Goal: Task Accomplishment & Management: Manage account settings

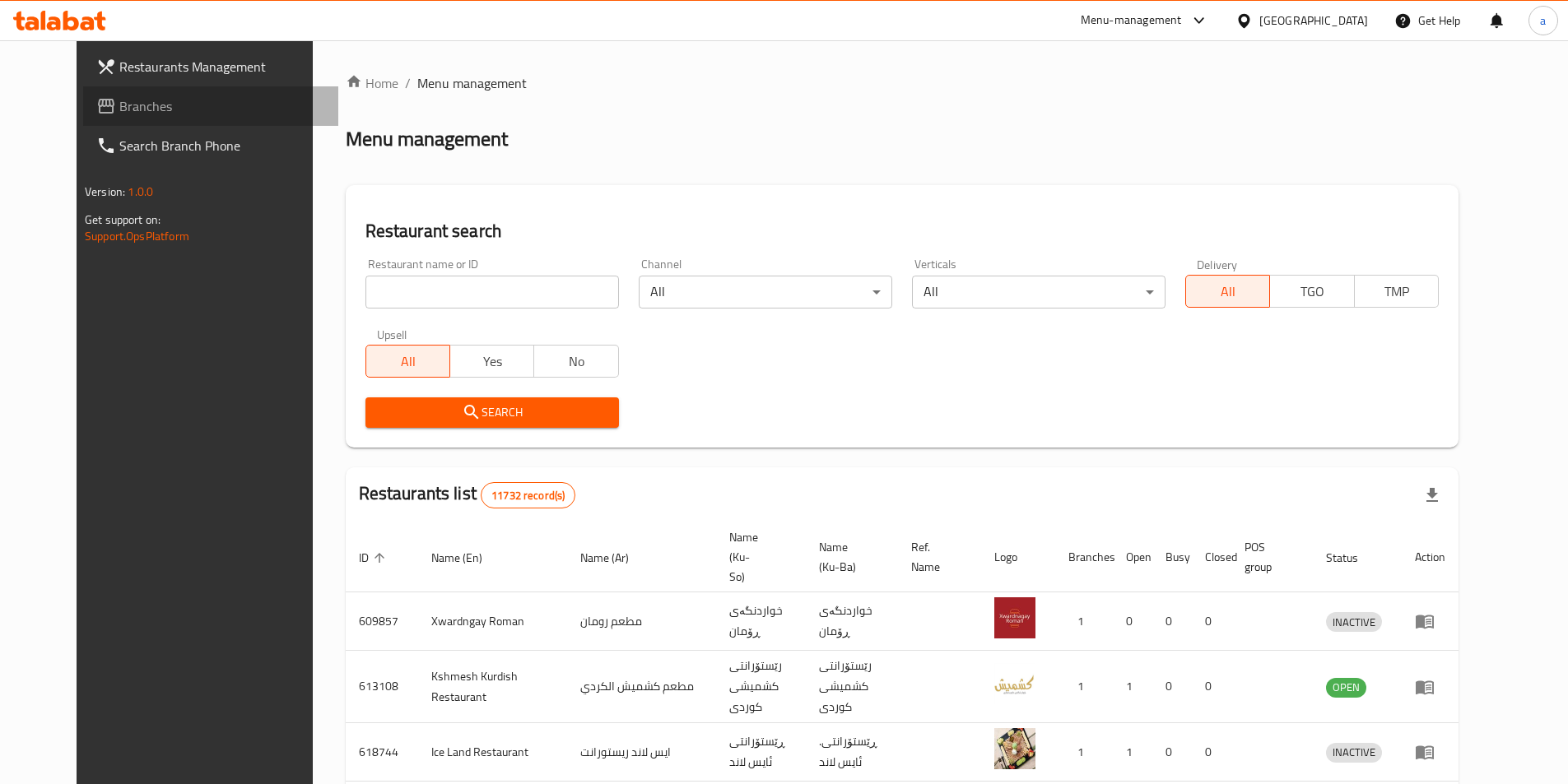
click at [96, 108] on span at bounding box center [108, 106] width 23 height 20
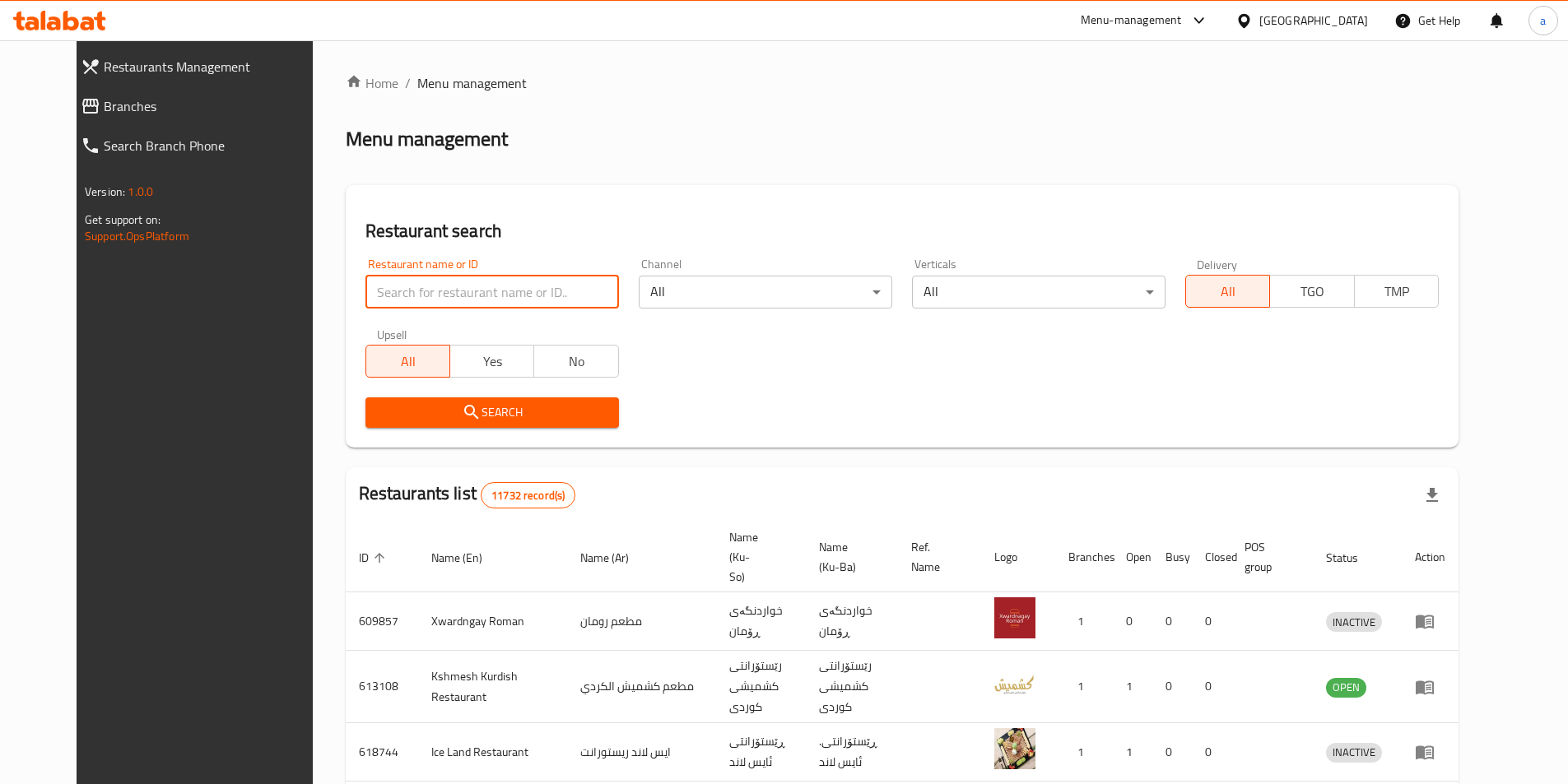
type input "غ"
click button "Search" at bounding box center [492, 413] width 254 height 30
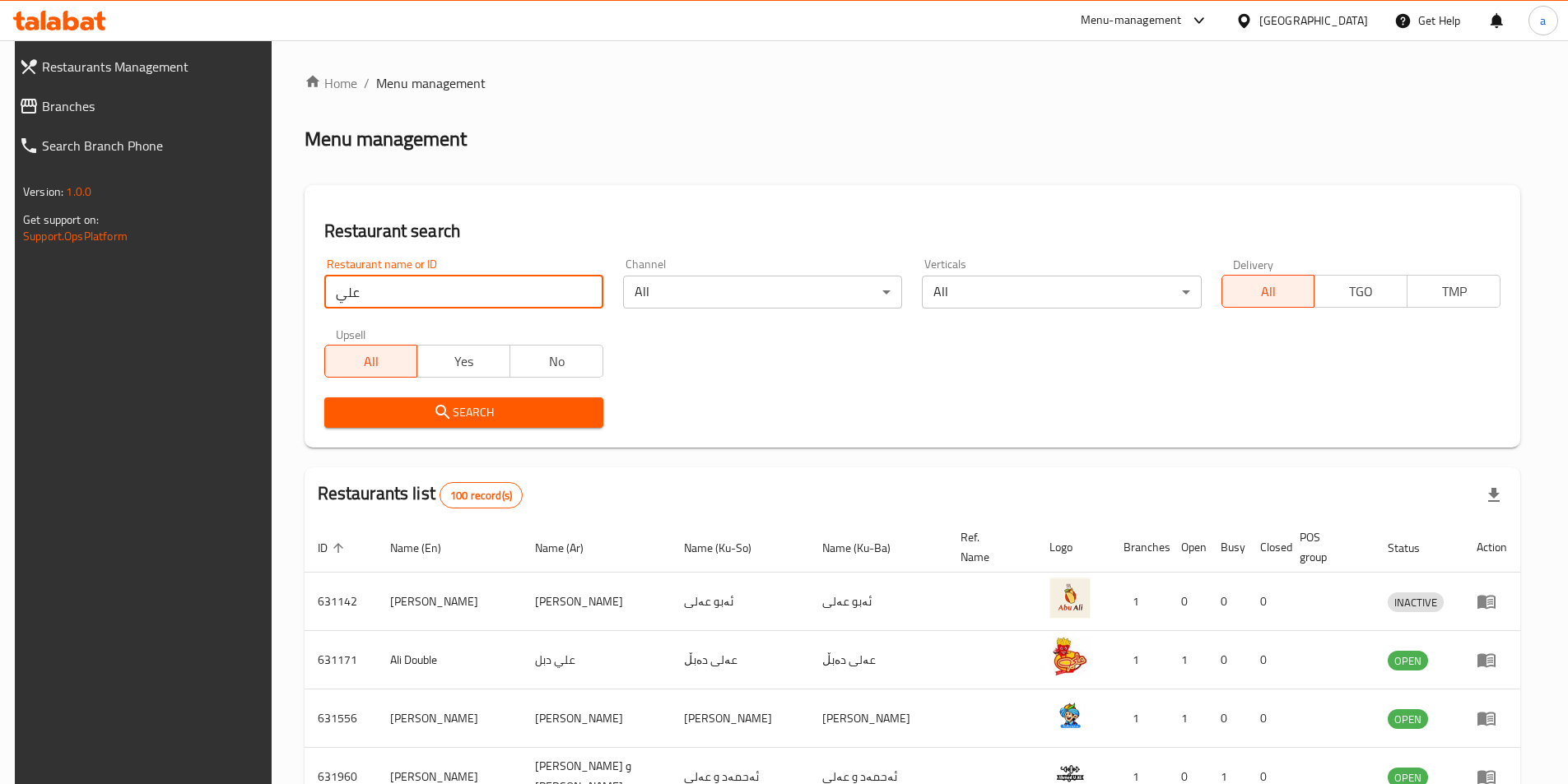
click at [509, 275] on input "علي" at bounding box center [464, 292] width 279 height 33
click button "Search" at bounding box center [464, 413] width 279 height 30
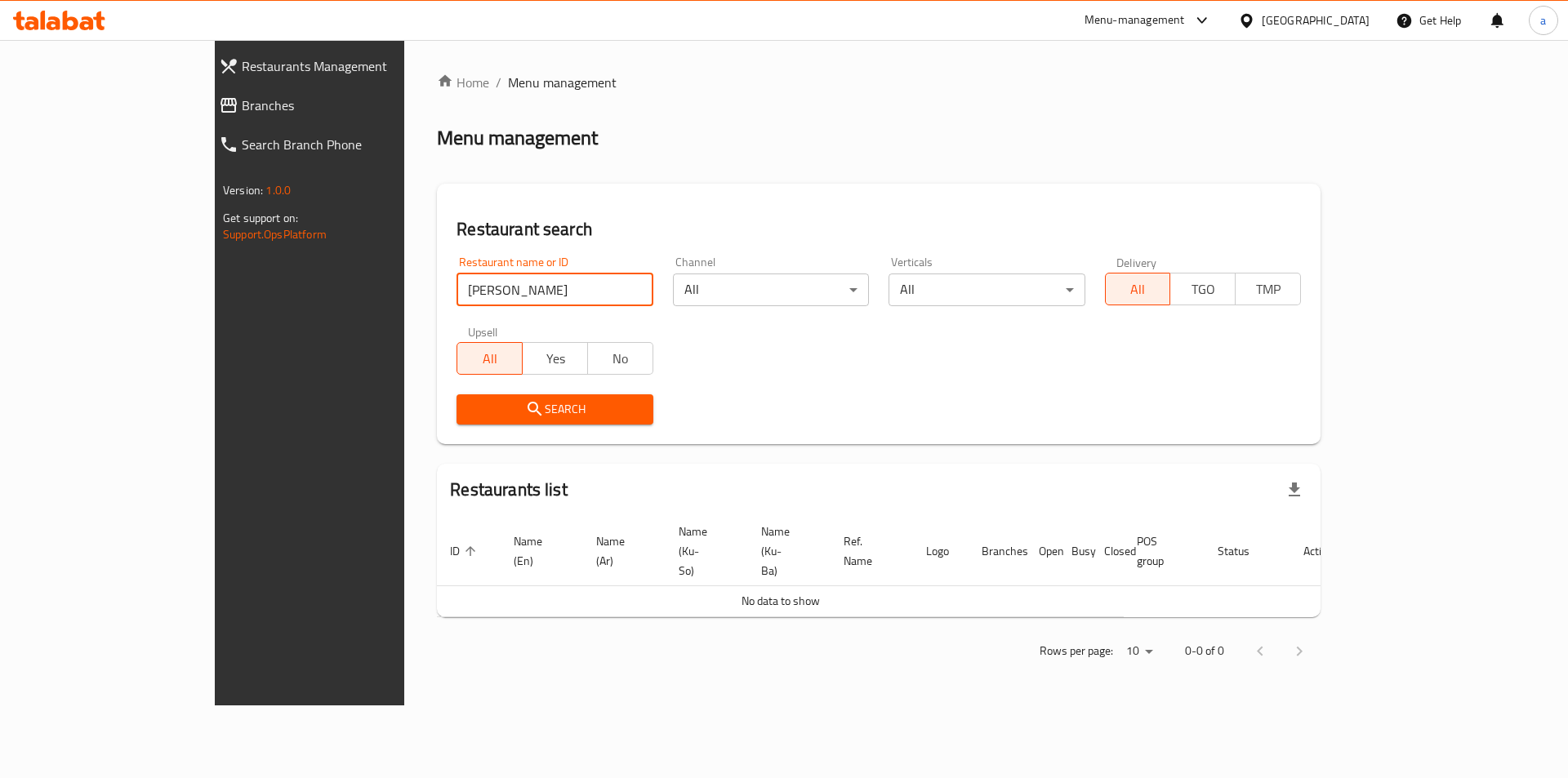
click at [457, 294] on input "علي ناجي" at bounding box center [554, 289] width 196 height 33
click at [457, 420] on button "Search" at bounding box center [554, 409] width 196 height 30
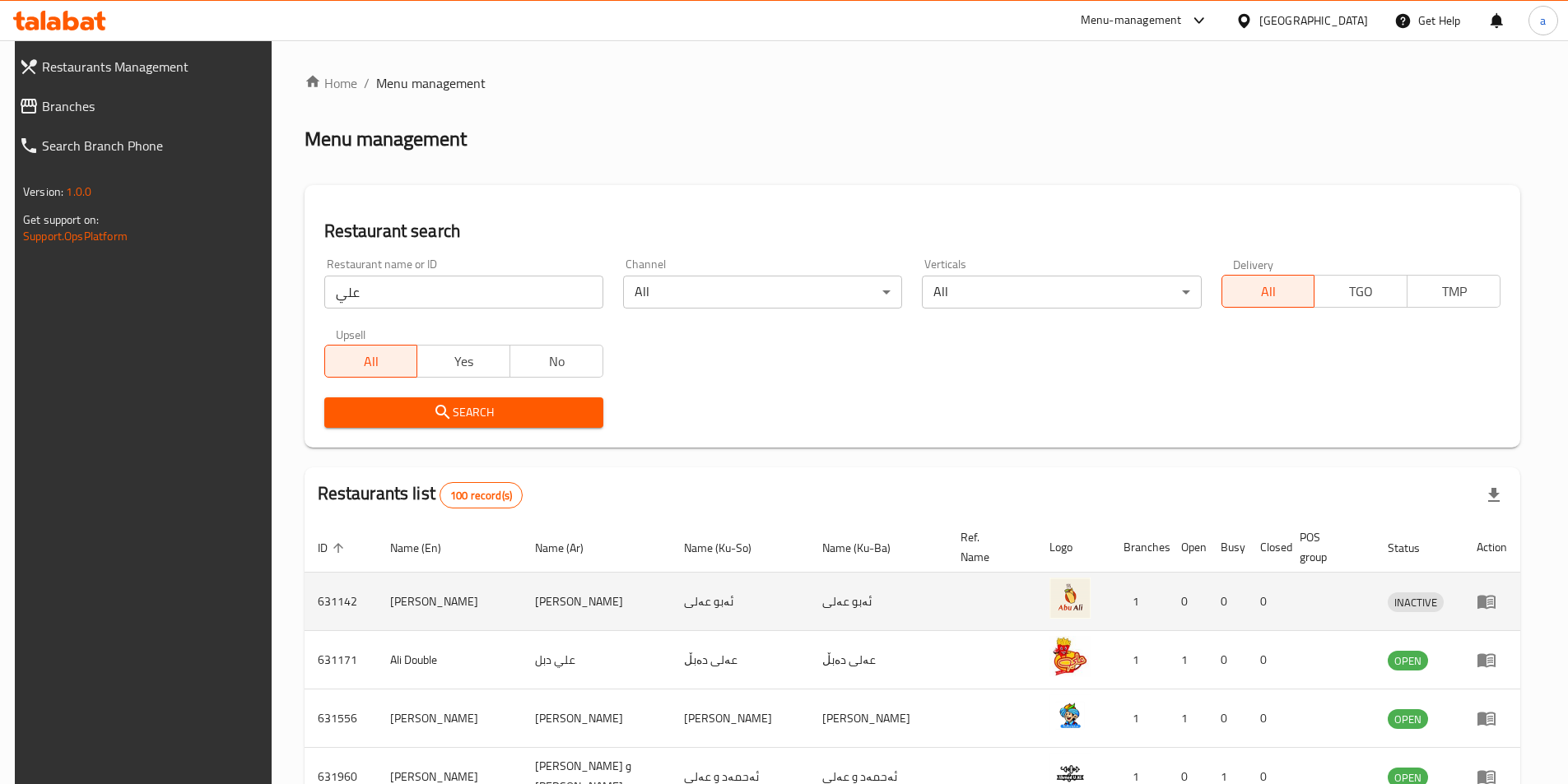
click at [820, 604] on td "ئەبو عەلی" at bounding box center [878, 602] width 138 height 58
copy td "عەلی"
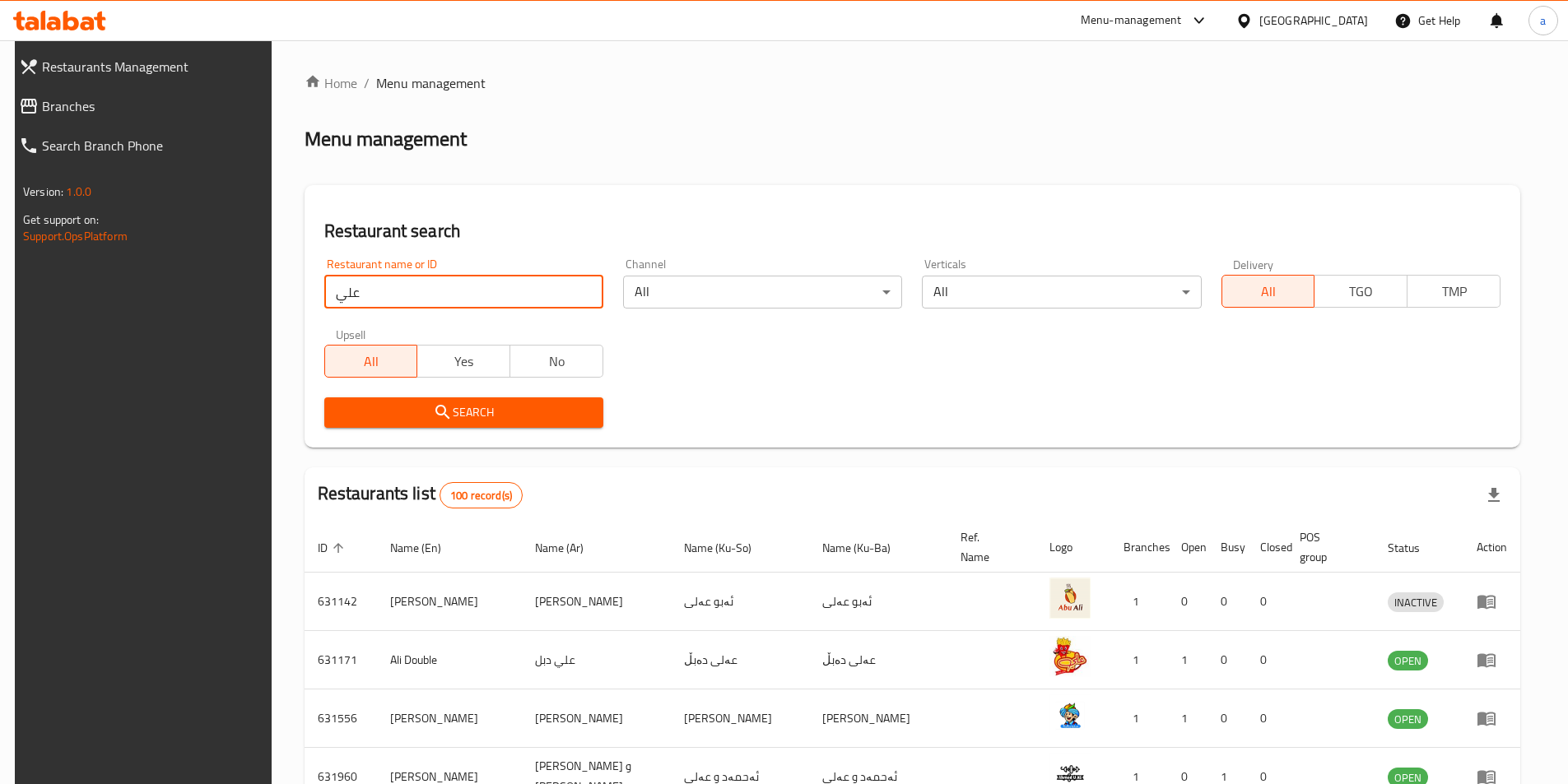
drag, startPoint x: 510, startPoint y: 280, endPoint x: 304, endPoint y: 284, distance: 206.0
click at [314, 284] on div "Restaurant name or ID علي Restaurant name or ID" at bounding box center [463, 283] width 299 height 70
type input "ناجي"
click button "Search" at bounding box center [464, 413] width 279 height 30
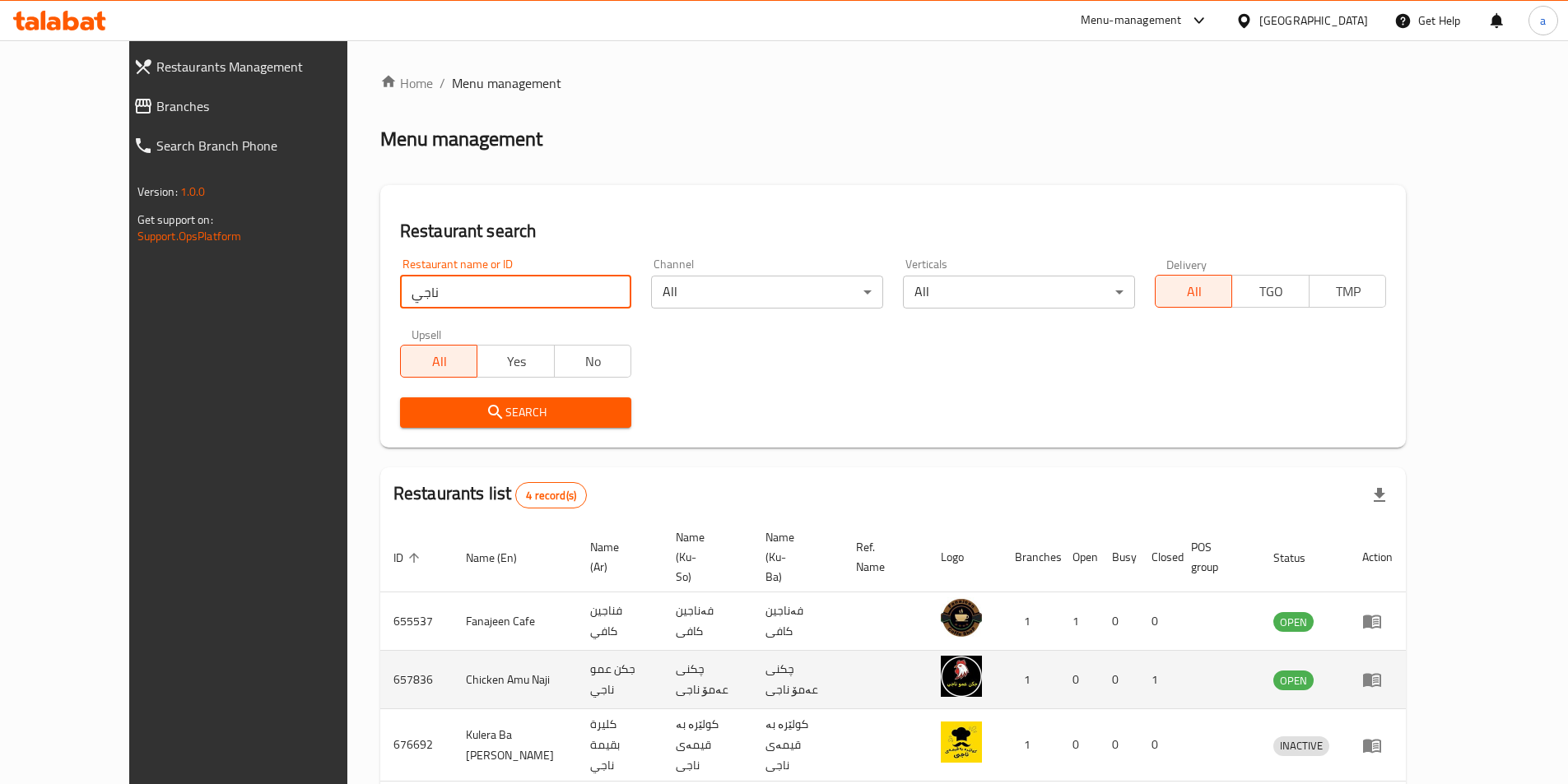
click at [663, 651] on td "چكنی عەمۆ ناجی" at bounding box center [708, 680] width 90 height 58
copy td "ناجی"
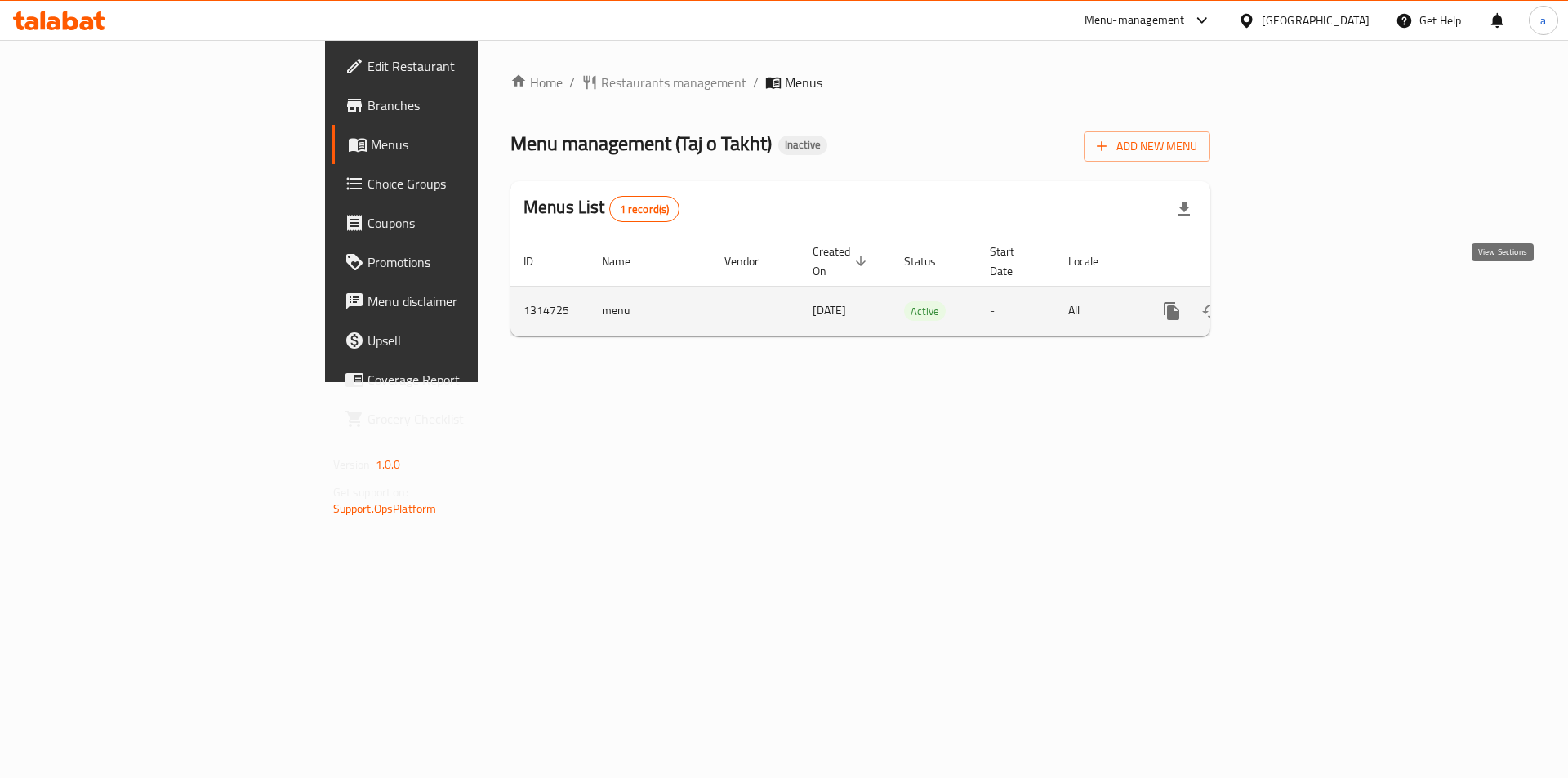
click at [1297, 304] on icon "enhanced table" at bounding box center [1289, 311] width 15 height 15
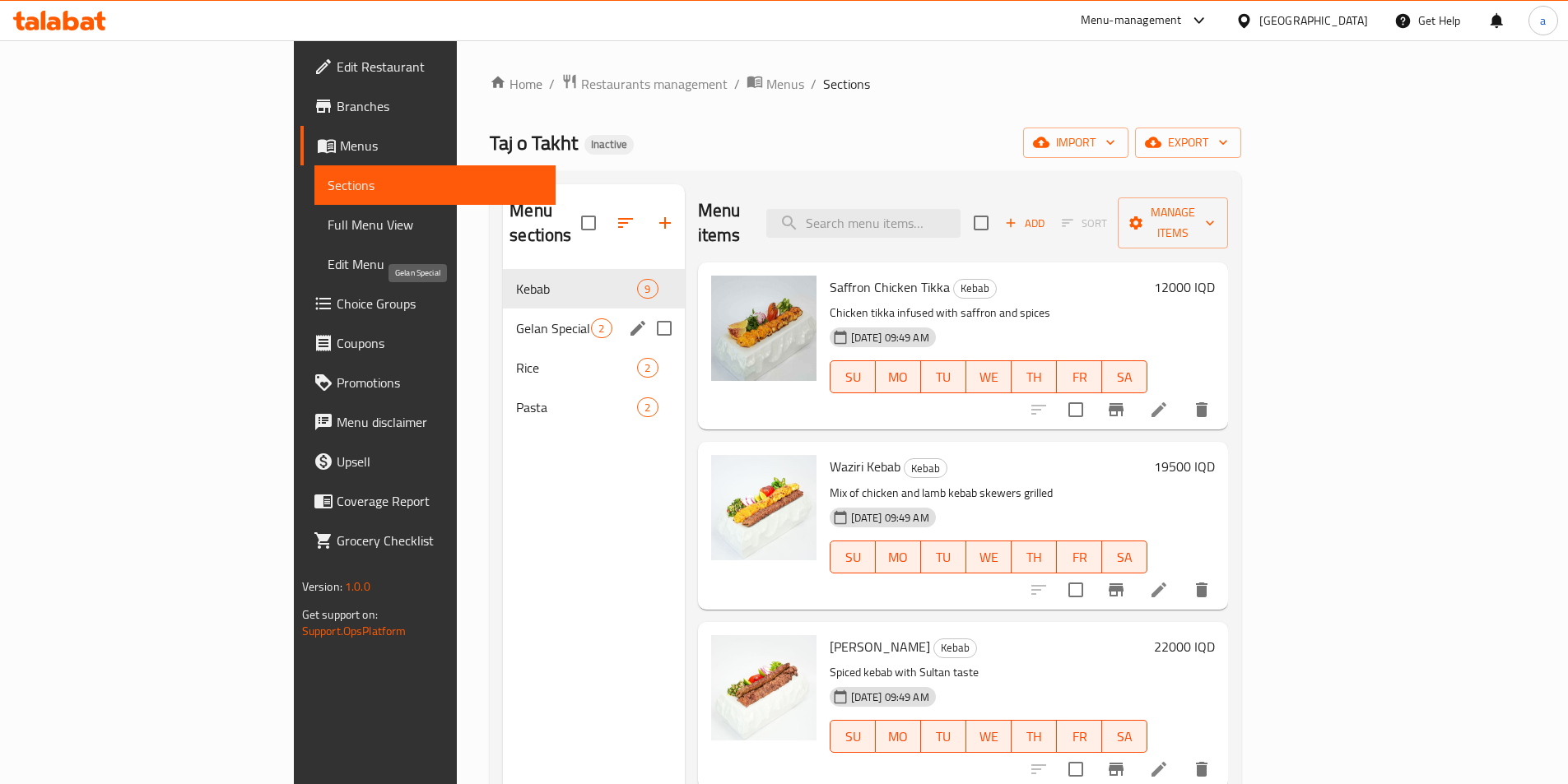
click at [516, 318] on span "Gelan Special" at bounding box center [553, 328] width 74 height 20
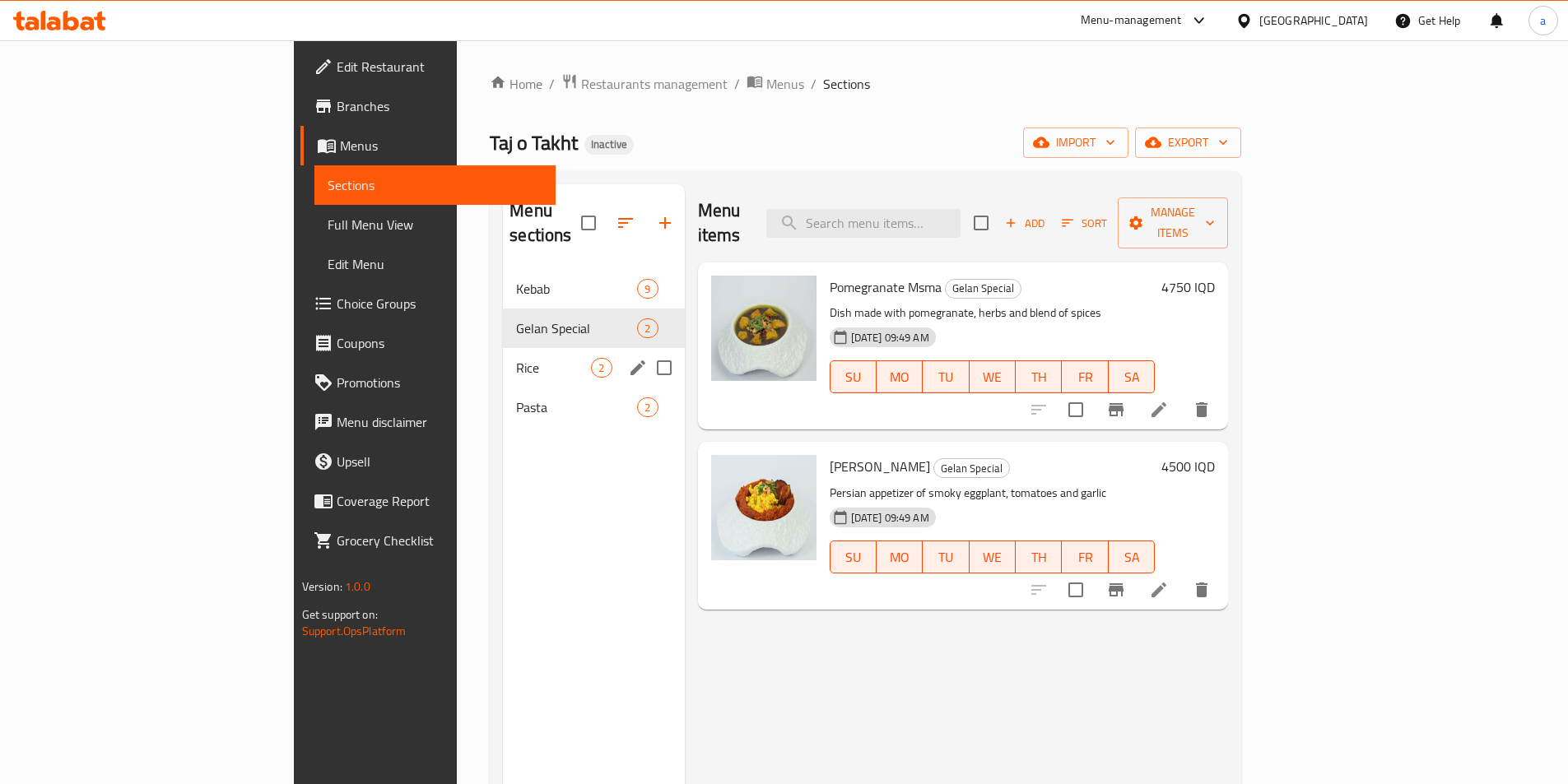
click at [503, 362] on div "Rice 2" at bounding box center [594, 368] width 181 height 39
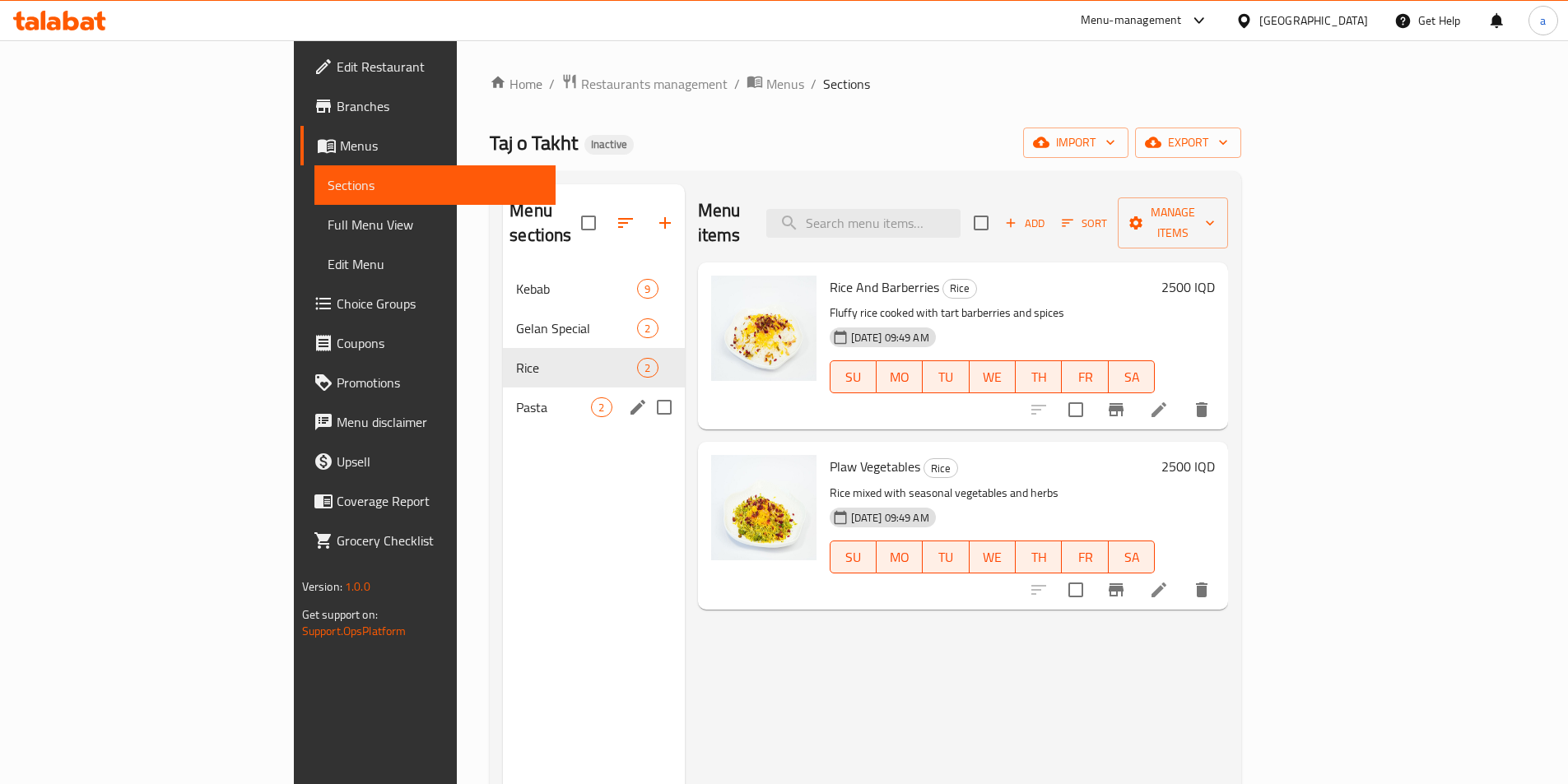
click at [503, 388] on div "Pasta 2" at bounding box center [594, 407] width 181 height 39
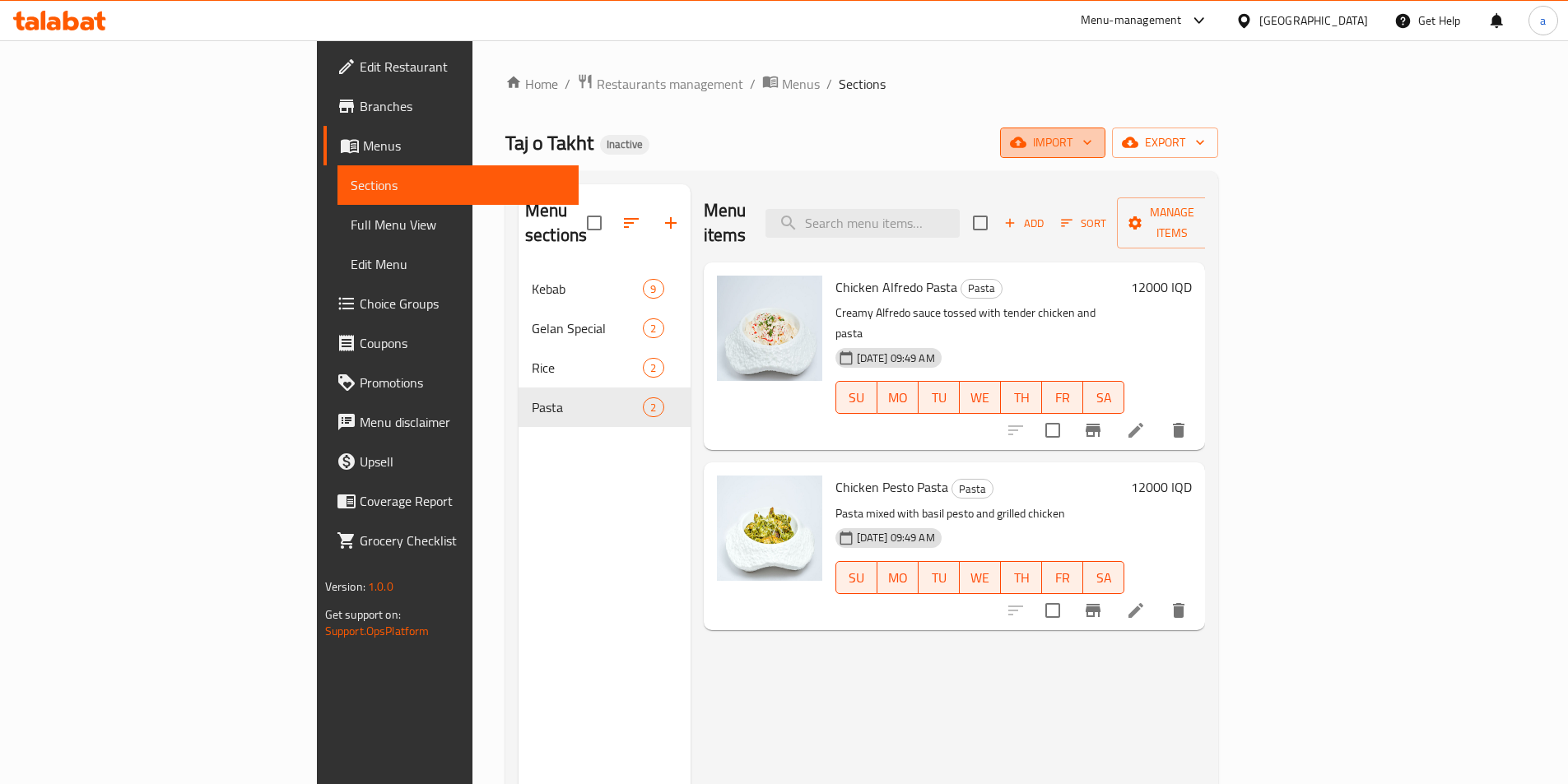
click at [1093, 143] on span "import" at bounding box center [1052, 143] width 79 height 21
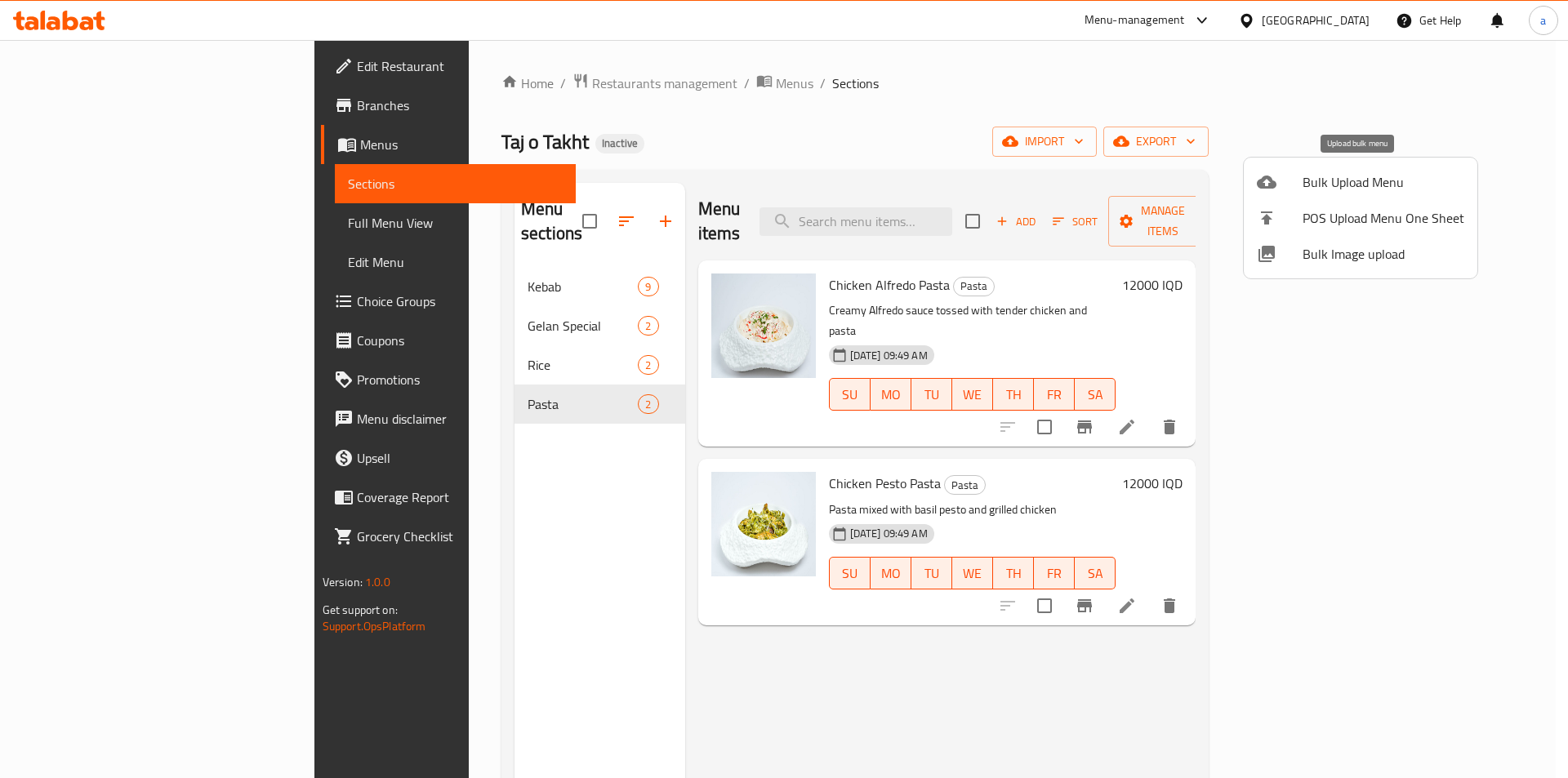
click at [1357, 179] on span "Bulk Upload Menu" at bounding box center [1383, 182] width 162 height 20
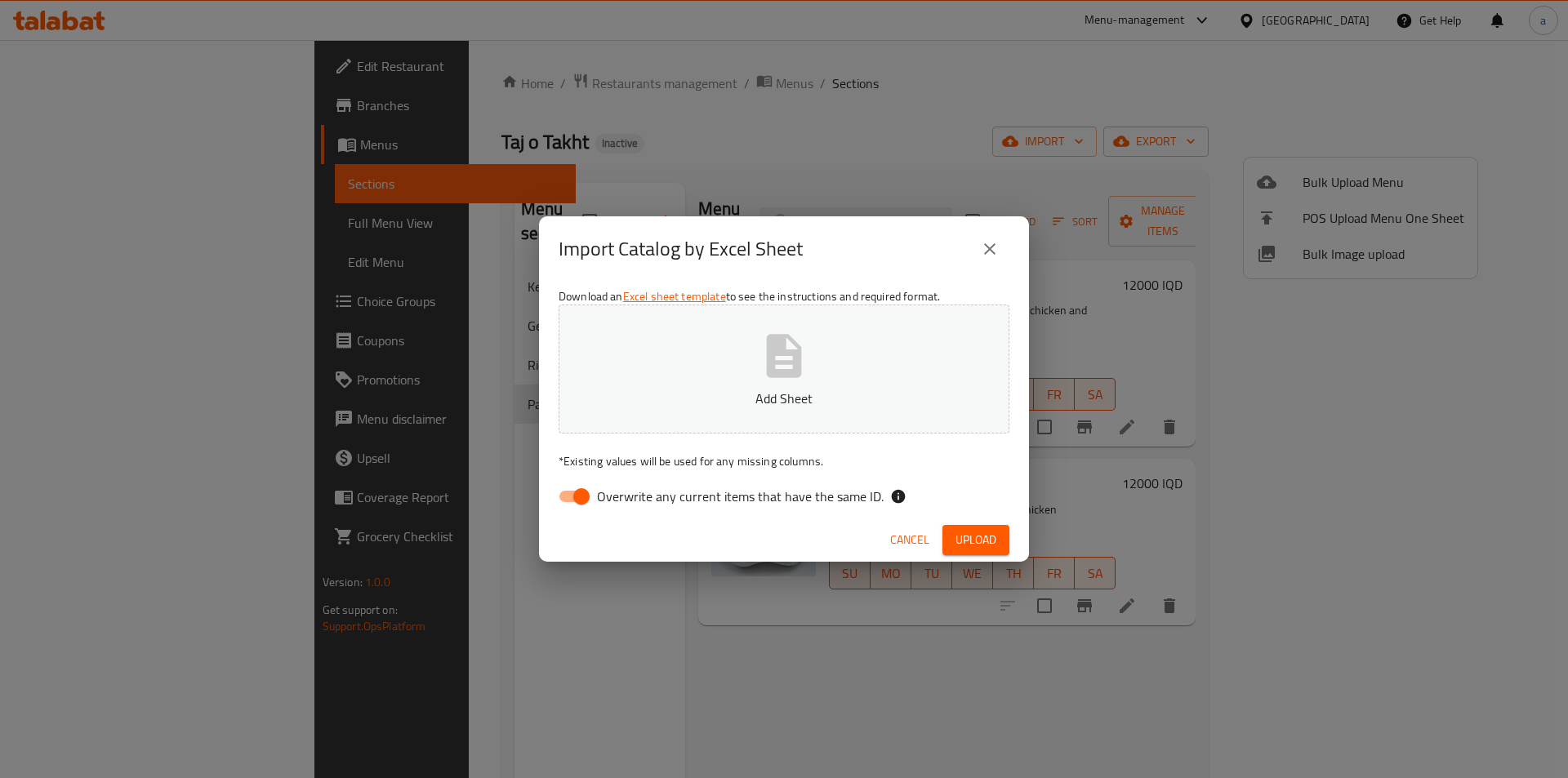
click at [579, 503] on input "Overwrite any current items that have the same ID." at bounding box center [581, 496] width 93 height 31
checkbox input "false"
click at [641, 403] on p "Add Sheet" at bounding box center [784, 399] width 400 height 20
click at [982, 544] on span "Upload" at bounding box center [976, 539] width 41 height 20
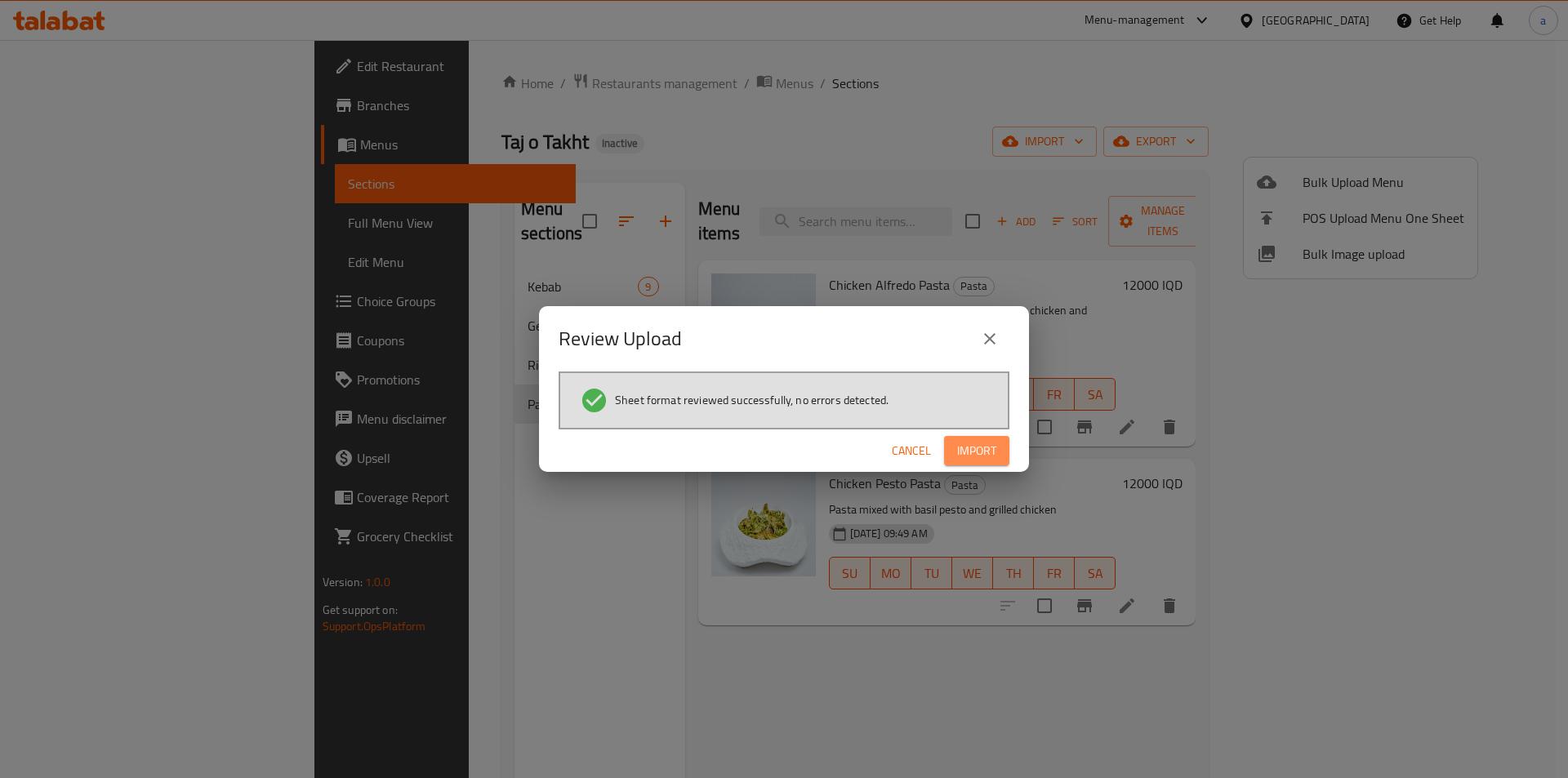
click at [965, 442] on span "Import" at bounding box center [976, 450] width 39 height 20
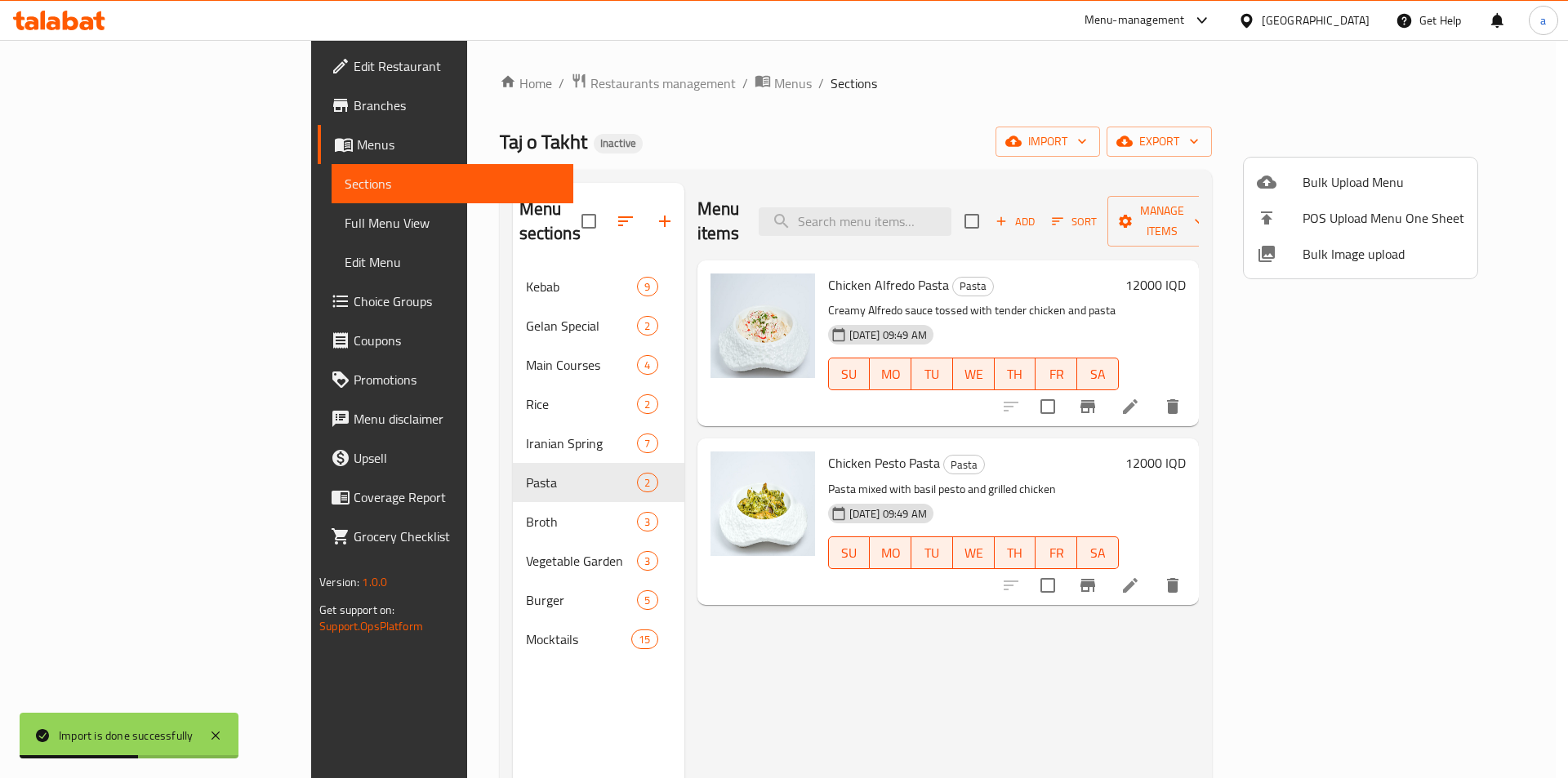
click at [431, 460] on div at bounding box center [784, 389] width 1568 height 778
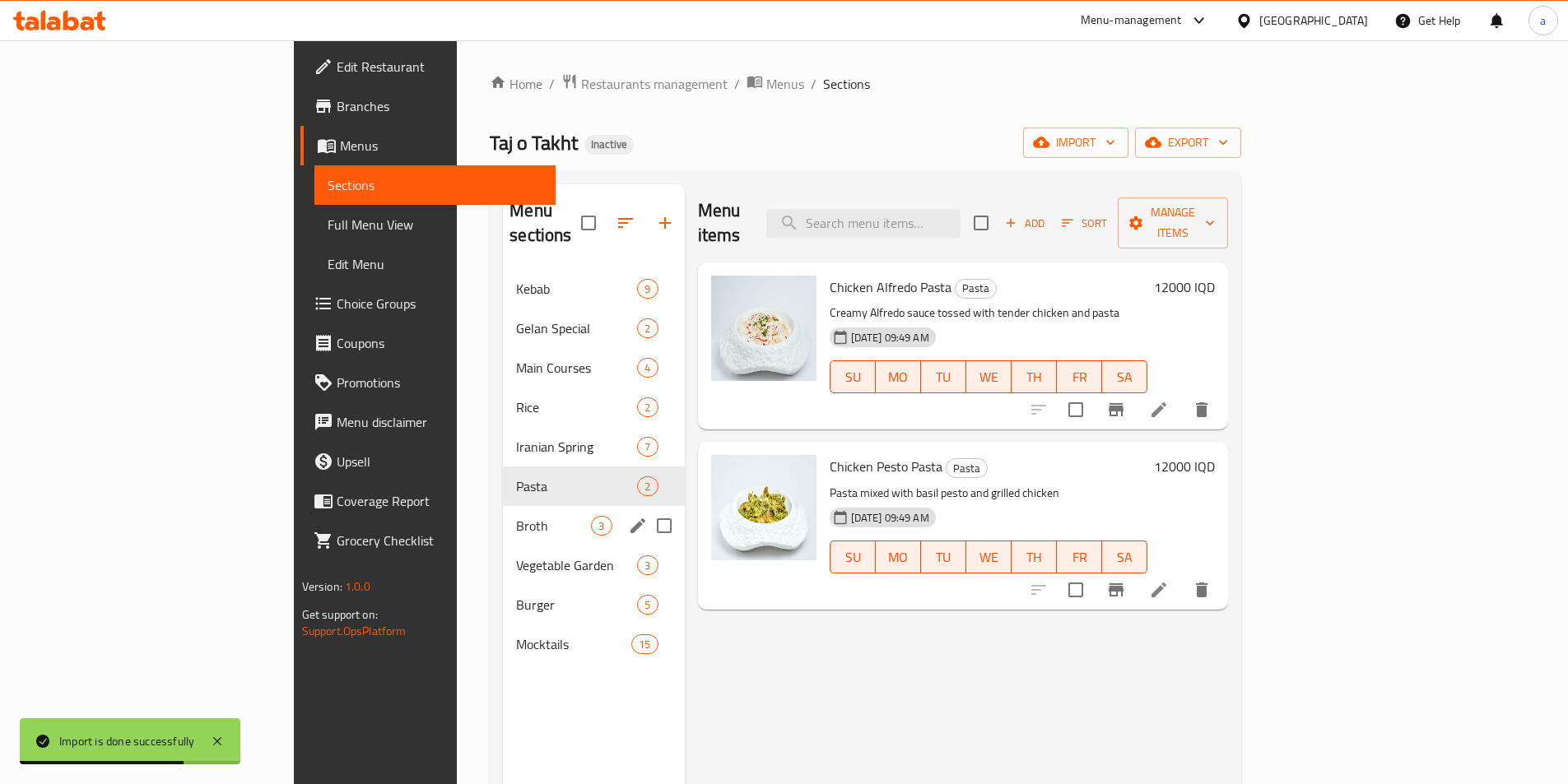
click at [503, 506] on div "Broth 3" at bounding box center [594, 526] width 181 height 39
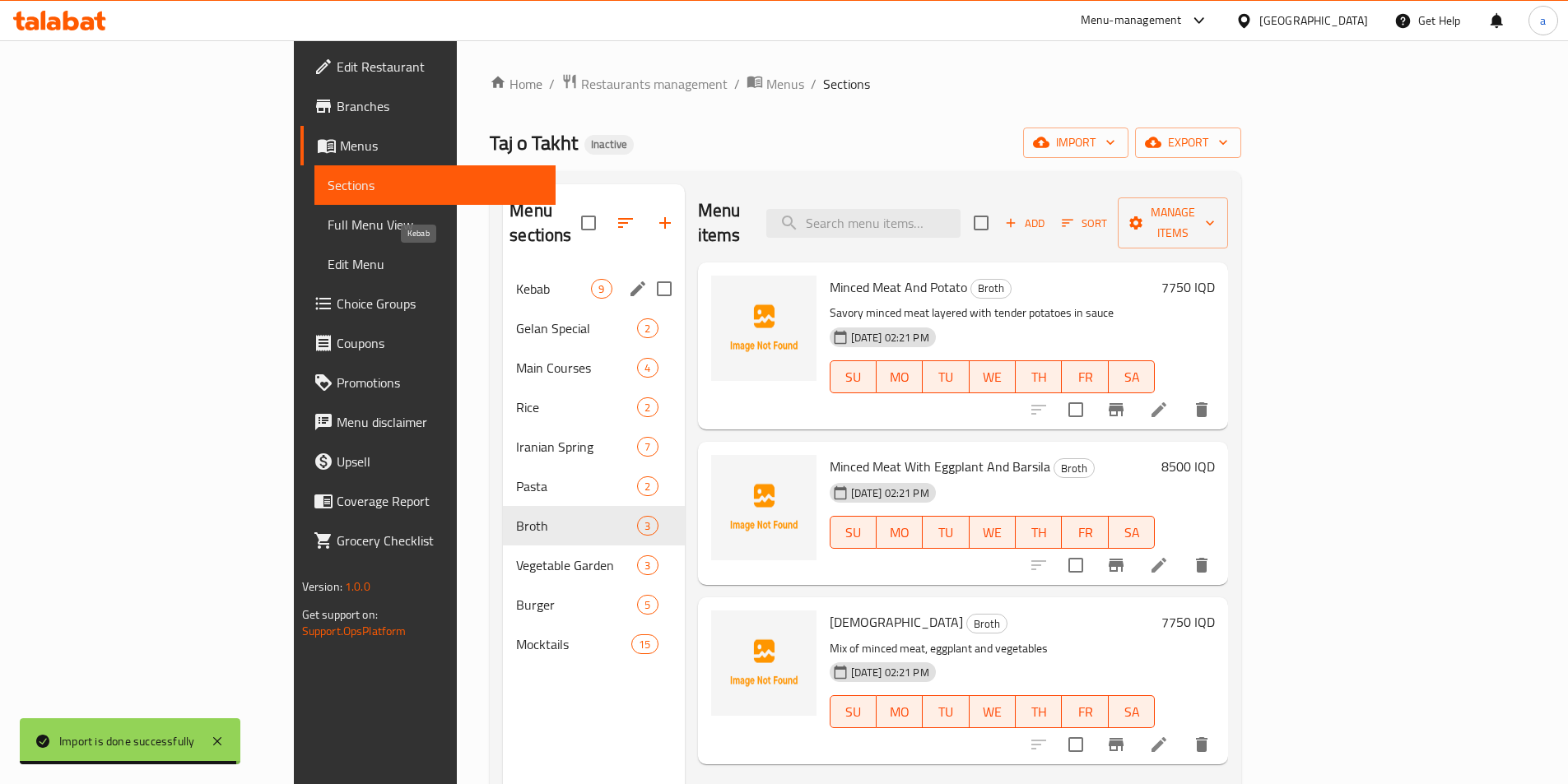
click at [516, 279] on span "Kebab" at bounding box center [553, 289] width 74 height 20
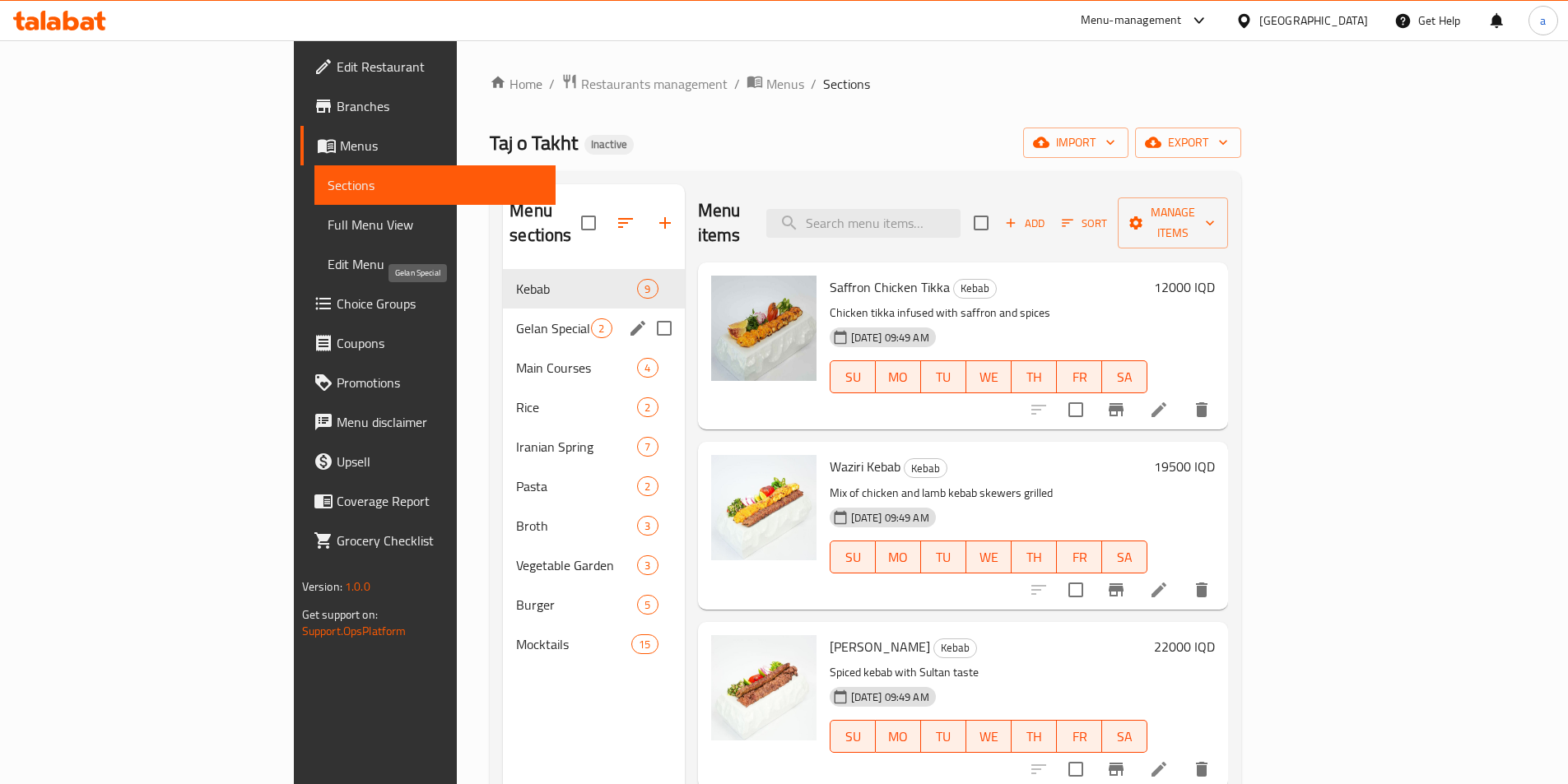
click at [516, 318] on span "Gelan Special" at bounding box center [553, 328] width 74 height 20
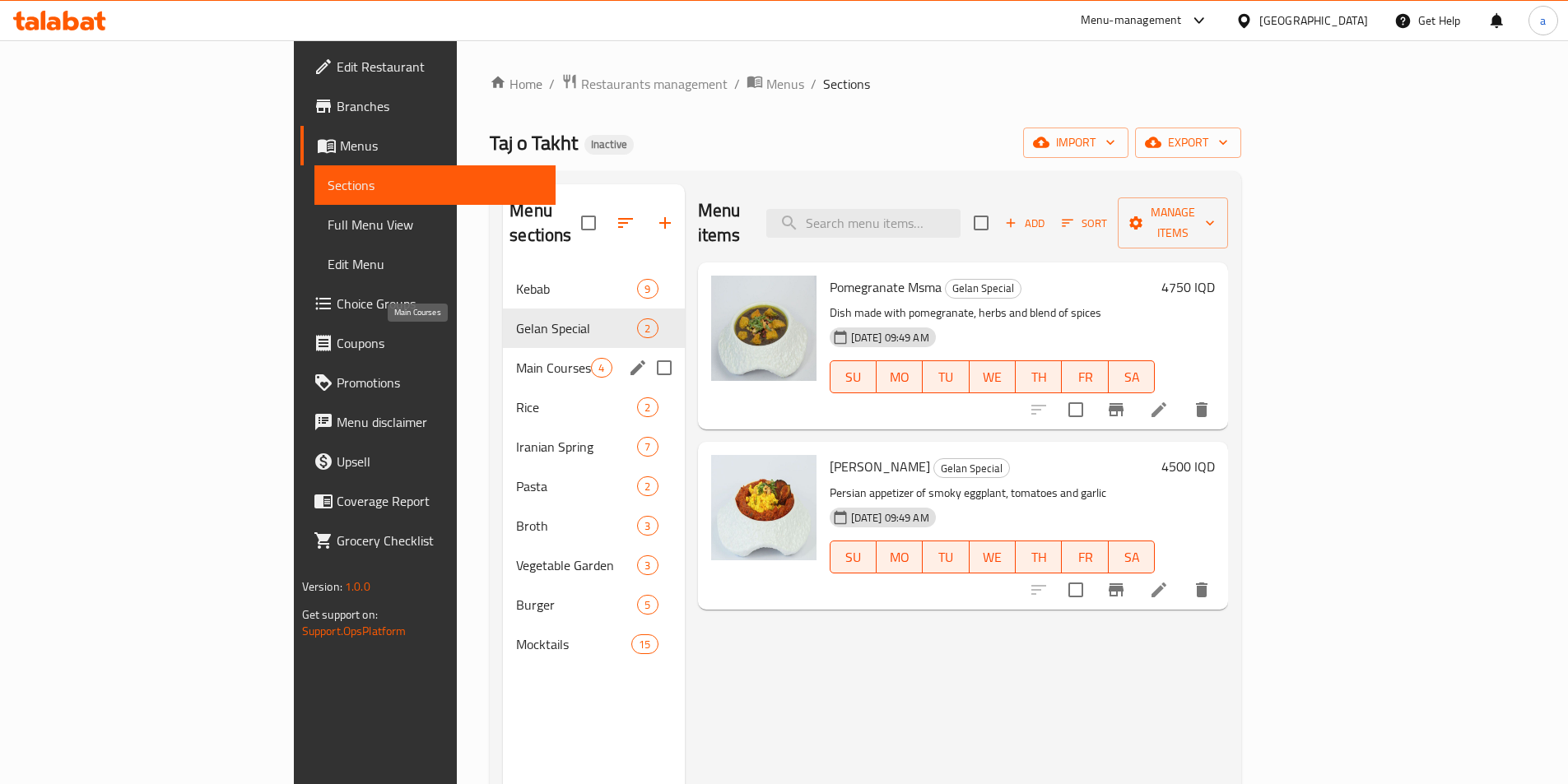
click at [516, 358] on span "Main Courses" at bounding box center [553, 368] width 74 height 20
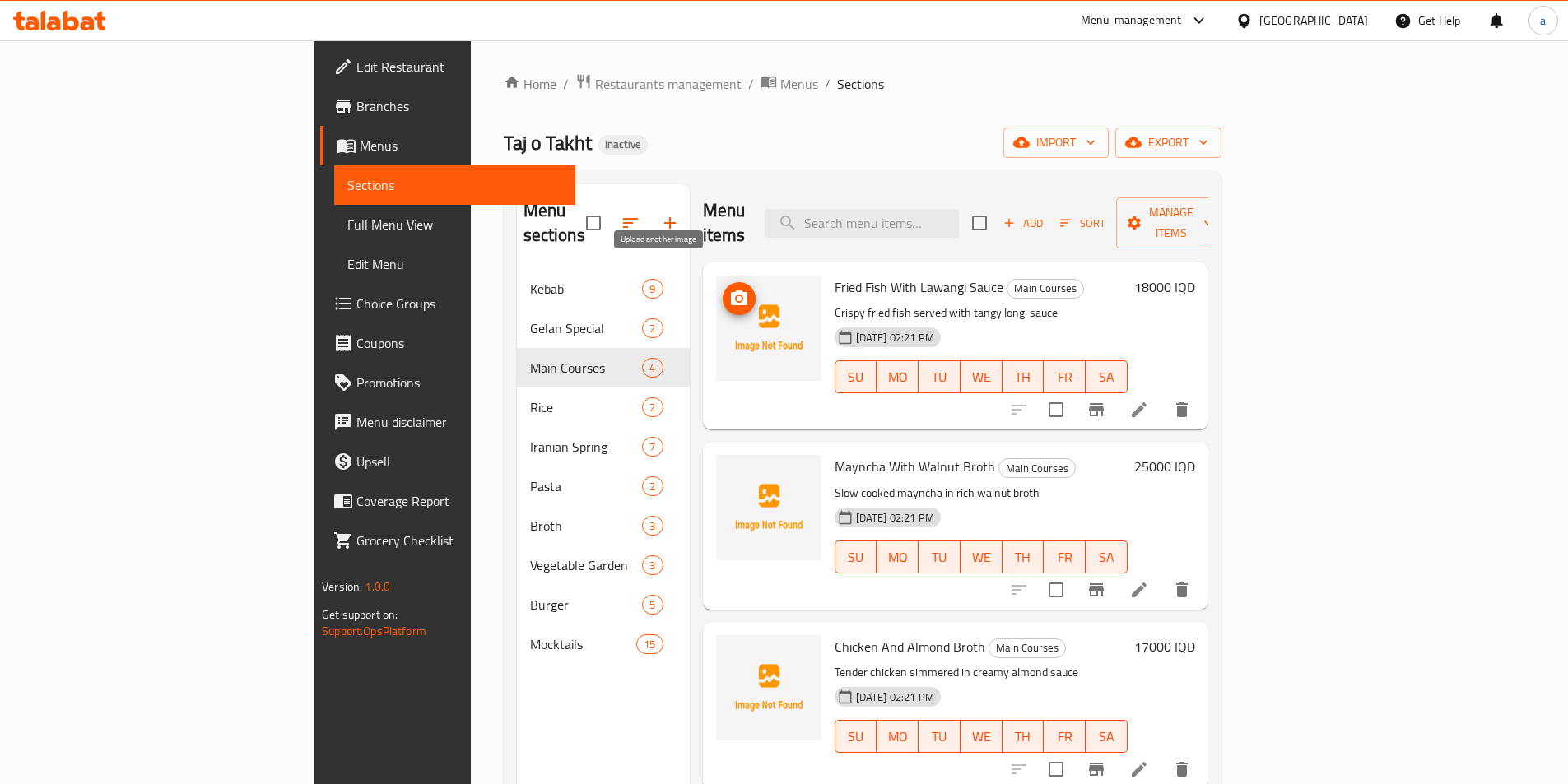
click at [736, 296] on circle "upload picture" at bounding box center [738, 299] width 5 height 5
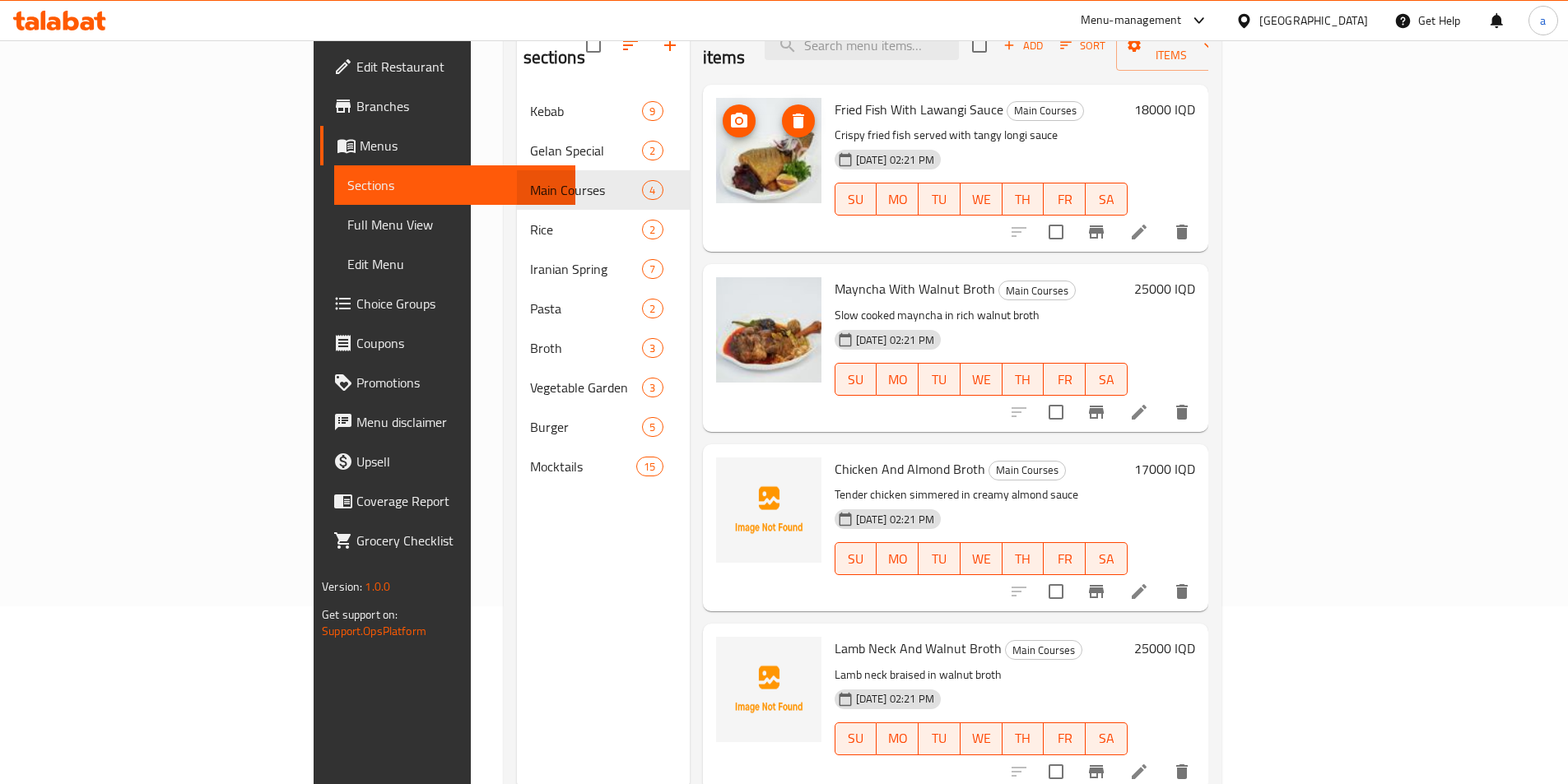
scroll to position [231, 0]
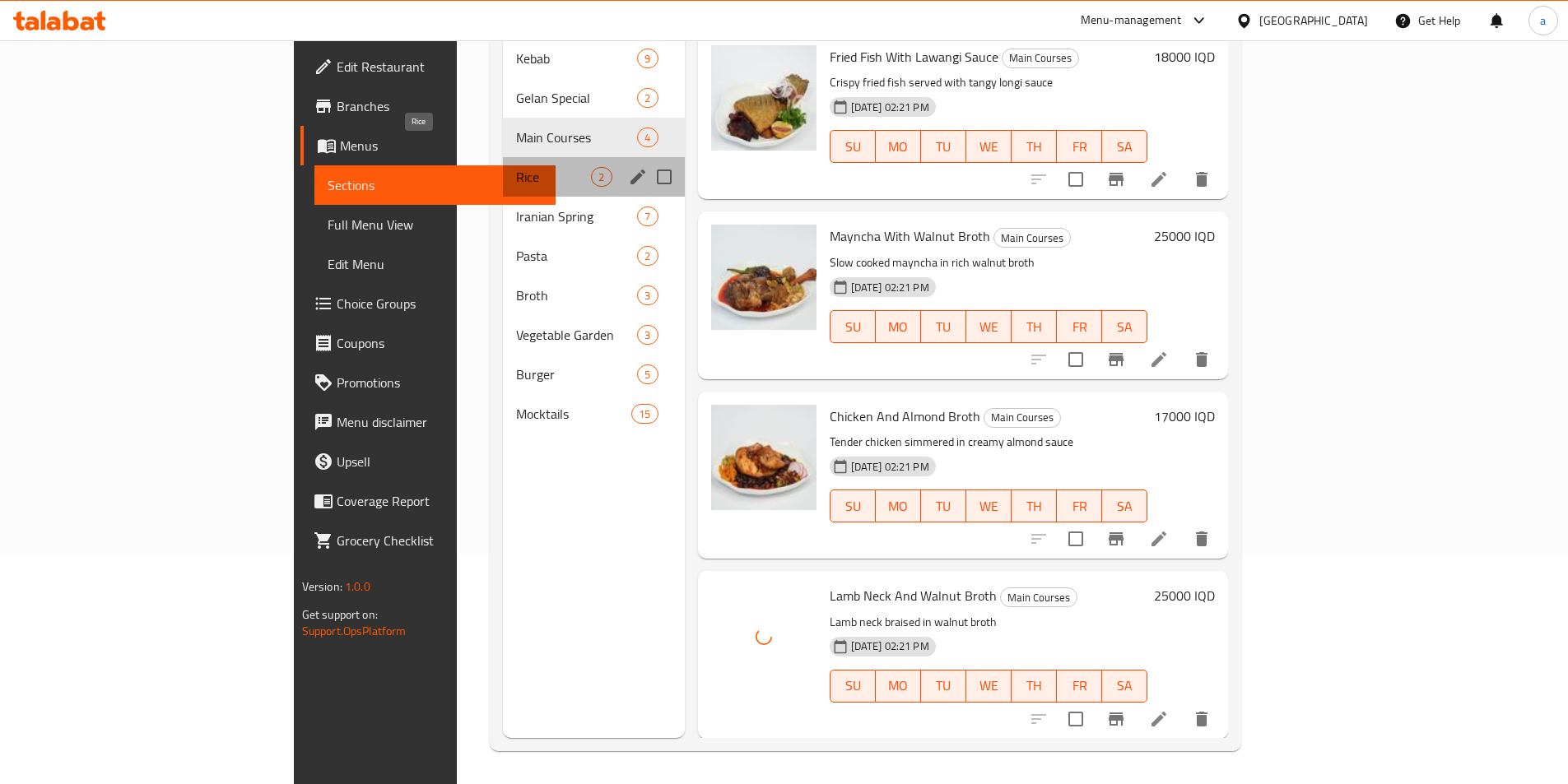
click at [516, 167] on span "Rice" at bounding box center [553, 177] width 74 height 20
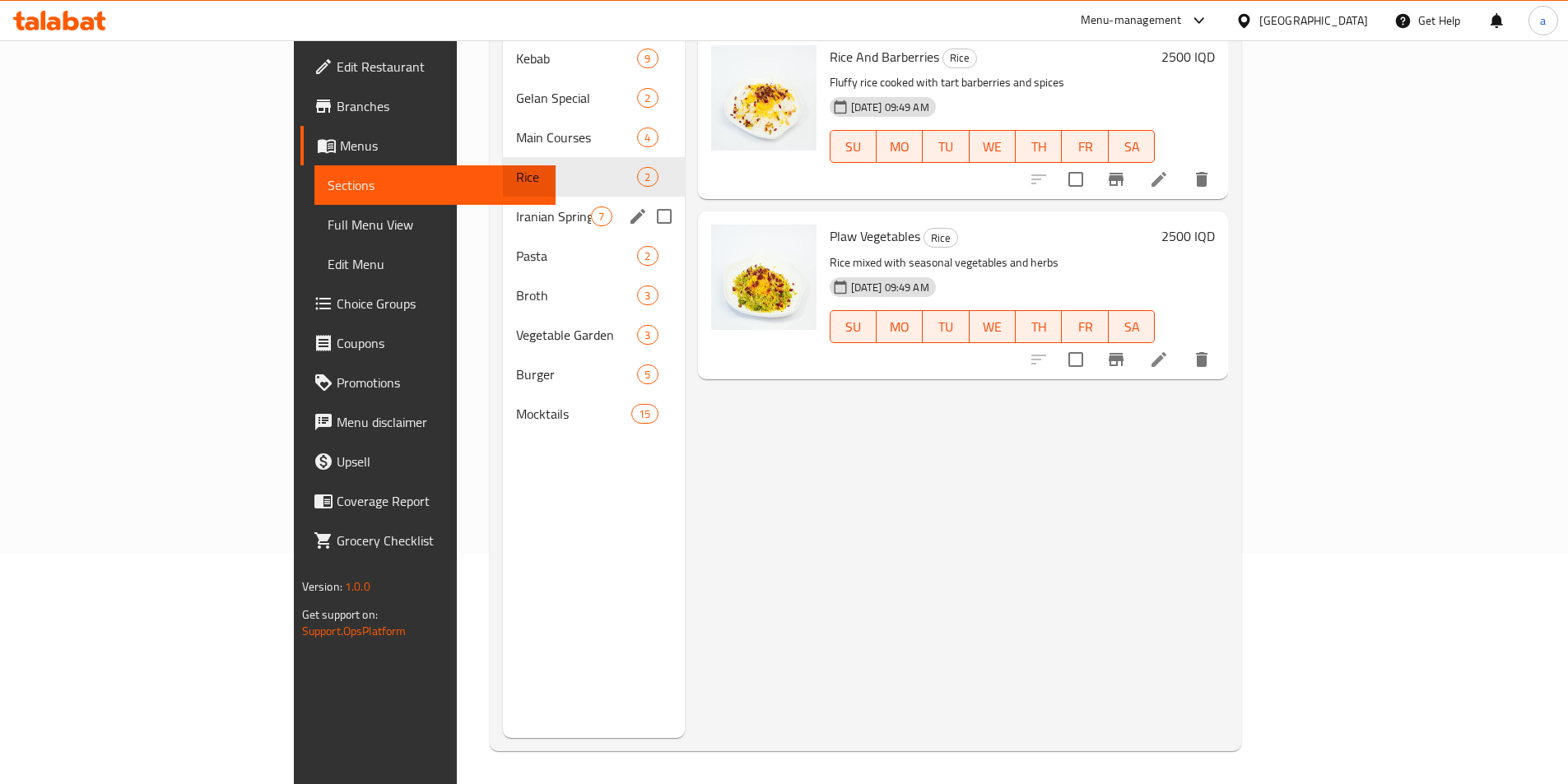
click at [503, 203] on div "Iranian Spring 7" at bounding box center [594, 216] width 181 height 39
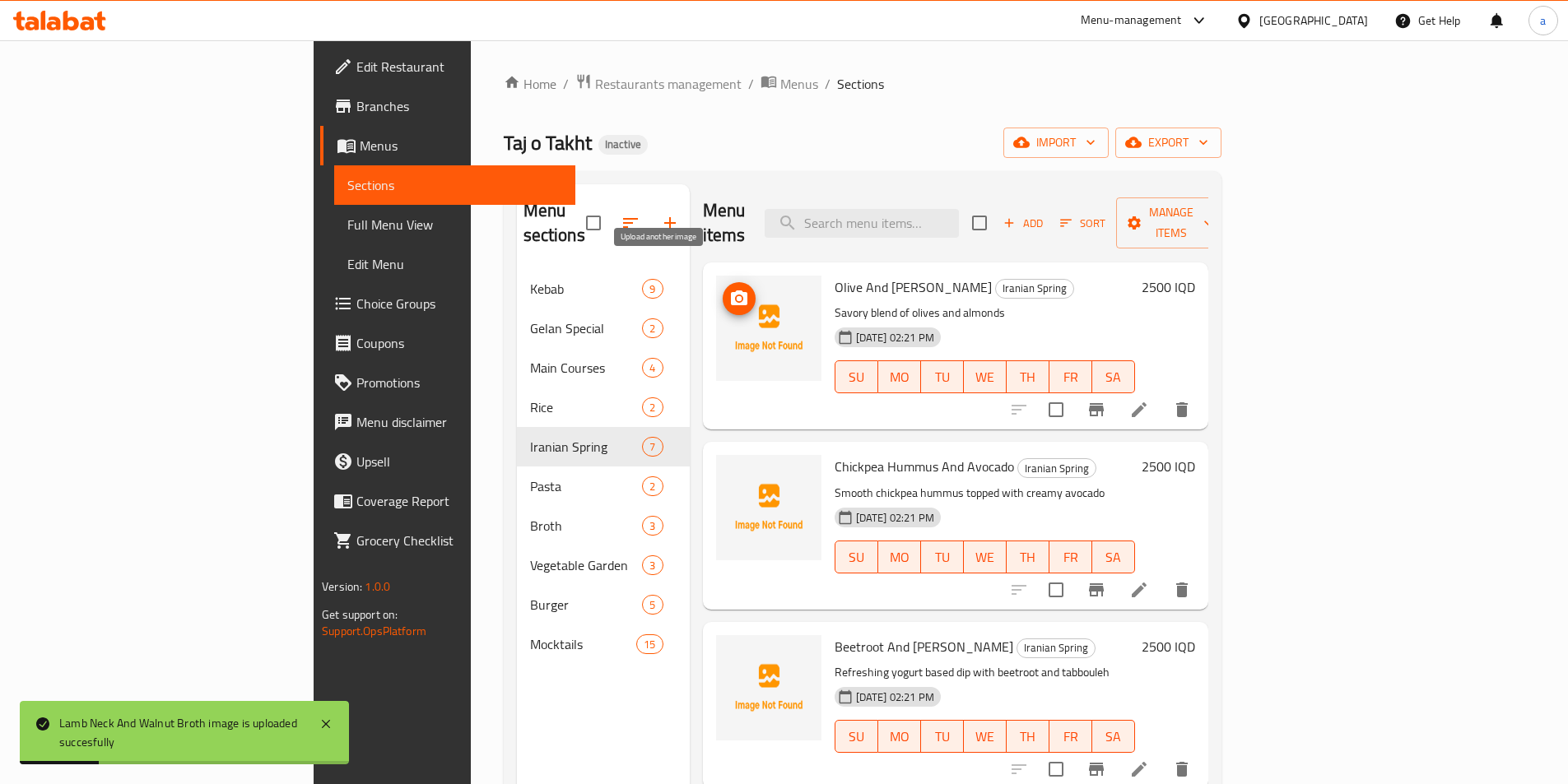
click at [729, 289] on icon "upload picture" at bounding box center [739, 299] width 20 height 20
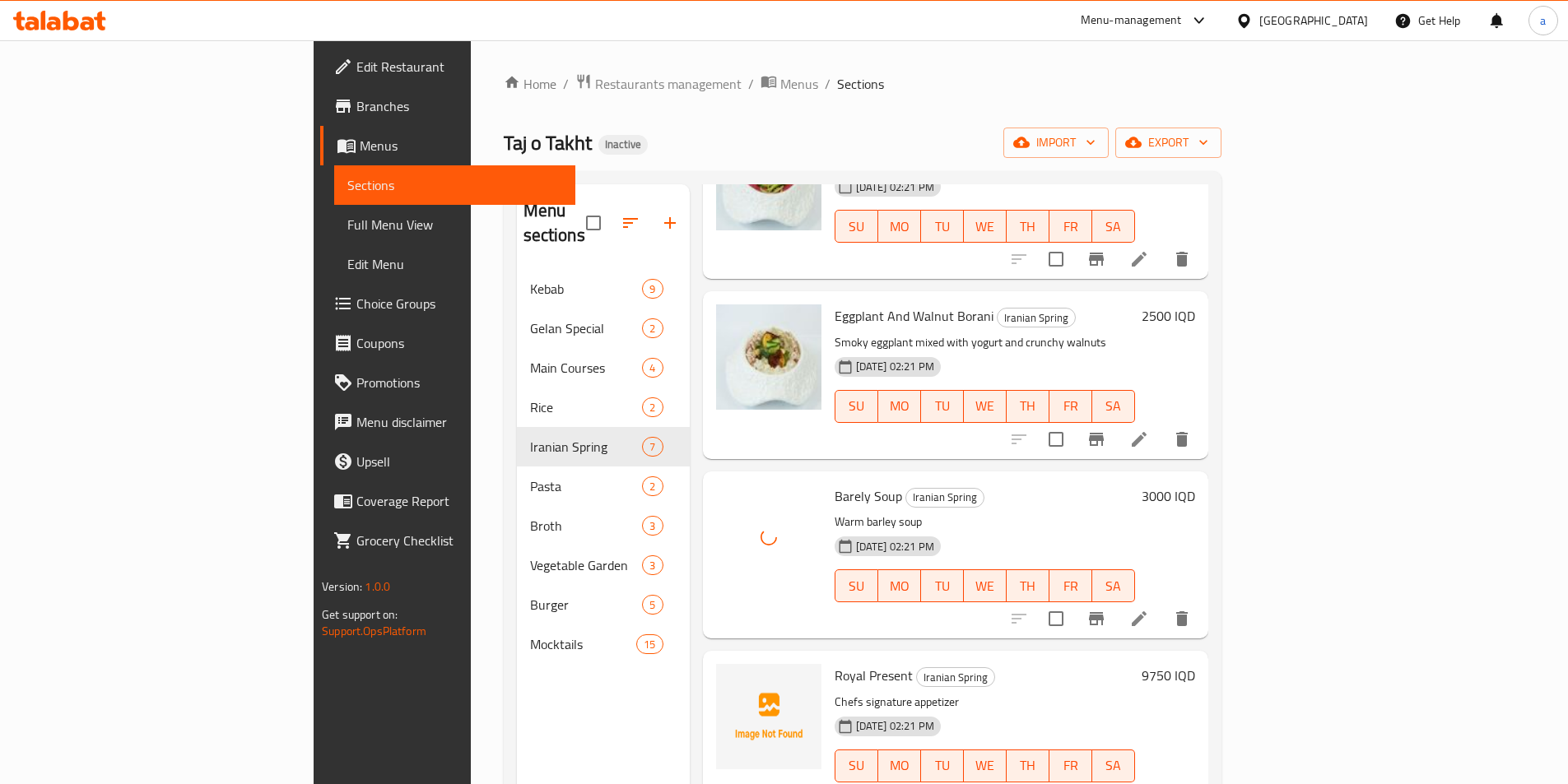
scroll to position [515, 0]
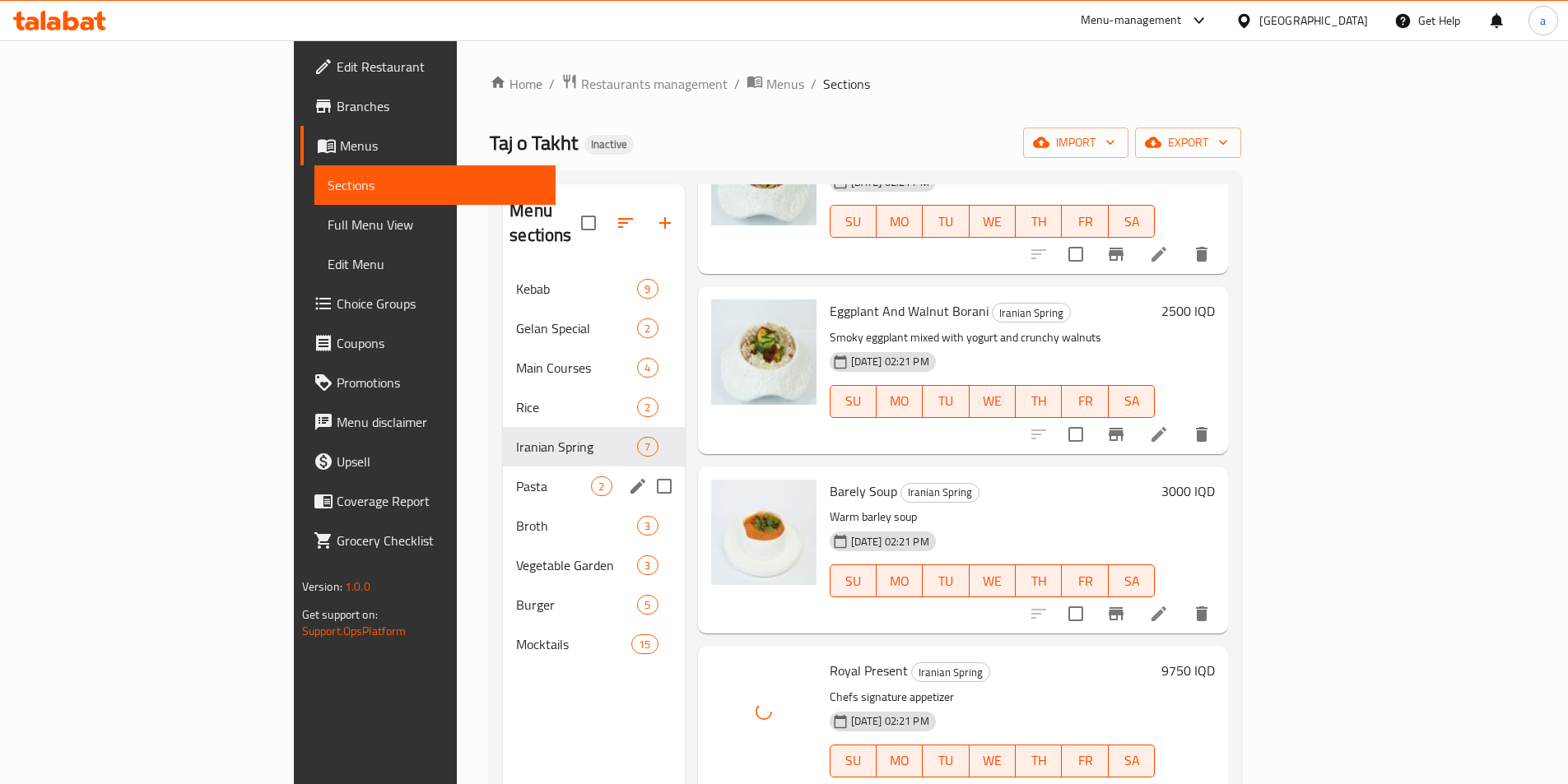
click at [516, 476] on span "Pasta" at bounding box center [553, 486] width 74 height 20
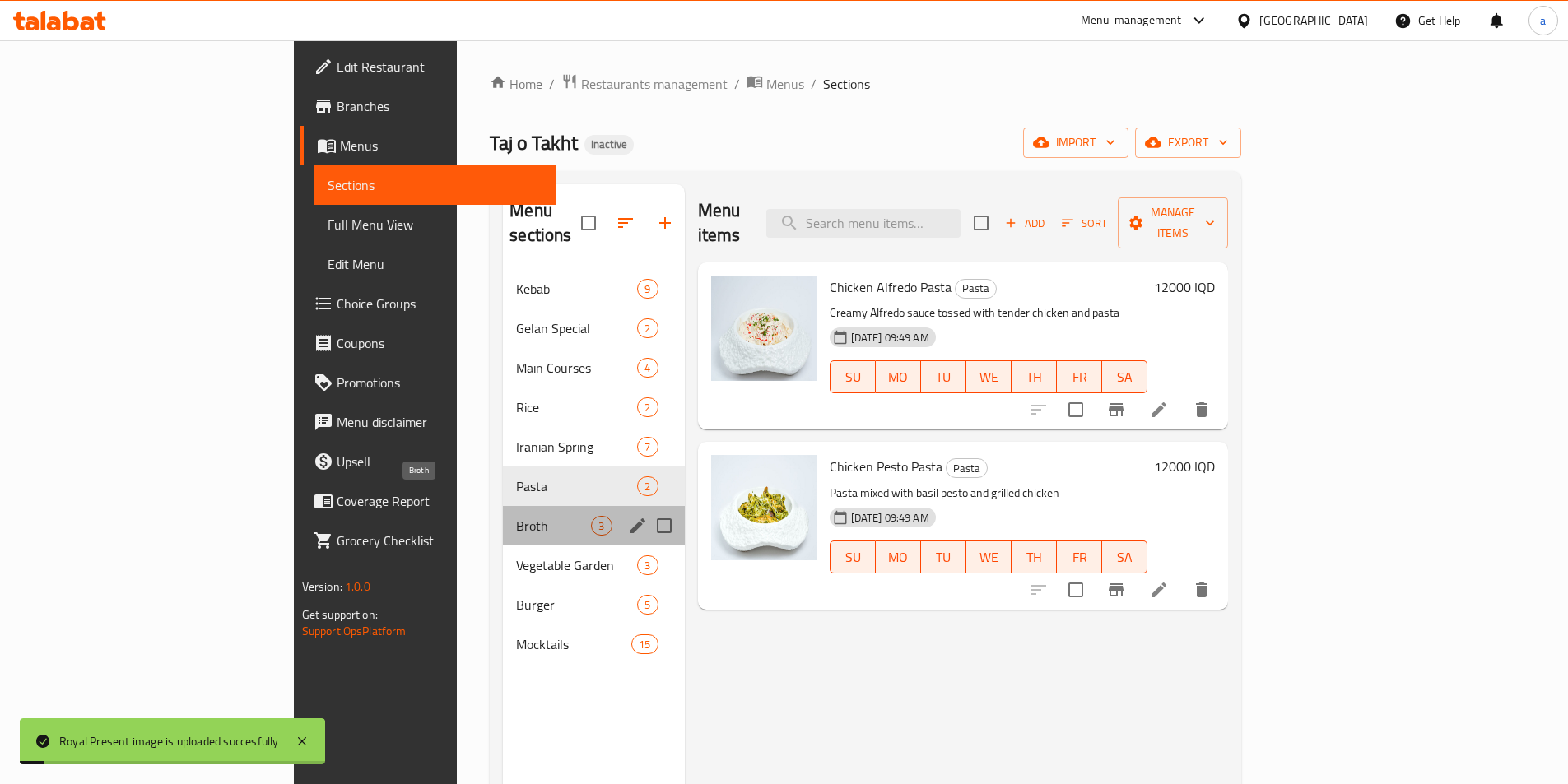
click at [516, 516] on span "Broth" at bounding box center [553, 526] width 74 height 20
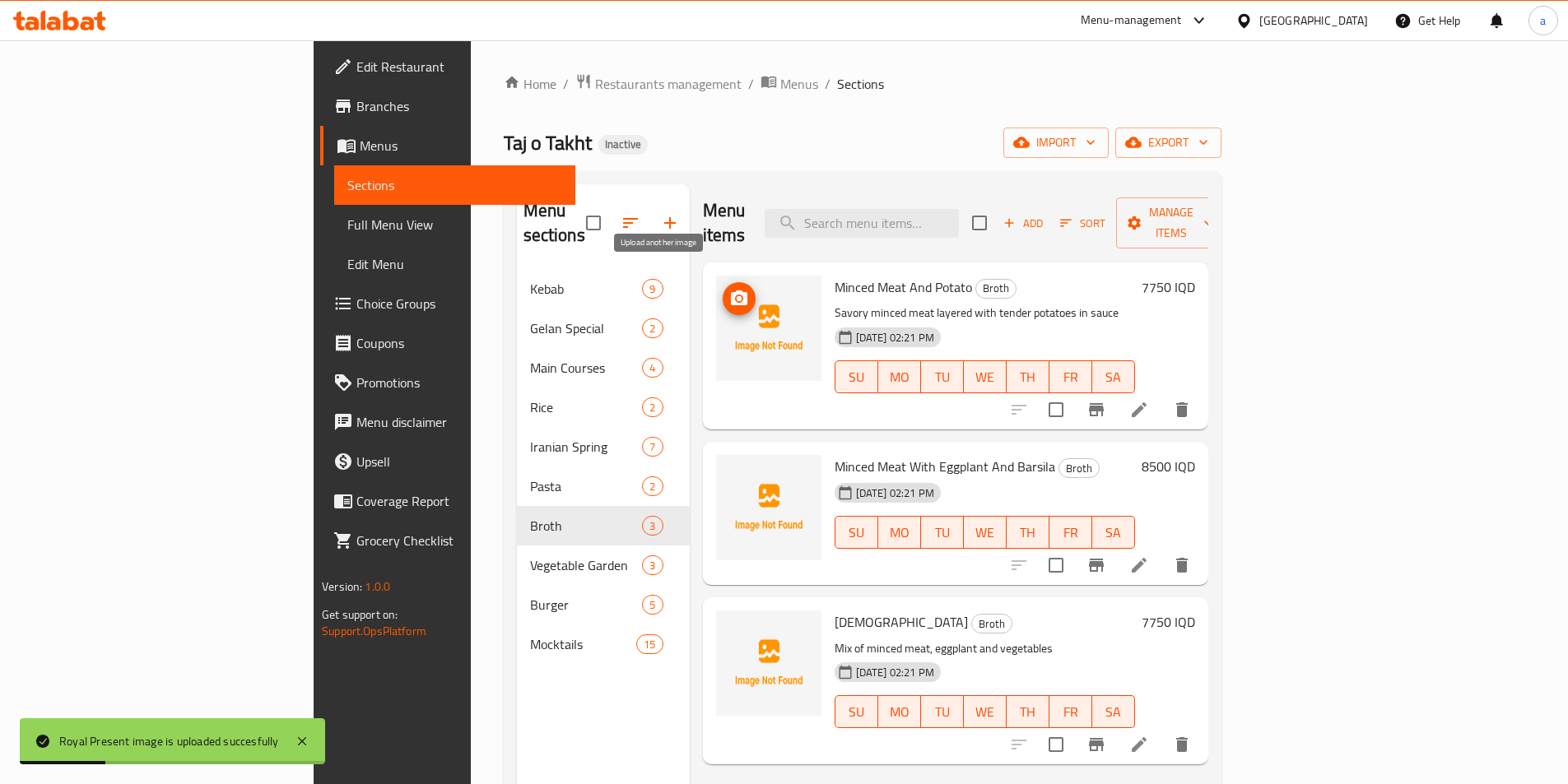
click at [731, 291] on icon "upload picture" at bounding box center [739, 298] width 16 height 15
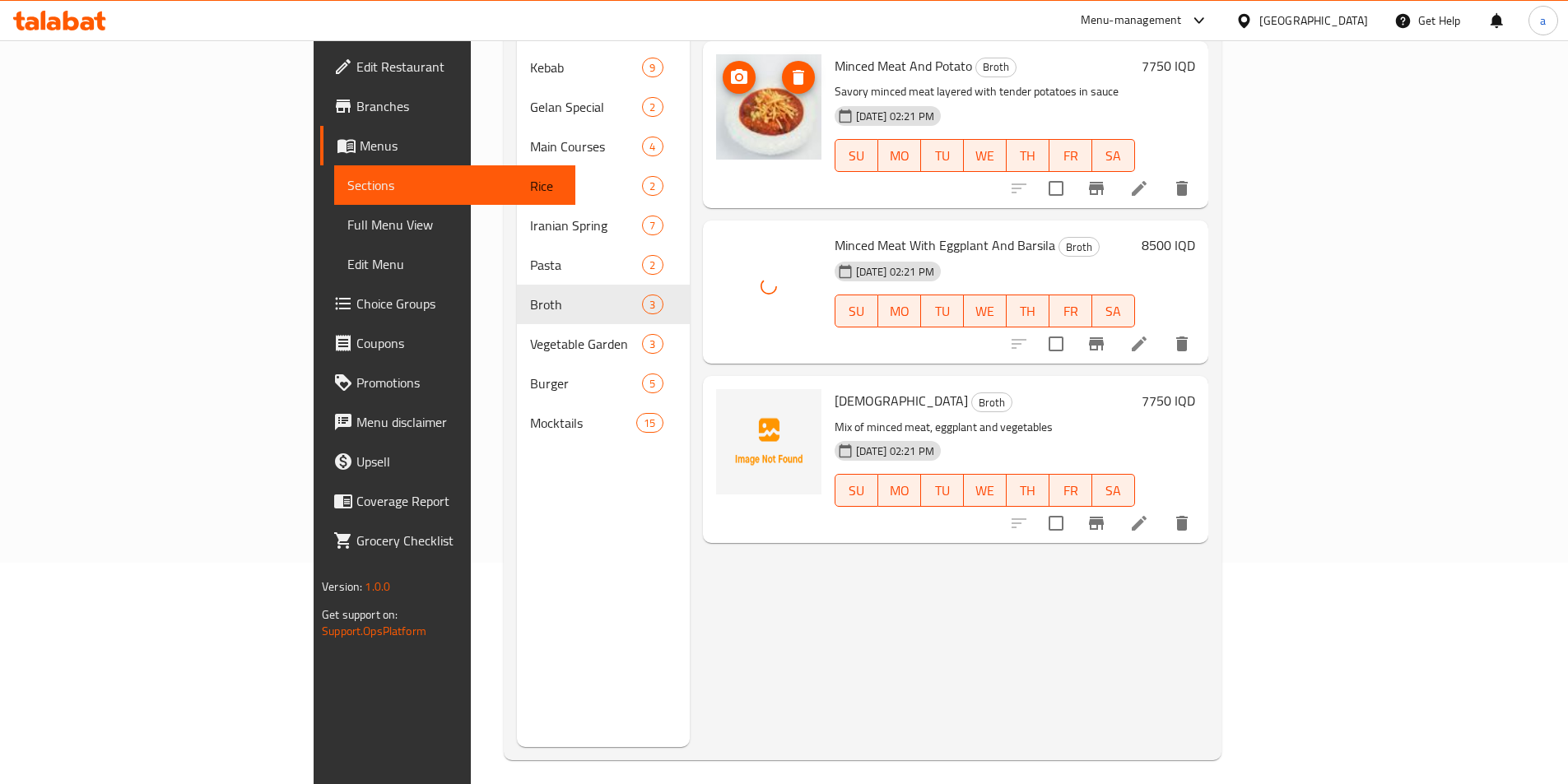
scroll to position [231, 0]
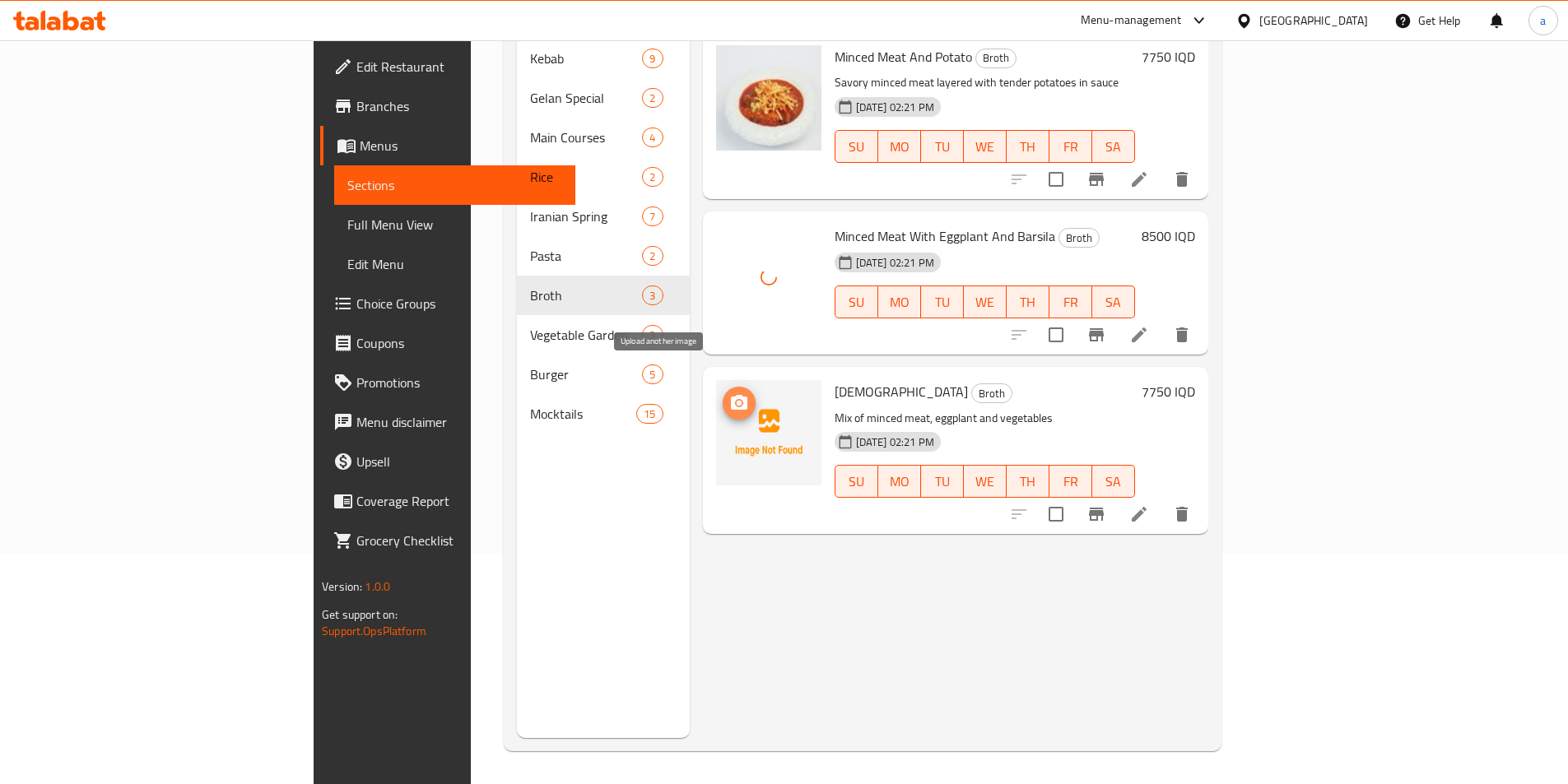
click at [731, 395] on icon "upload picture" at bounding box center [739, 402] width 16 height 15
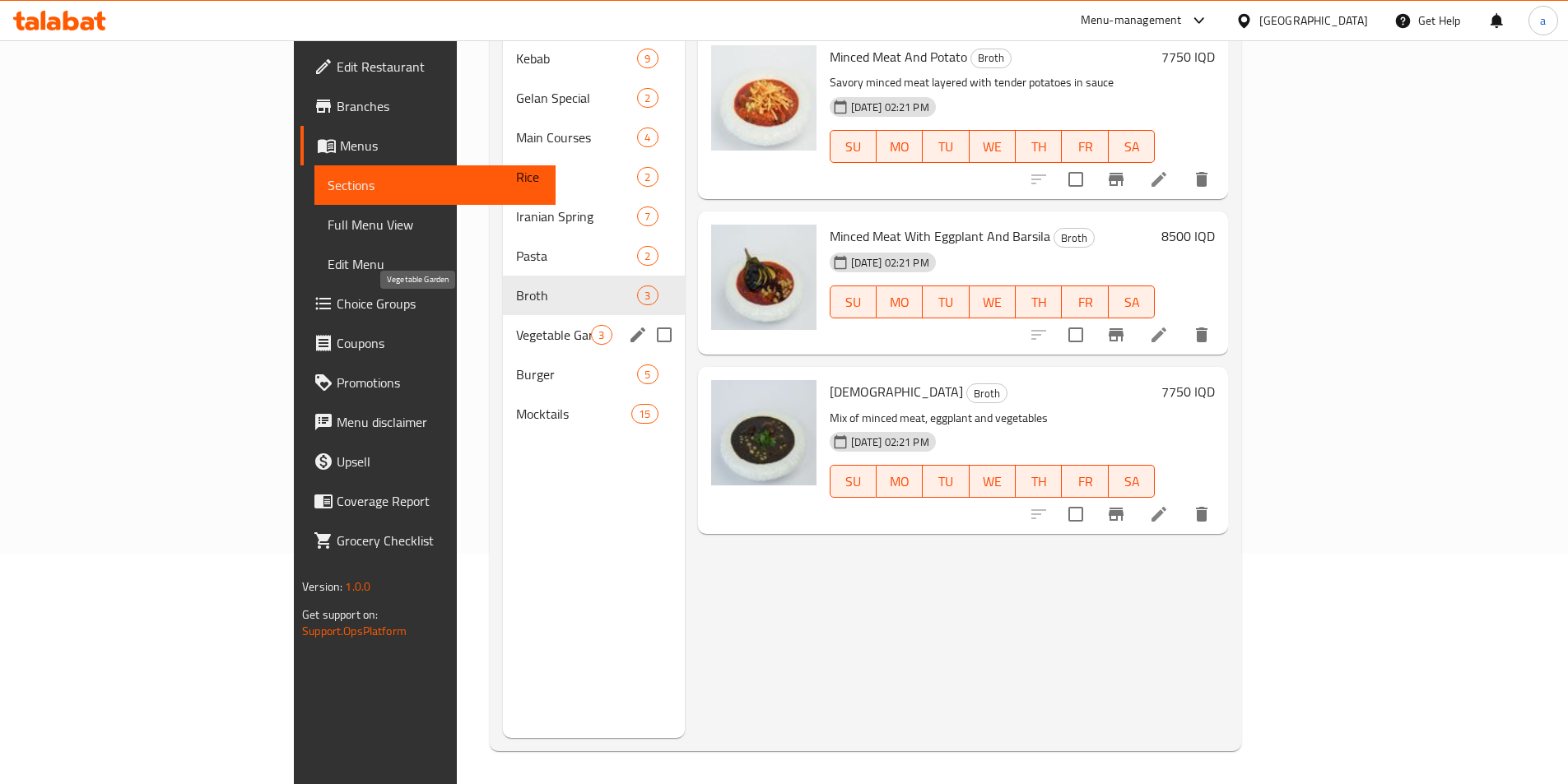
click at [516, 325] on span "Vegetable Garden" at bounding box center [553, 335] width 74 height 20
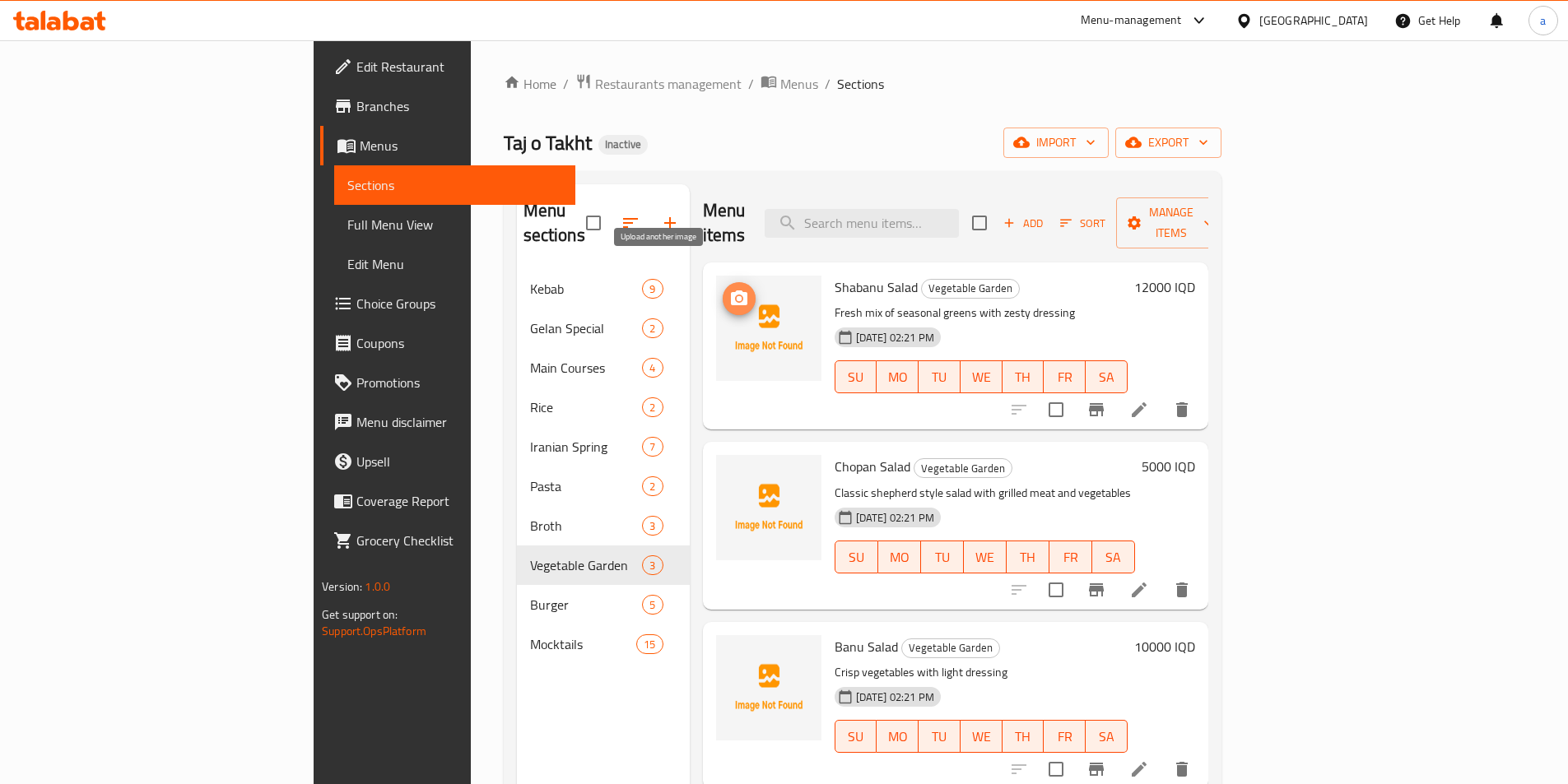
click at [729, 289] on icon "upload picture" at bounding box center [739, 299] width 20 height 20
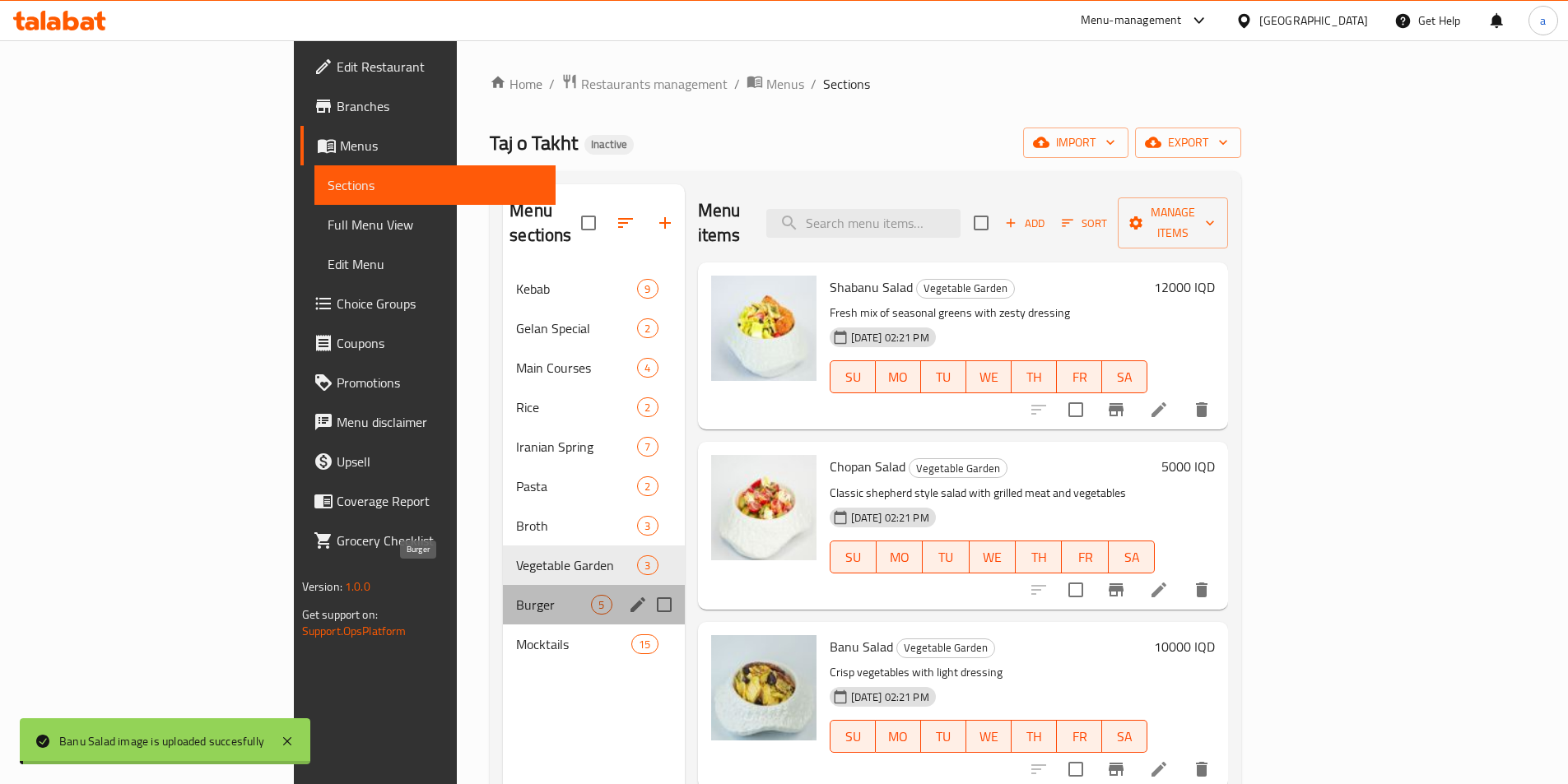
click at [516, 595] on span "Burger" at bounding box center [553, 605] width 74 height 20
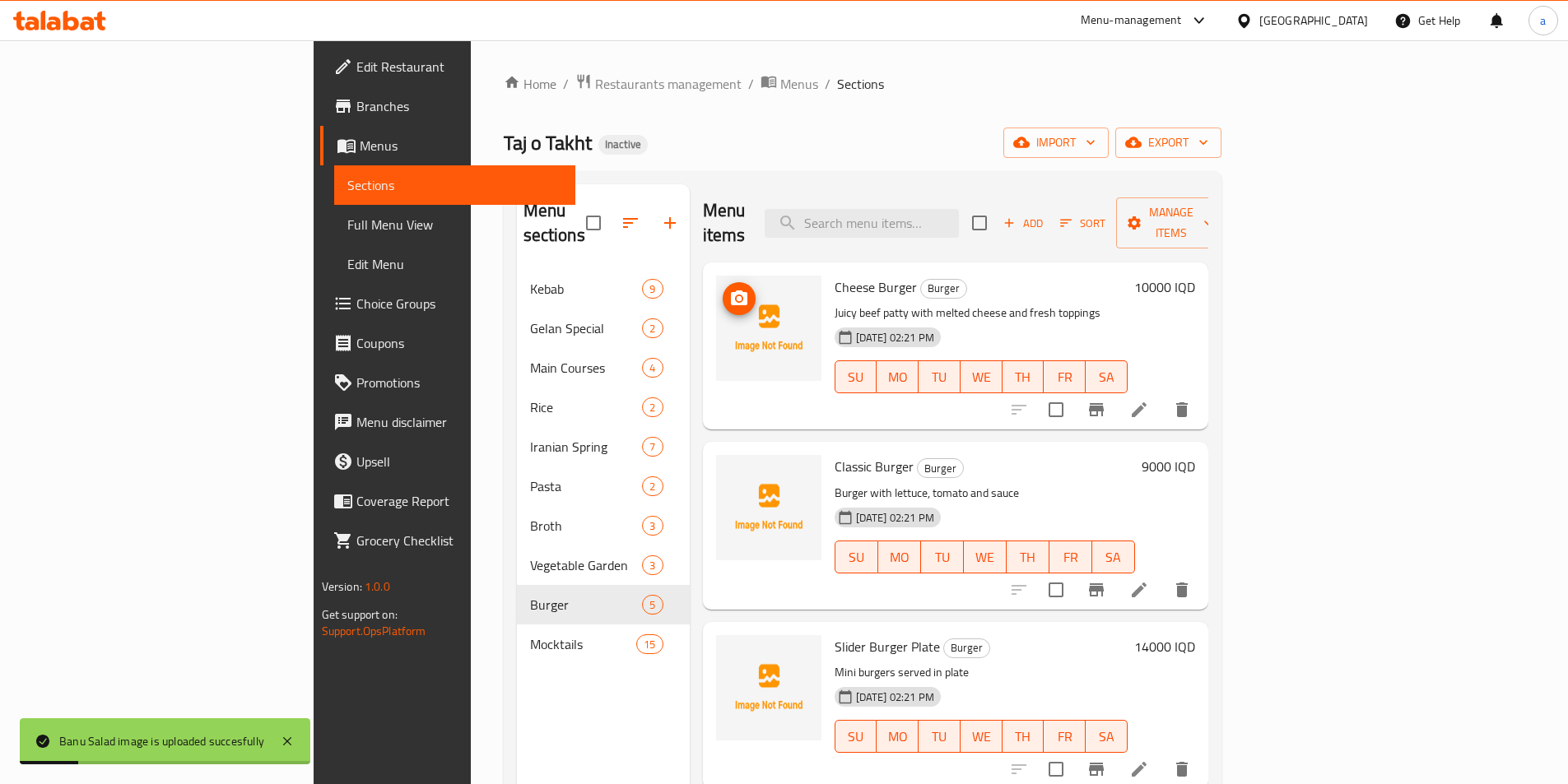
click at [716, 275] on img at bounding box center [768, 327] width 105 height 105
click at [729, 289] on icon "upload picture" at bounding box center [739, 299] width 20 height 20
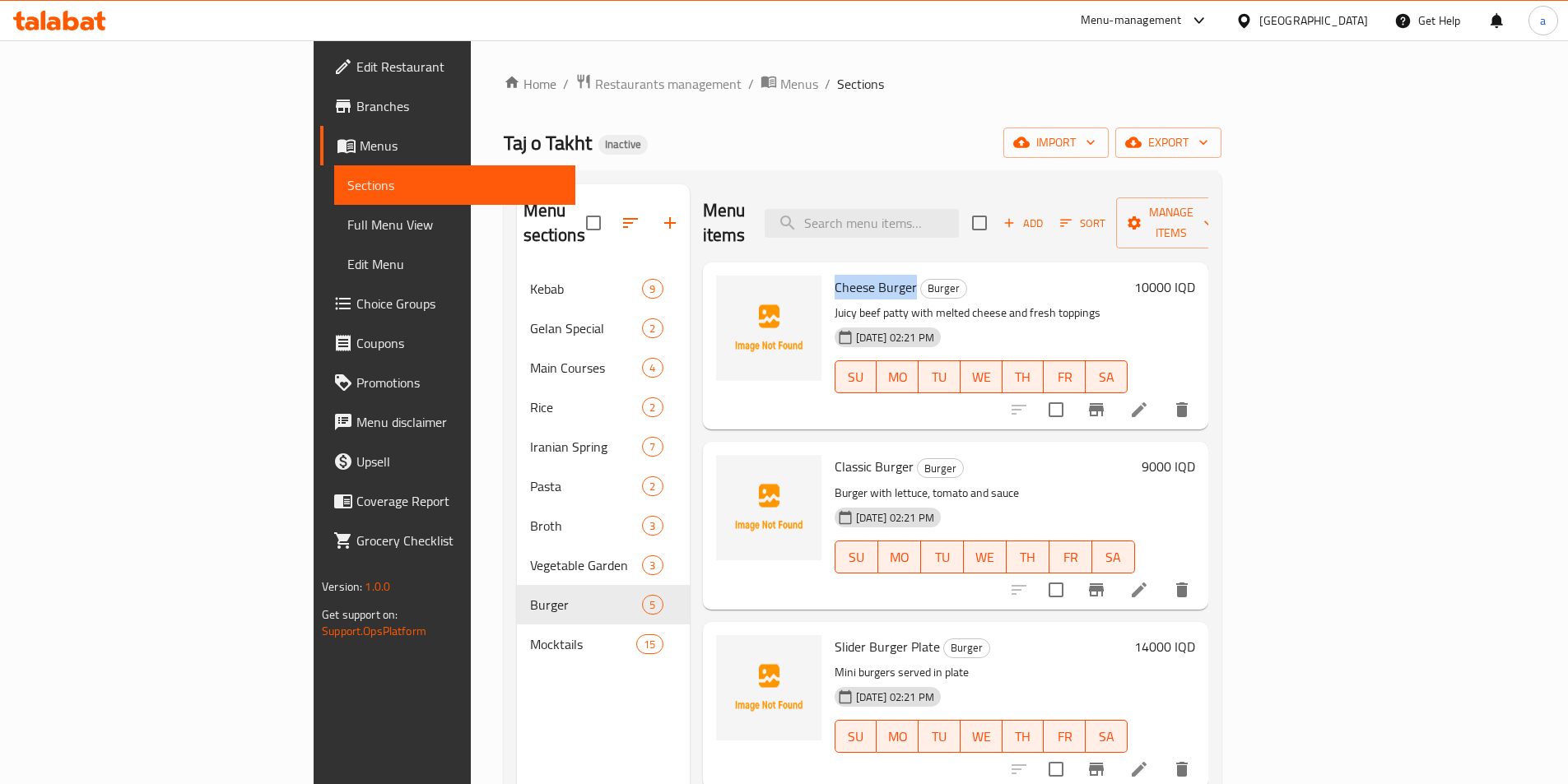
drag, startPoint x: 755, startPoint y: 263, endPoint x: 835, endPoint y: 264, distance: 80.0
click at [835, 274] on span "Cheese Burger" at bounding box center [875, 287] width 83 height 25
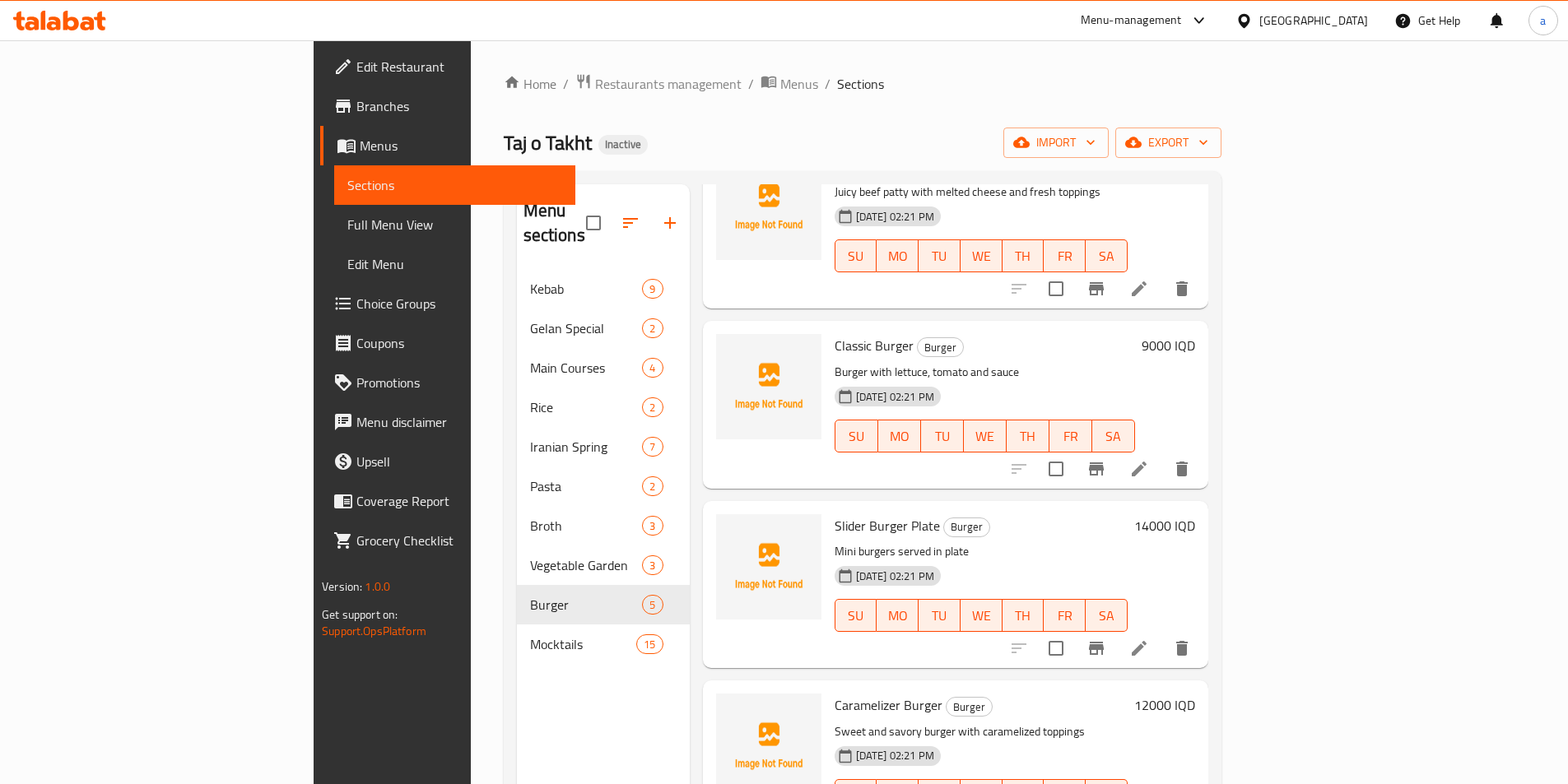
scroll to position [155, 0]
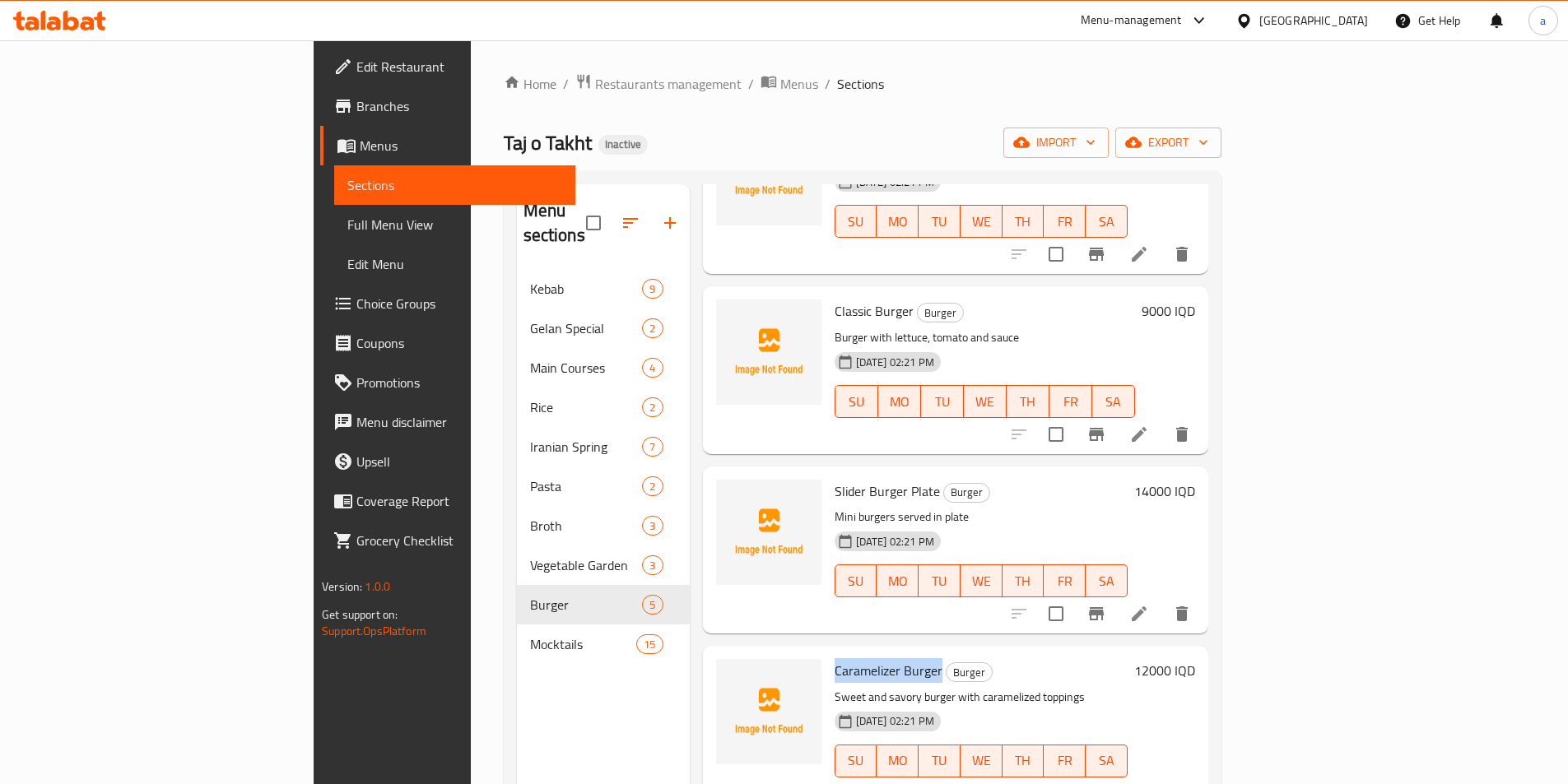
drag, startPoint x: 752, startPoint y: 646, endPoint x: 862, endPoint y: 643, distance: 110.0
click at [862, 653] on div "Caramelizer Burger Burger Sweet and savory burger with caramelized toppings 28-…" at bounding box center [980, 730] width 306 height 154
copy span "Caramelizer Burger"
drag, startPoint x: 750, startPoint y: 468, endPoint x: 859, endPoint y: 475, distance: 109.2
click at [859, 475] on div "Slider Burger Plate Burger Mini burgers served in plate 28-09-2025 02:21 PM SU …" at bounding box center [980, 551] width 306 height 154
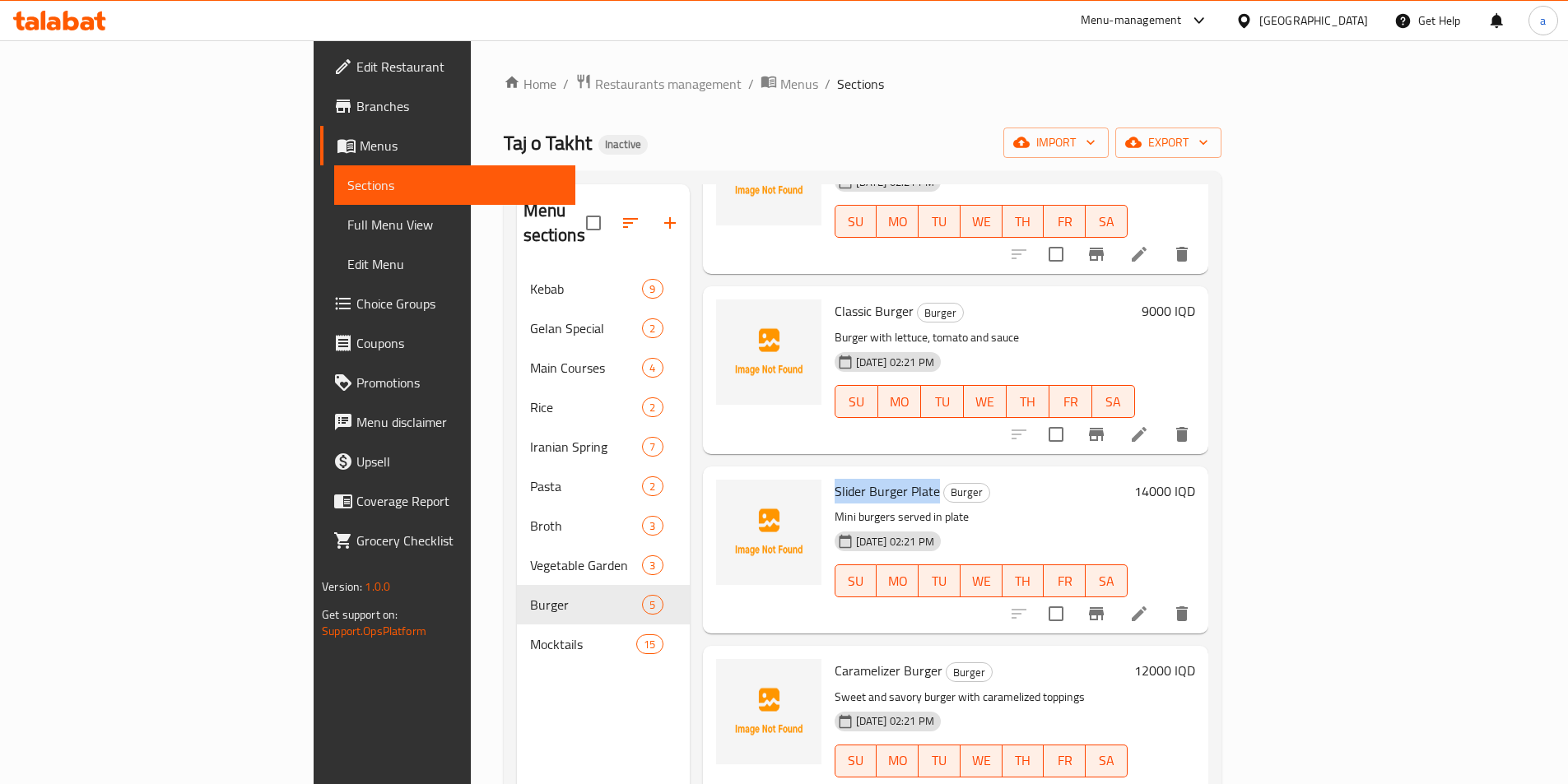
copy span "Slider Burger Plate"
drag, startPoint x: 751, startPoint y: 283, endPoint x: 834, endPoint y: 287, distance: 83.1
click at [834, 293] on div "Classic Burger Burger Burger with lettuce, tomato and sauce 28-09-2025 02:21 PM…" at bounding box center [985, 370] width 314 height 154
copy span "Classic Burger"
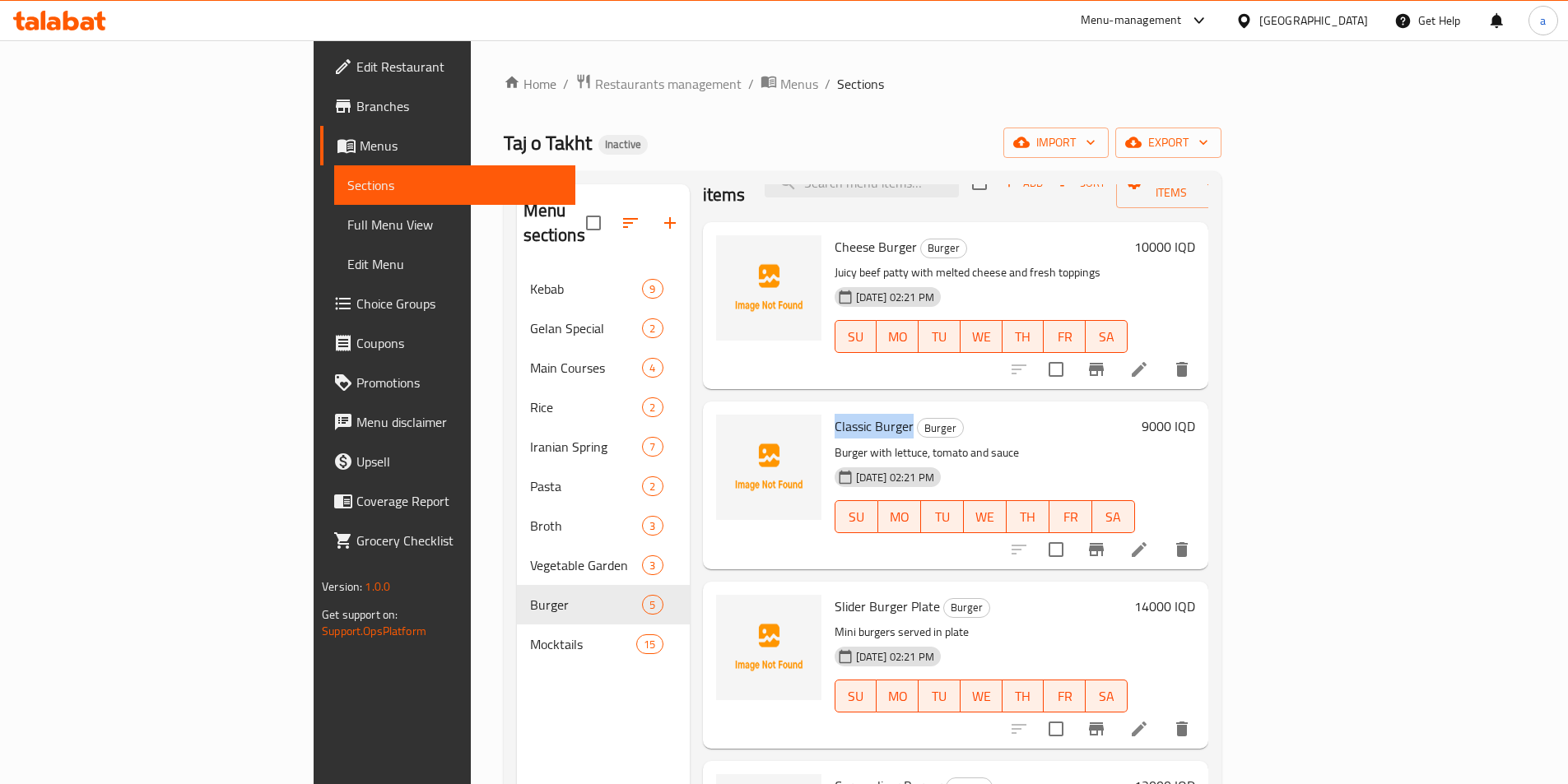
scroll to position [0, 0]
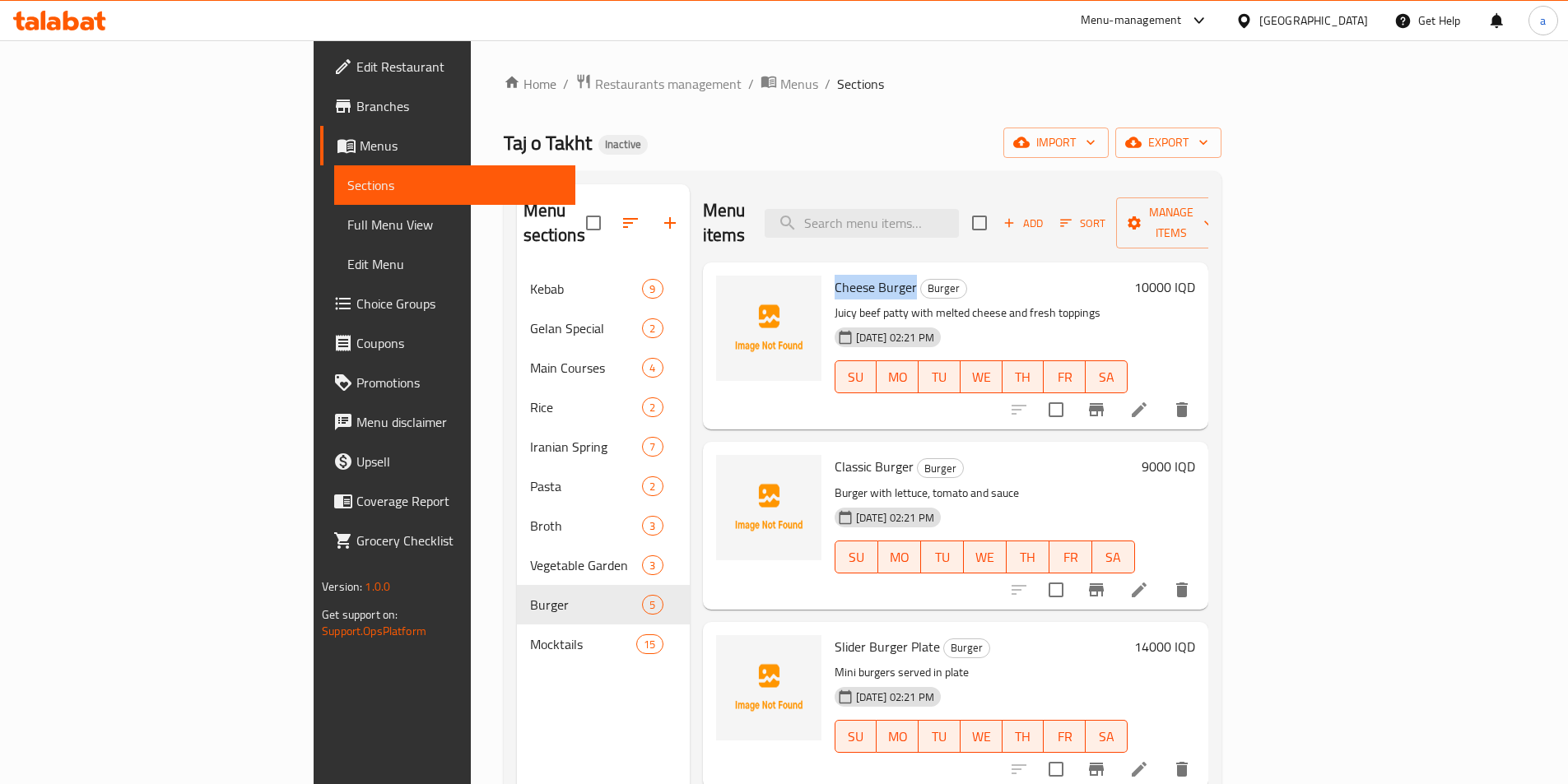
drag, startPoint x: 754, startPoint y: 261, endPoint x: 834, endPoint y: 256, distance: 80.2
click at [834, 269] on div "Cheese Burger Burger Juicy beef patty with melted cheese and fresh toppings 28-…" at bounding box center [980, 346] width 306 height 154
copy span "Cheese Burger"
click at [654, 130] on div "Taj o Takht Inactive import export" at bounding box center [863, 143] width 718 height 30
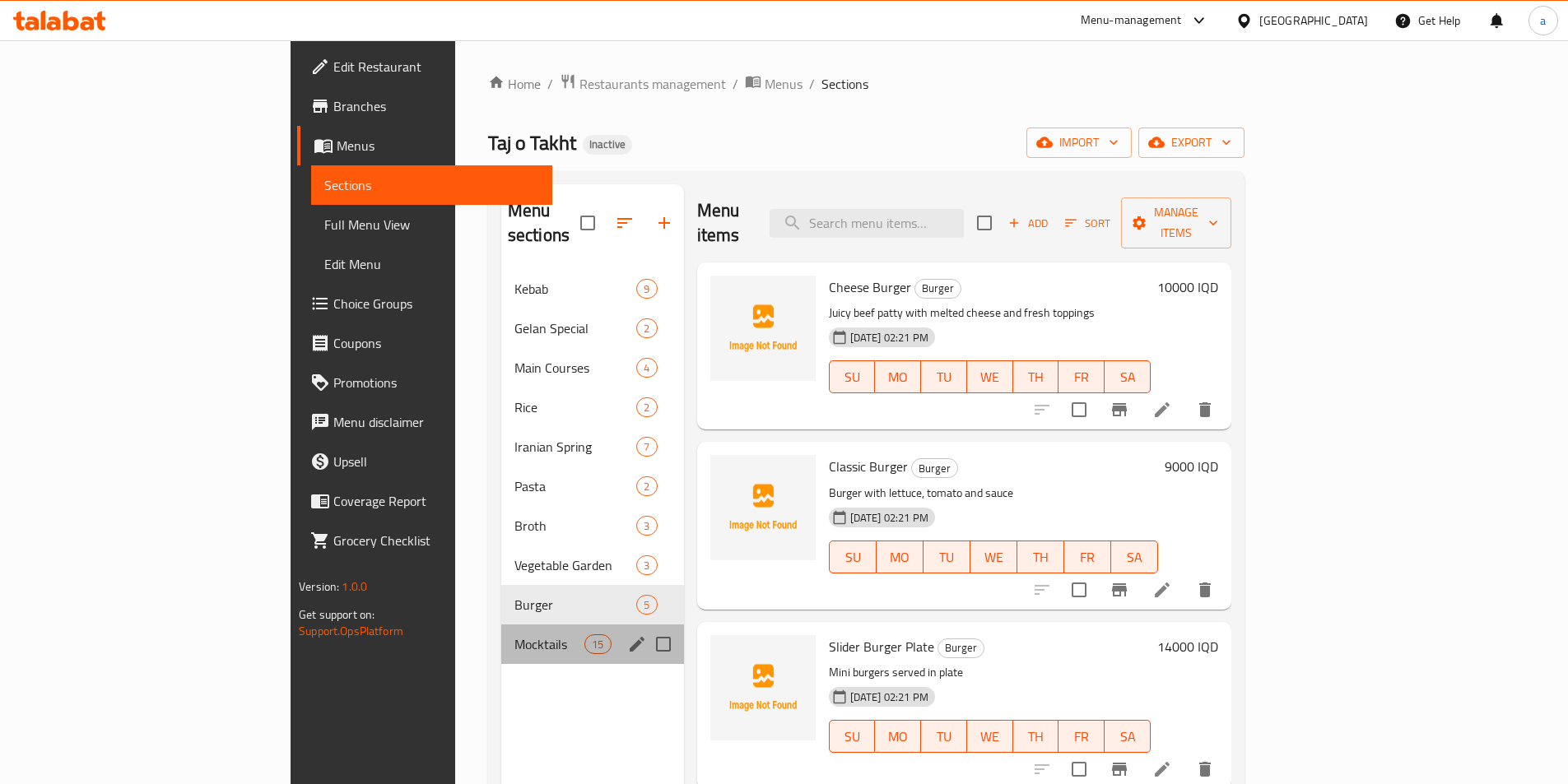
click at [501, 632] on div "Mocktails 15" at bounding box center [593, 644] width 183 height 39
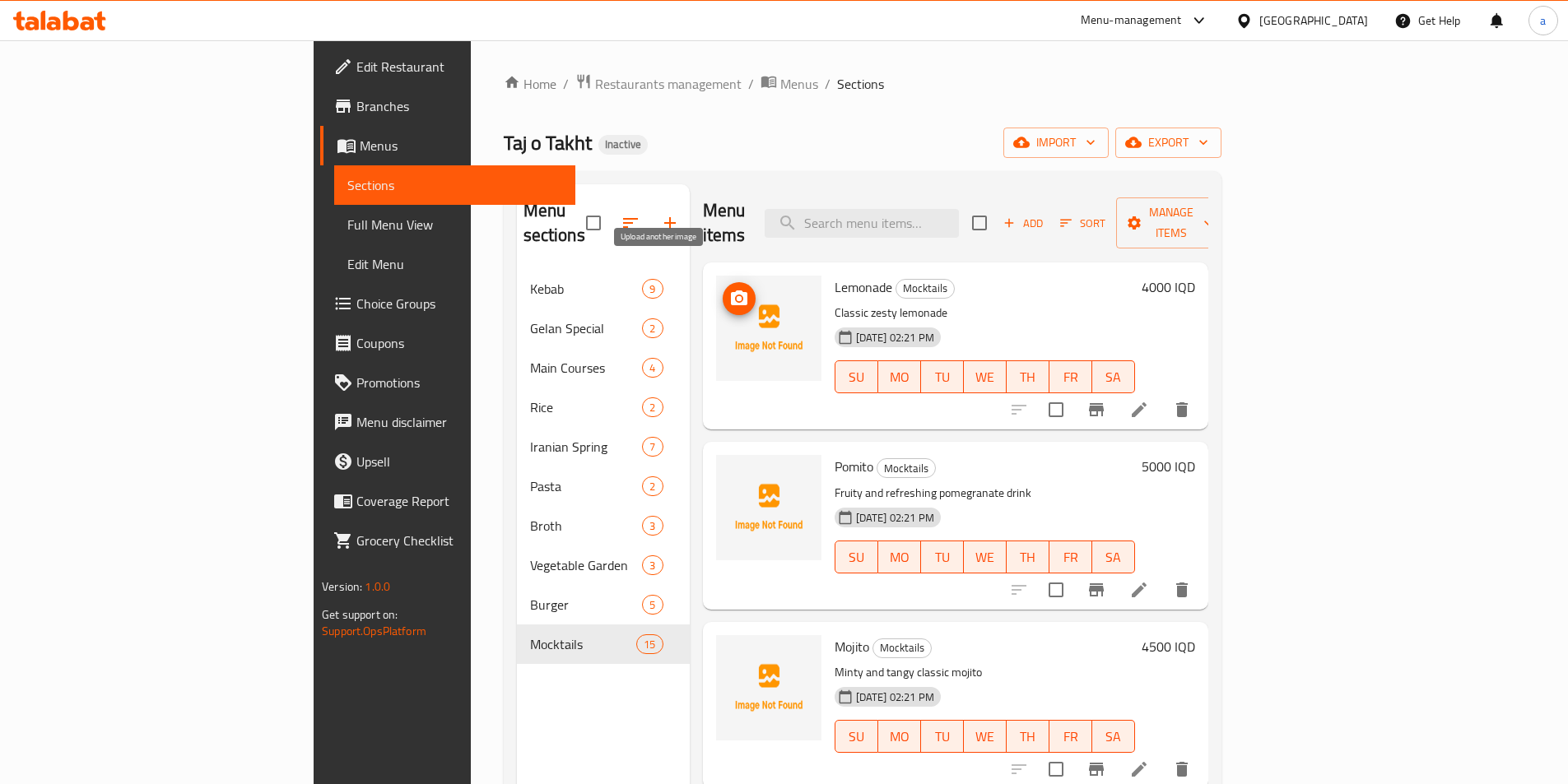
click at [731, 291] on icon "upload picture" at bounding box center [739, 298] width 16 height 15
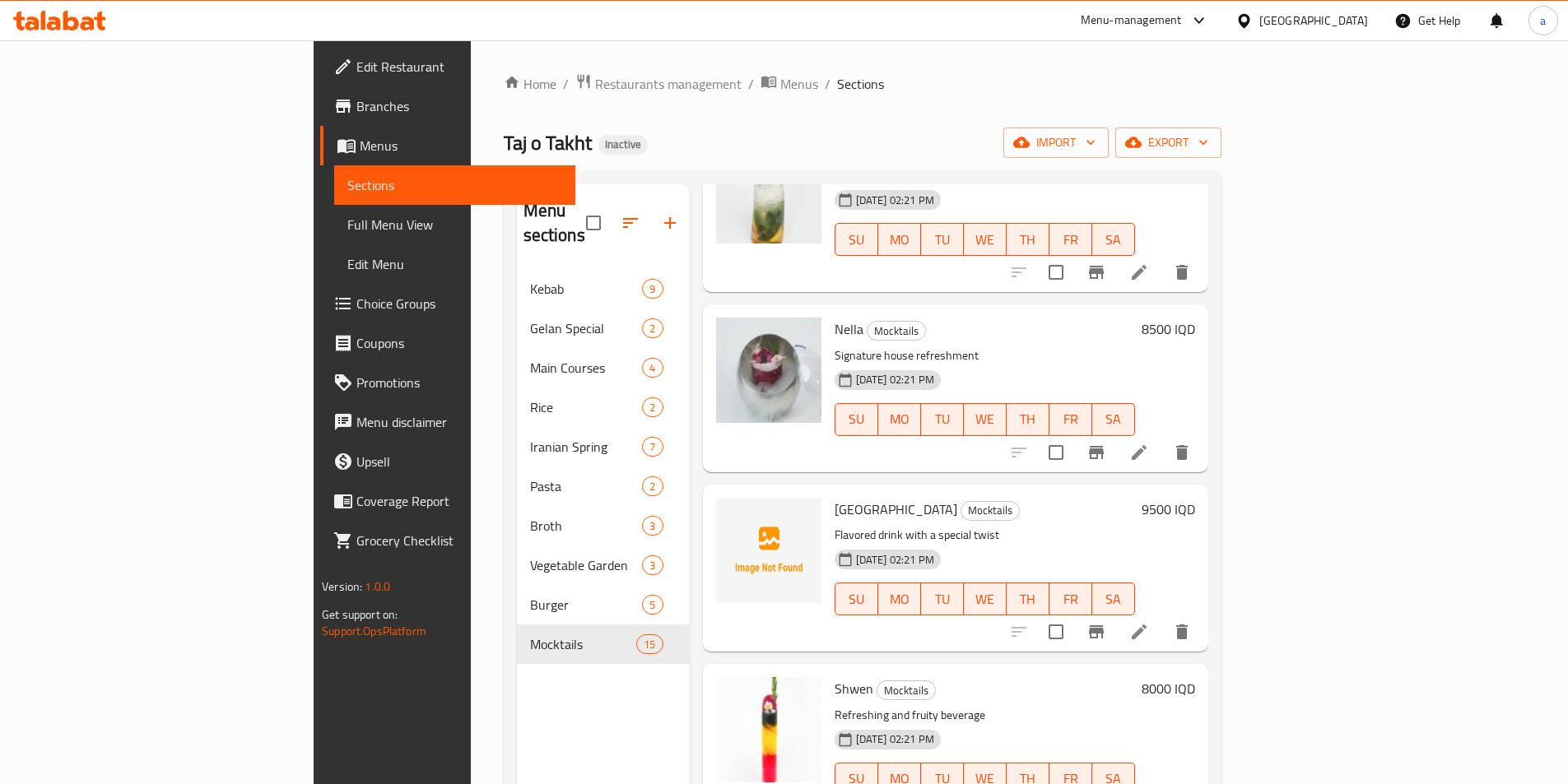
scroll to position [494, 0]
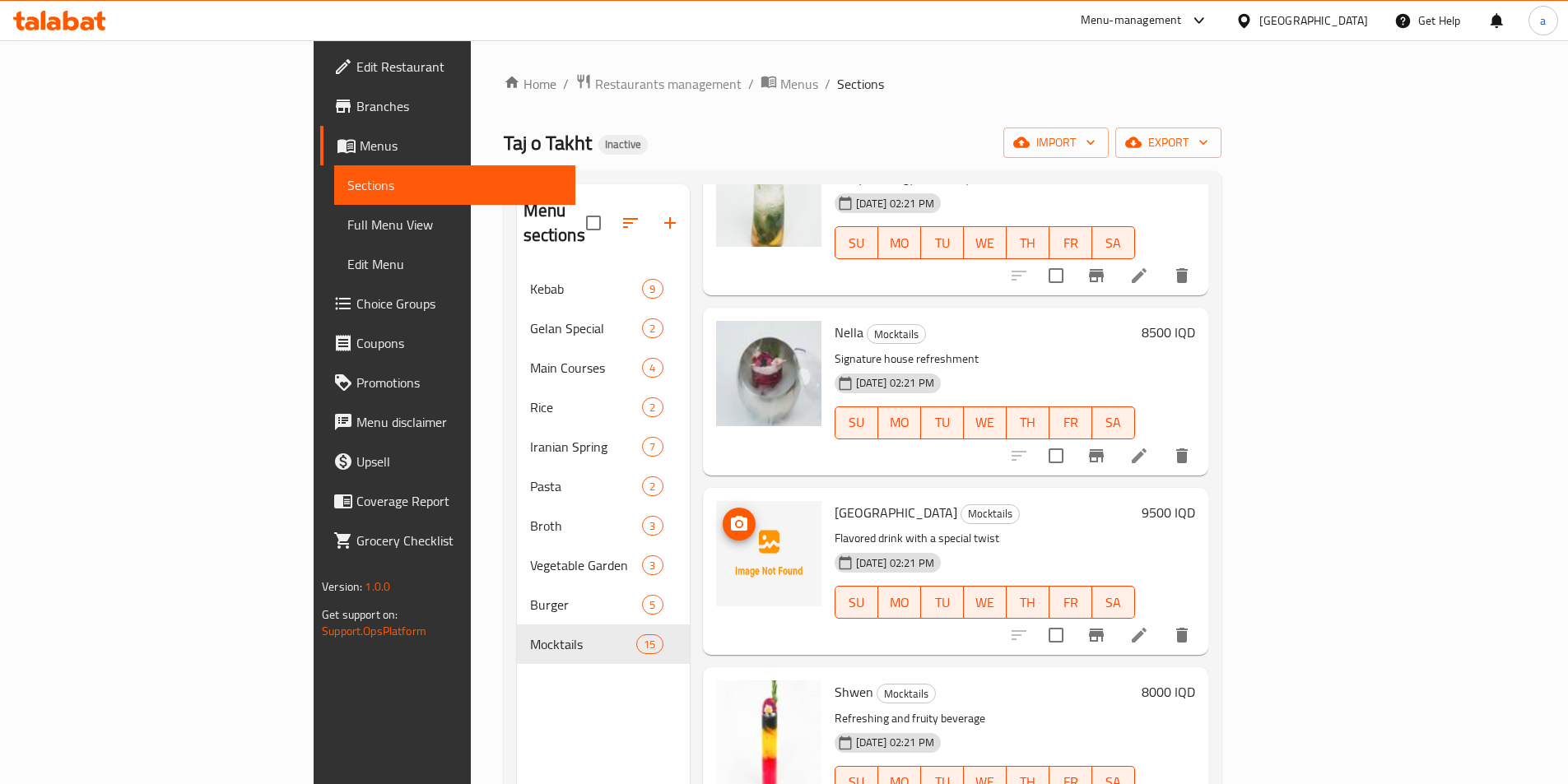
click at [729, 514] on icon "upload picture" at bounding box center [739, 524] width 20 height 20
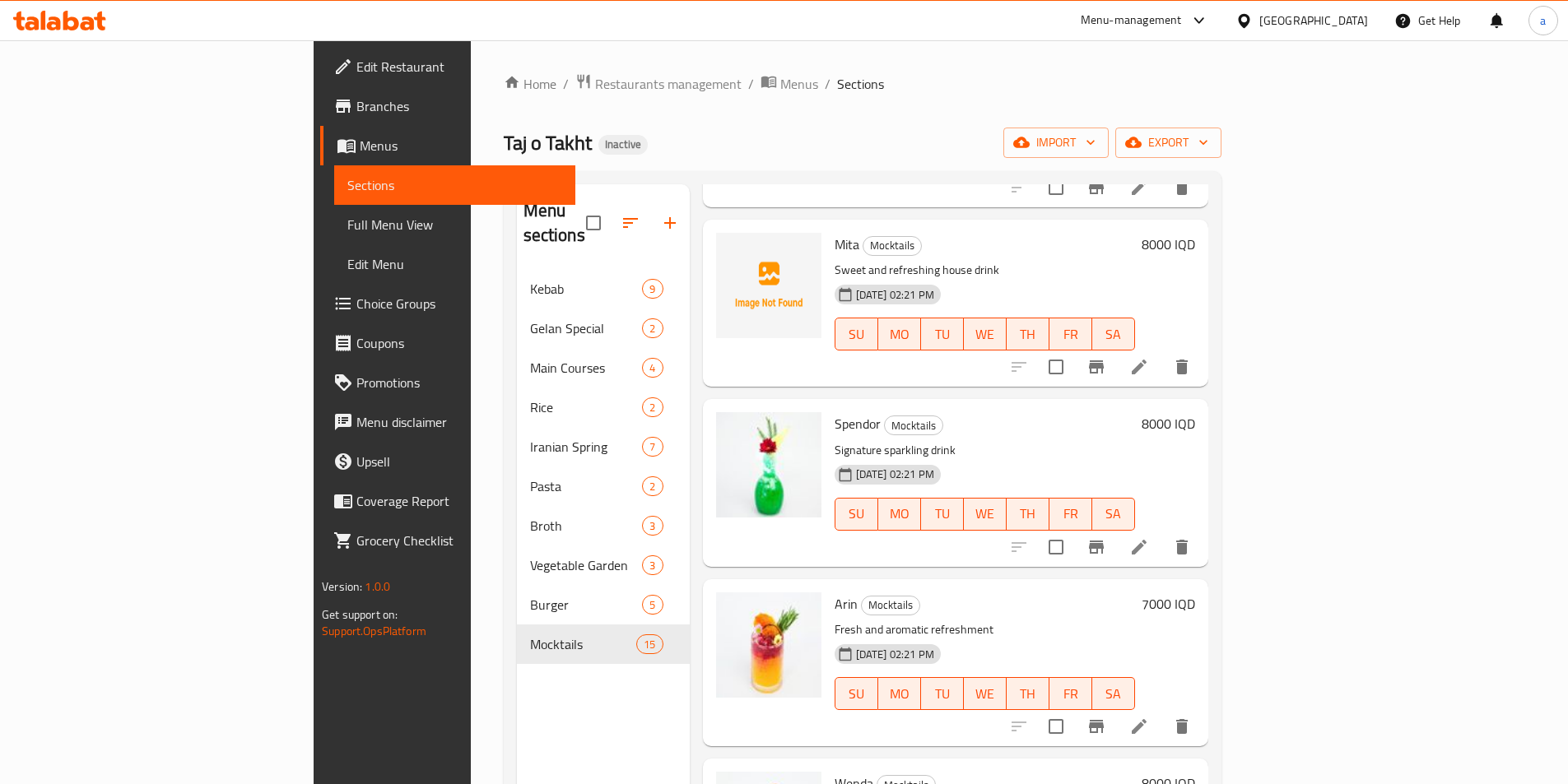
scroll to position [1234, 0]
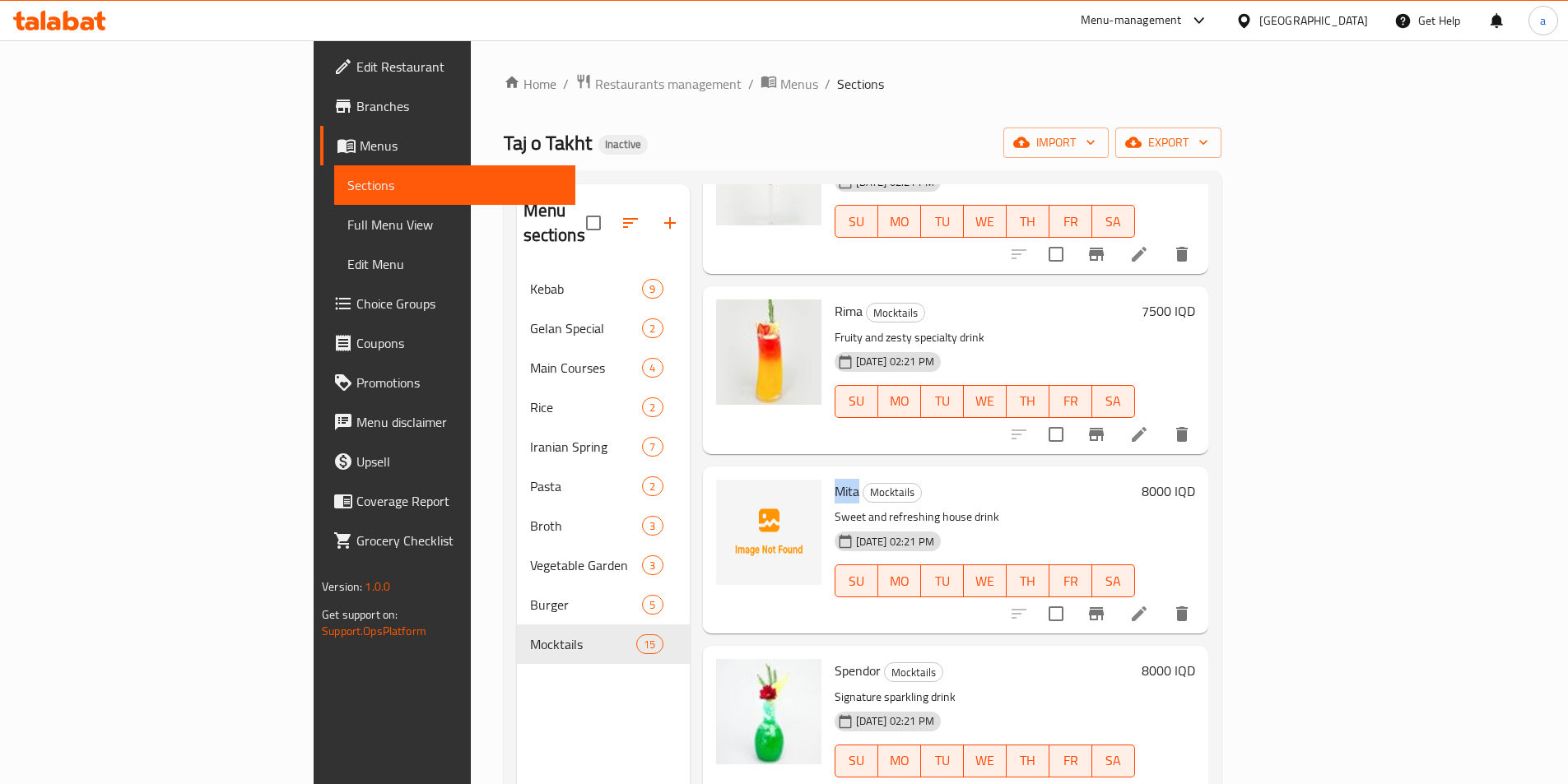
drag, startPoint x: 758, startPoint y: 466, endPoint x: 778, endPoint y: 464, distance: 20.1
click at [828, 474] on div "Mita Mocktails Sweet and refreshing house drink 28-09-2025 02:21 PM SU MO TU WE…" at bounding box center [985, 551] width 314 height 154
copy span "Mita"
click at [347, 217] on span "Full Menu View" at bounding box center [454, 224] width 214 height 20
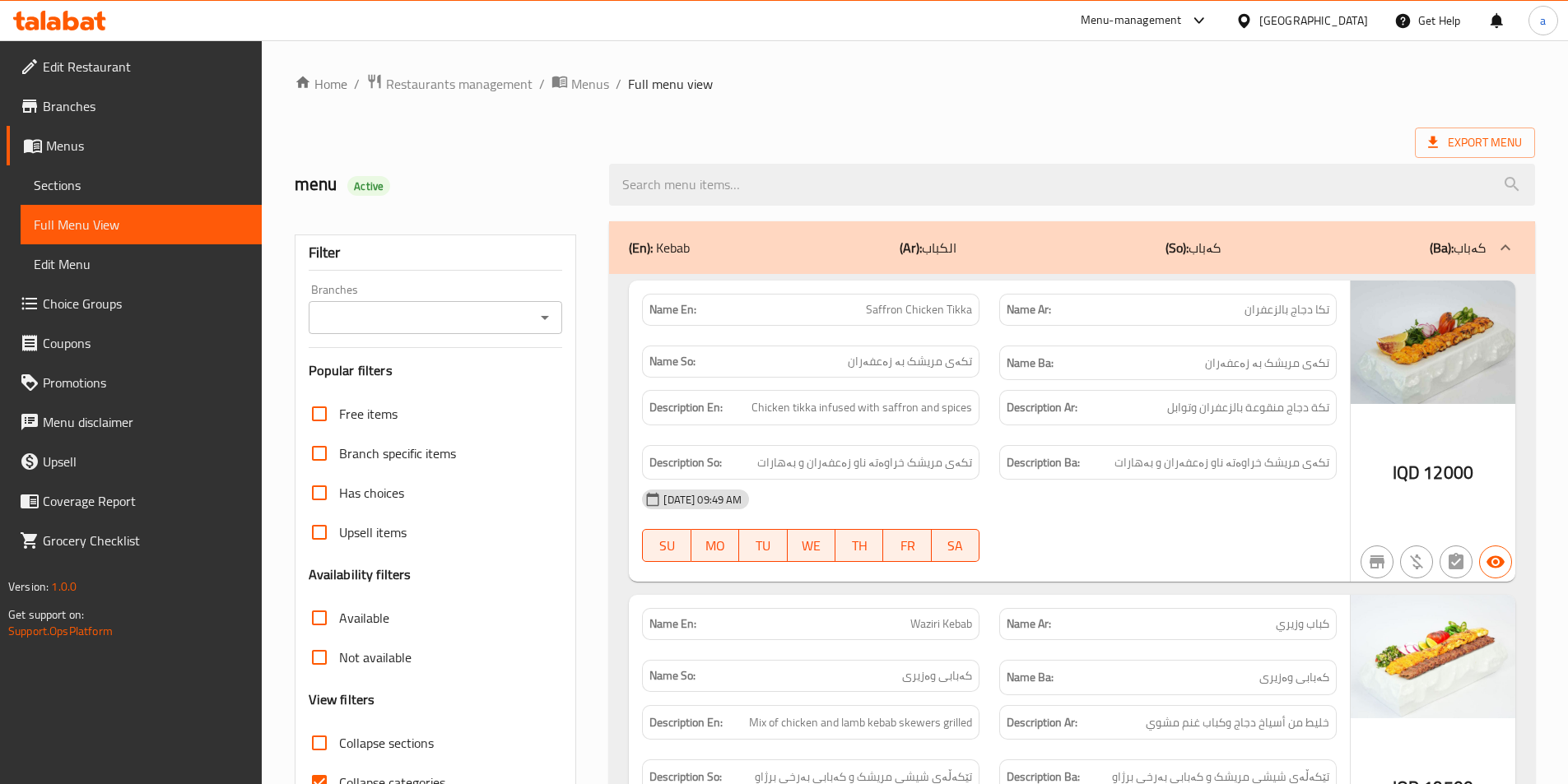
click at [542, 313] on icon "Open" at bounding box center [544, 318] width 20 height 20
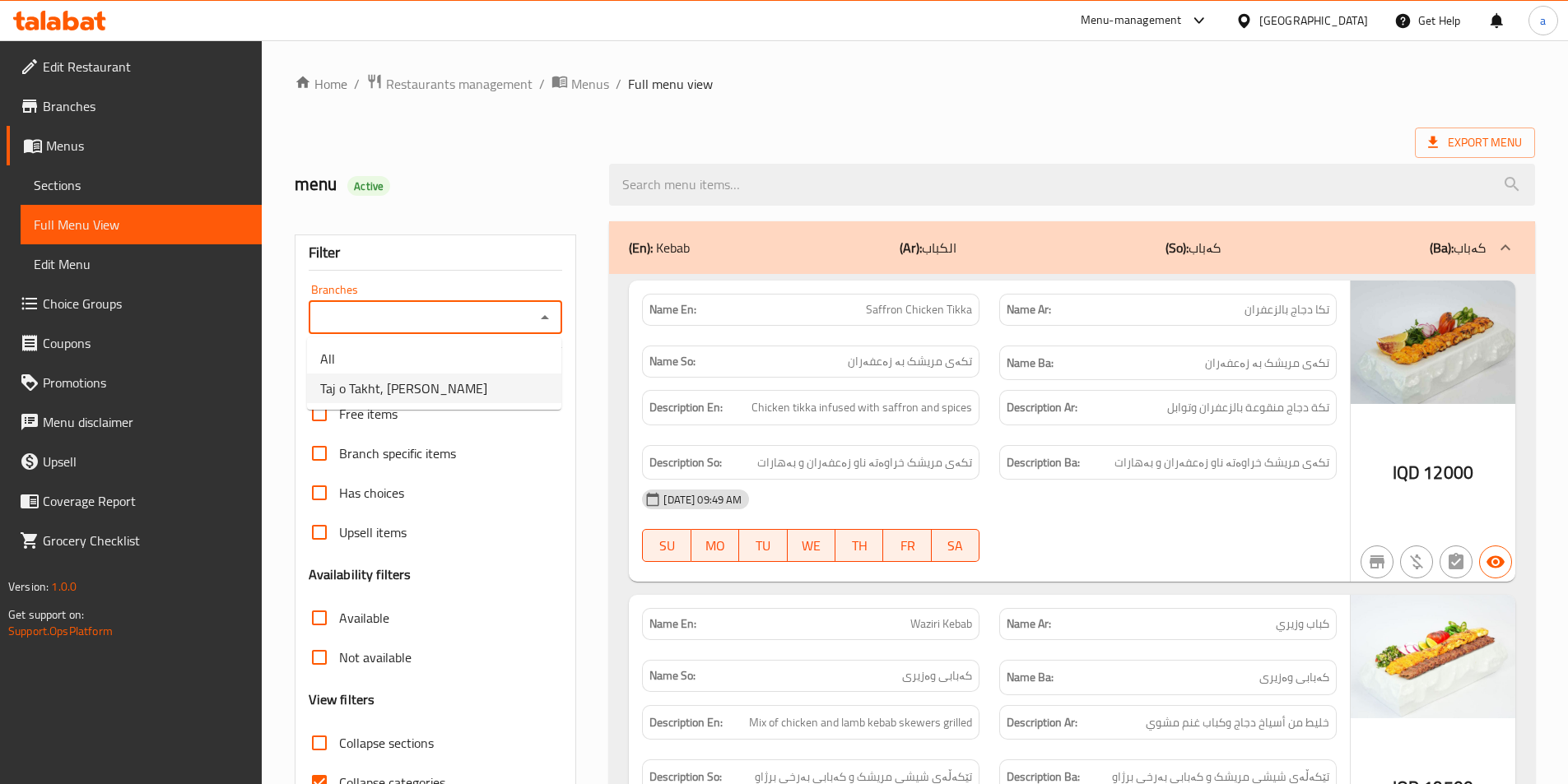
click at [466, 395] on li "Taj o Takht, [PERSON_NAME]" at bounding box center [434, 388] width 255 height 30
type input "Taj o Takht, [PERSON_NAME]"
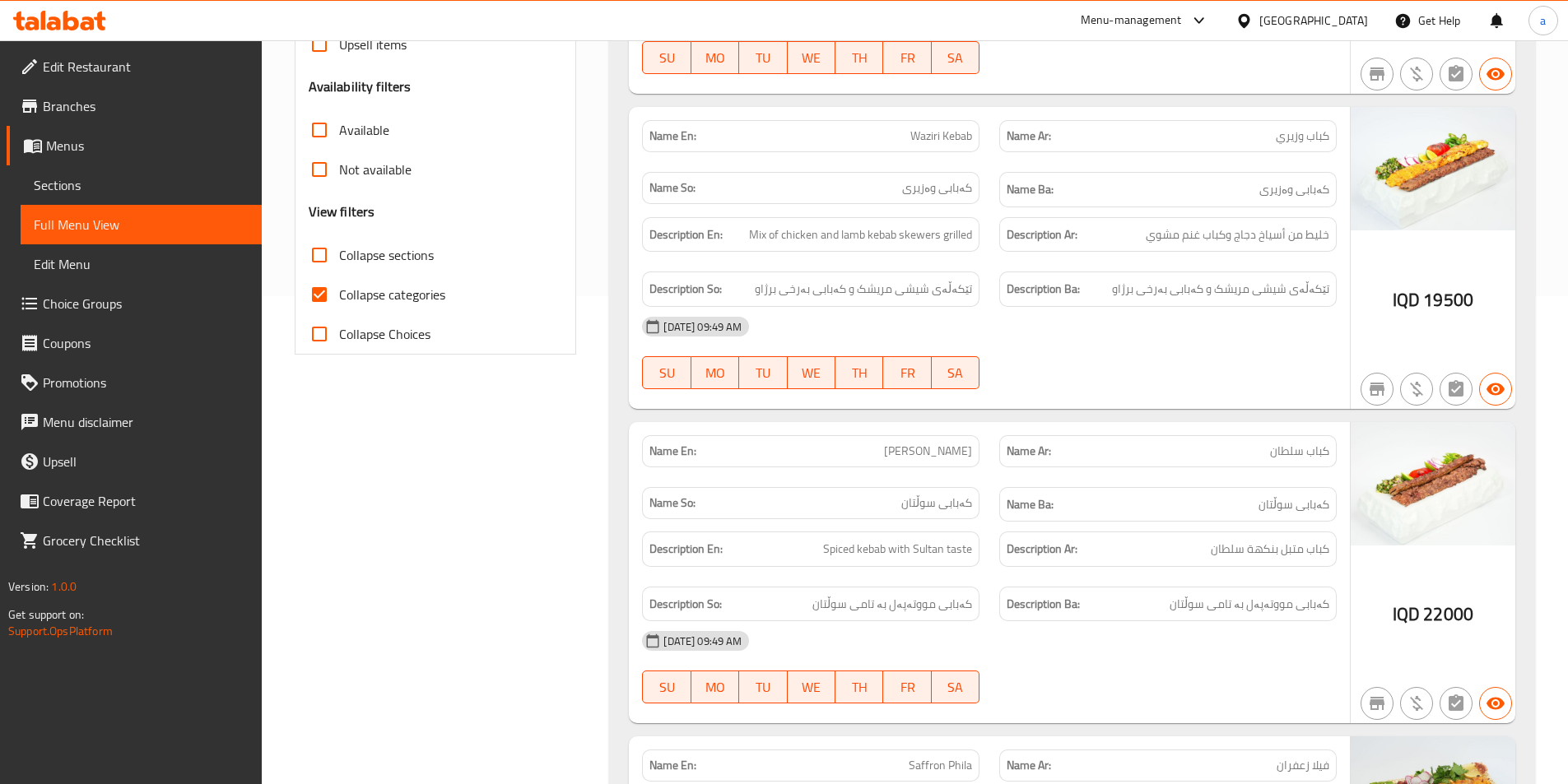
scroll to position [494, 0]
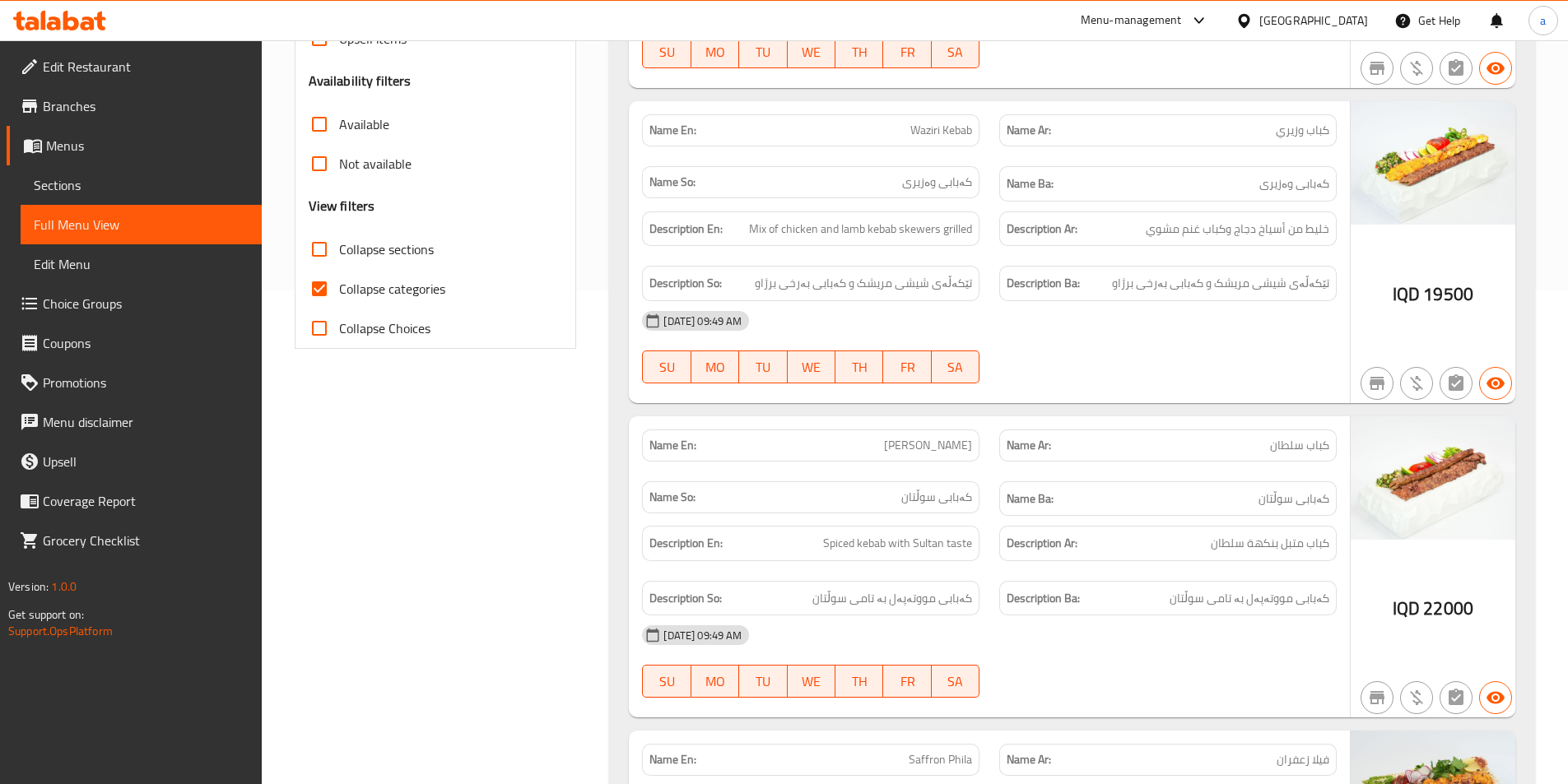
click at [426, 281] on span "Collapse categories" at bounding box center [392, 289] width 106 height 20
click at [339, 281] on input "Collapse categories" at bounding box center [319, 289] width 39 height 39
checkbox input "false"
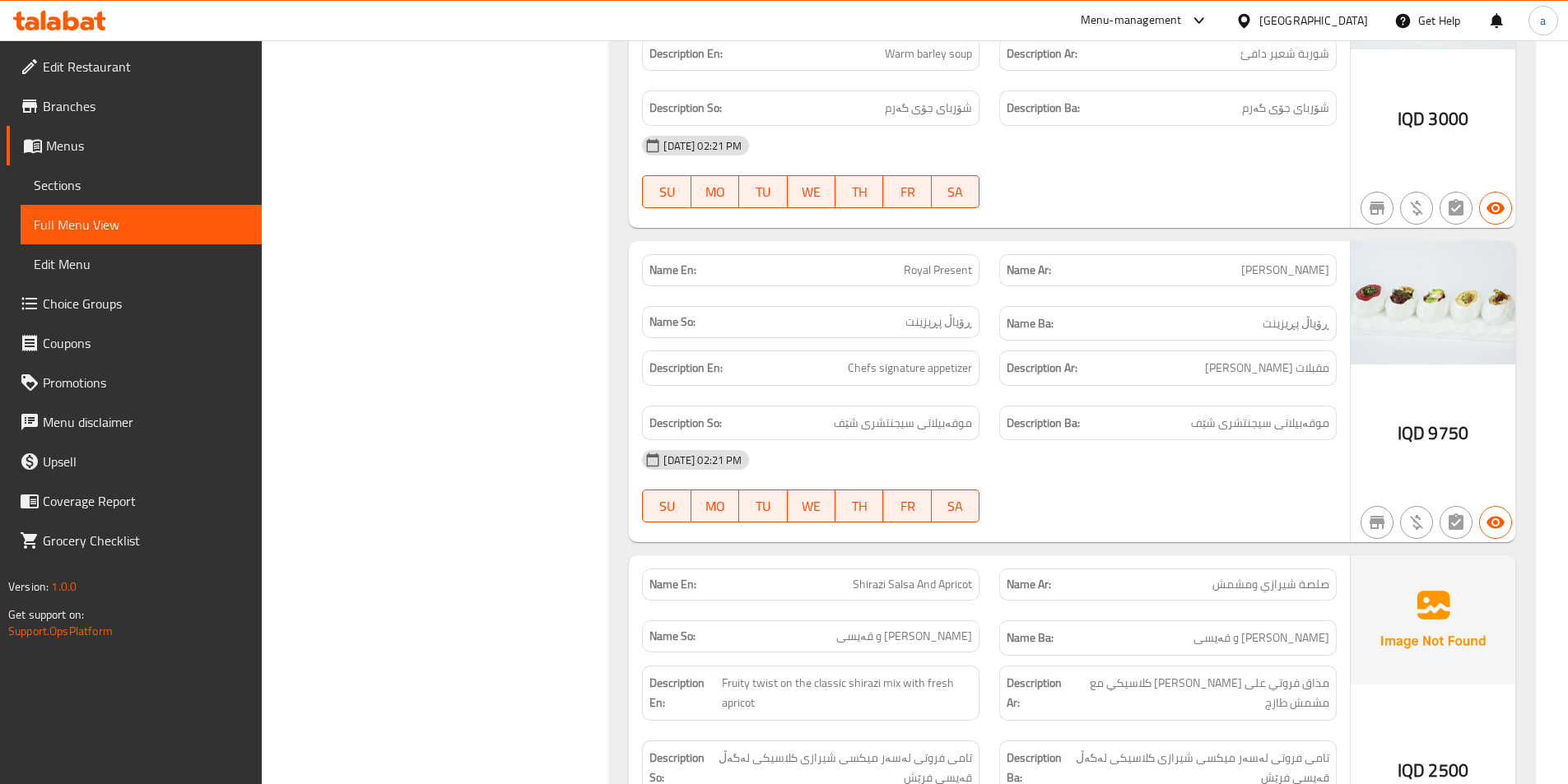
scroll to position [7592, 0]
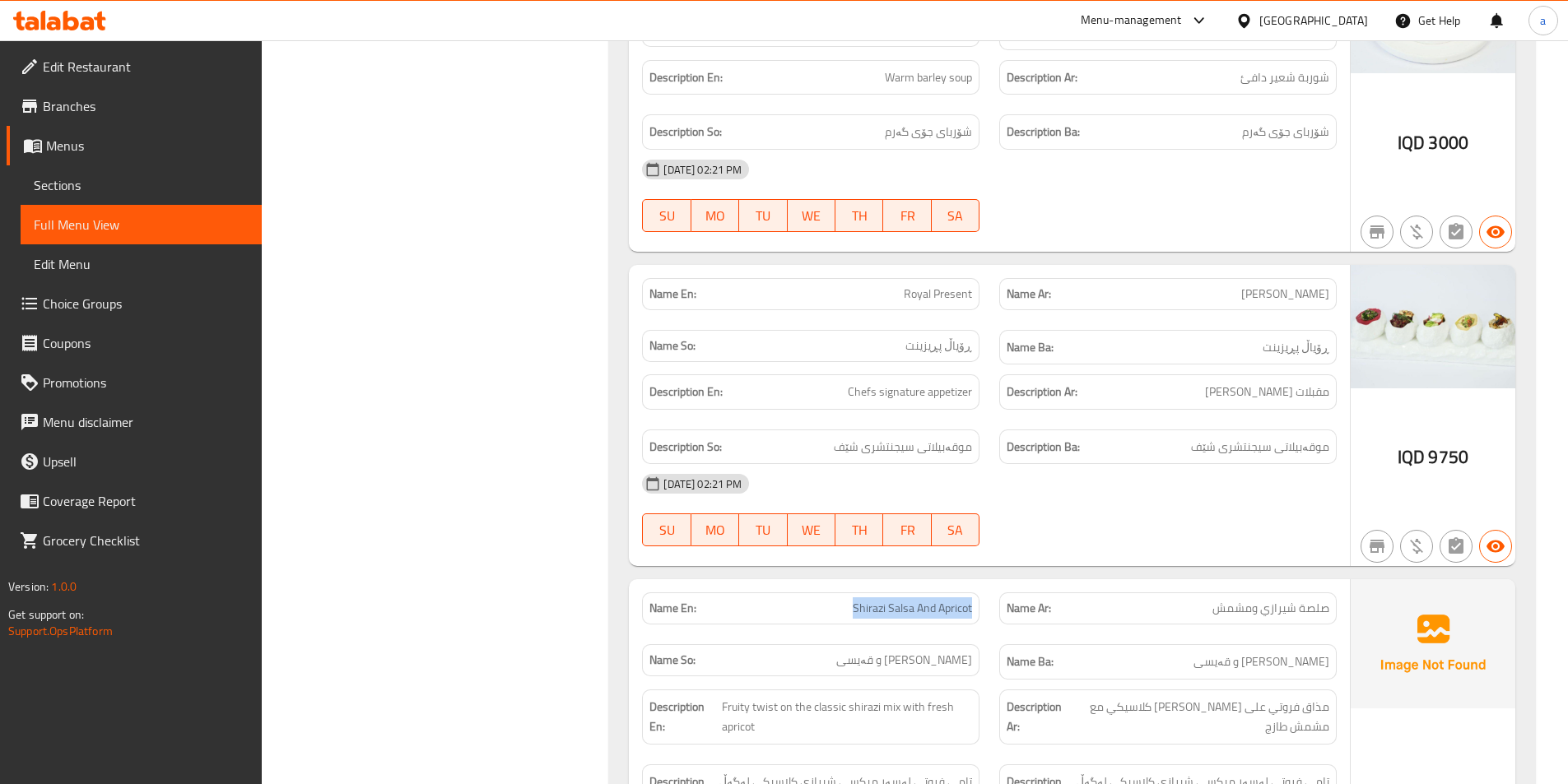
drag, startPoint x: 835, startPoint y: 530, endPoint x: 981, endPoint y: 530, distance: 146.0
click at [981, 583] on div "Name En: Shirazi Salsa And Apricot" at bounding box center [811, 609] width 357 height 52
copy span "Shirazi Salsa And Apricot"
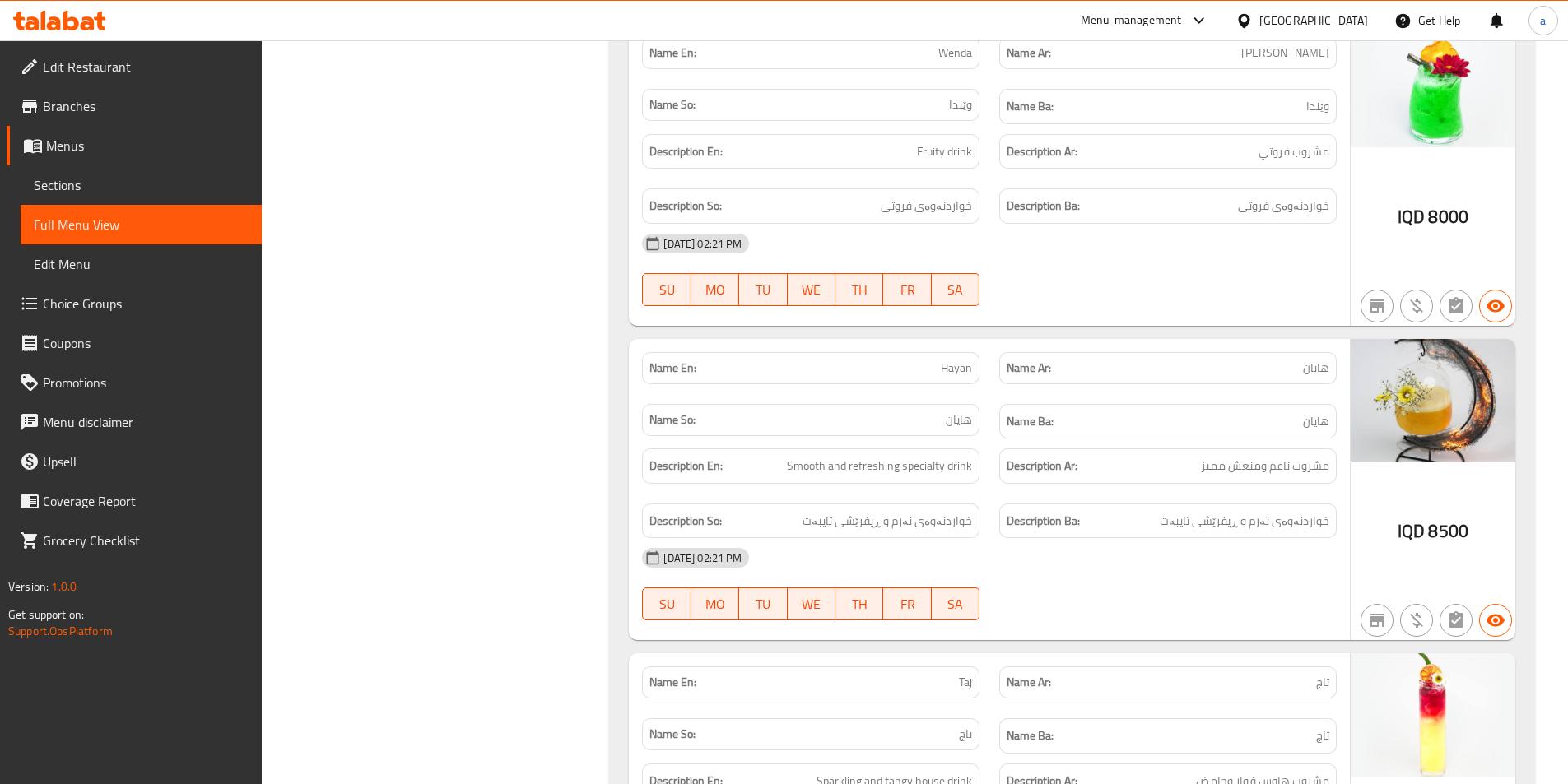
scroll to position [15978, 0]
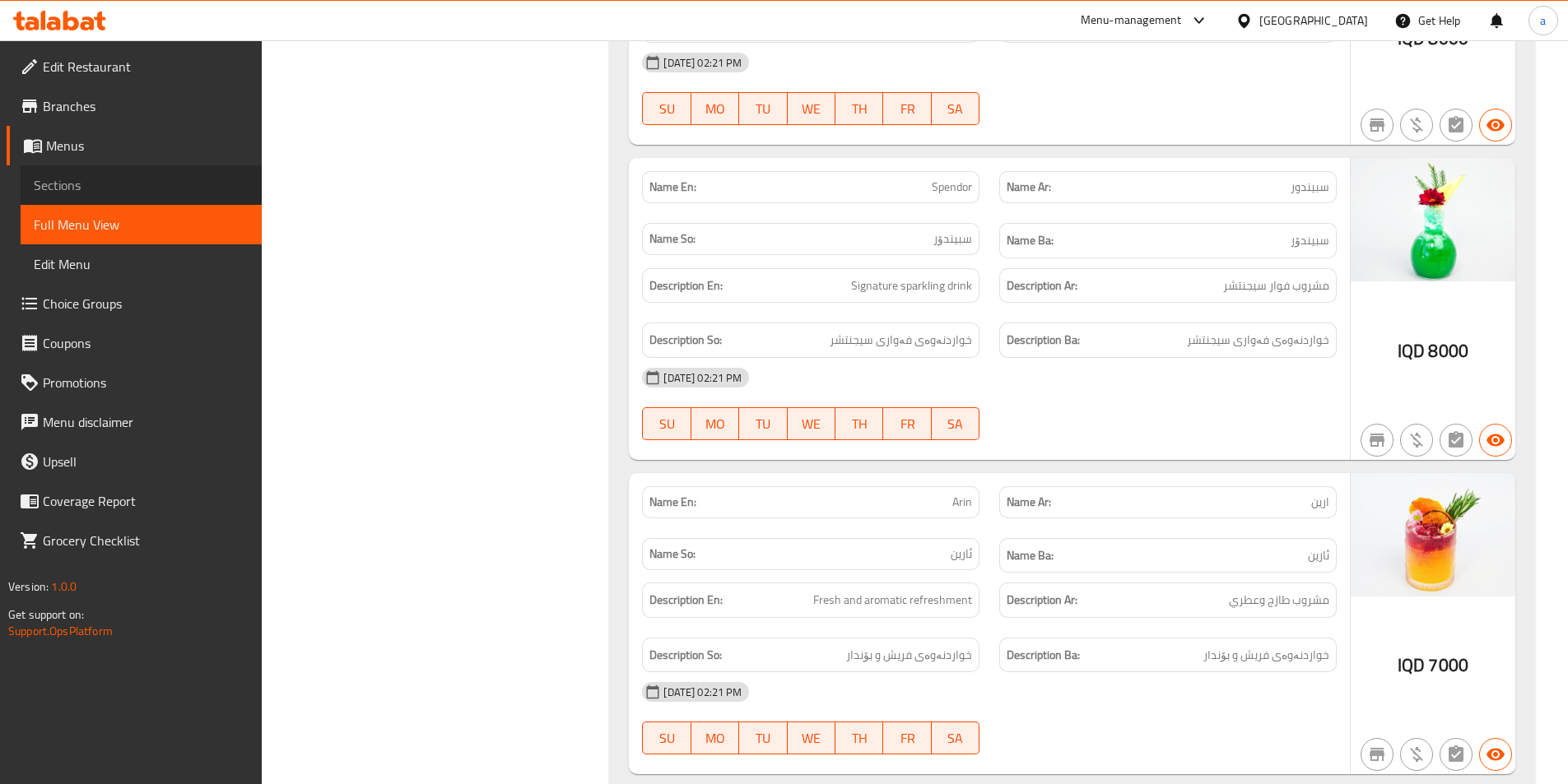
click at [104, 189] on span "Sections" at bounding box center [141, 185] width 214 height 20
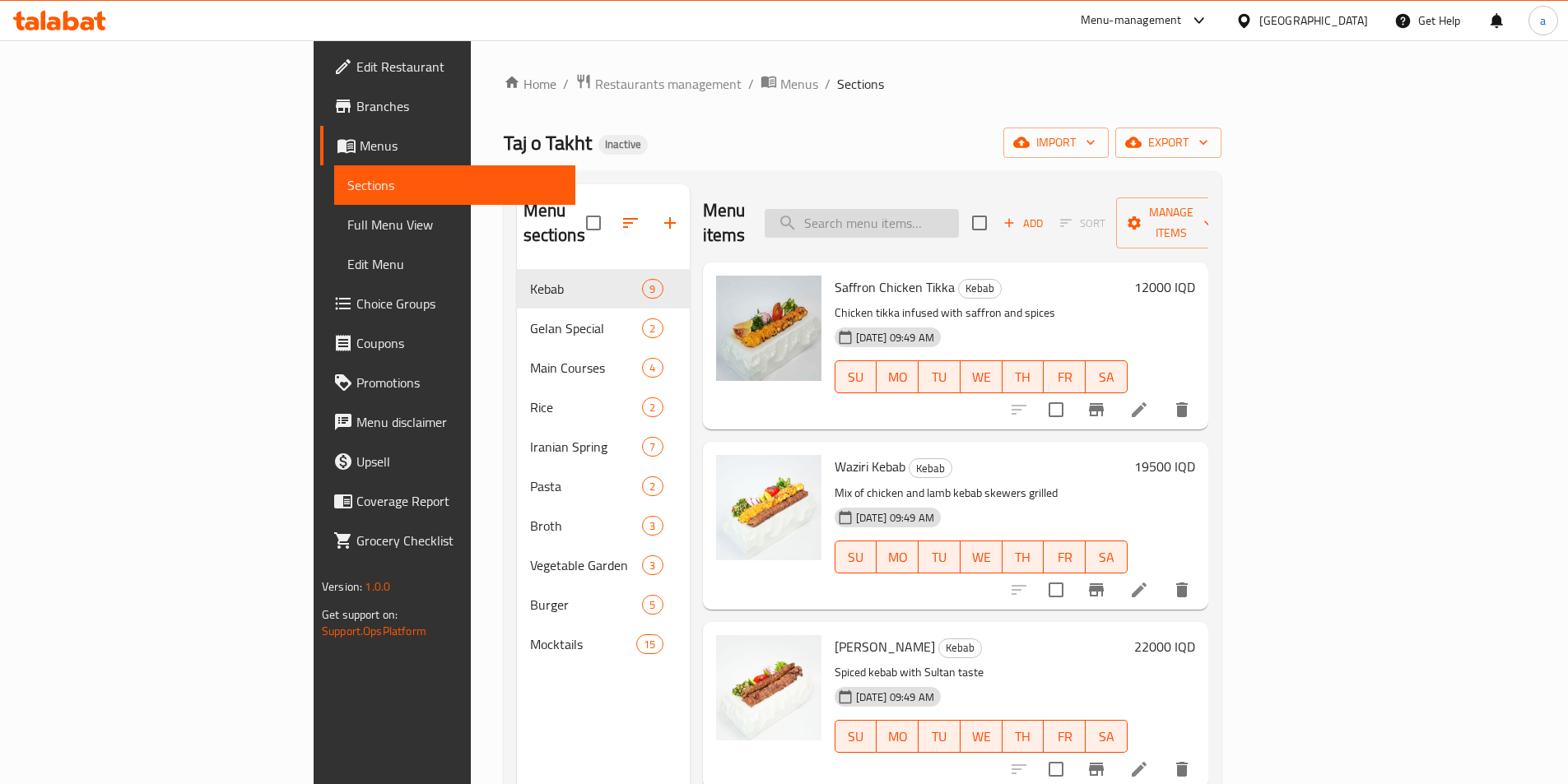
click at [959, 210] on input "search" at bounding box center [861, 223] width 195 height 29
paste input "Shirazi Salsa And Apricot"
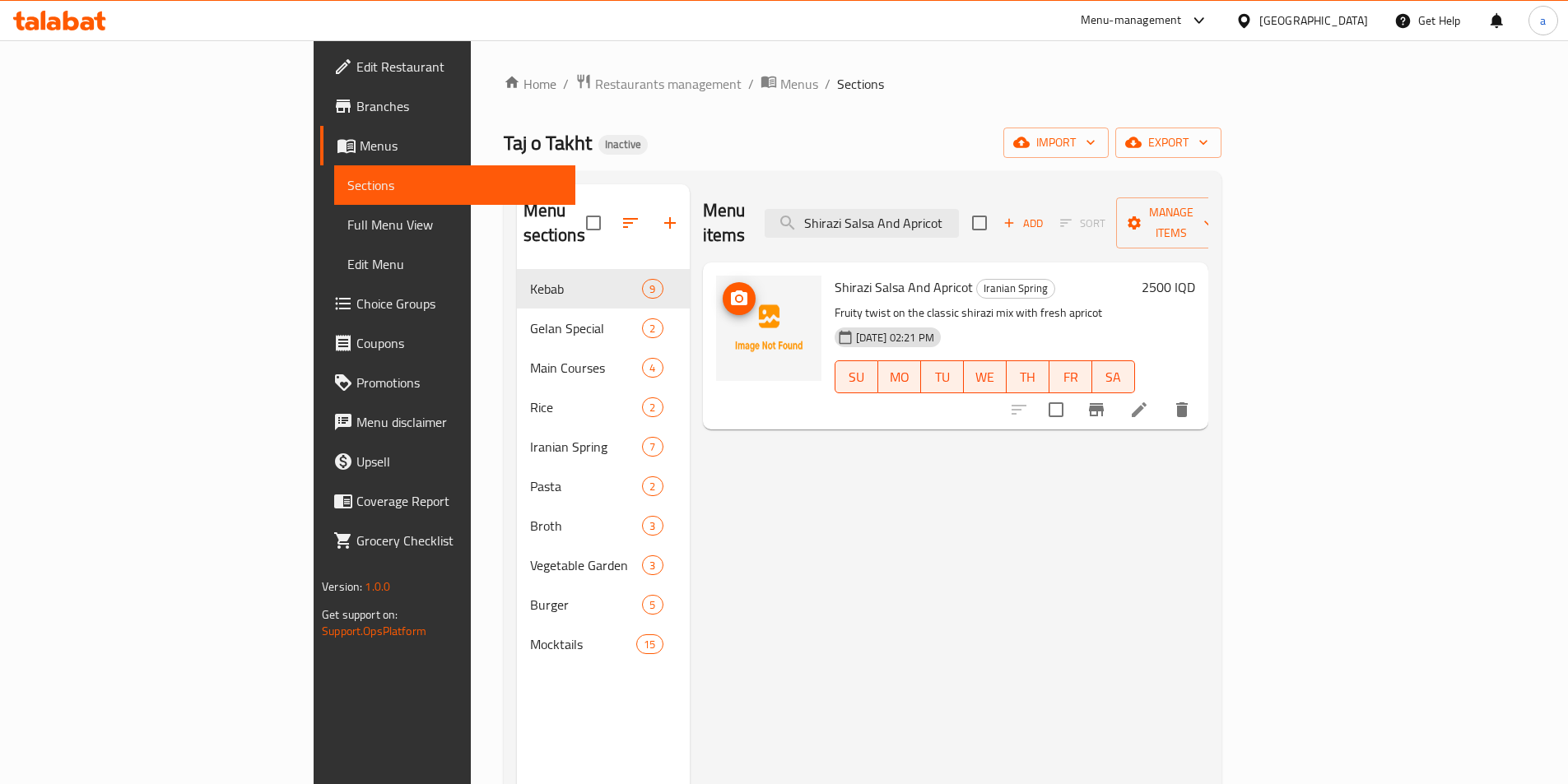
type input "Shirazi Salsa And Apricot"
click at [736, 296] on circle "upload picture" at bounding box center [738, 299] width 5 height 5
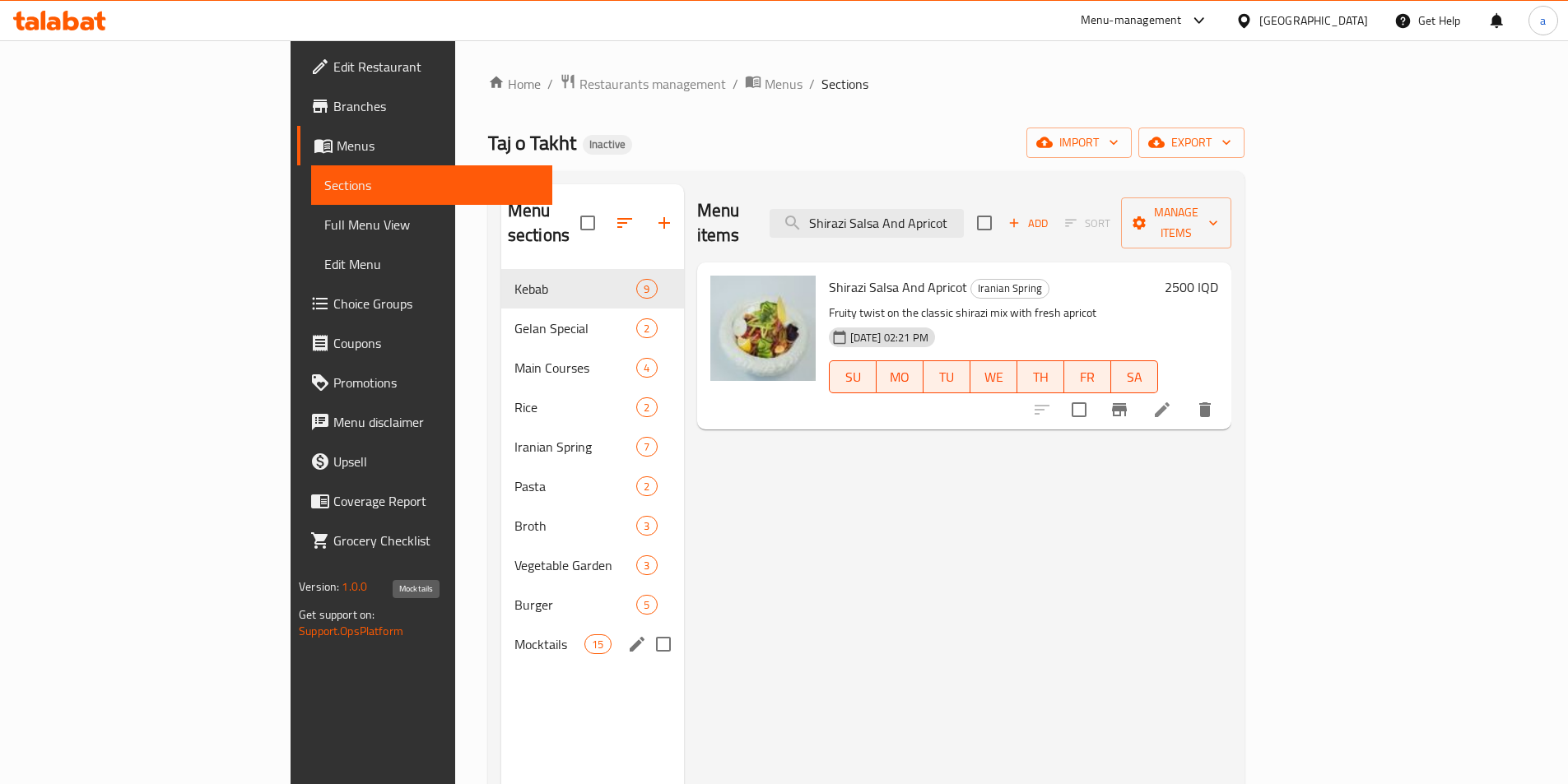
click at [514, 634] on span "Mocktails" at bounding box center [549, 644] width 70 height 20
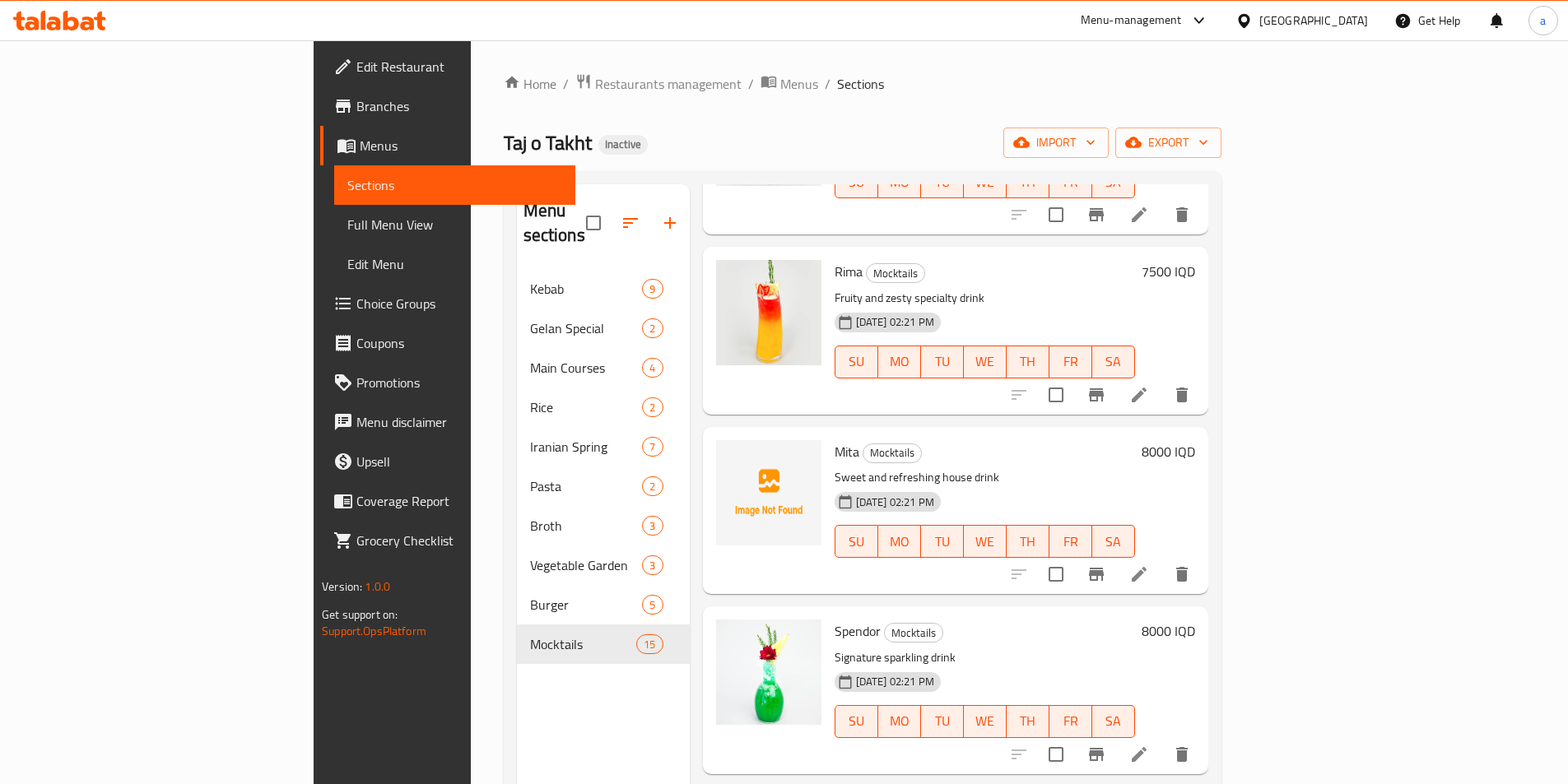
scroll to position [1482, 0]
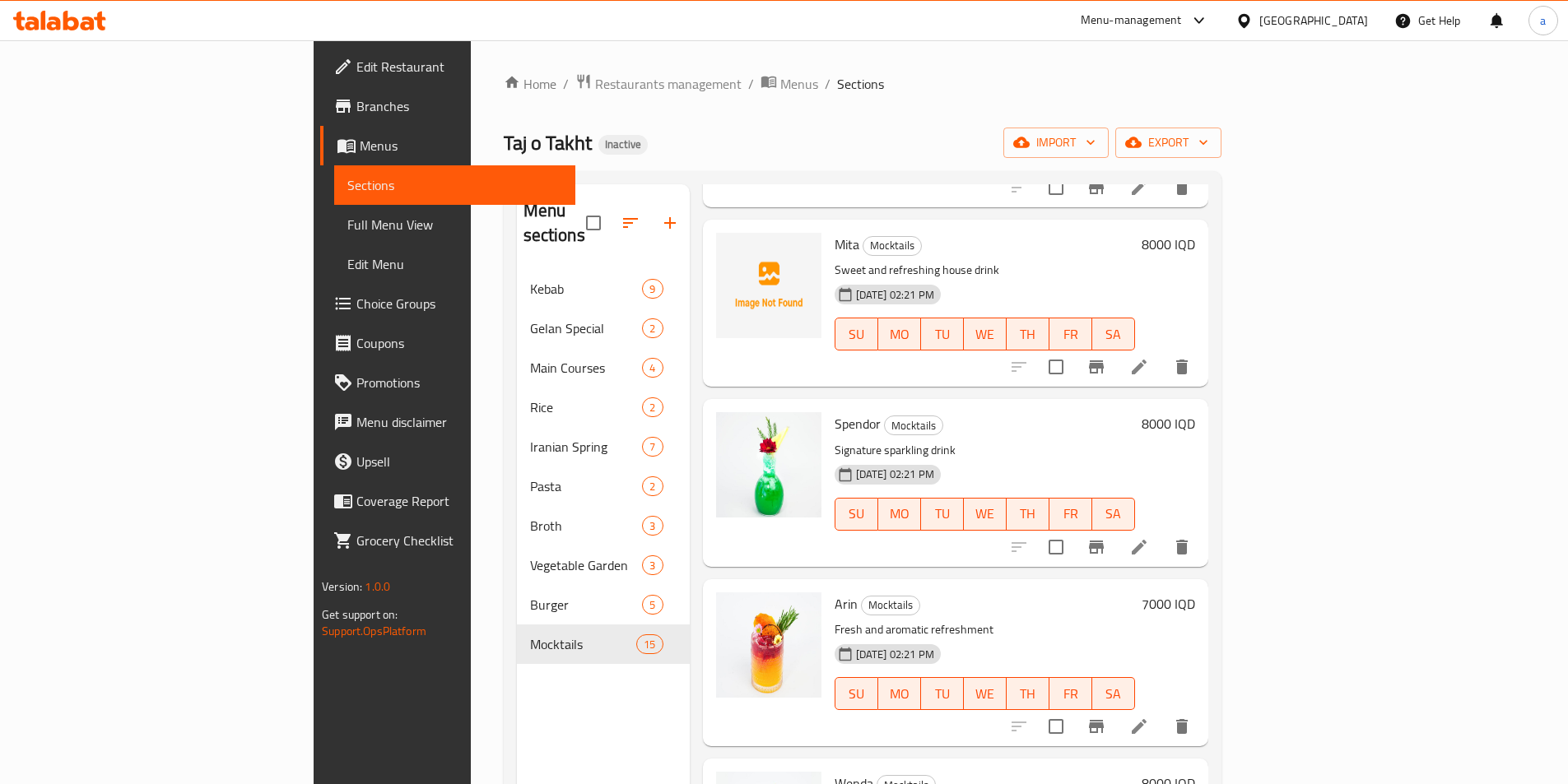
click at [347, 217] on span "Full Menu View" at bounding box center [454, 224] width 214 height 20
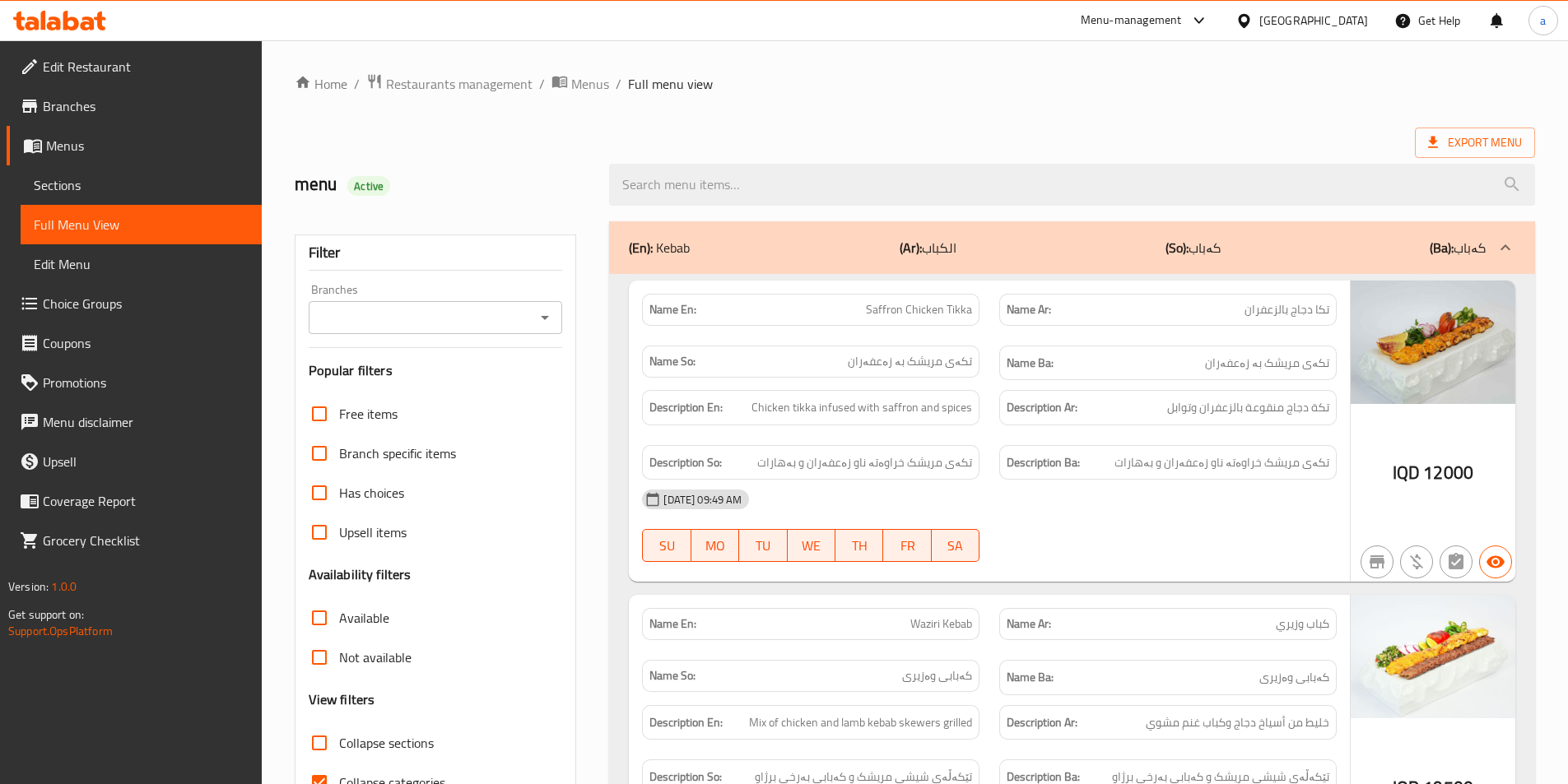
click at [533, 311] on div "Branches" at bounding box center [436, 318] width 255 height 33
click at [545, 317] on icon "Open" at bounding box center [544, 318] width 8 height 4
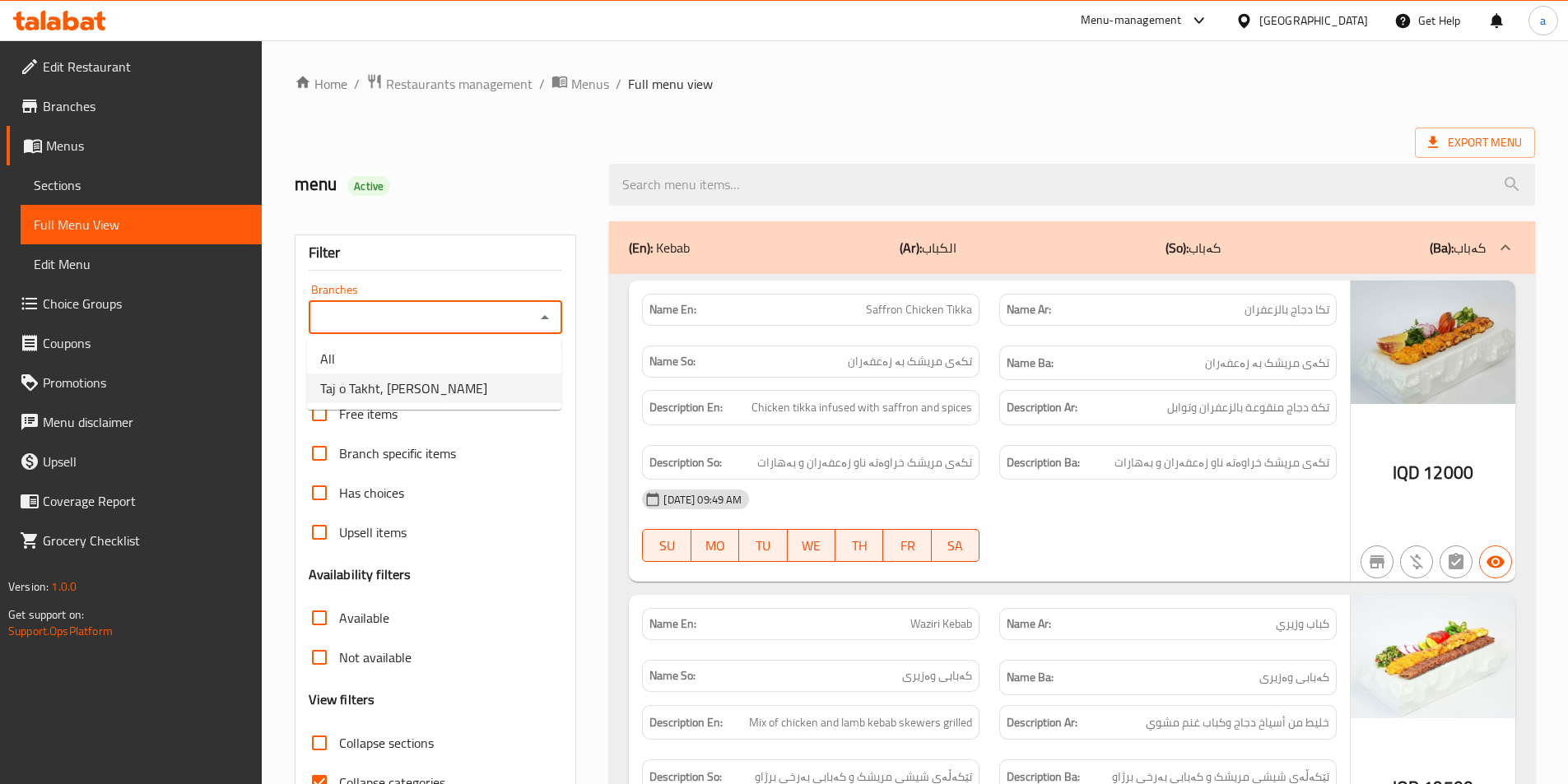
click at [504, 386] on li "Taj o Takht, [PERSON_NAME]" at bounding box center [434, 388] width 255 height 30
type input "Taj o Takht, [PERSON_NAME]"
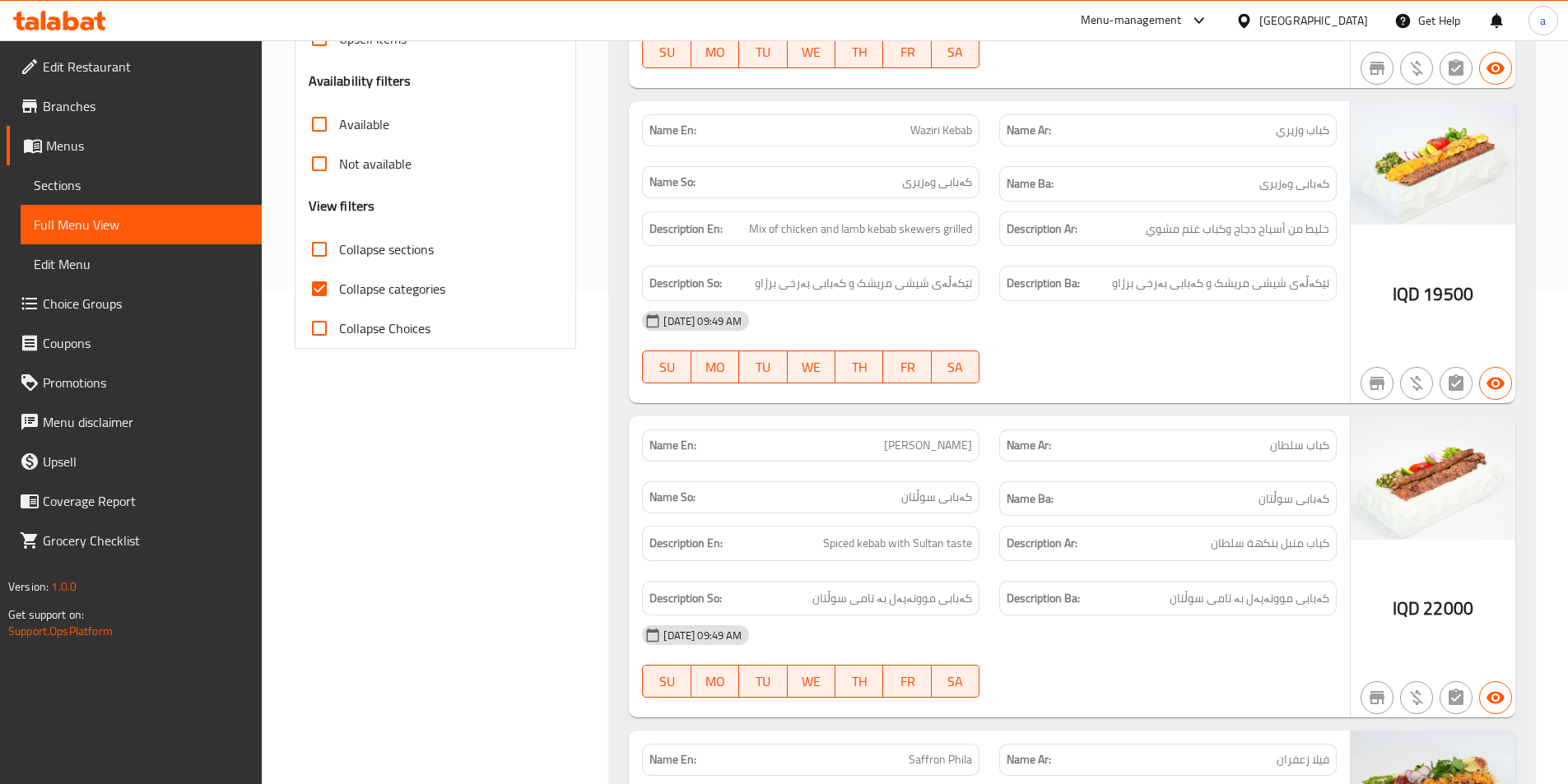
click at [397, 284] on span "Collapse categories" at bounding box center [392, 289] width 106 height 20
click at [339, 284] on input "Collapse categories" at bounding box center [319, 289] width 39 height 39
checkbox input "false"
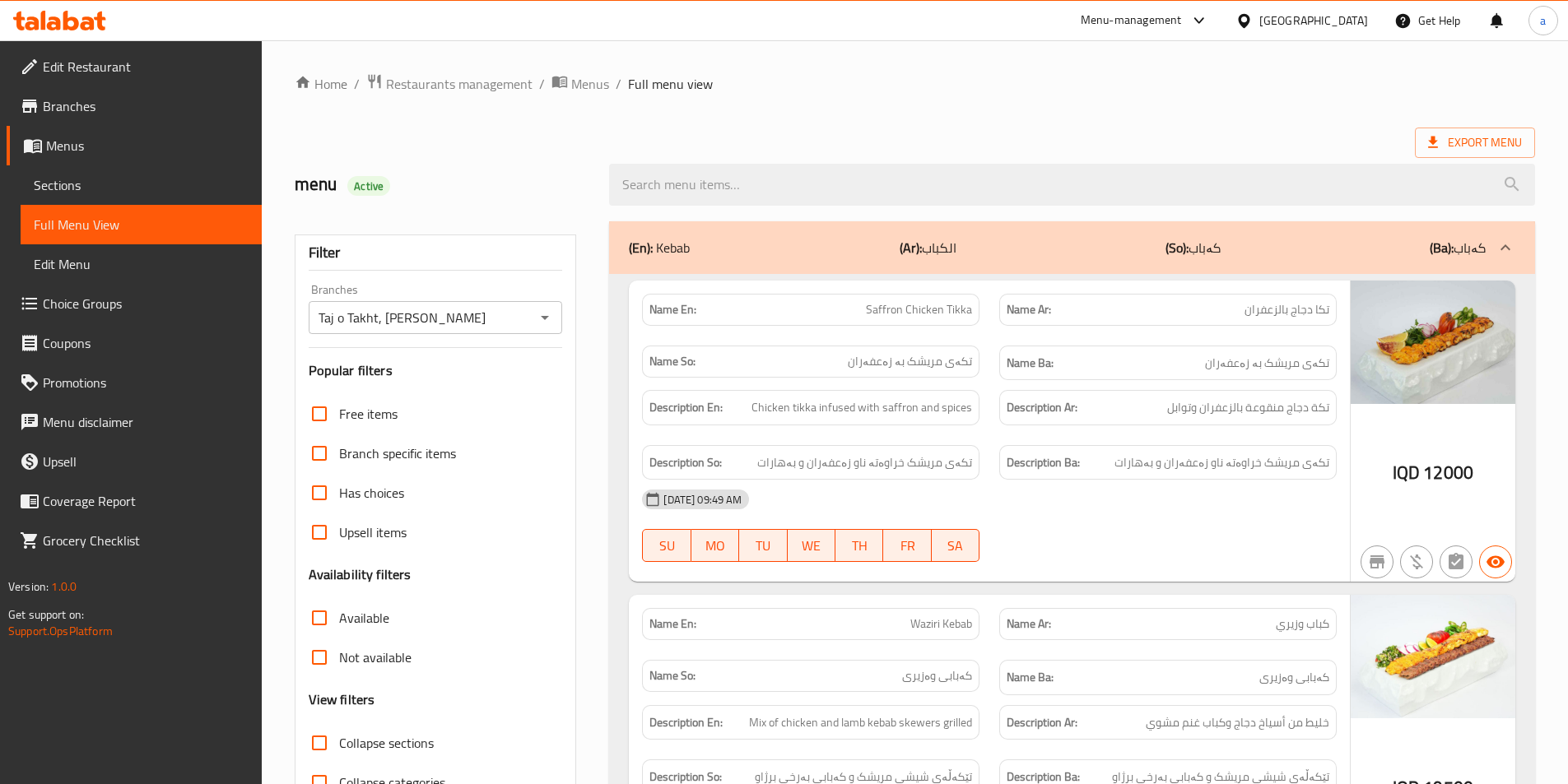
click at [1287, 245] on div "(En): Kebab (Ar): الكباب (So): کەباب (Ba): کەباب" at bounding box center [1057, 248] width 857 height 20
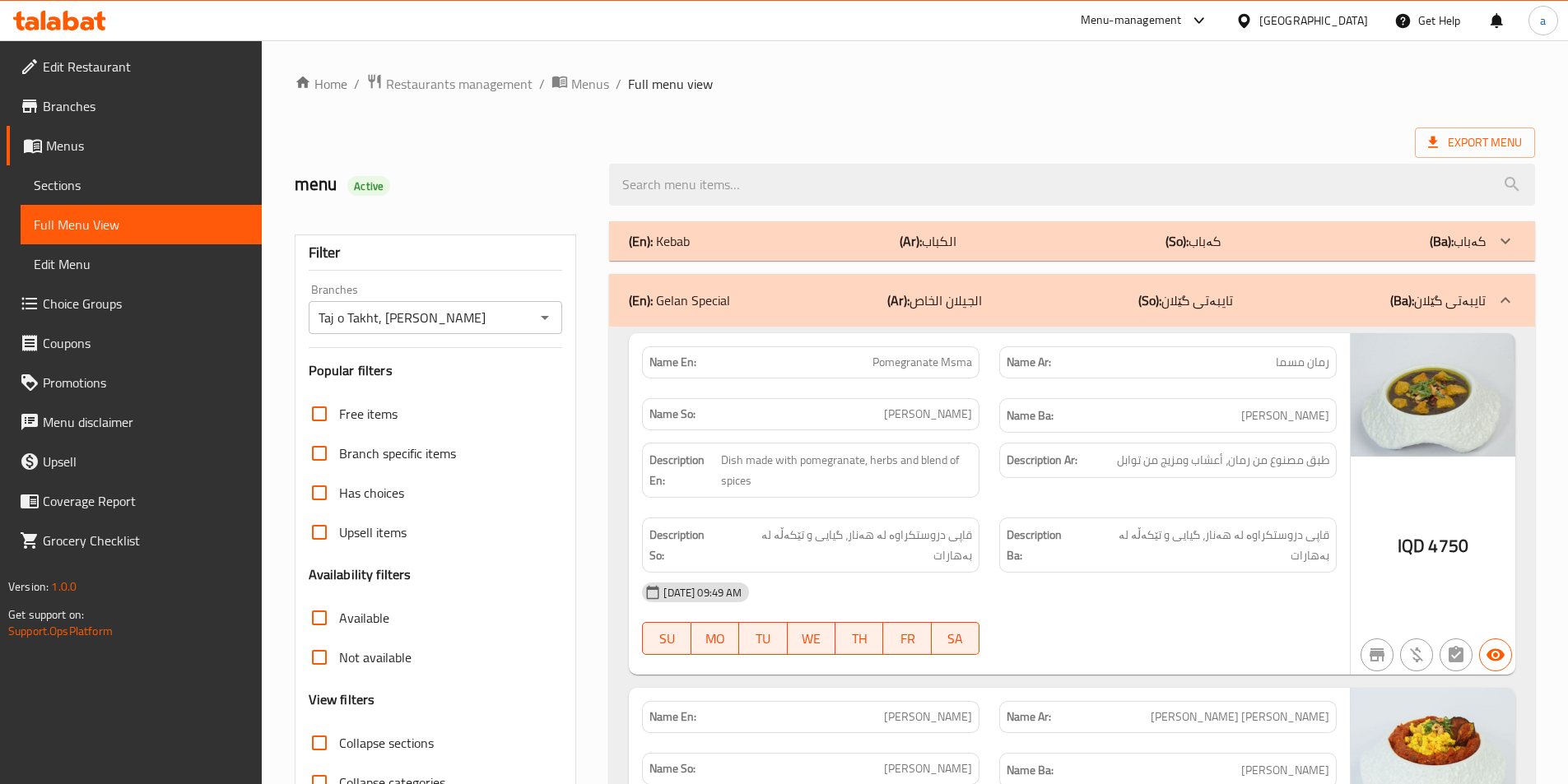
click at [1169, 301] on p "(So): تایبەتی گێلان" at bounding box center [1186, 301] width 95 height 20
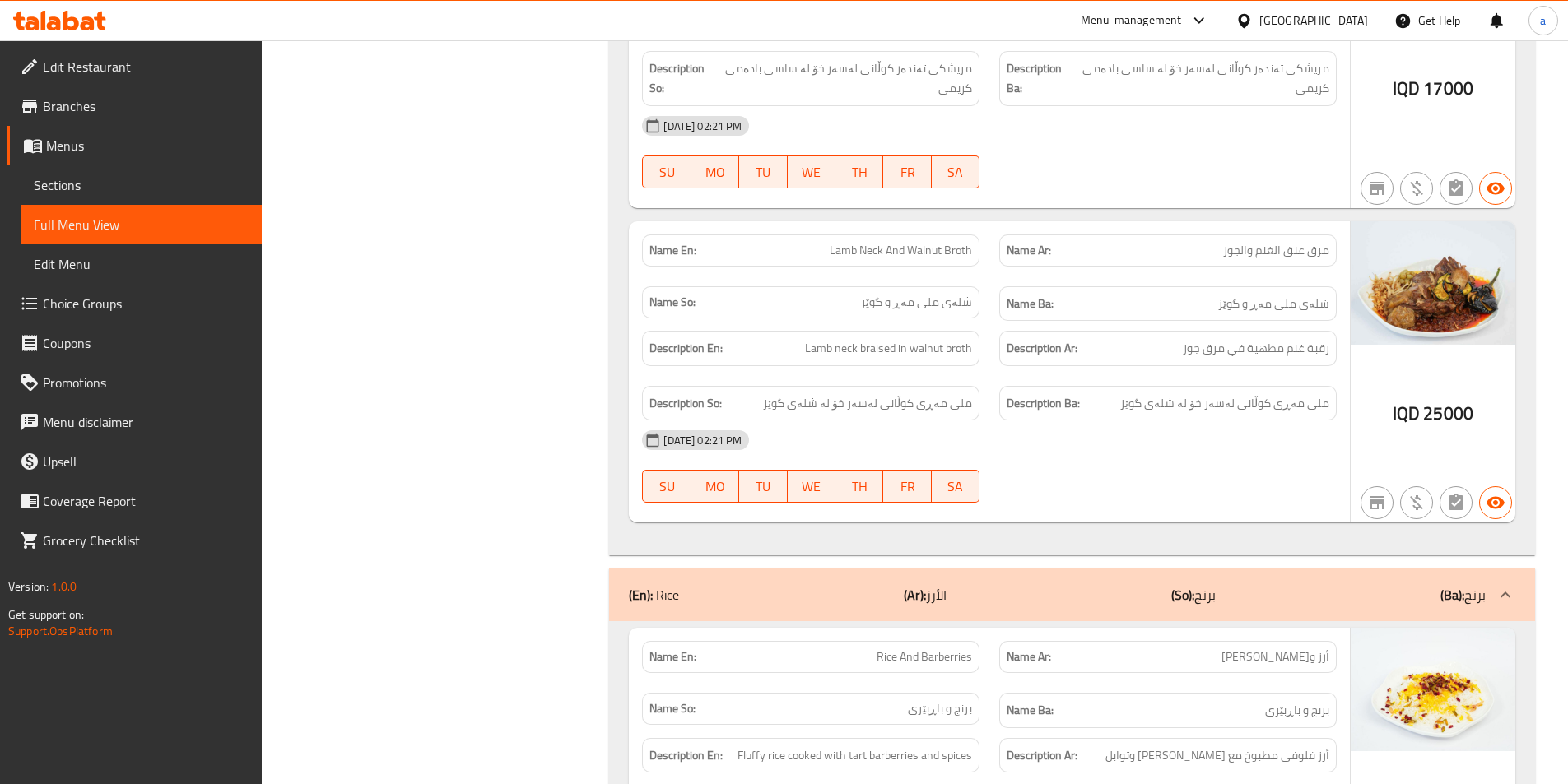
scroll to position [1234, 0]
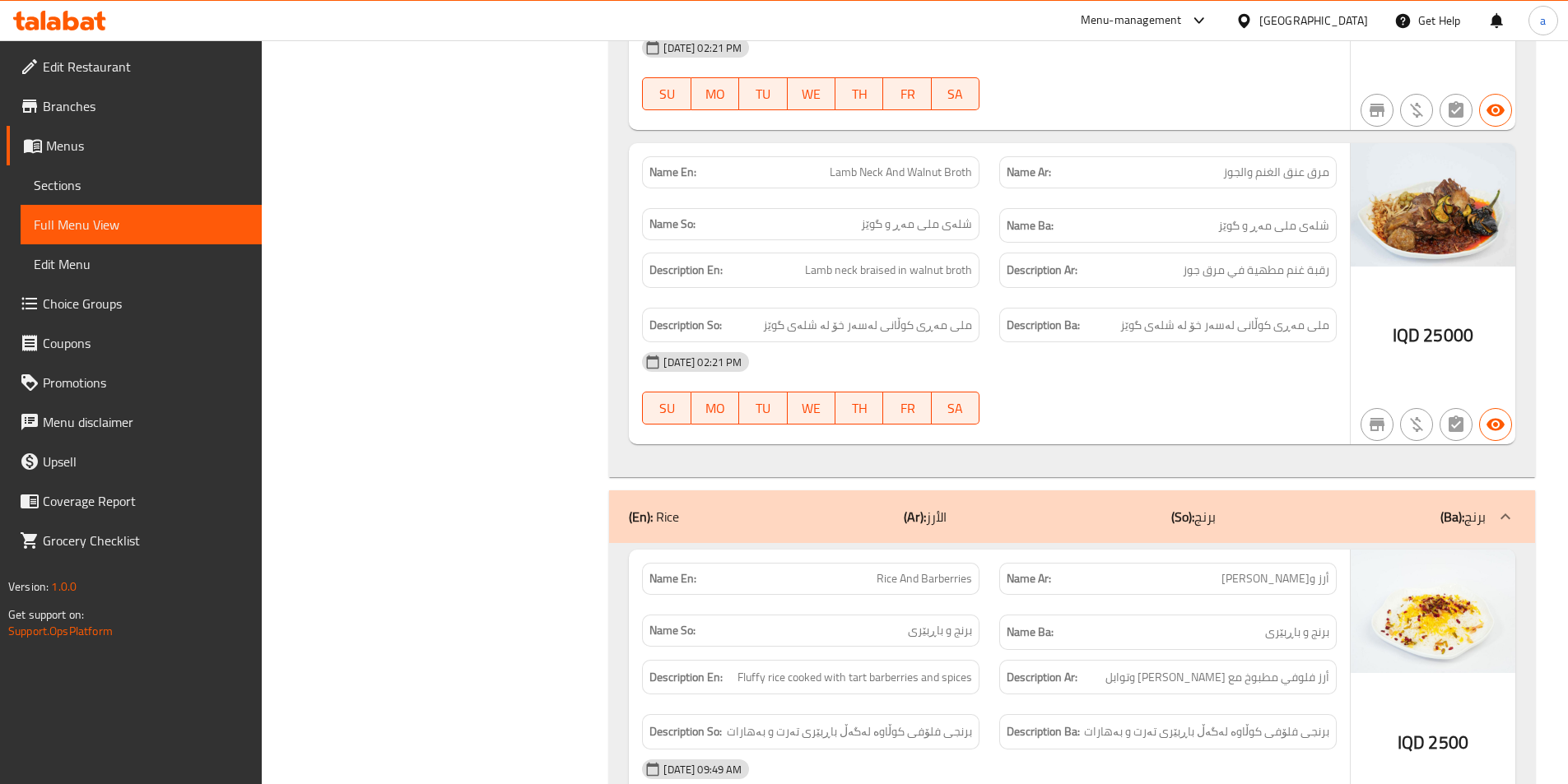
click at [1128, 507] on div "(En): Rice (Ar): الأرز (So): برنج (Ba): برنج" at bounding box center [1057, 517] width 857 height 20
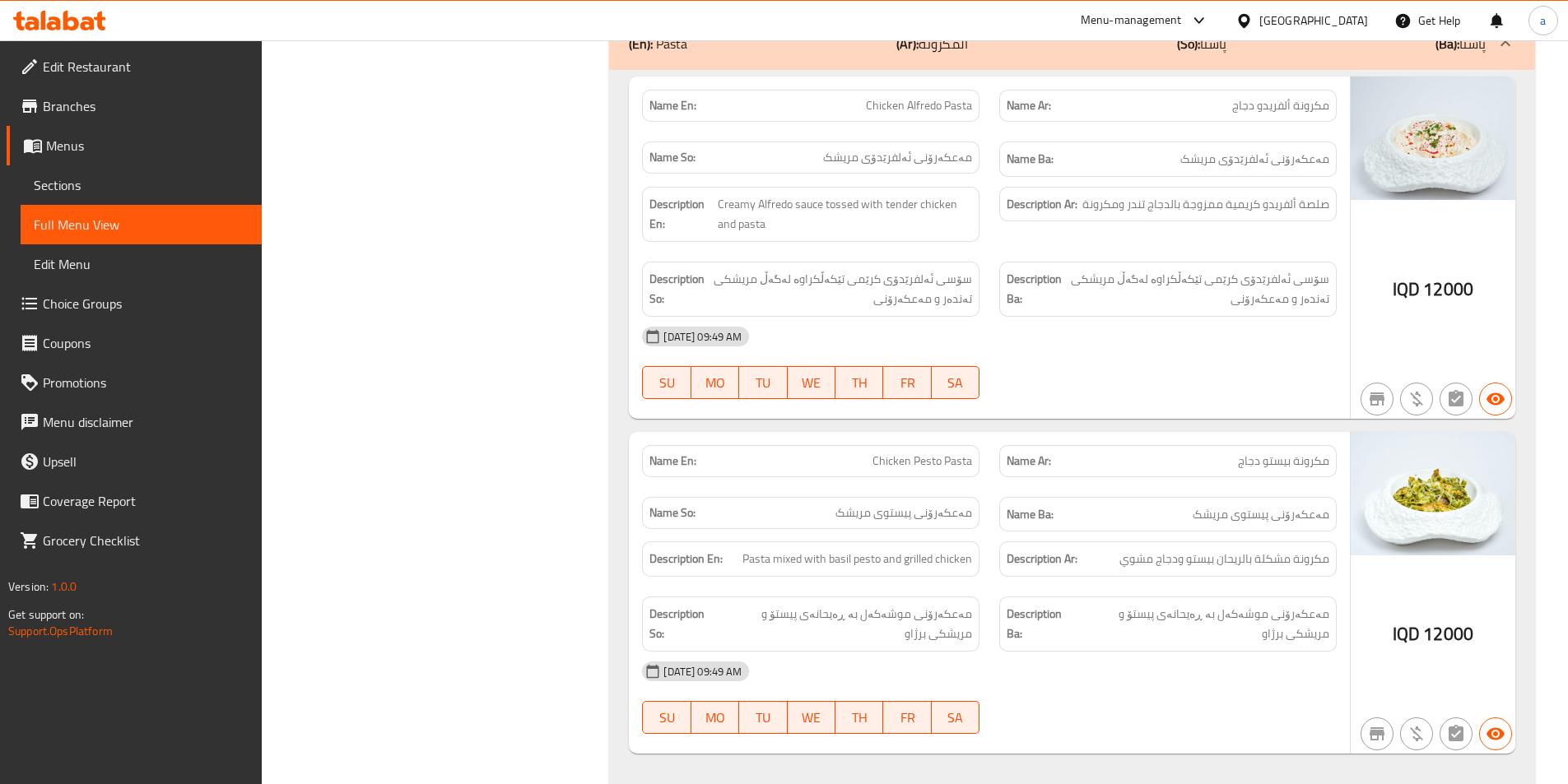
scroll to position [3950, 0]
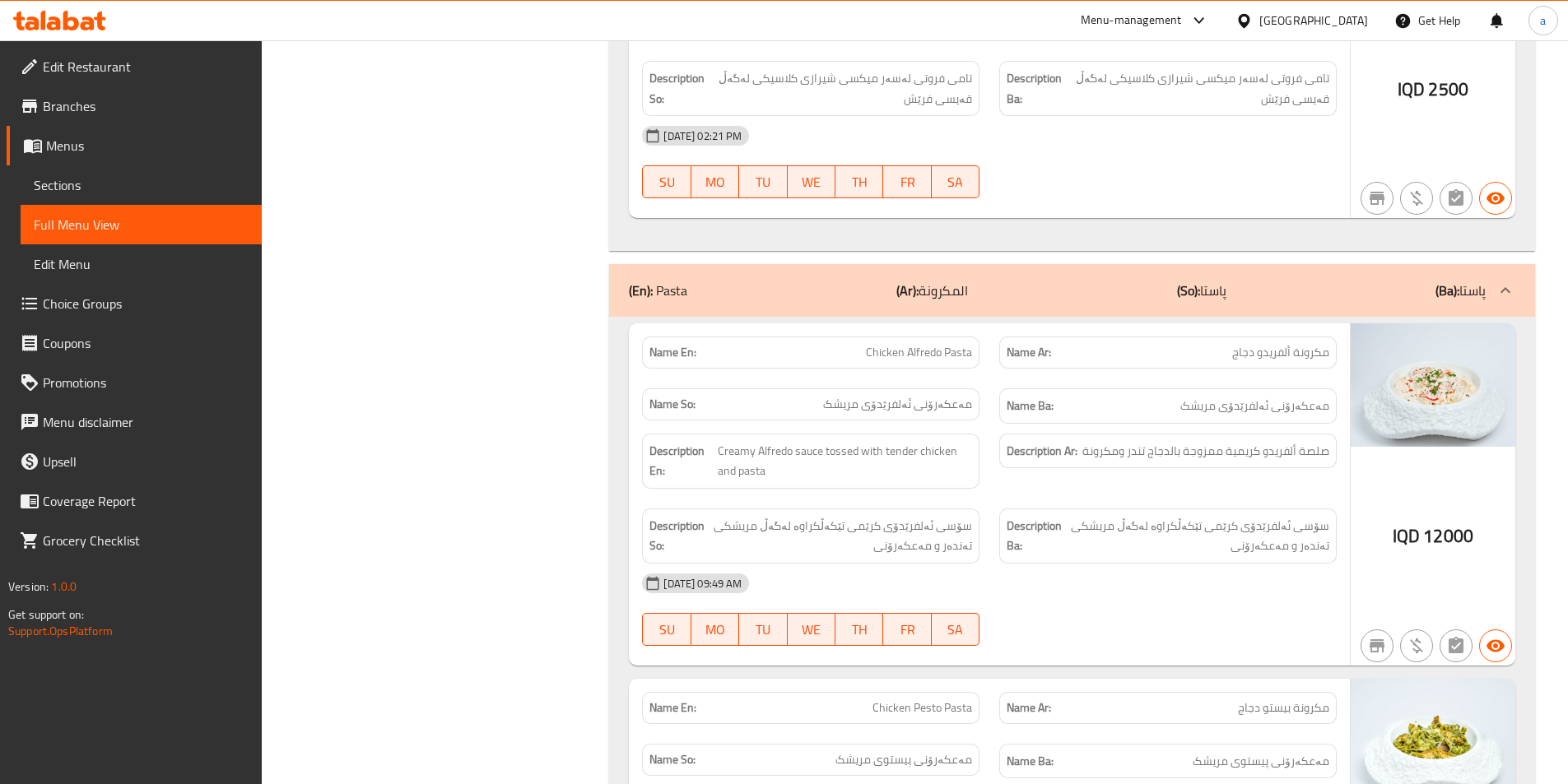
click at [1346, 281] on div "(En): Pasta (Ar): المكرونة (So): پاستا (Ba): پاستا" at bounding box center [1057, 291] width 857 height 20
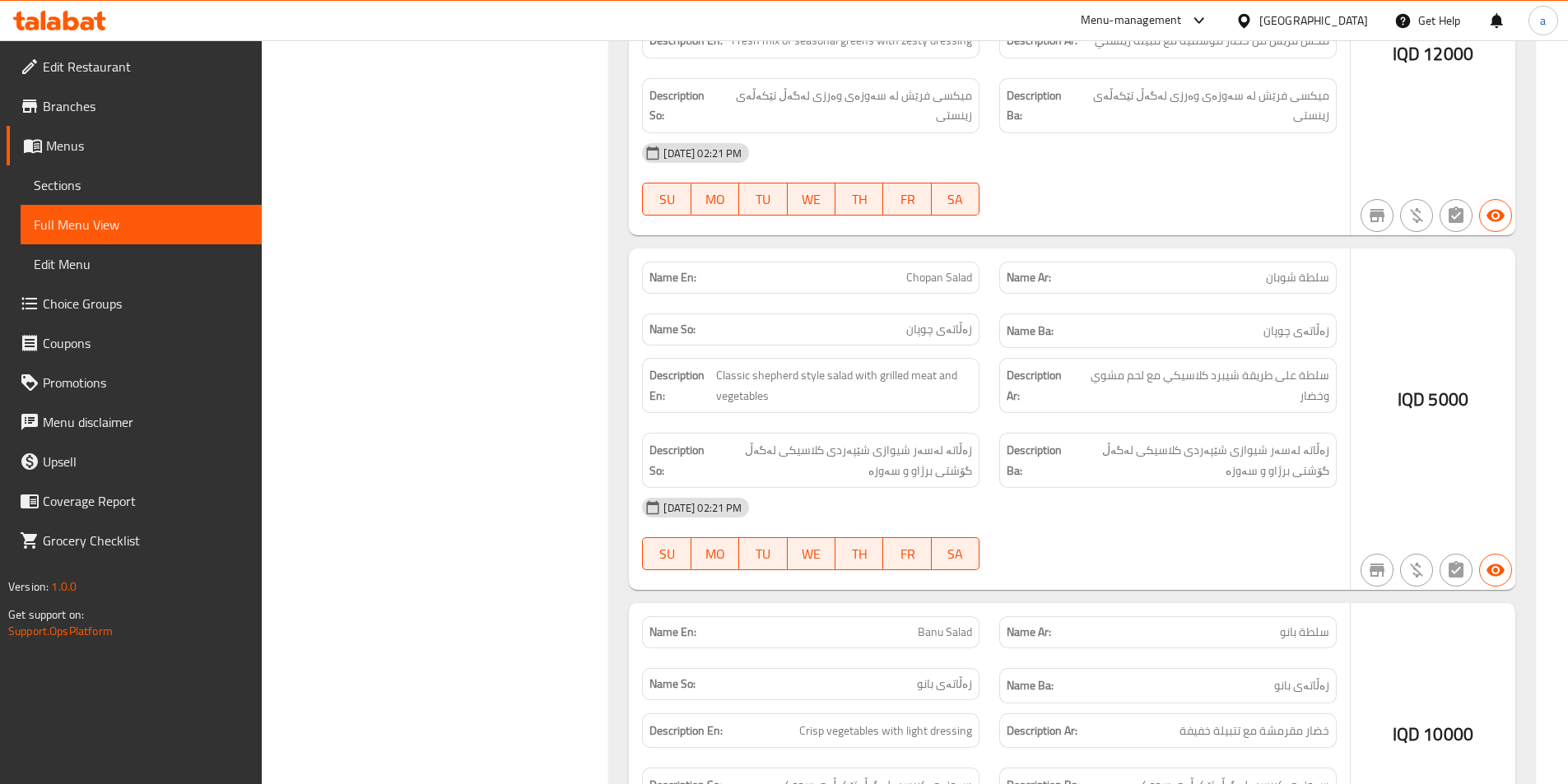
scroll to position [5546, 0]
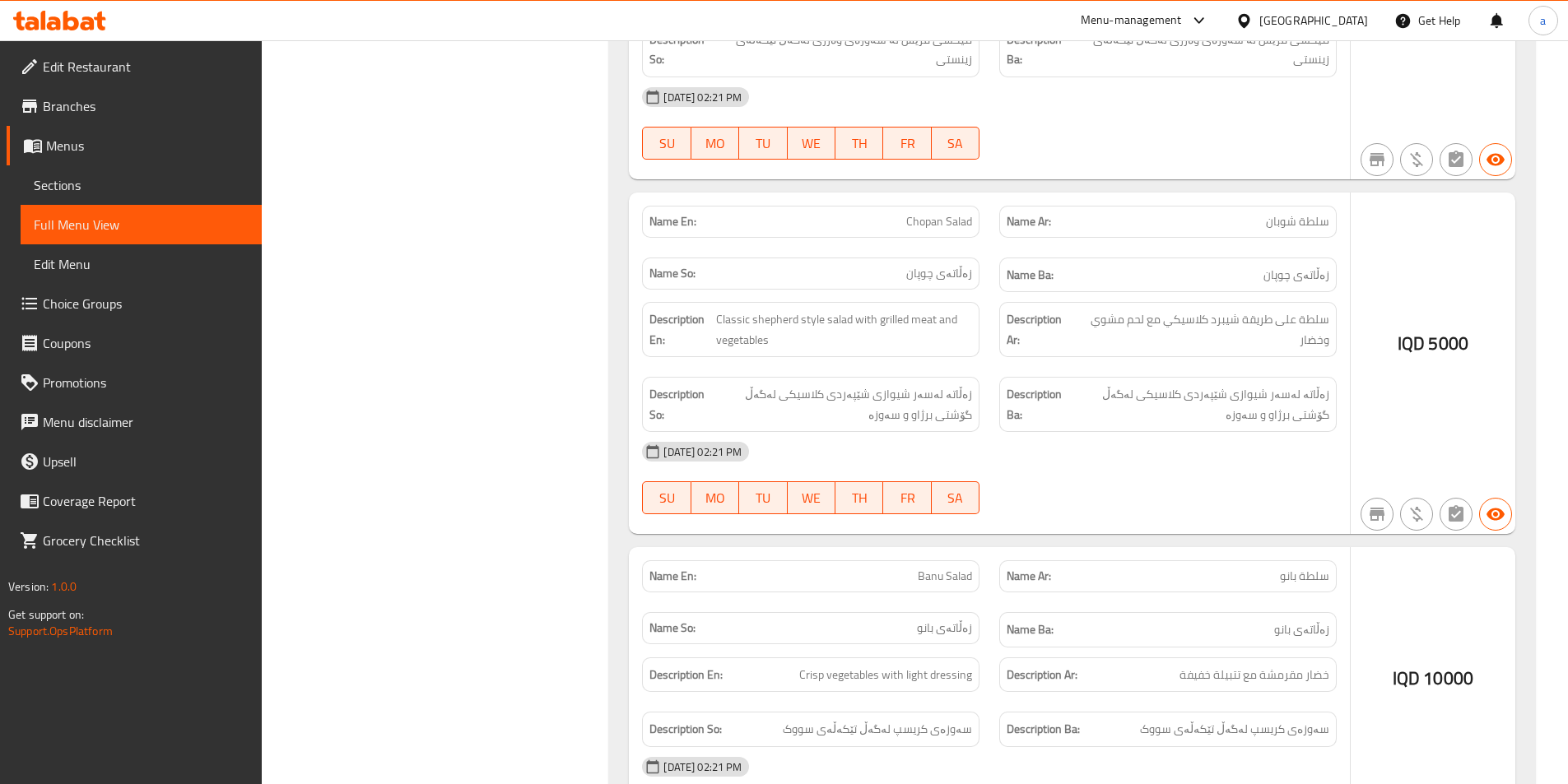
drag, startPoint x: 1477, startPoint y: 339, endPoint x: 1523, endPoint y: 340, distance: 46.0
click at [1523, 340] on div "Name En: Shabanu Salad Name Ar: سلطة شابانو Name So: زەڵاتەی شابانۆ Name Ba: زە…" at bounding box center [1072, 367] width 926 height 1032
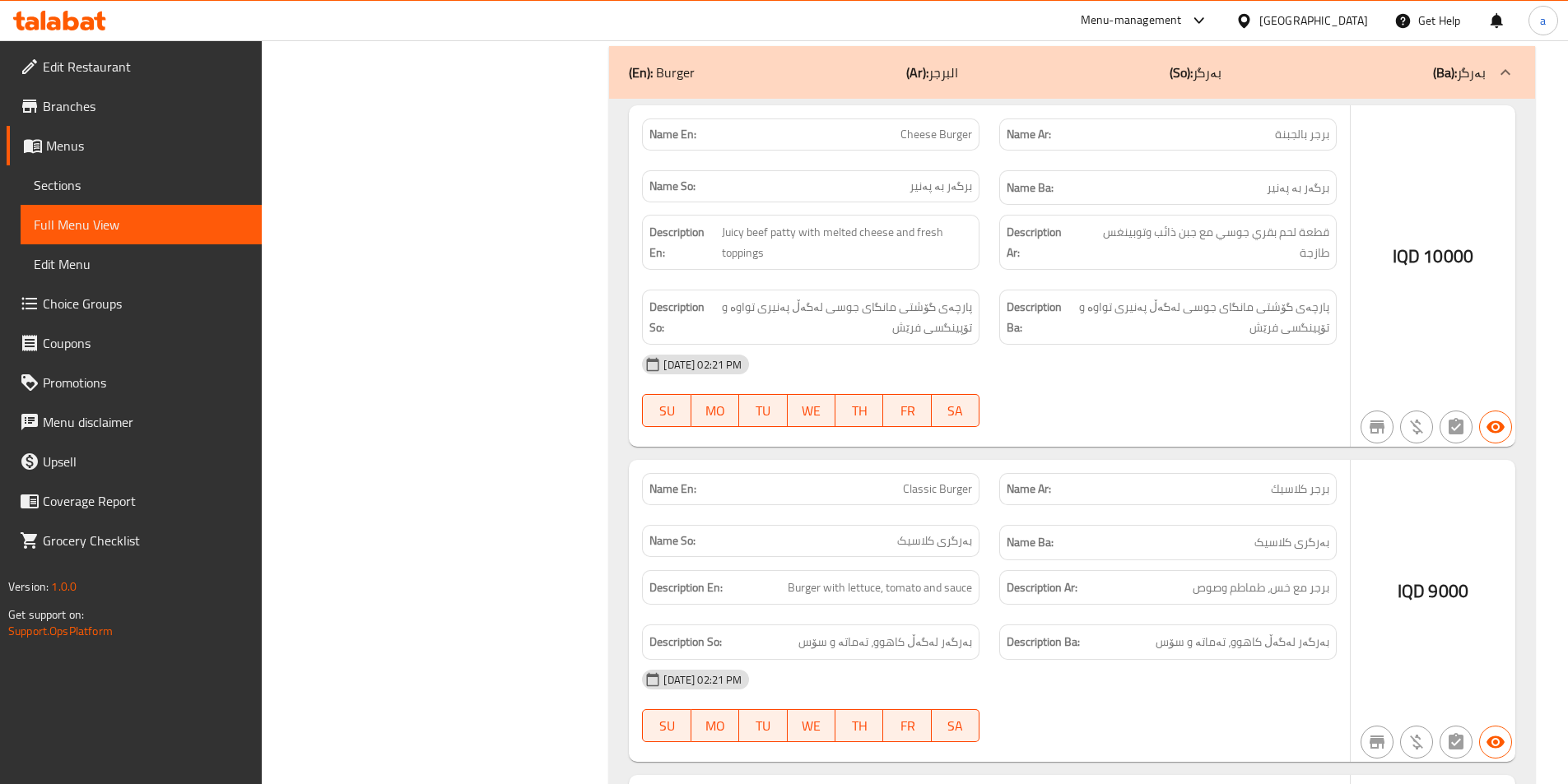
scroll to position [6565, 0]
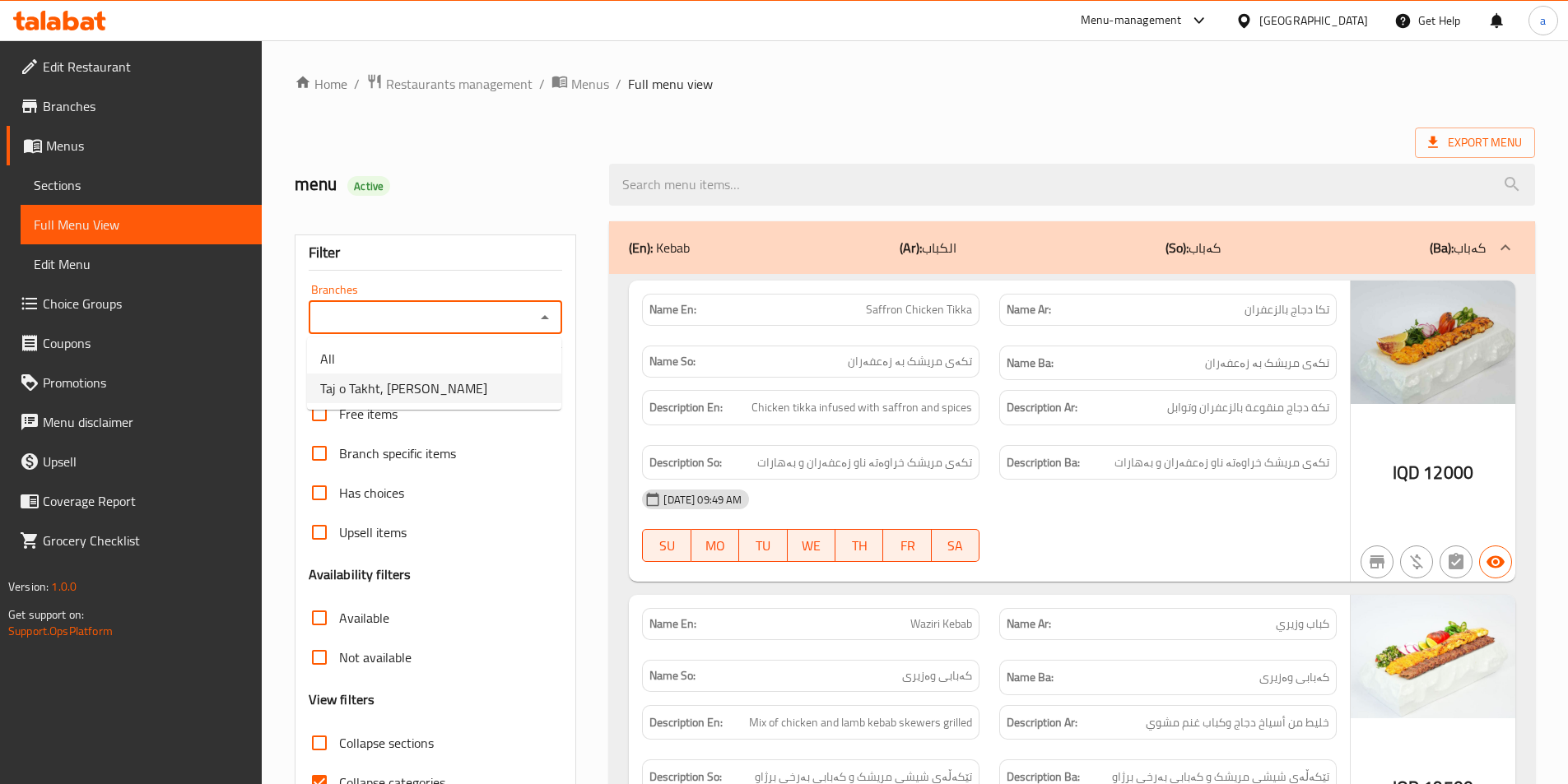
click at [506, 379] on li "Taj o Takht, Ali Naji" at bounding box center [434, 388] width 255 height 30
type input "Taj o Takht, Ali Naji"
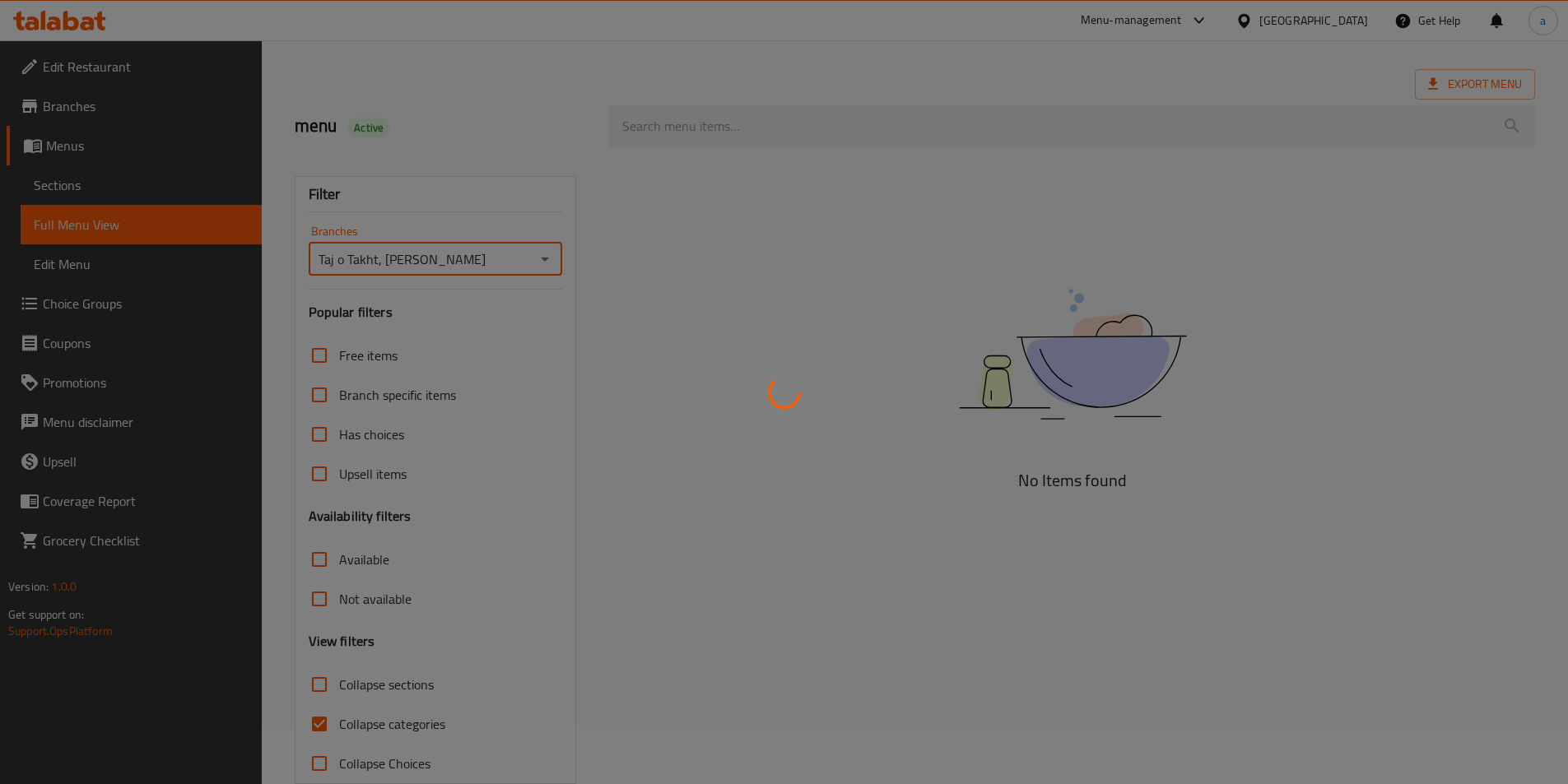
scroll to position [91, 0]
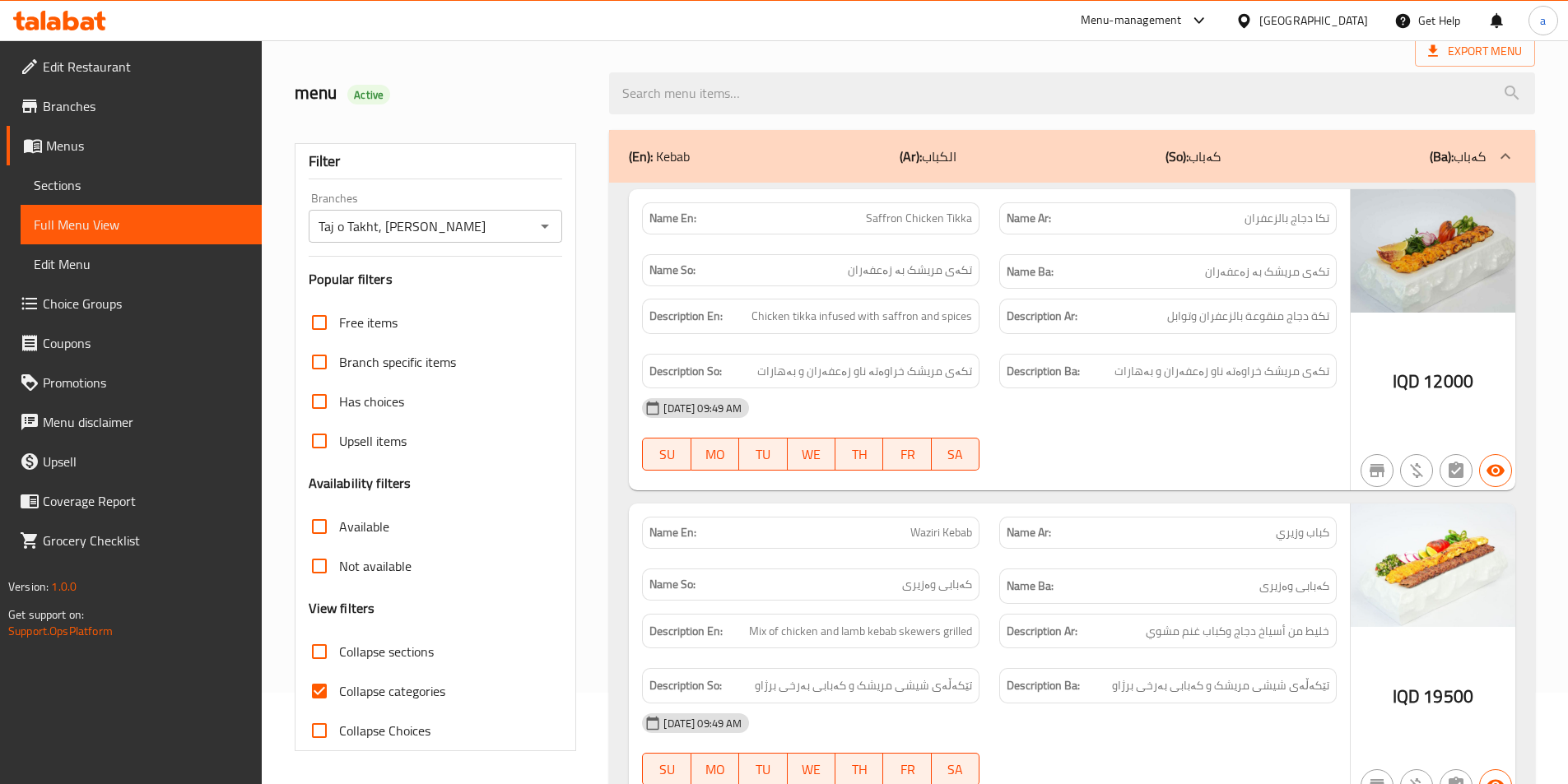
click at [321, 688] on input "Collapse categories" at bounding box center [319, 692] width 39 height 39
checkbox input "false"
click at [1243, 157] on div "(En): Kebab (Ar): الكباب (So): کەباب (Ba): کەباب" at bounding box center [1057, 156] width 857 height 20
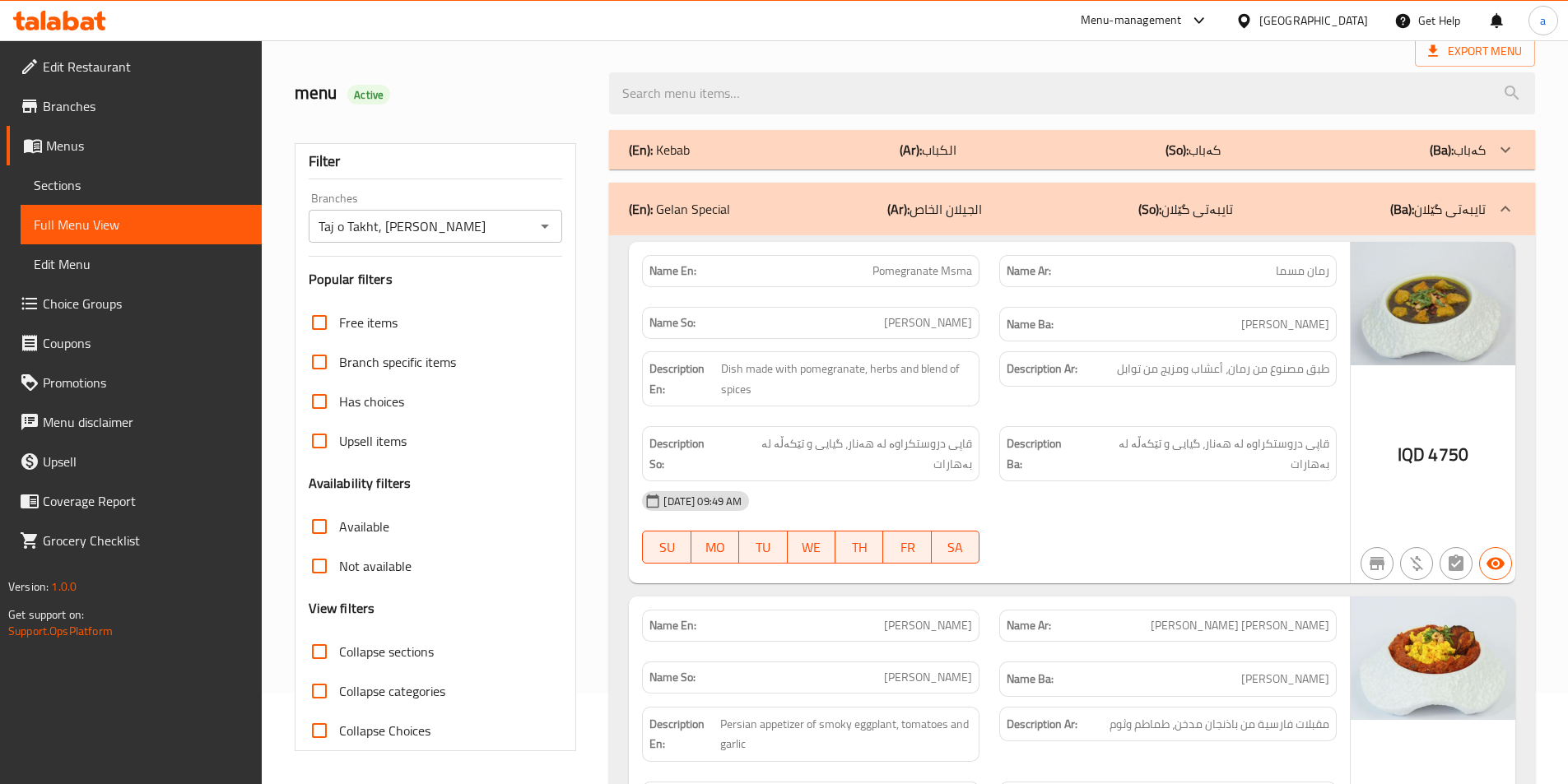
click at [1200, 208] on p "(So): تایبەتی گێلان" at bounding box center [1186, 209] width 95 height 20
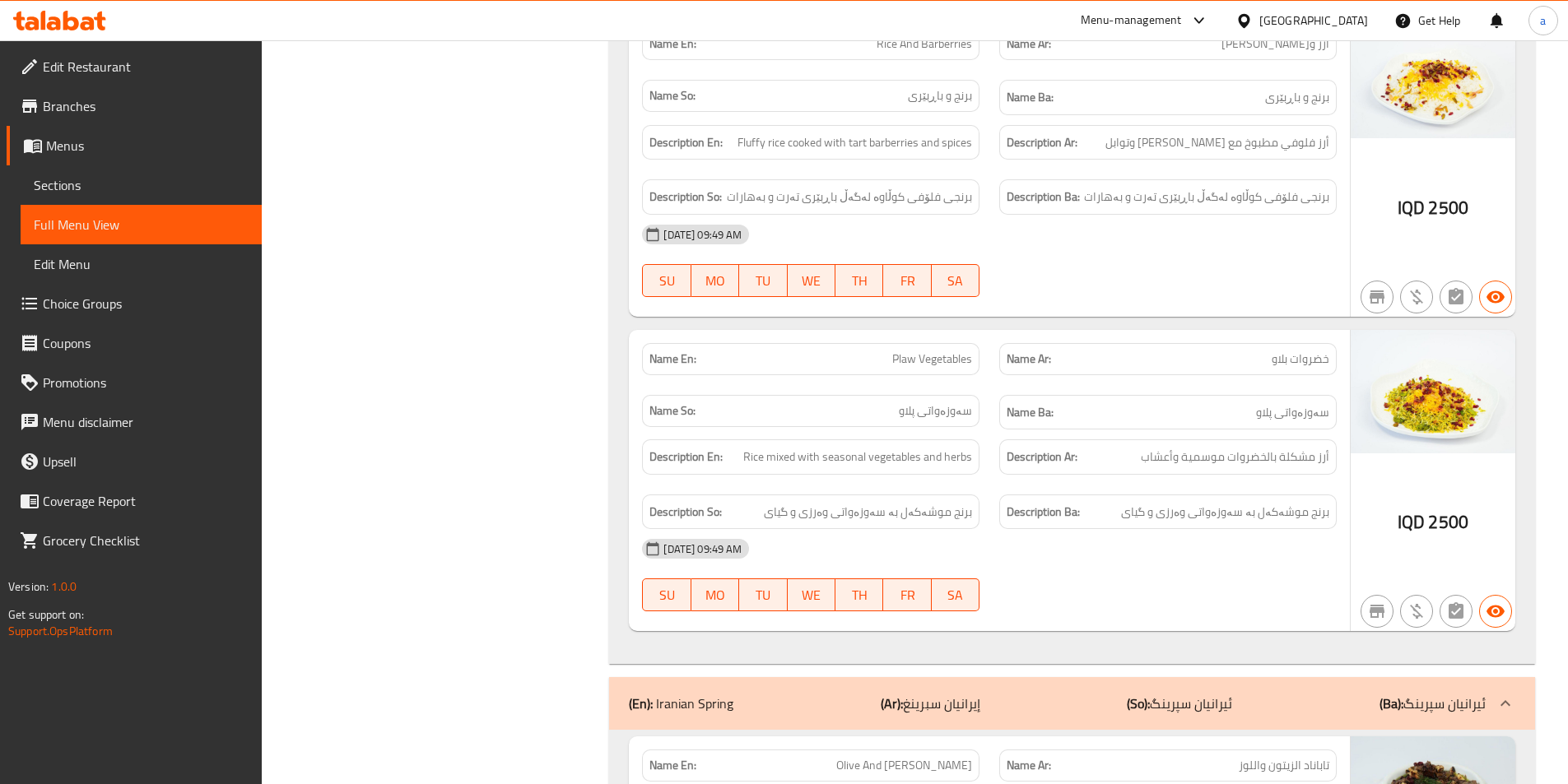
scroll to position [1565, 0]
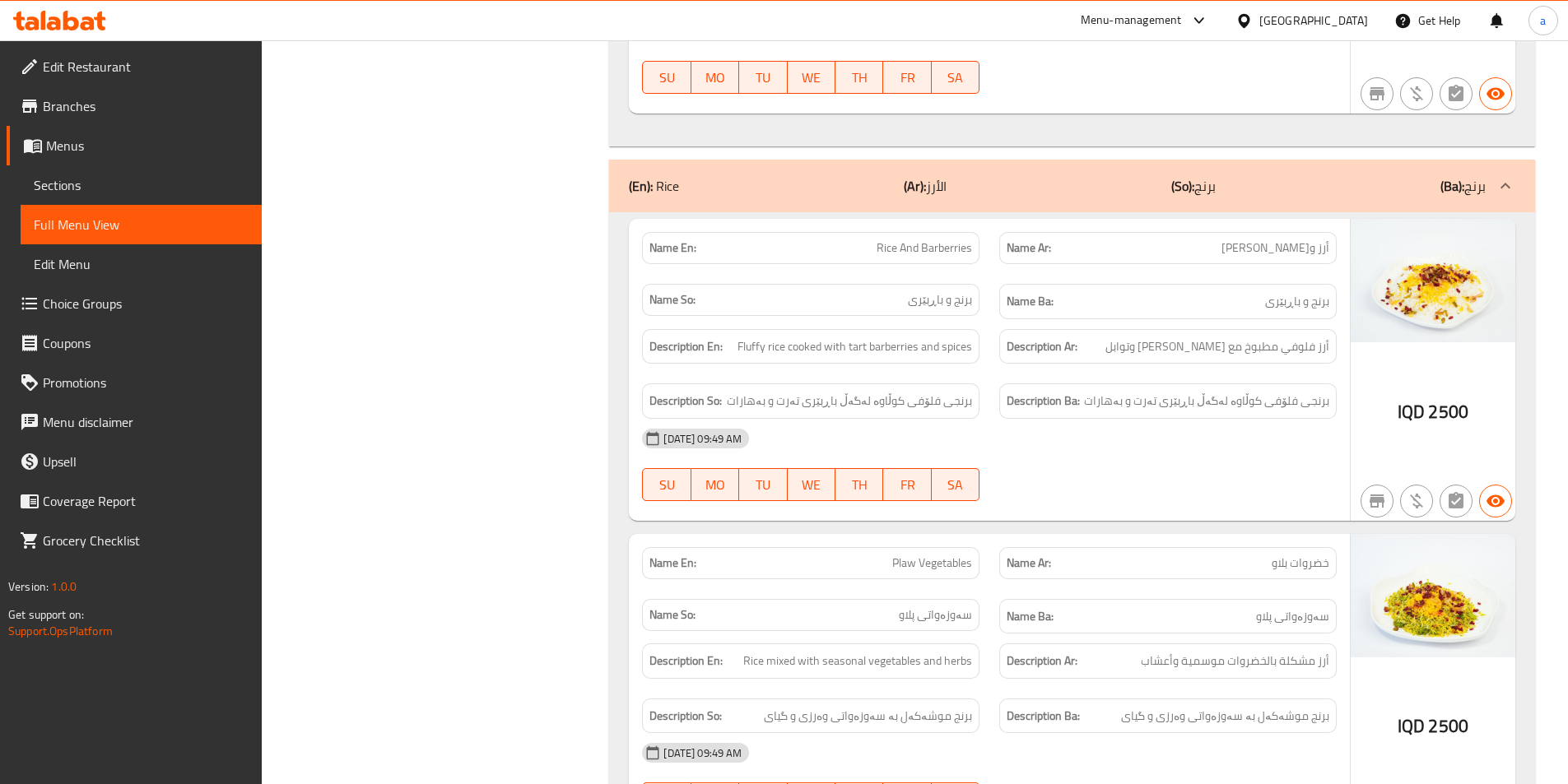
click at [1087, 176] on div "(En): Rice (Ar): الأرز (So): برنج (Ba): برنج" at bounding box center [1057, 186] width 857 height 20
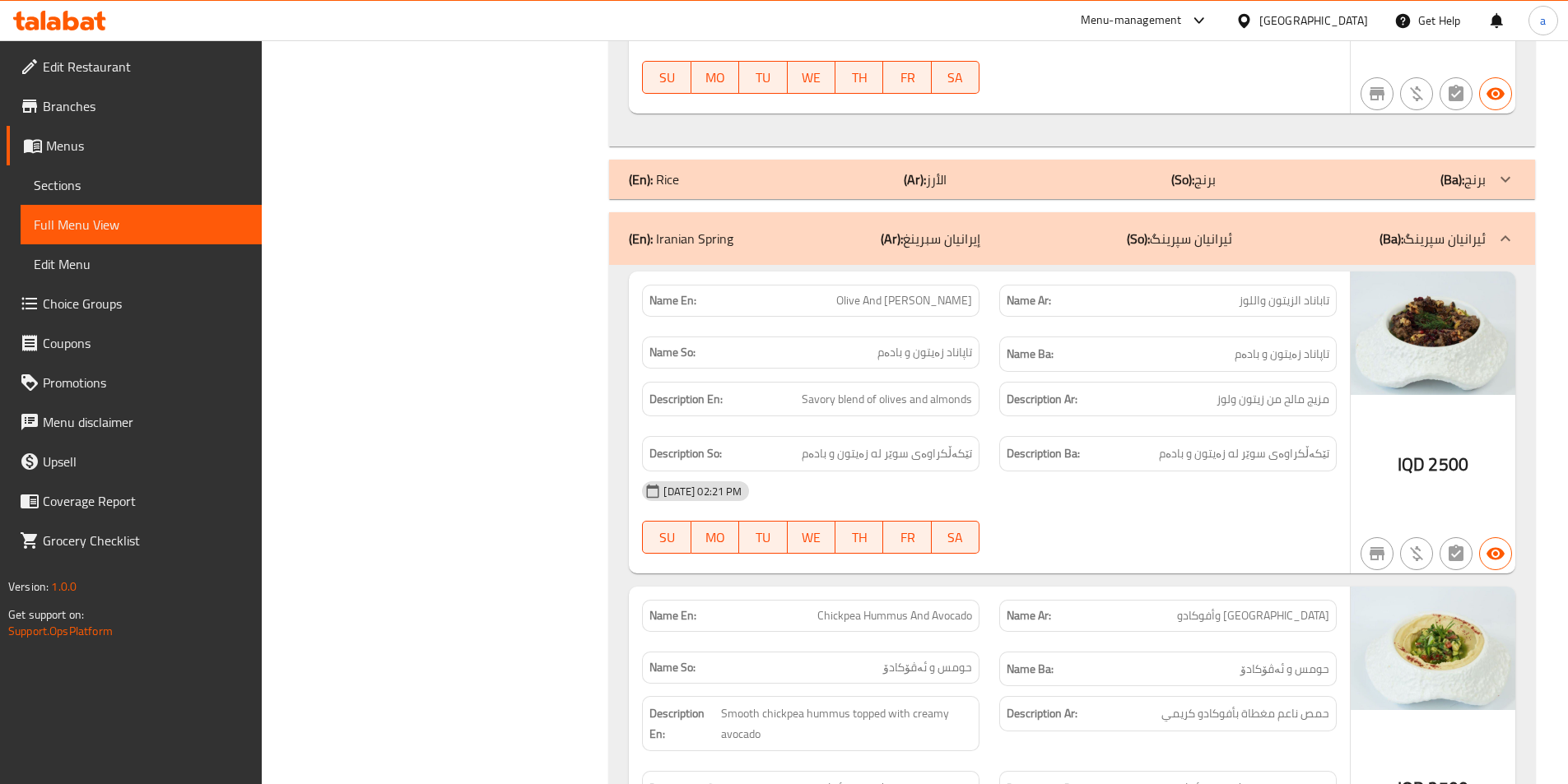
click at [1113, 229] on div "(En): Iranian Spring (Ar): إيرانيان سبرينغ (So): ئیرانیان سپرینگ (Ba): ئیرانیان…" at bounding box center [1057, 239] width 857 height 20
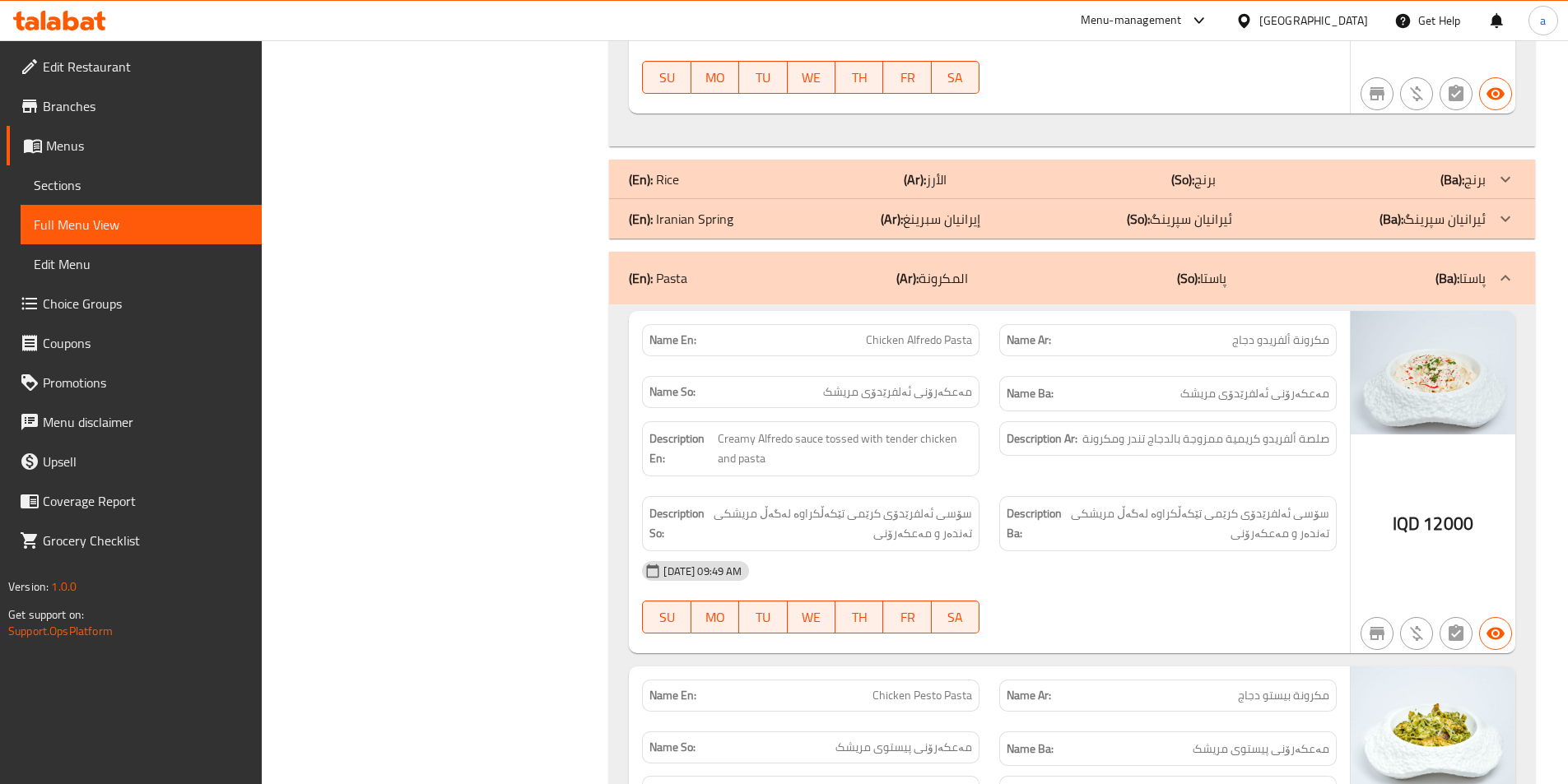
click at [1189, 272] on div "(En): Pasta (Ar): المكرونة (So): پاستا (Ba): پاستا" at bounding box center [1072, 278] width 926 height 53
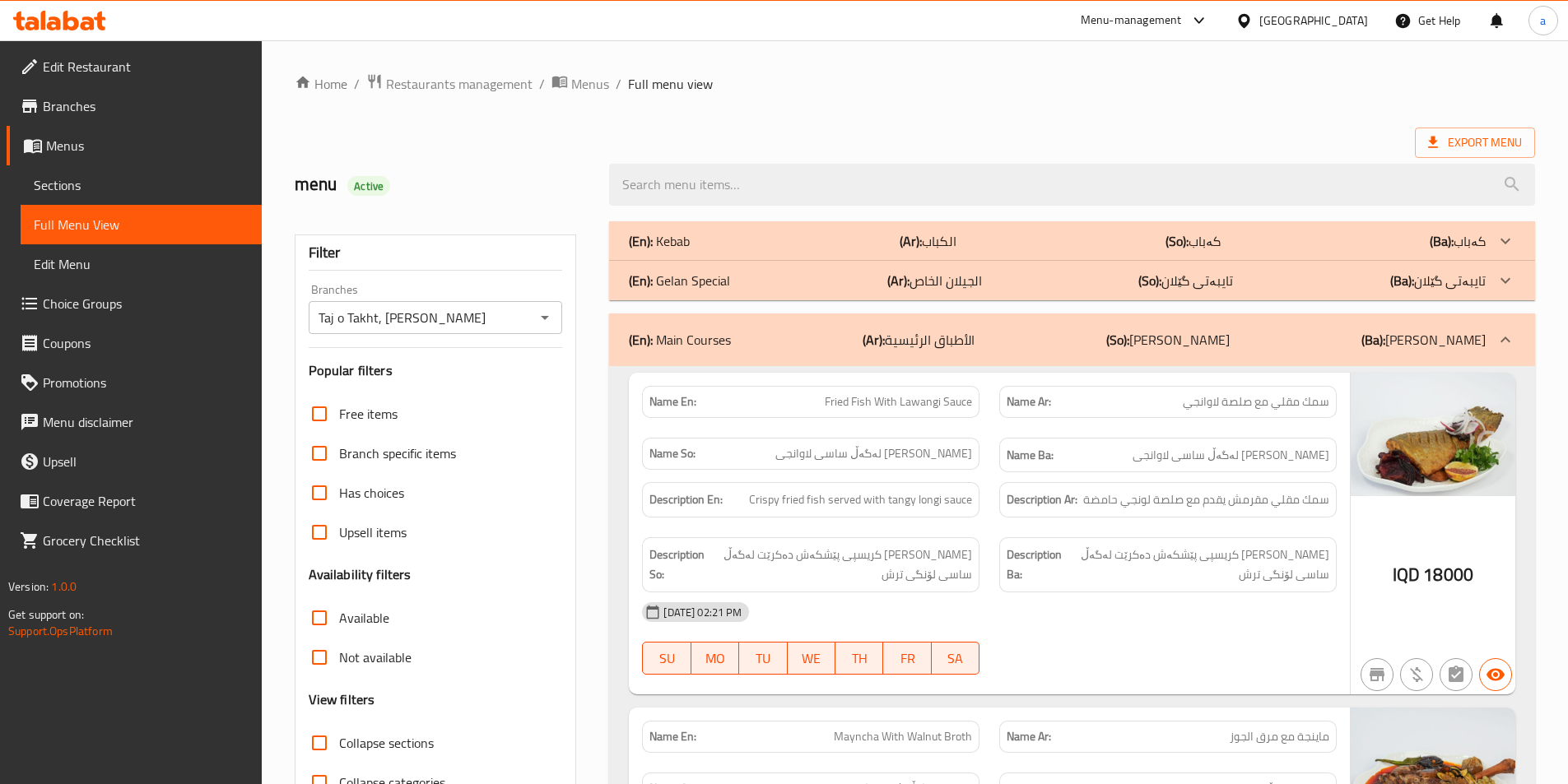
scroll to position [247, 0]
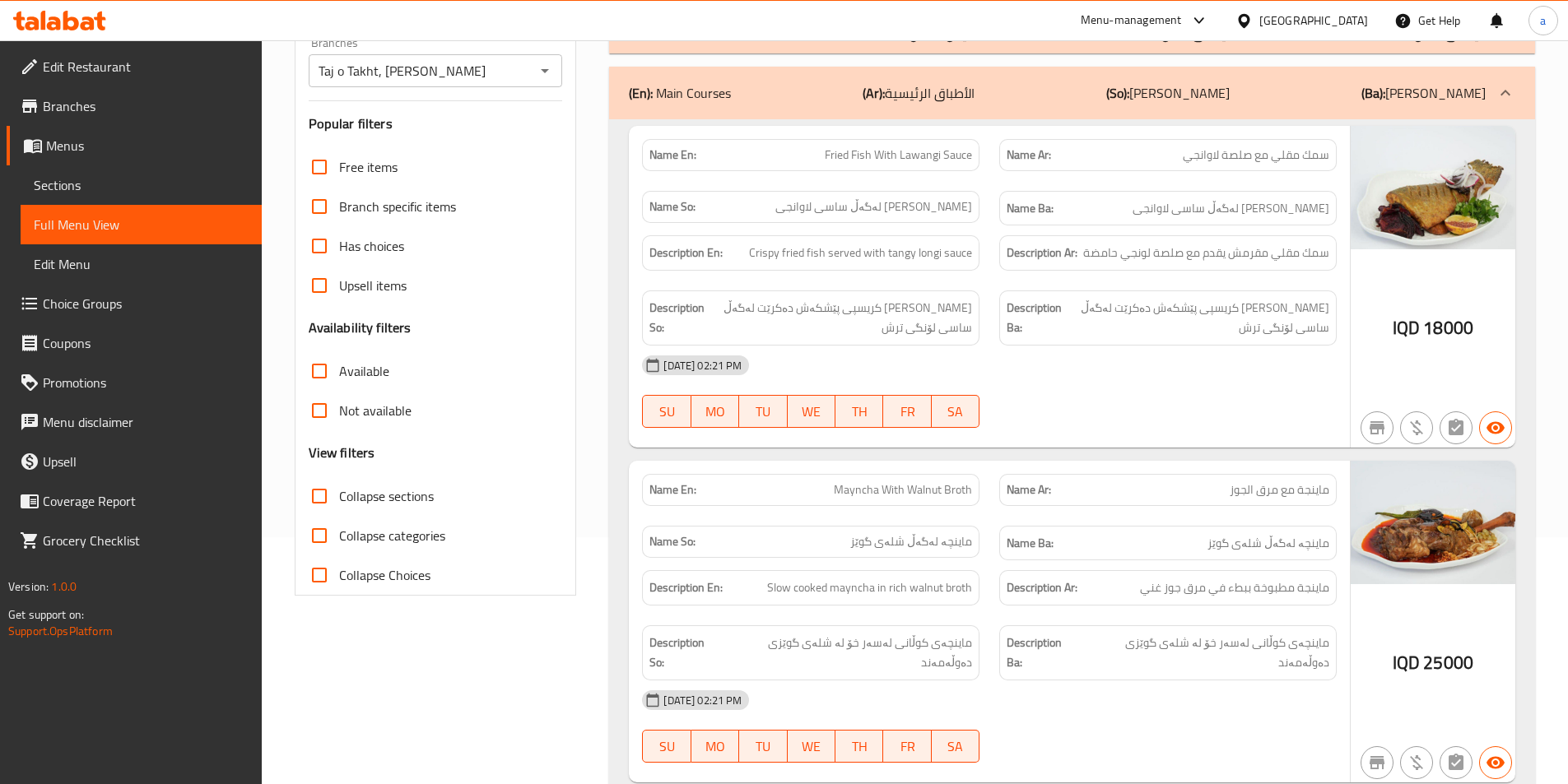
click at [814, 18] on div "Menu-management Iraq Get Help a" at bounding box center [784, 21] width 1568 height 39
drag, startPoint x: 868, startPoint y: 366, endPoint x: 855, endPoint y: 368, distance: 13.2
click at [867, 366] on div "[DATE] 02:21 PM" at bounding box center [989, 365] width 714 height 39
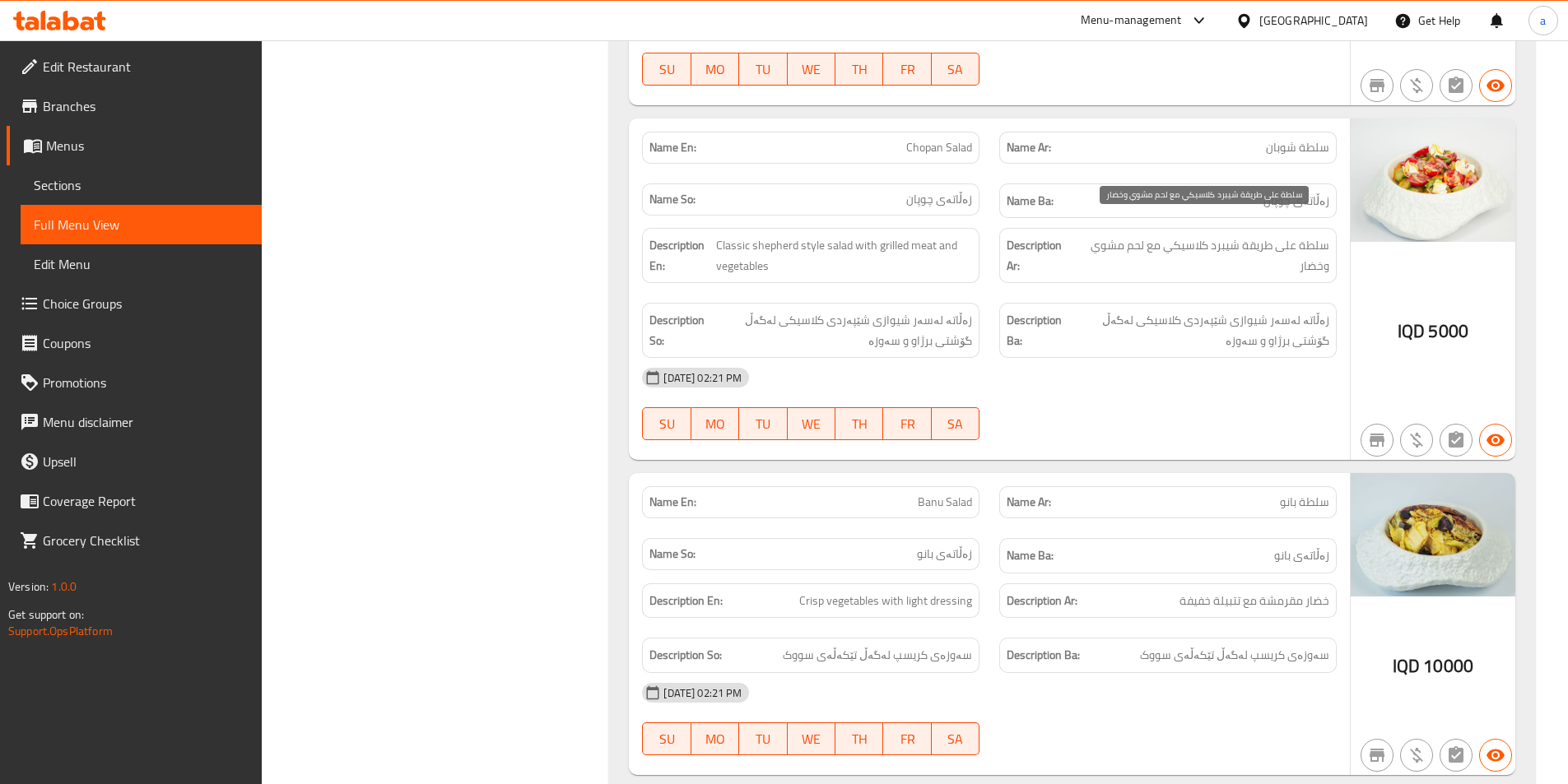
scroll to position [3457, 0]
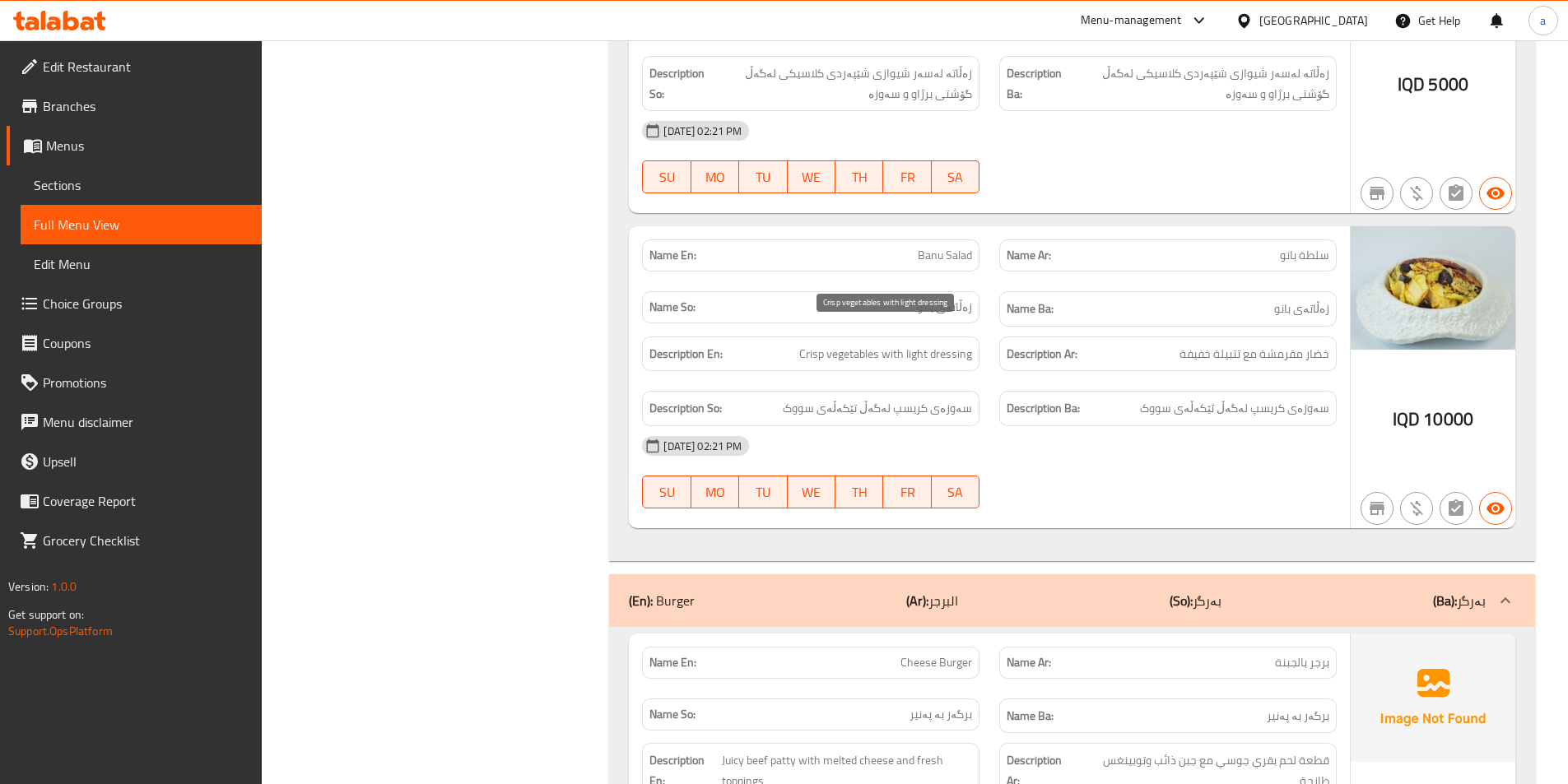
click at [914, 344] on span "Crisp vegetables with light dressing" at bounding box center [885, 354] width 173 height 21
copy span "light"
drag, startPoint x: 913, startPoint y: 233, endPoint x: 993, endPoint y: 233, distance: 80.0
click at [993, 233] on div "Name En: Banu Salad Name Ar: سلطة بانو Name So: زەڵاتەی بانو Name Ba: زەڵاتەی ب…" at bounding box center [989, 283] width 714 height 107
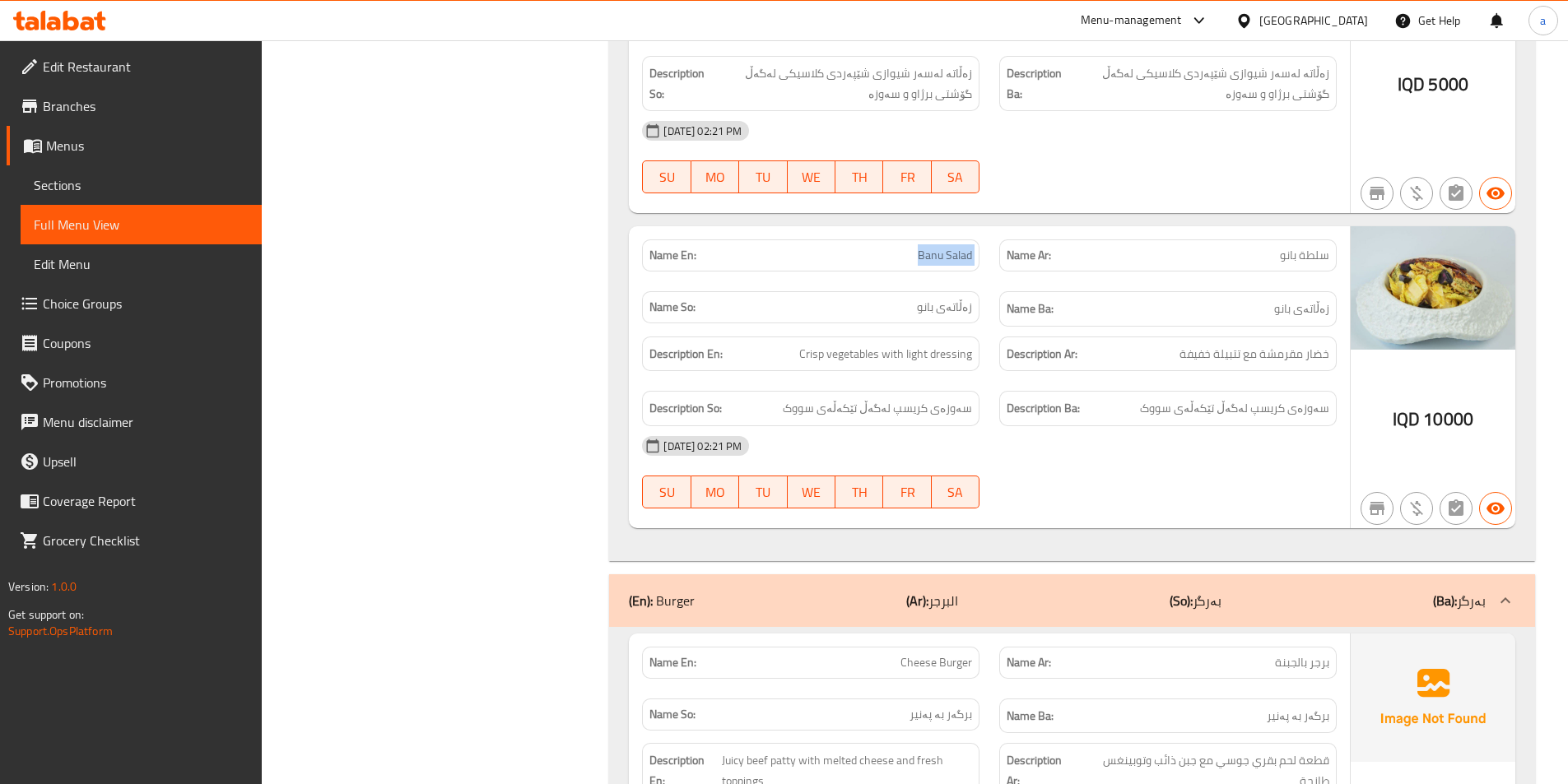
copy span "Banu Salad"
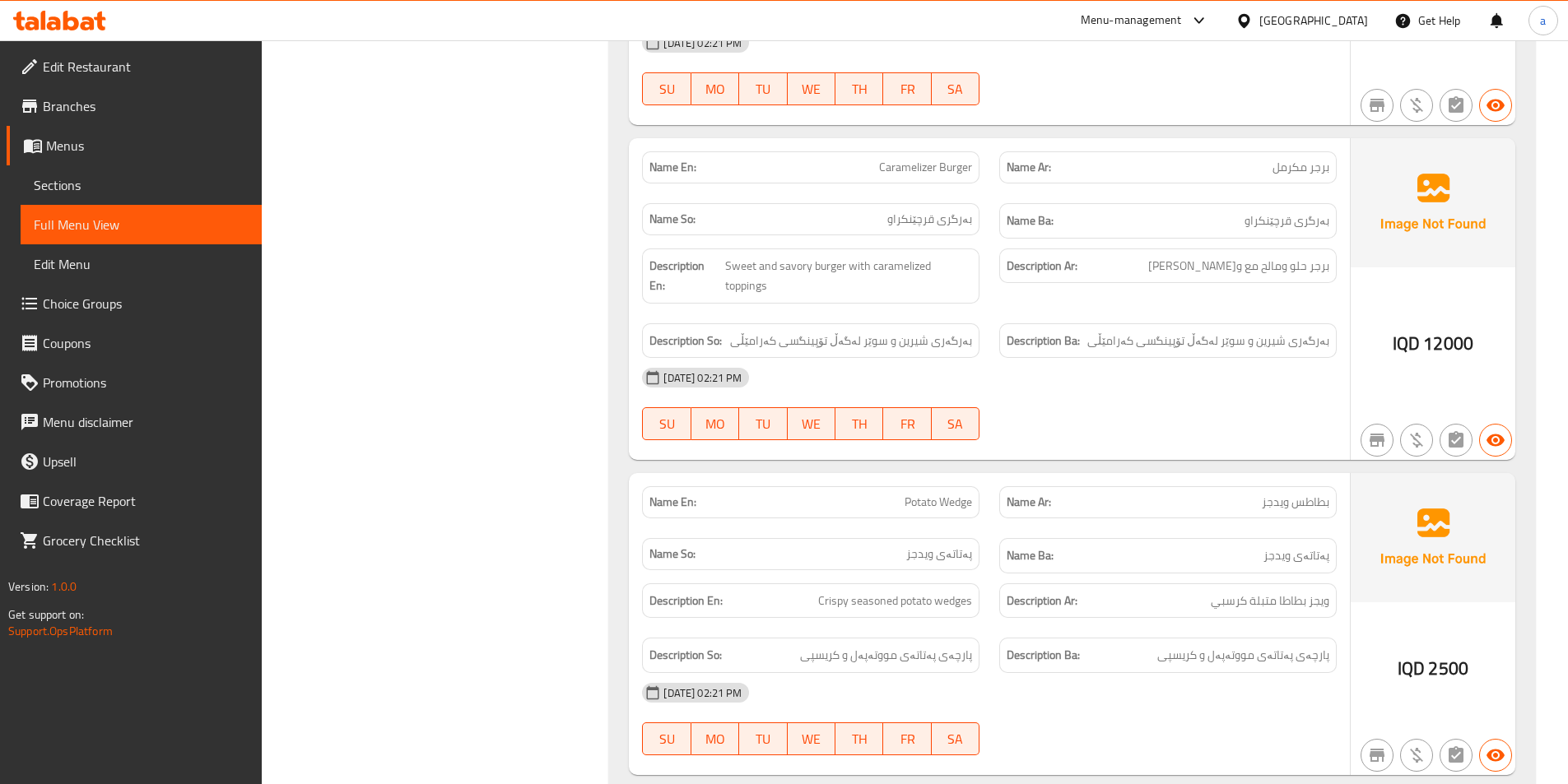
scroll to position [5185, 0]
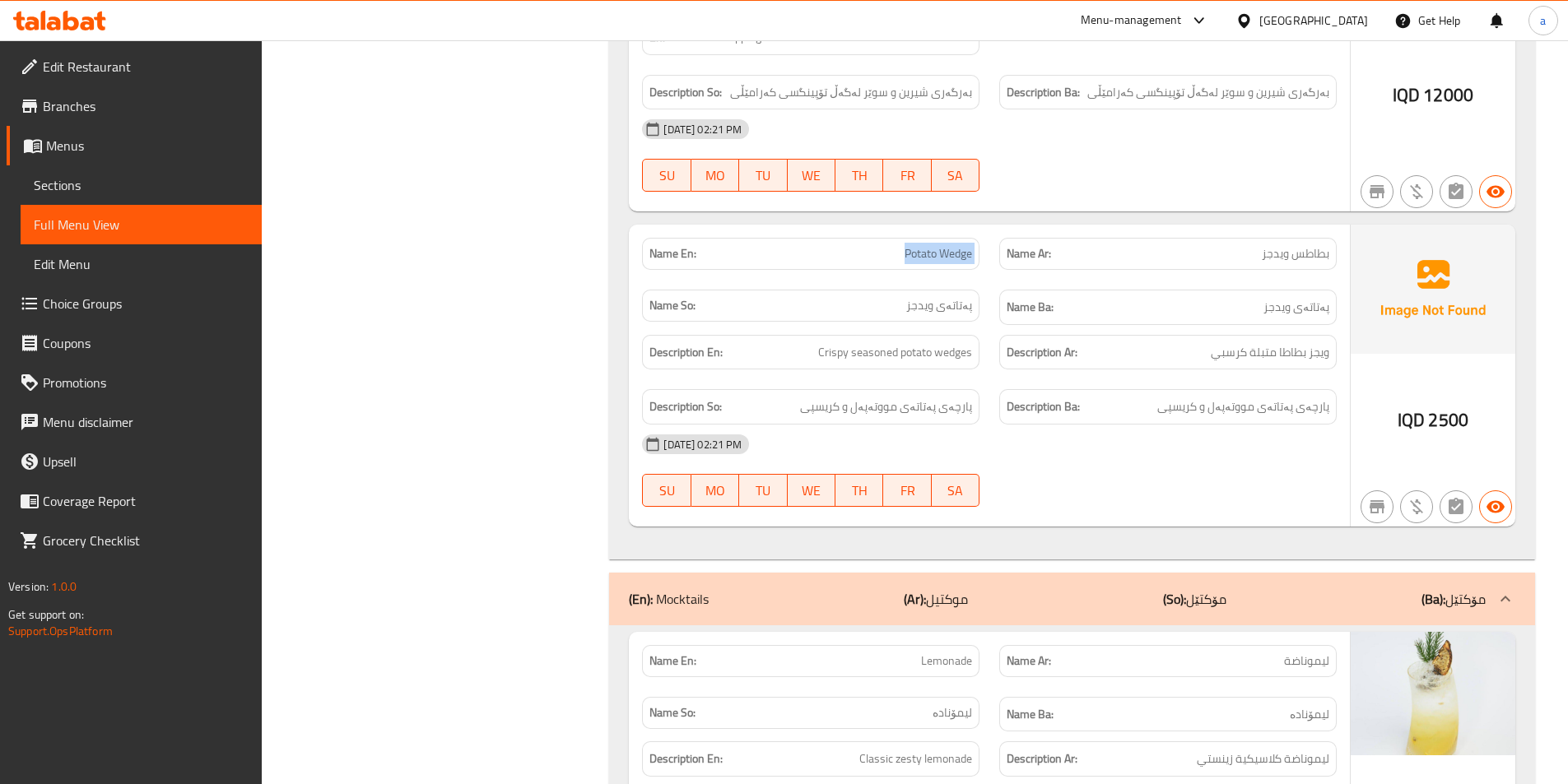
drag, startPoint x: 913, startPoint y: 235, endPoint x: 991, endPoint y: 247, distance: 78.9
click at [991, 247] on div "Name En: Potato Wedge Name Ar: بطاطس ويدجز Name So: پەتاتەی ویدجز Name Ba: پەتا…" at bounding box center [989, 281] width 714 height 107
copy span "Potato Wedge"
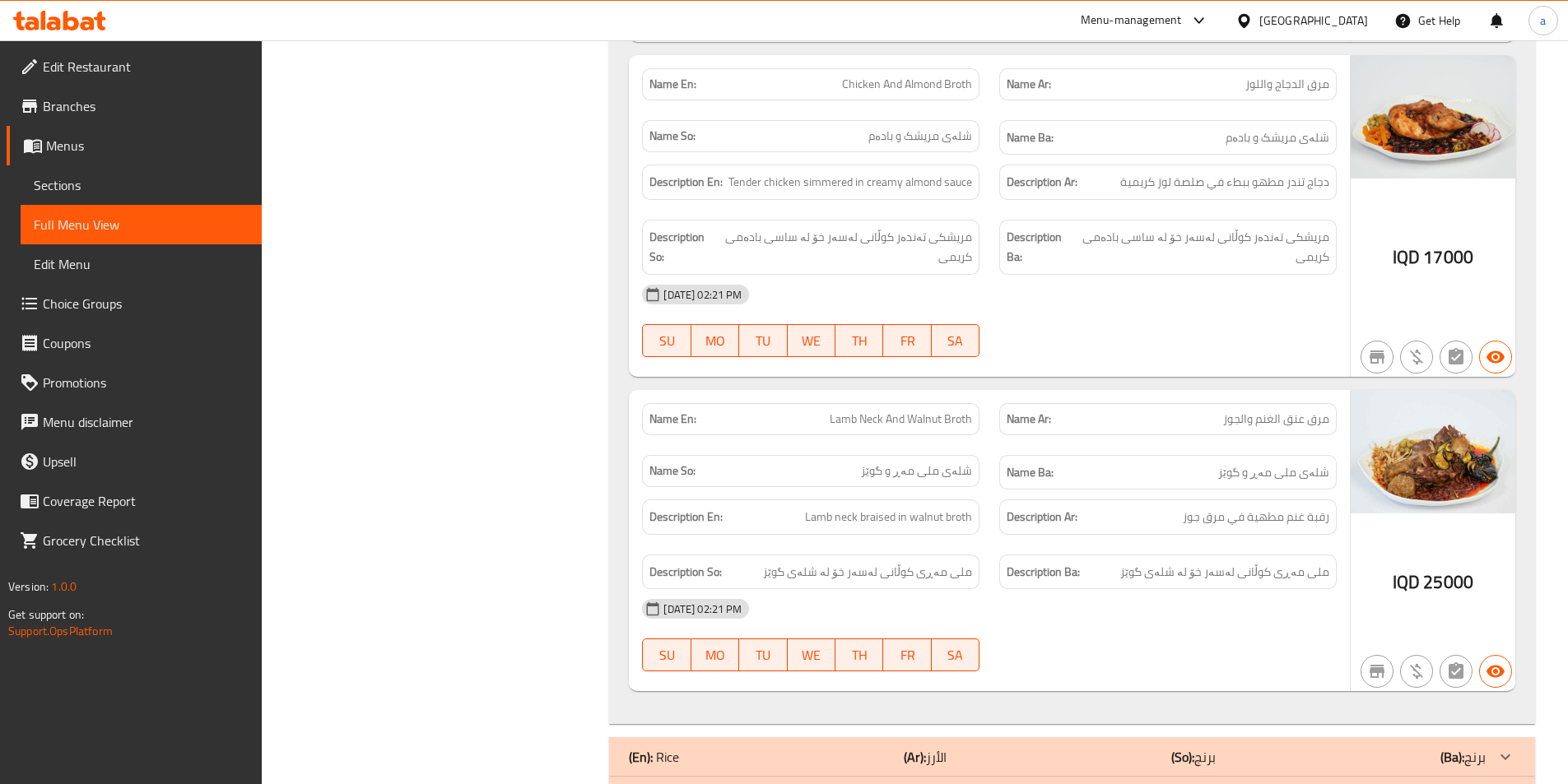
scroll to position [1234, 0]
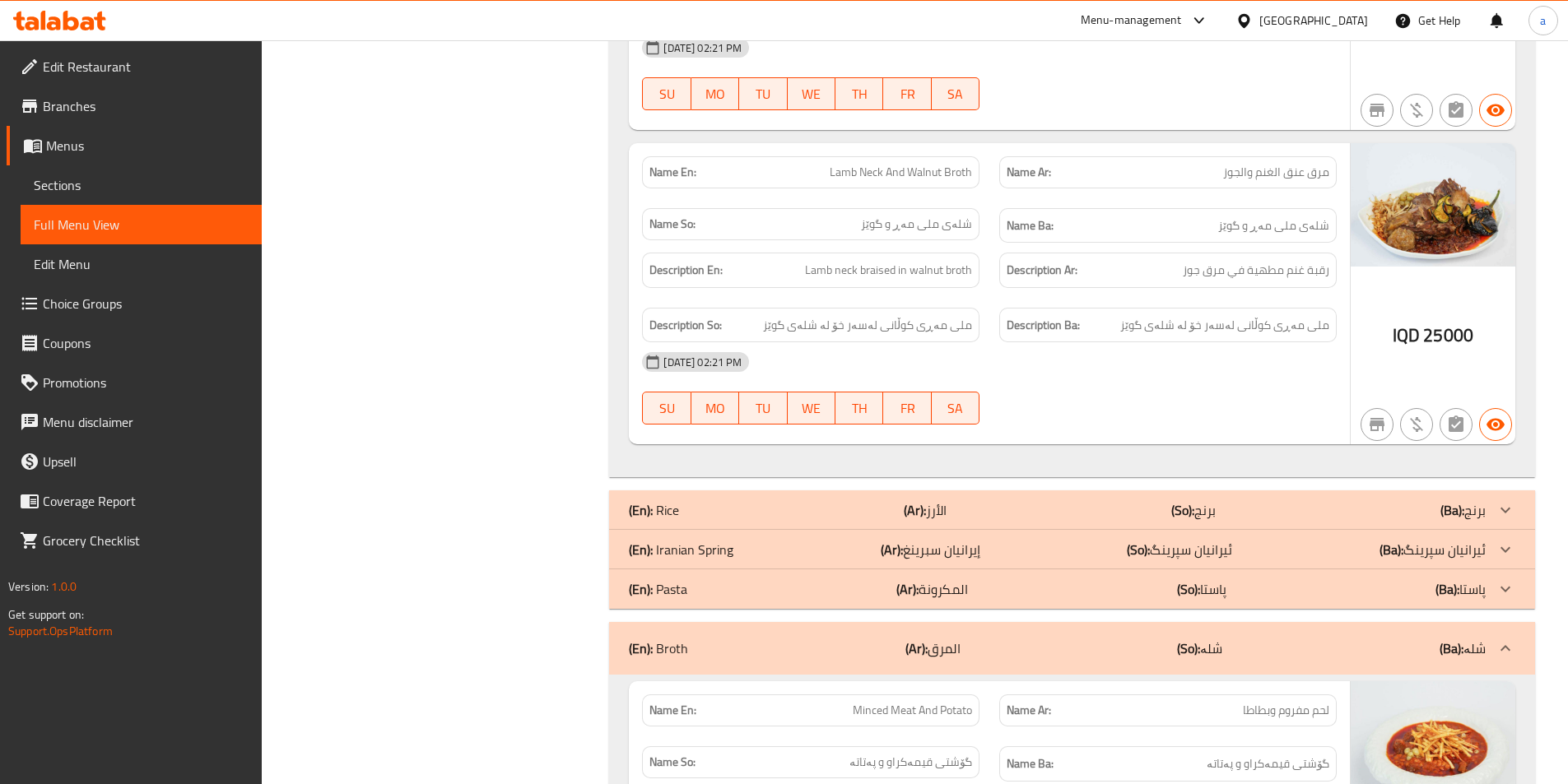
click at [940, 540] on p "(Ar): إيرانيان سبرينغ" at bounding box center [930, 550] width 100 height 20
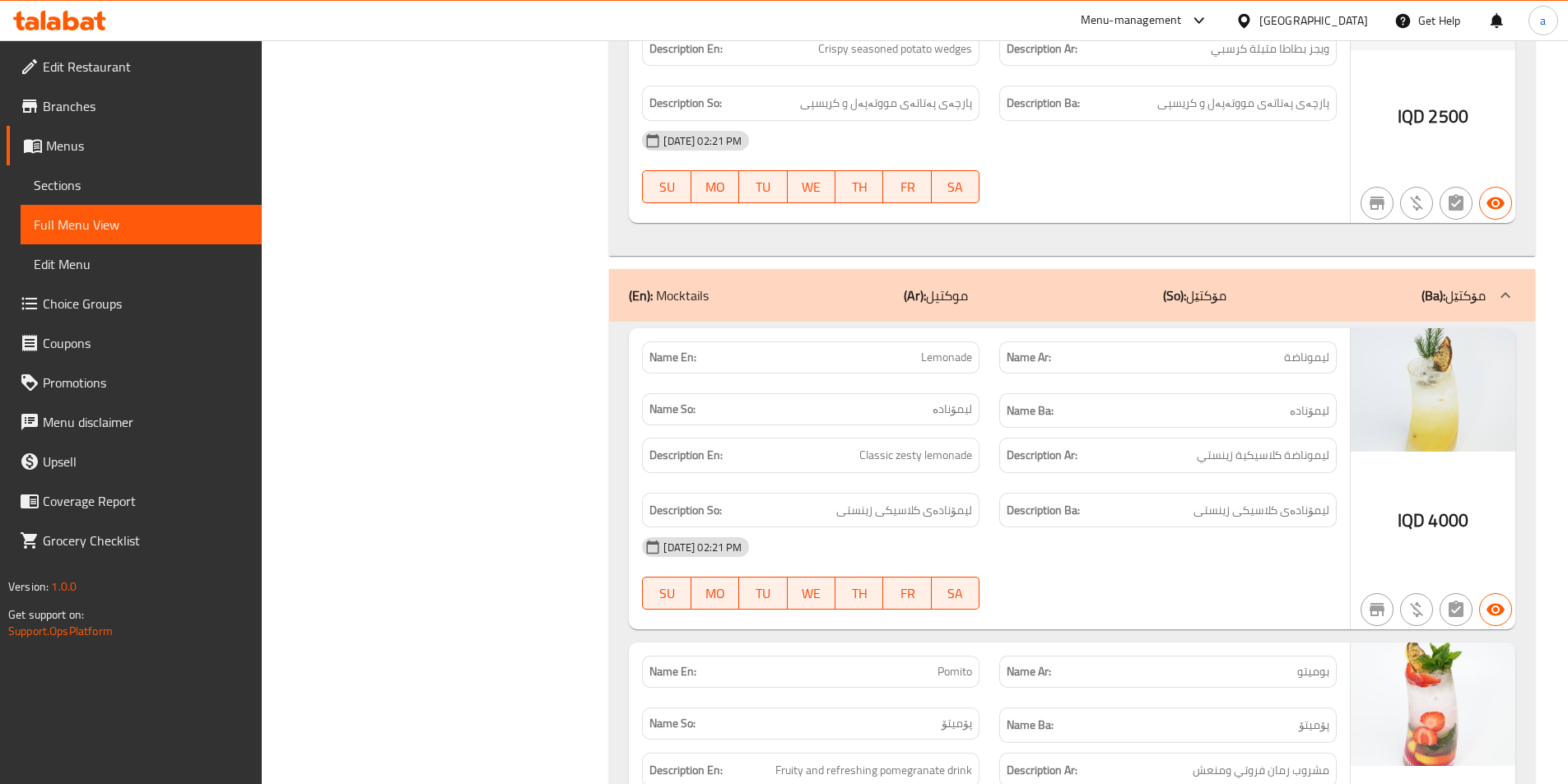
scroll to position [8149, 0]
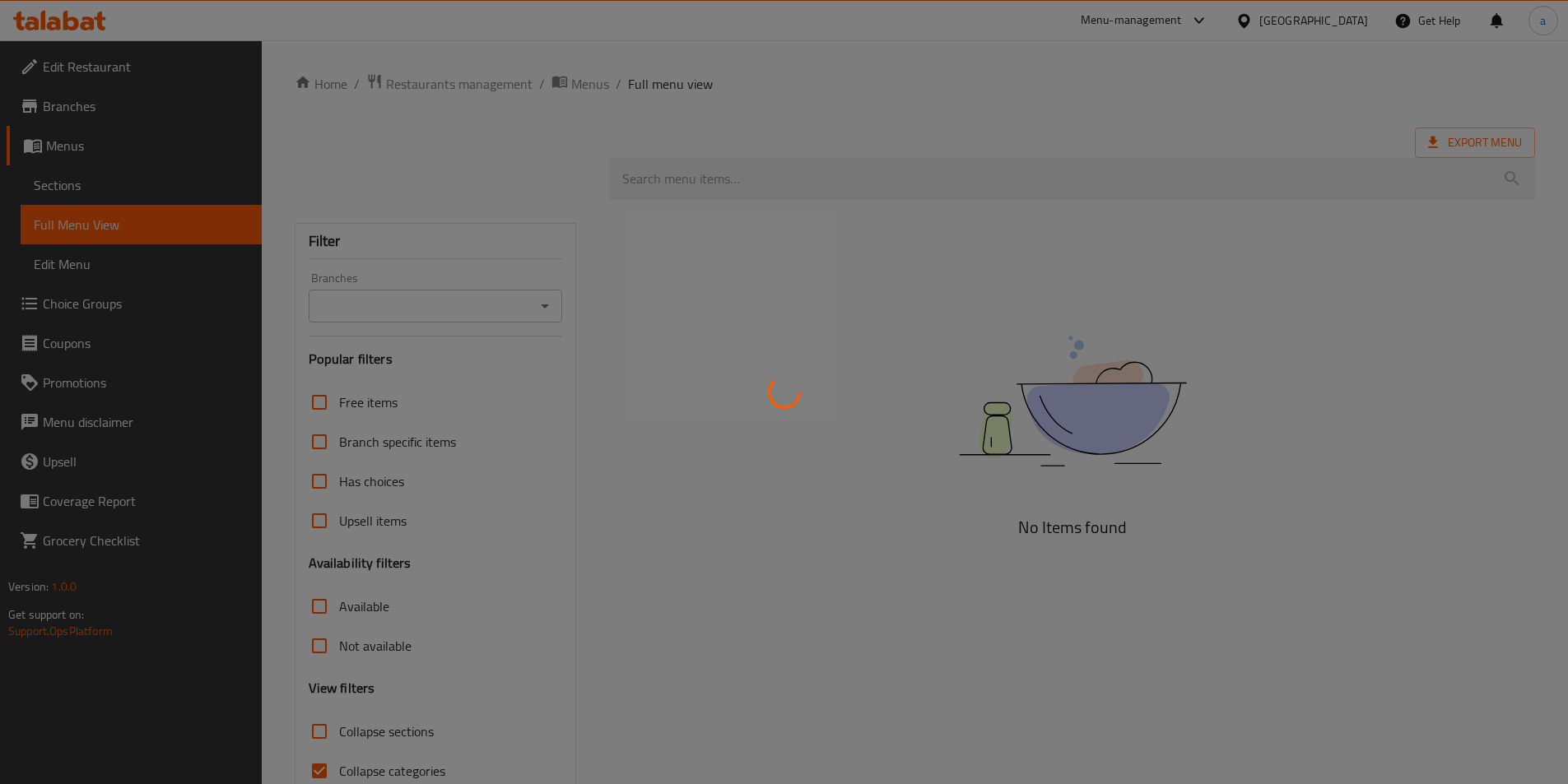
click at [88, 218] on div at bounding box center [784, 392] width 1568 height 784
click at [85, 190] on div at bounding box center [784, 392] width 1568 height 784
click at [76, 183] on div at bounding box center [784, 392] width 1568 height 784
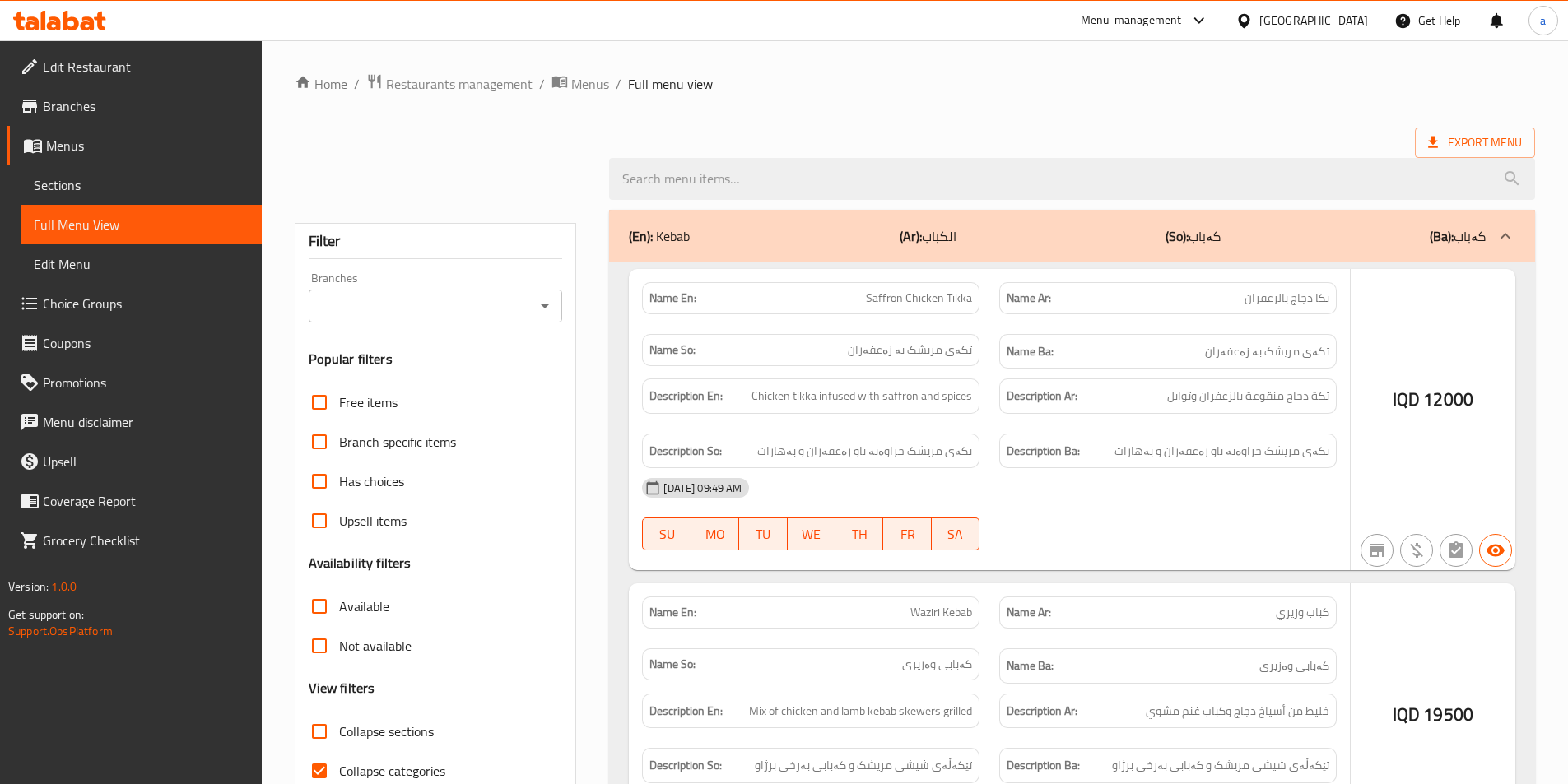
click at [94, 185] on div at bounding box center [784, 392] width 1568 height 784
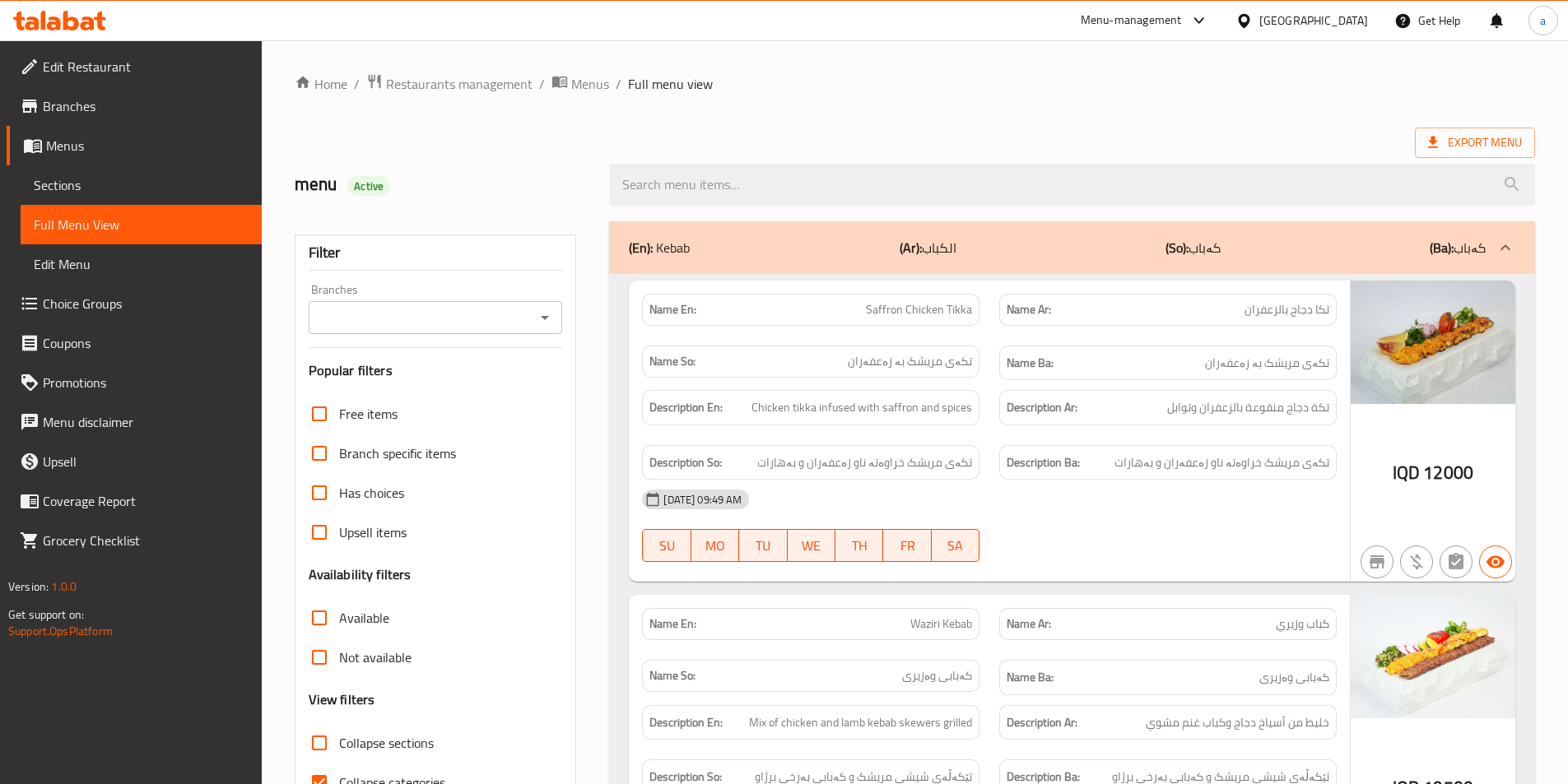
click at [92, 187] on span "Sections" at bounding box center [141, 185] width 214 height 20
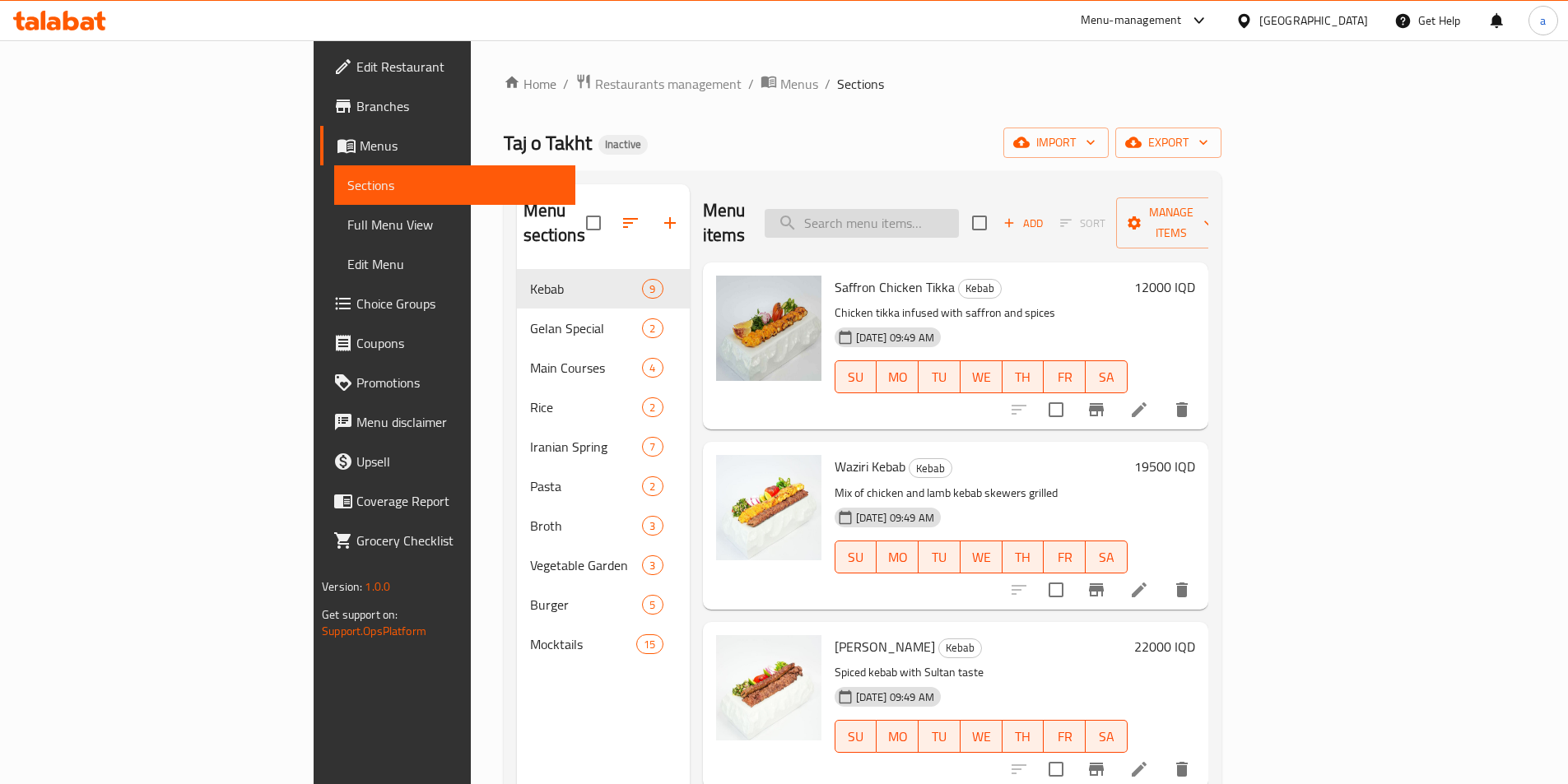
click at [959, 209] on input "search" at bounding box center [861, 223] width 195 height 29
paste input "Banu Salad"
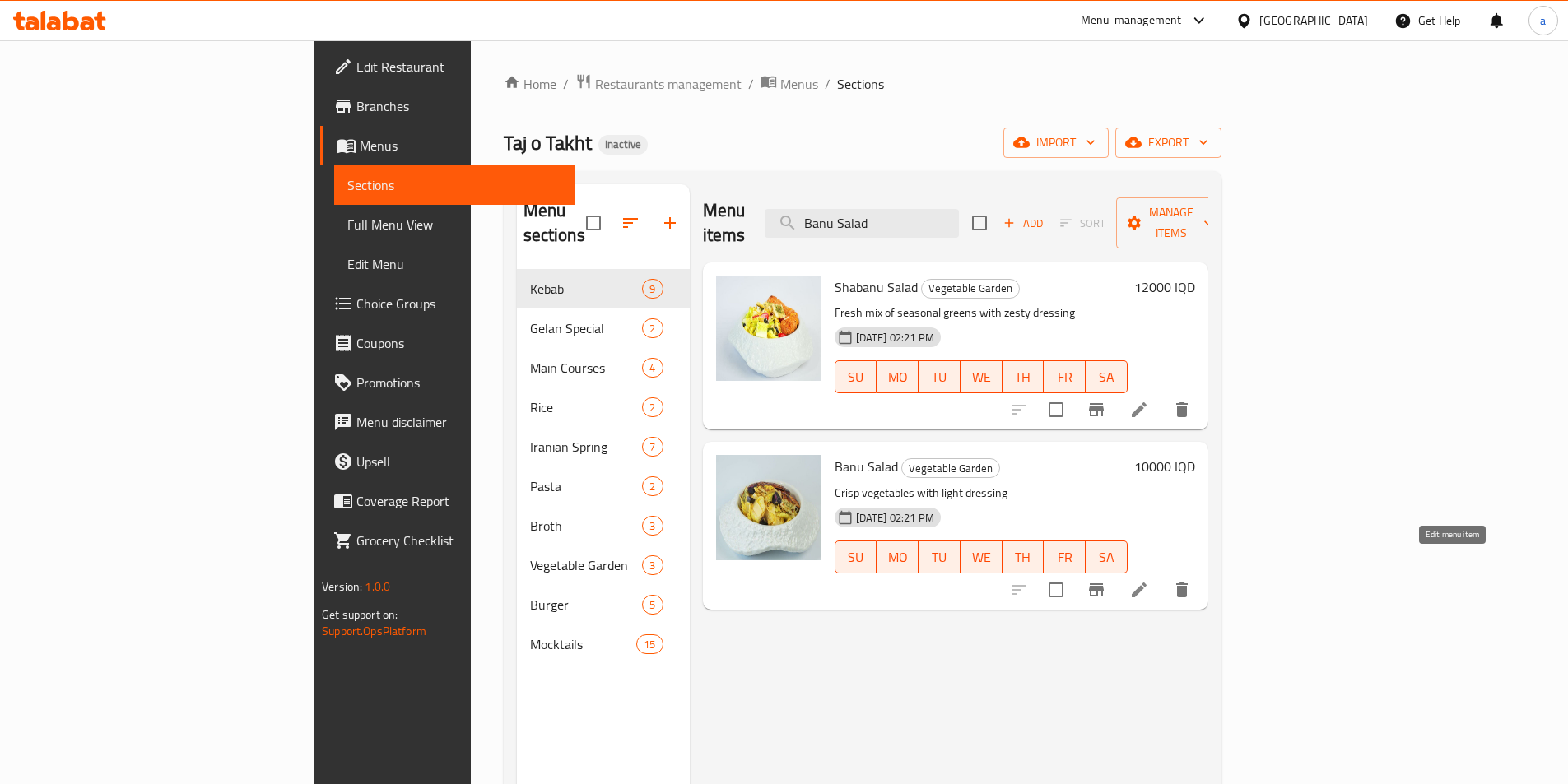
type input "Banu Salad"
click at [1149, 580] on icon at bounding box center [1139, 590] width 20 height 20
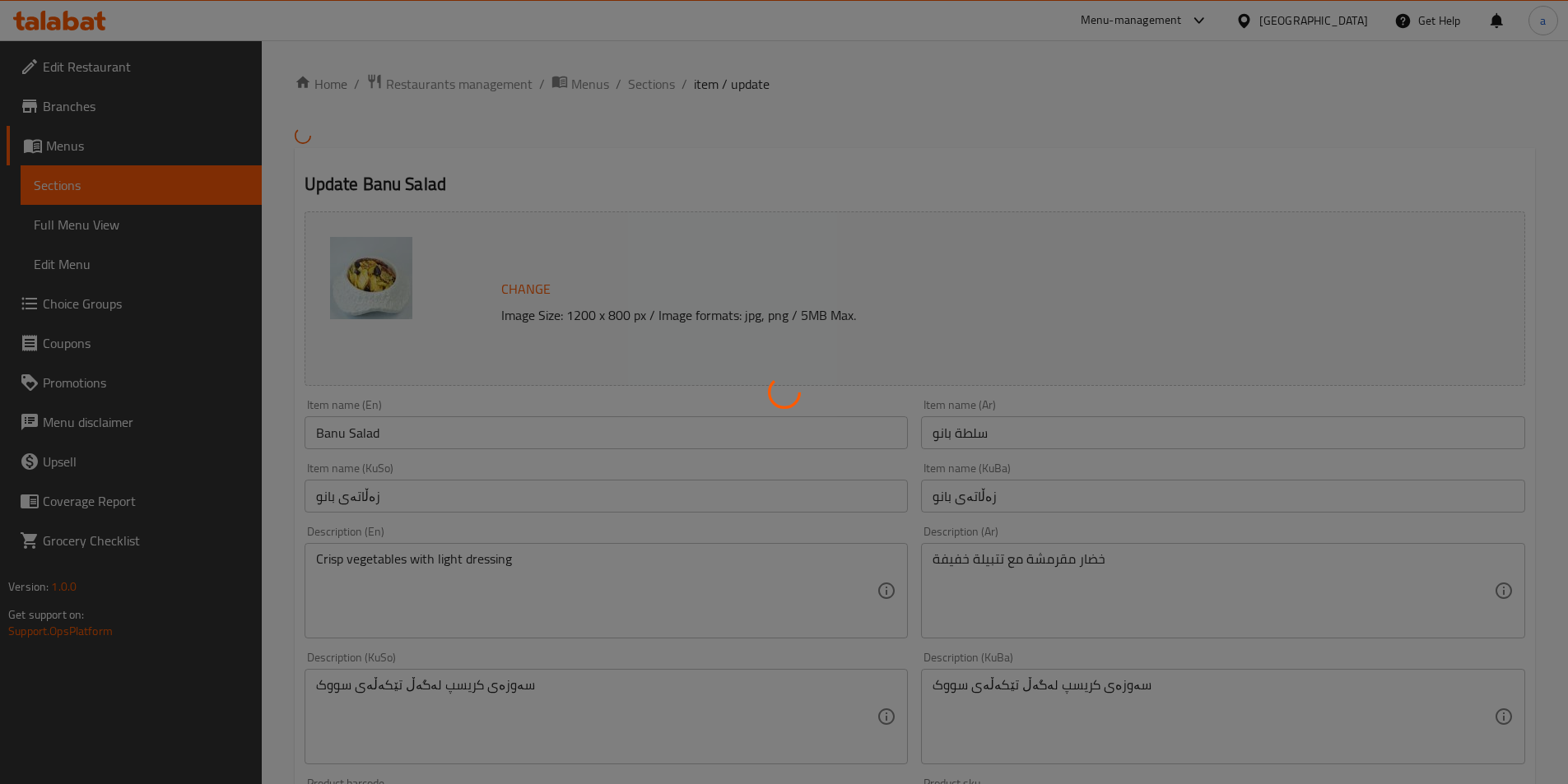
scroll to position [247, 0]
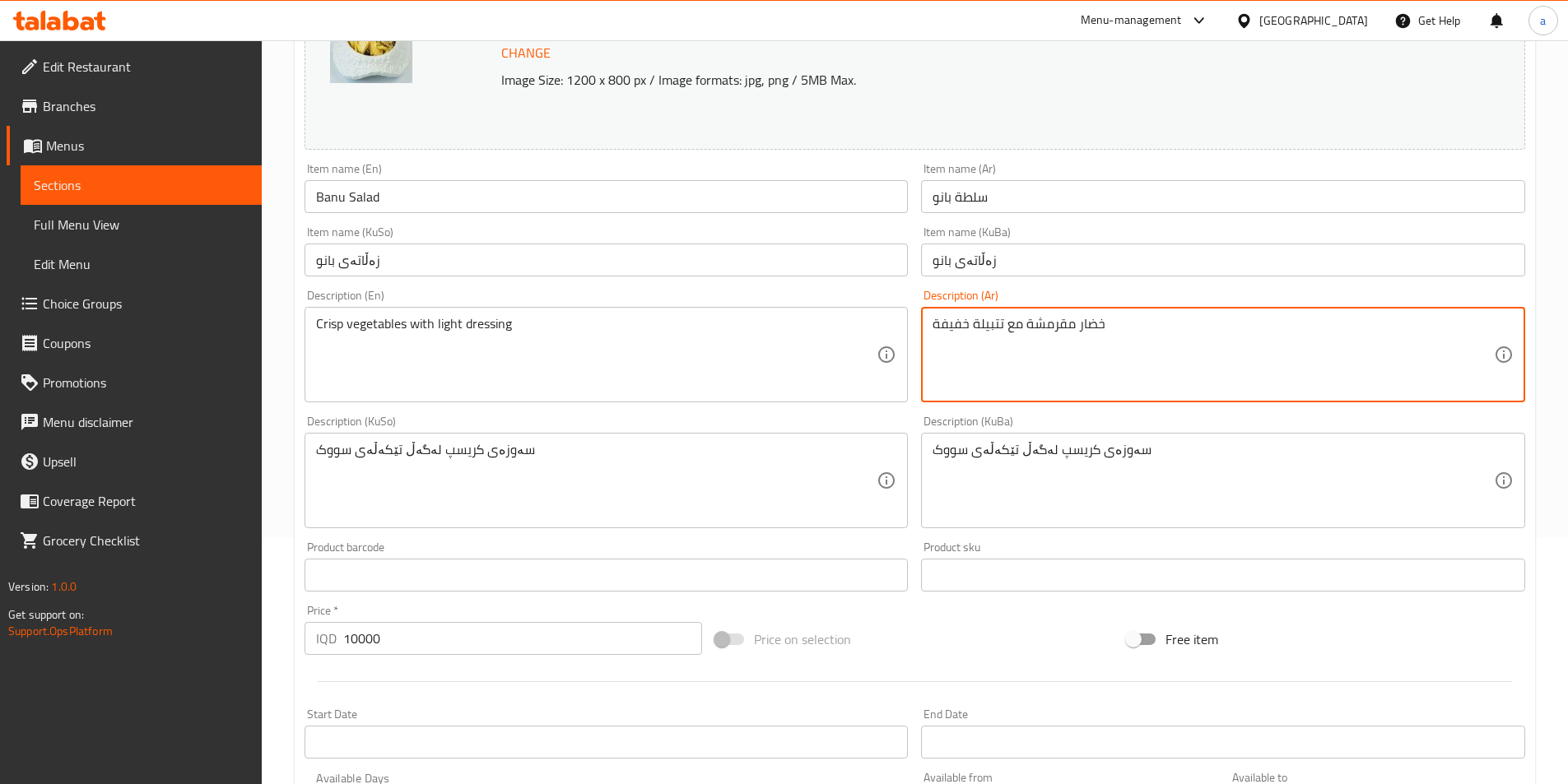
click at [954, 319] on textarea "خضار مقرمشة مع تتبيلة خفيفة" at bounding box center [1214, 354] width 562 height 78
type textarea "خضار مقرمشة مع تتبيلة لايت"
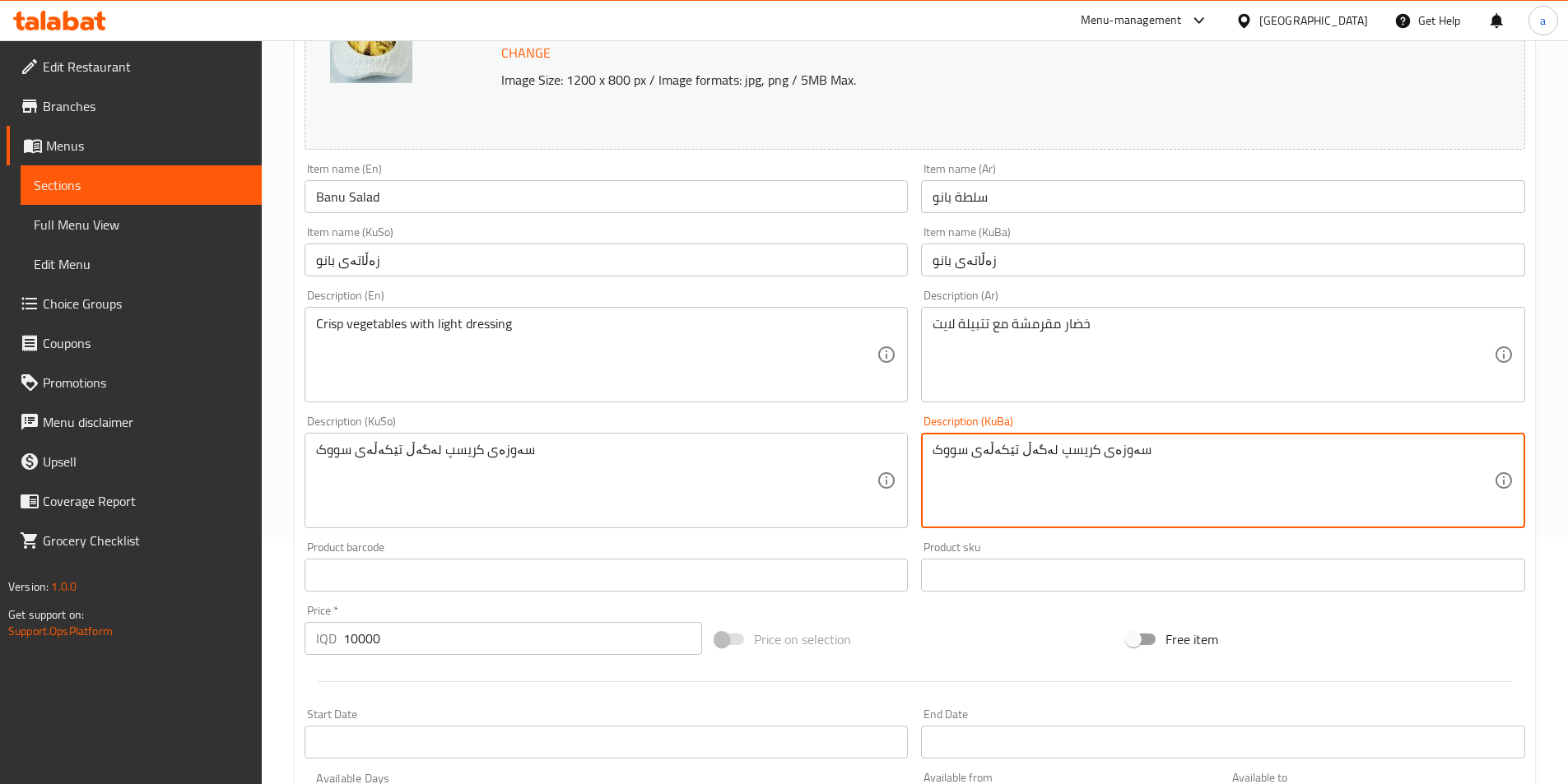
click at [957, 451] on textarea "سەوزەی کریسپ لەگەڵ تێکەڵەی سووک" at bounding box center [1214, 481] width 562 height 78
click at [962, 464] on textarea "سەوزەی کریسپ لەگەڵ تێکەڵەی لايت" at bounding box center [1214, 481] width 562 height 78
type textarea "سەوزەی کریسپ لەگەڵ تێکەڵەی لايت"
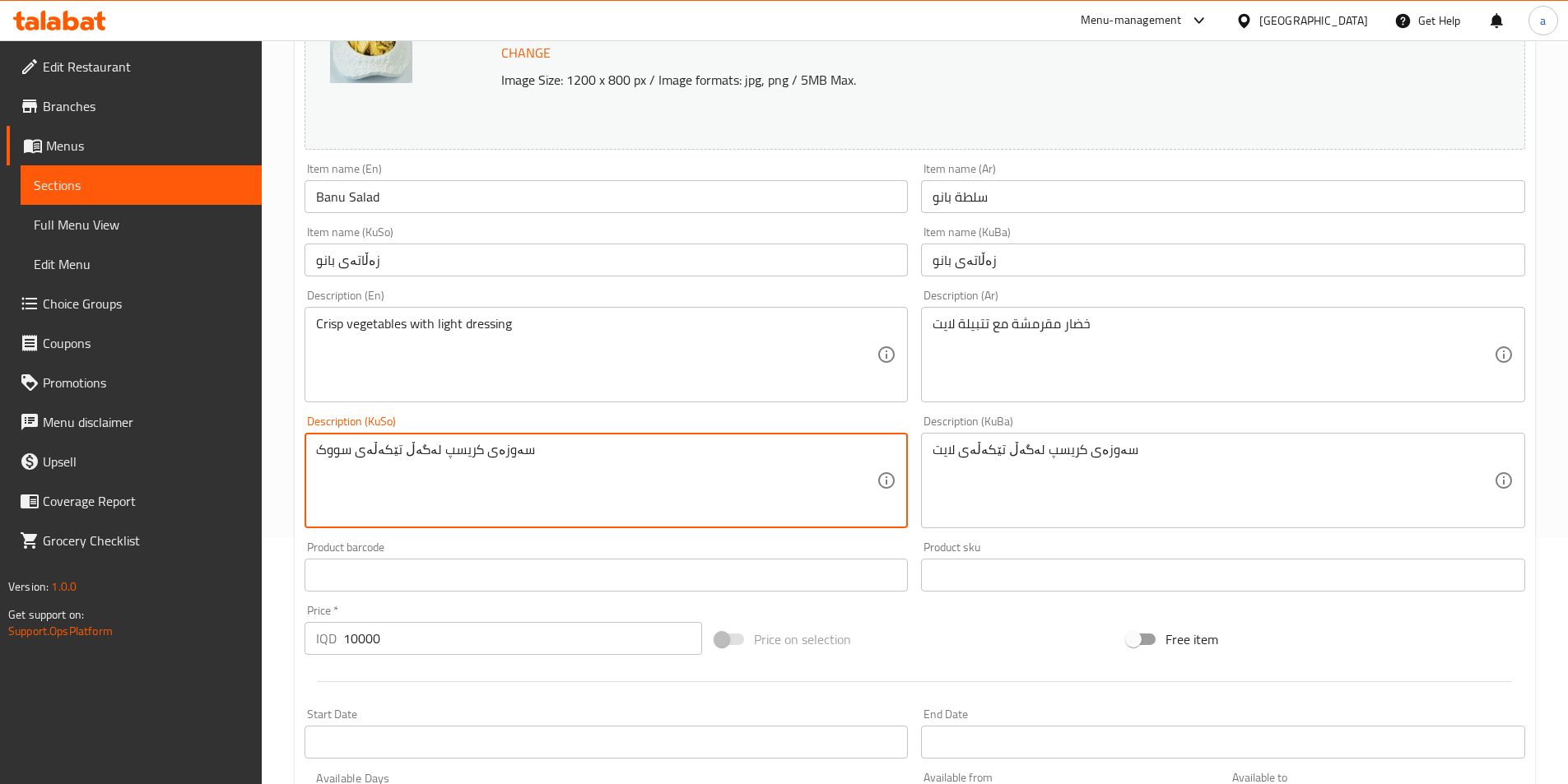
paste textarea "لايت"
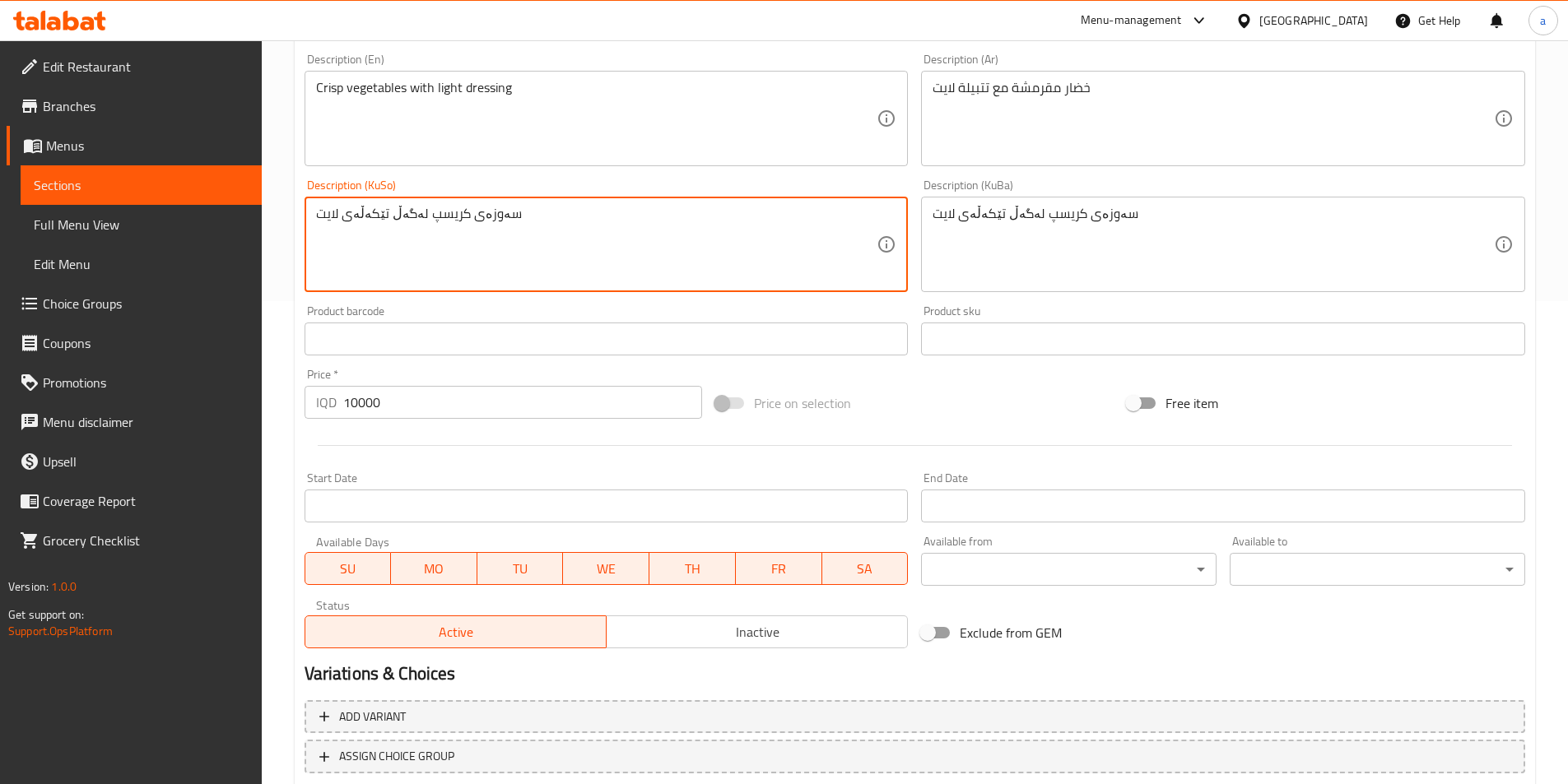
scroll to position [592, 0]
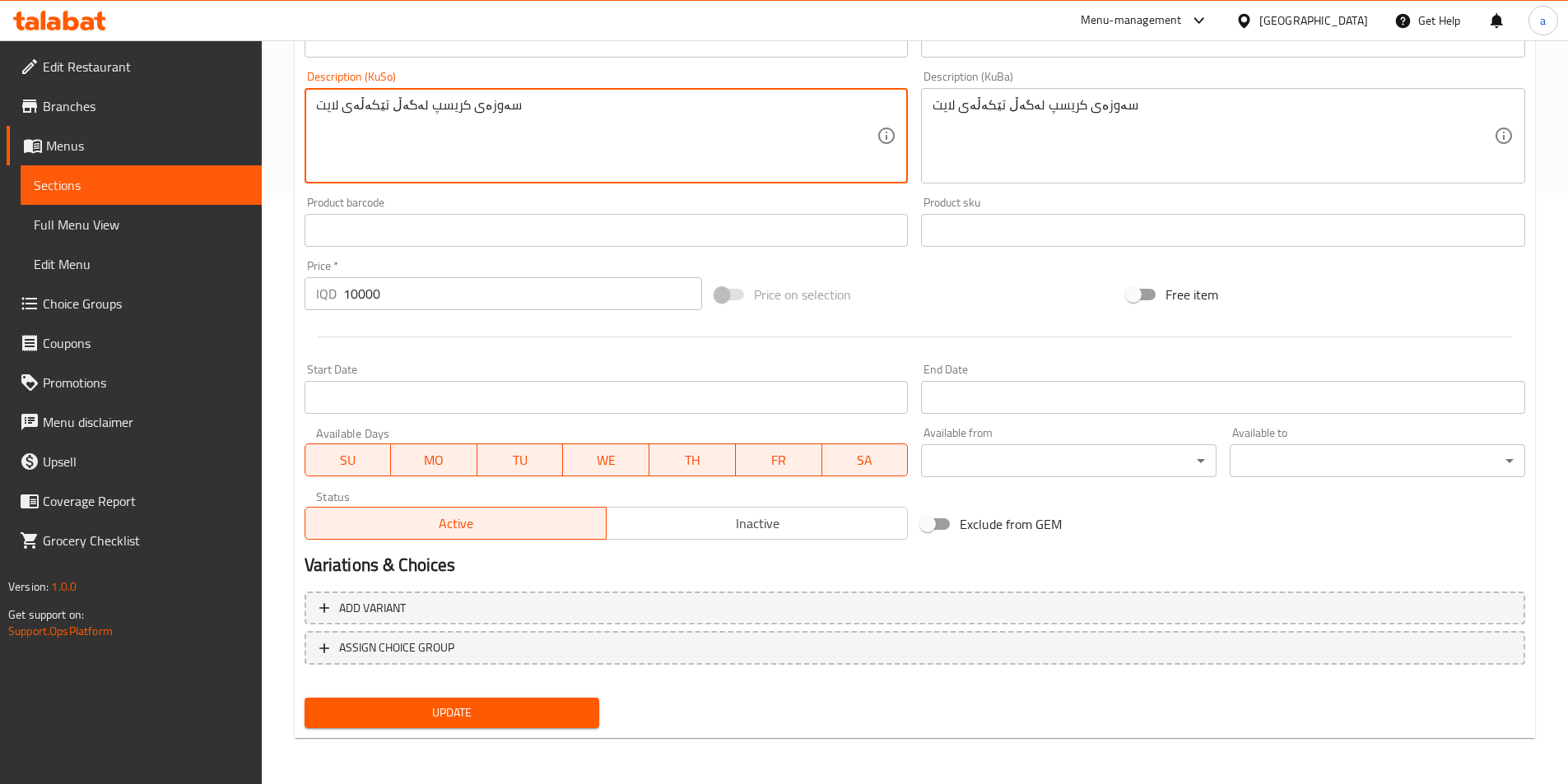
type textarea "سەوزەی کریسپ لەگەڵ تێکەڵەی لايت"
click at [417, 713] on span "Update" at bounding box center [452, 713] width 269 height 21
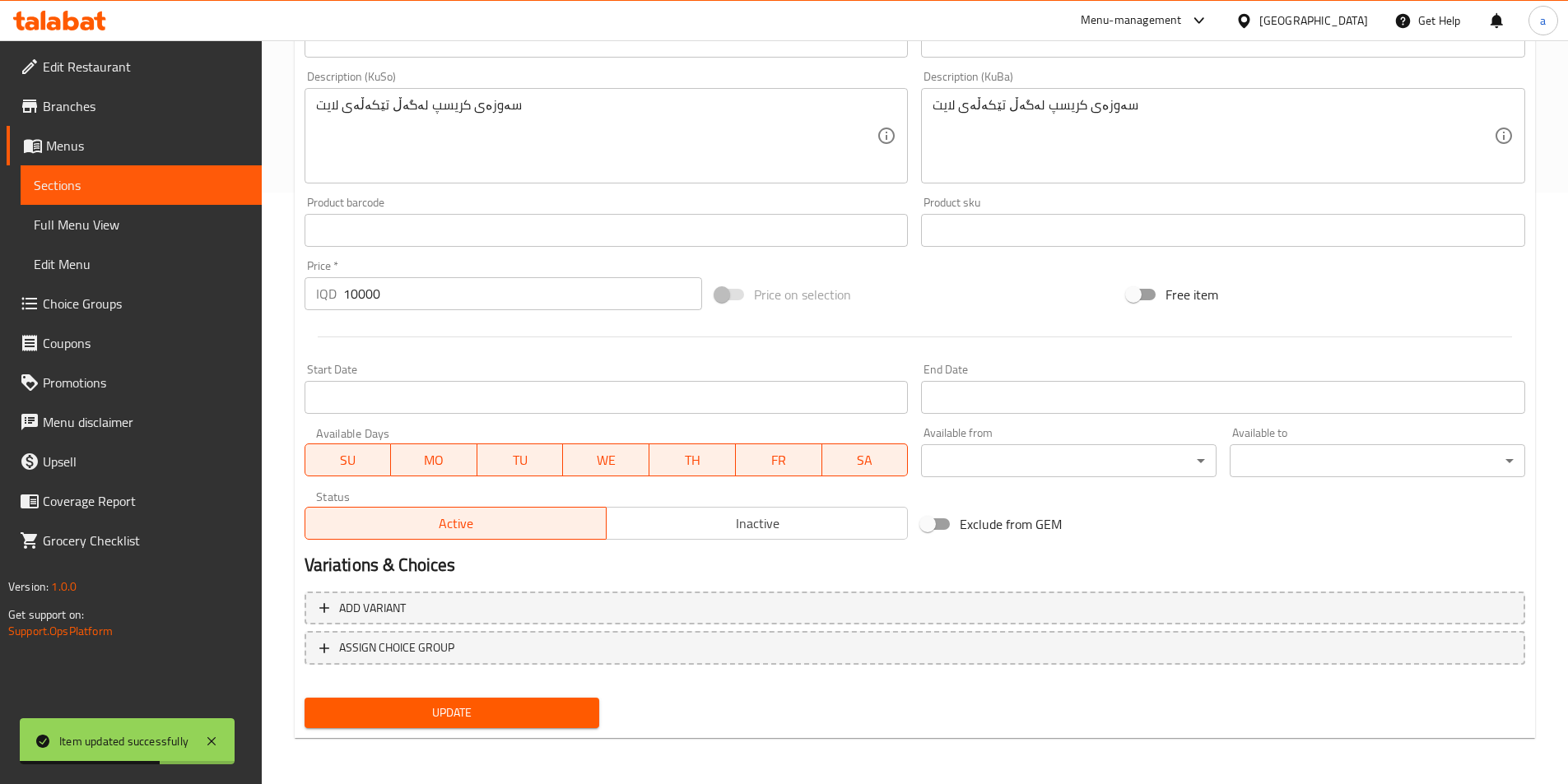
click at [89, 179] on span "Sections" at bounding box center [141, 185] width 214 height 20
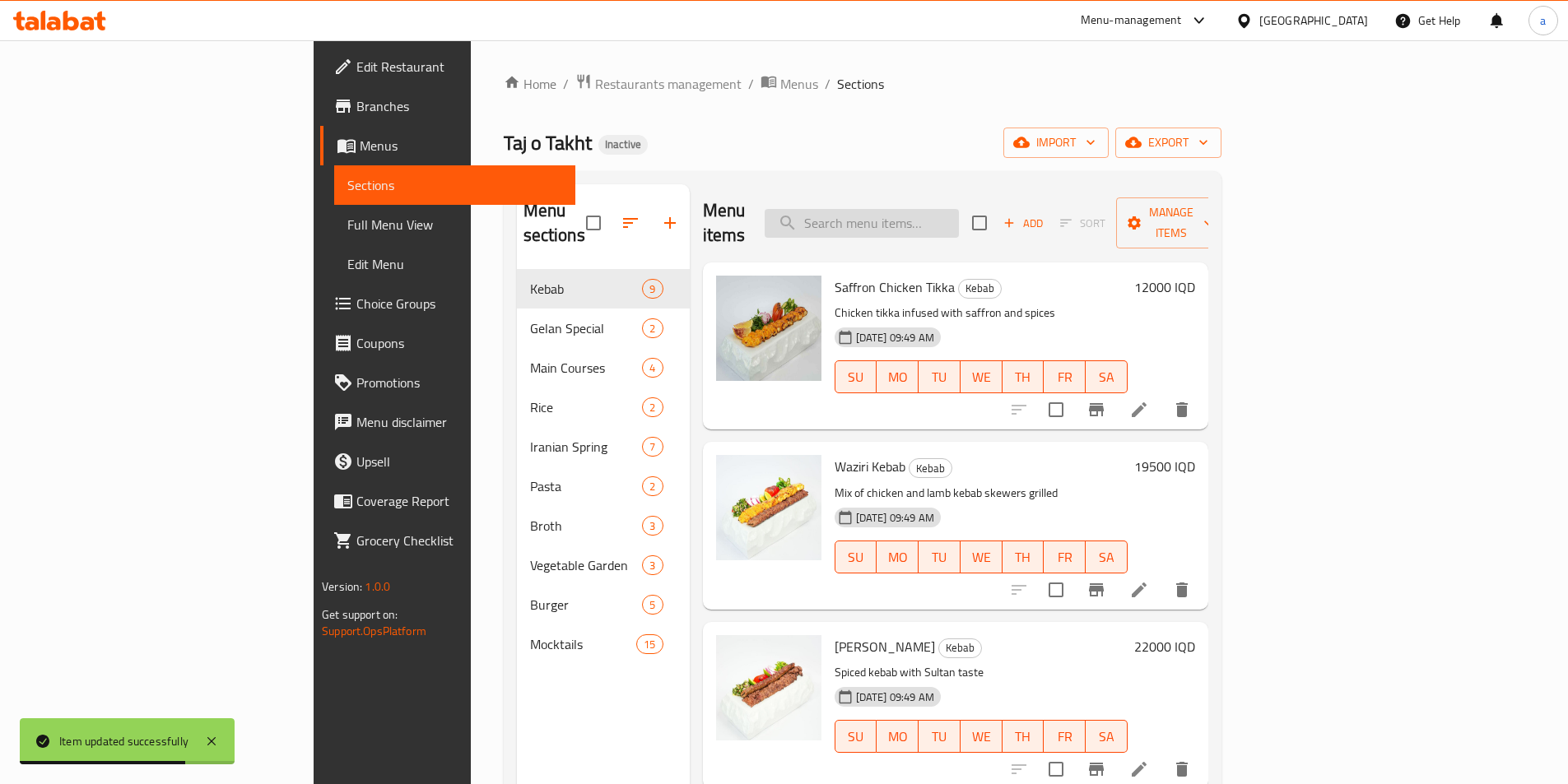
click at [959, 213] on input "search" at bounding box center [861, 223] width 195 height 29
paste input "Potato Wedge"
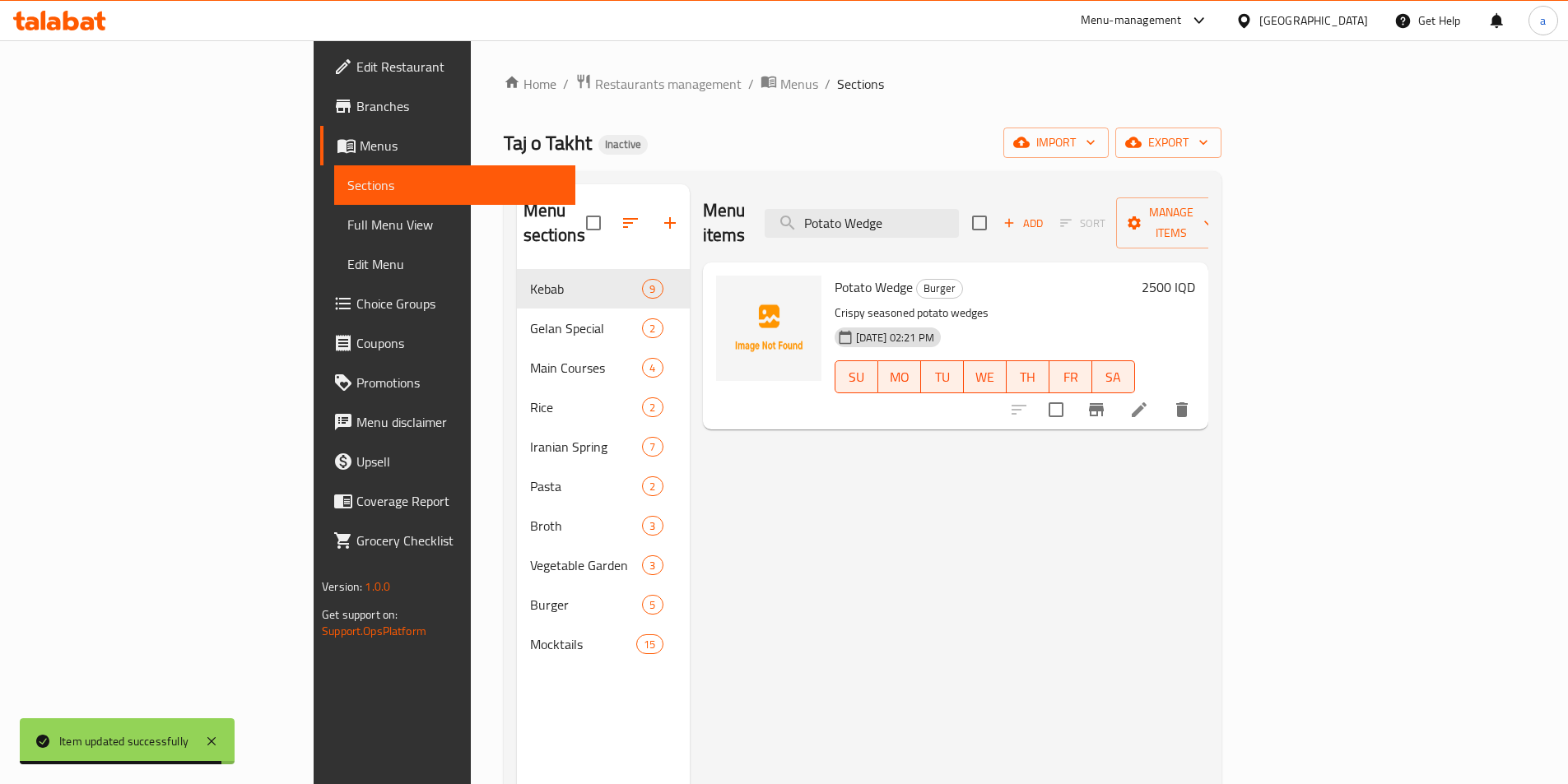
type input "Potato Wedge"
click at [1149, 400] on icon at bounding box center [1139, 410] width 20 height 20
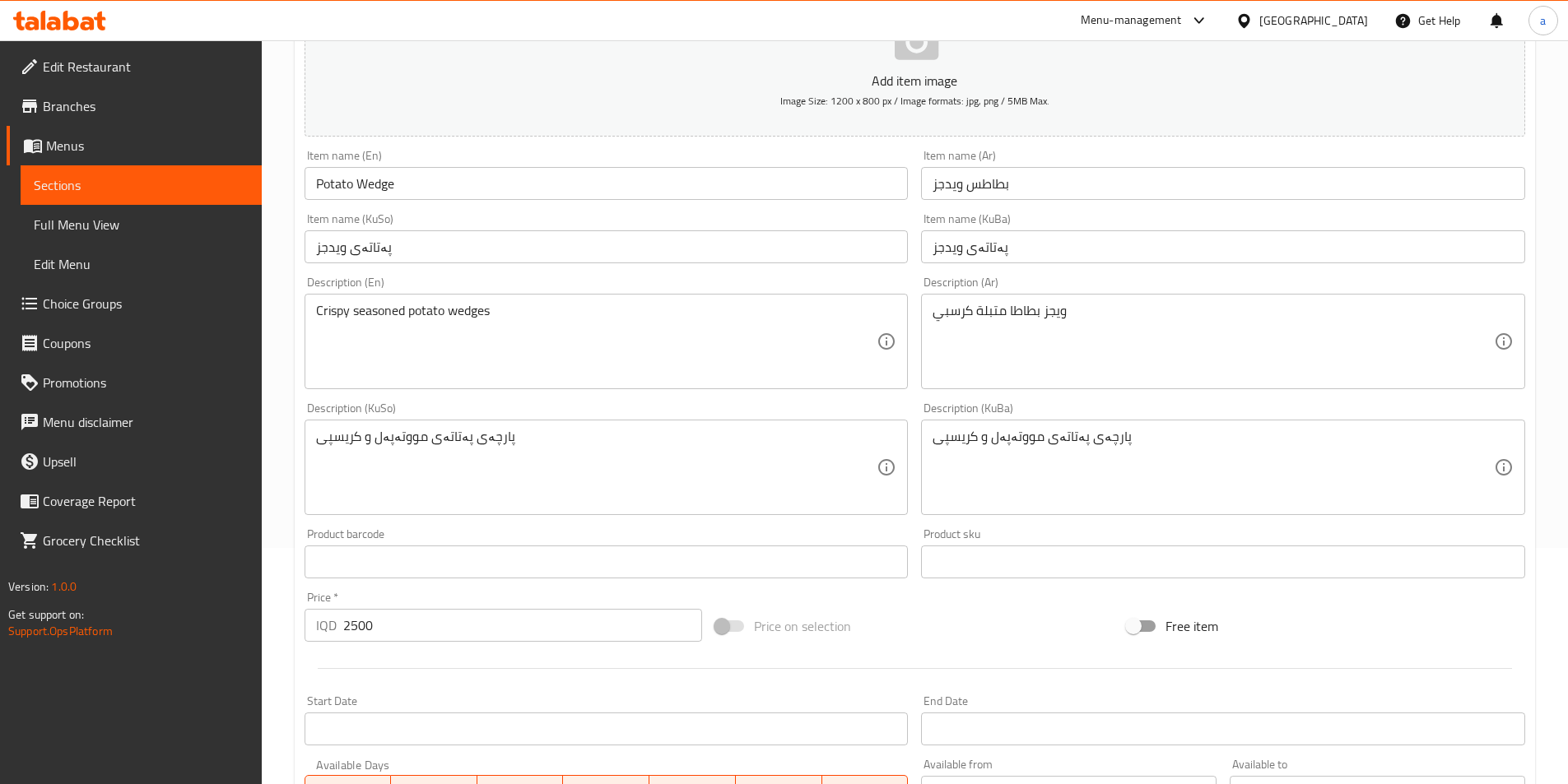
scroll to position [247, 0]
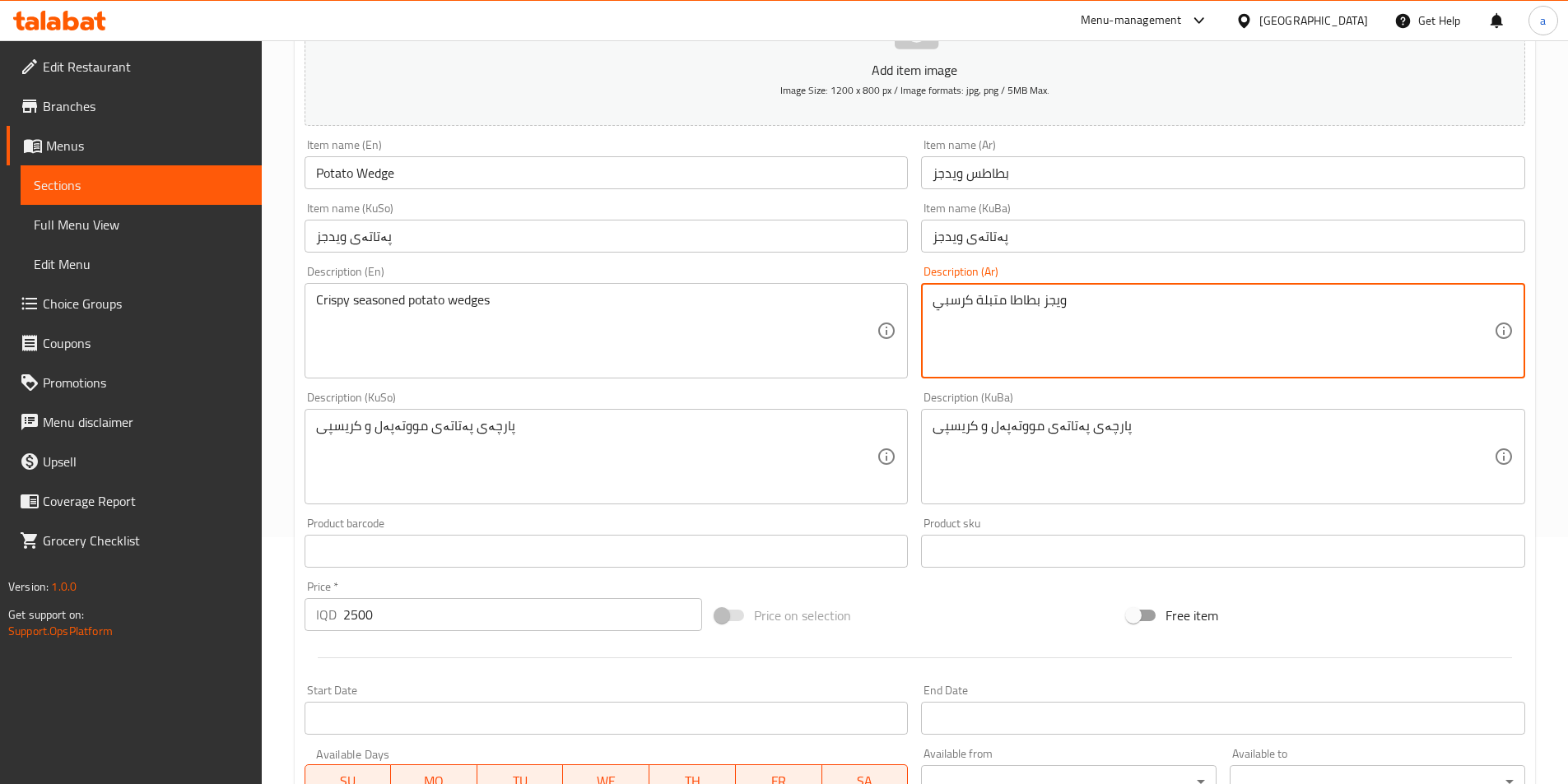
drag, startPoint x: 1066, startPoint y: 294, endPoint x: 1010, endPoint y: 302, distance: 56.6
click at [954, 179] on input "بطاطس ويدجز" at bounding box center [1223, 172] width 604 height 33
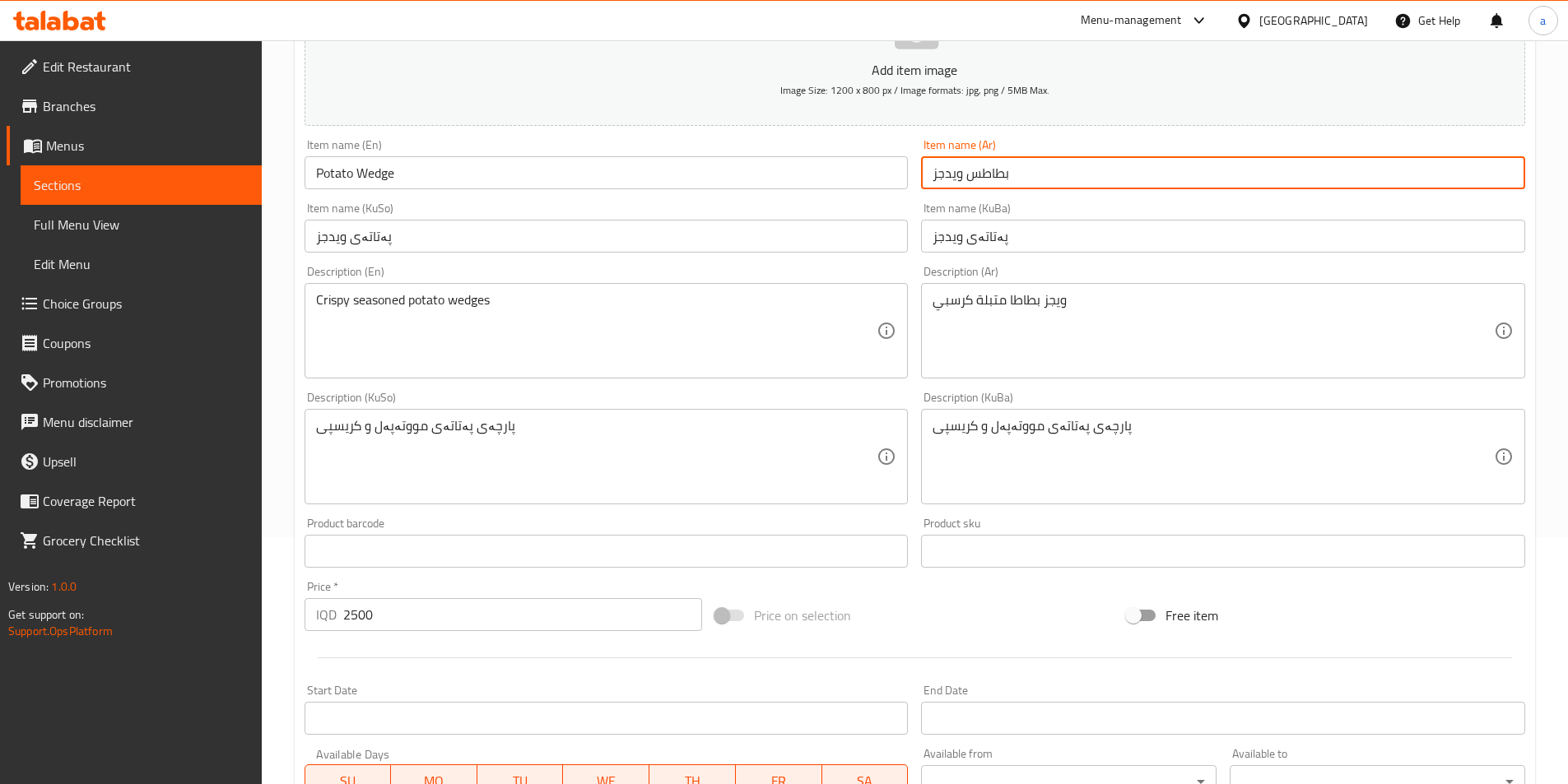
click at [954, 179] on input "بطاطس ويدجز" at bounding box center [1223, 172] width 604 height 33
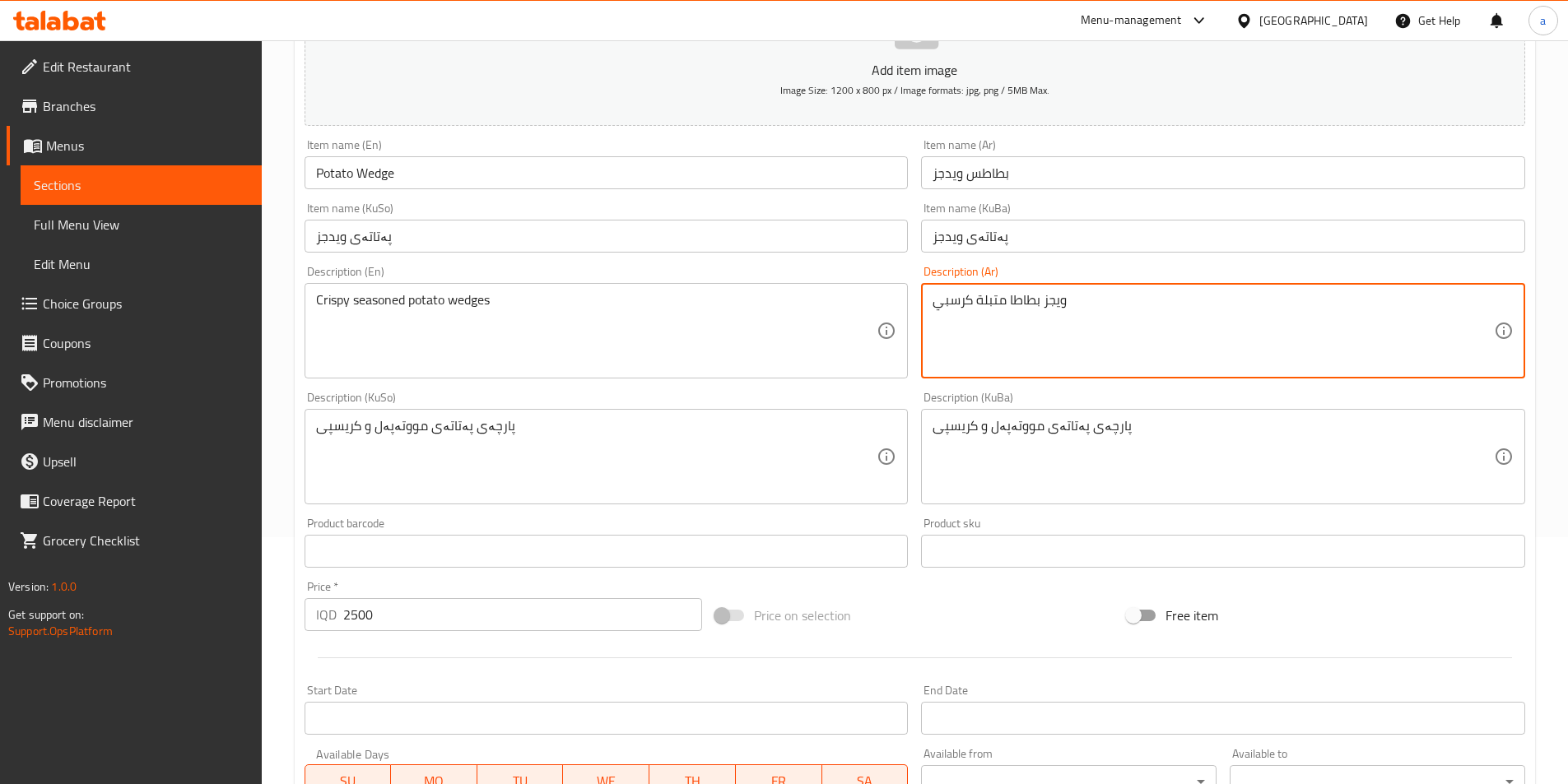
click at [1057, 301] on textarea "ويجز بطاطا متبلة كرسبي" at bounding box center [1214, 331] width 562 height 78
paste textarea "جز"
drag, startPoint x: 1009, startPoint y: 294, endPoint x: 1357, endPoint y: 299, distance: 348.0
click at [1357, 299] on textarea "ويدجزبطاطا متبلة كرسبي" at bounding box center [1214, 331] width 562 height 78
paste textarea "ويدجز"
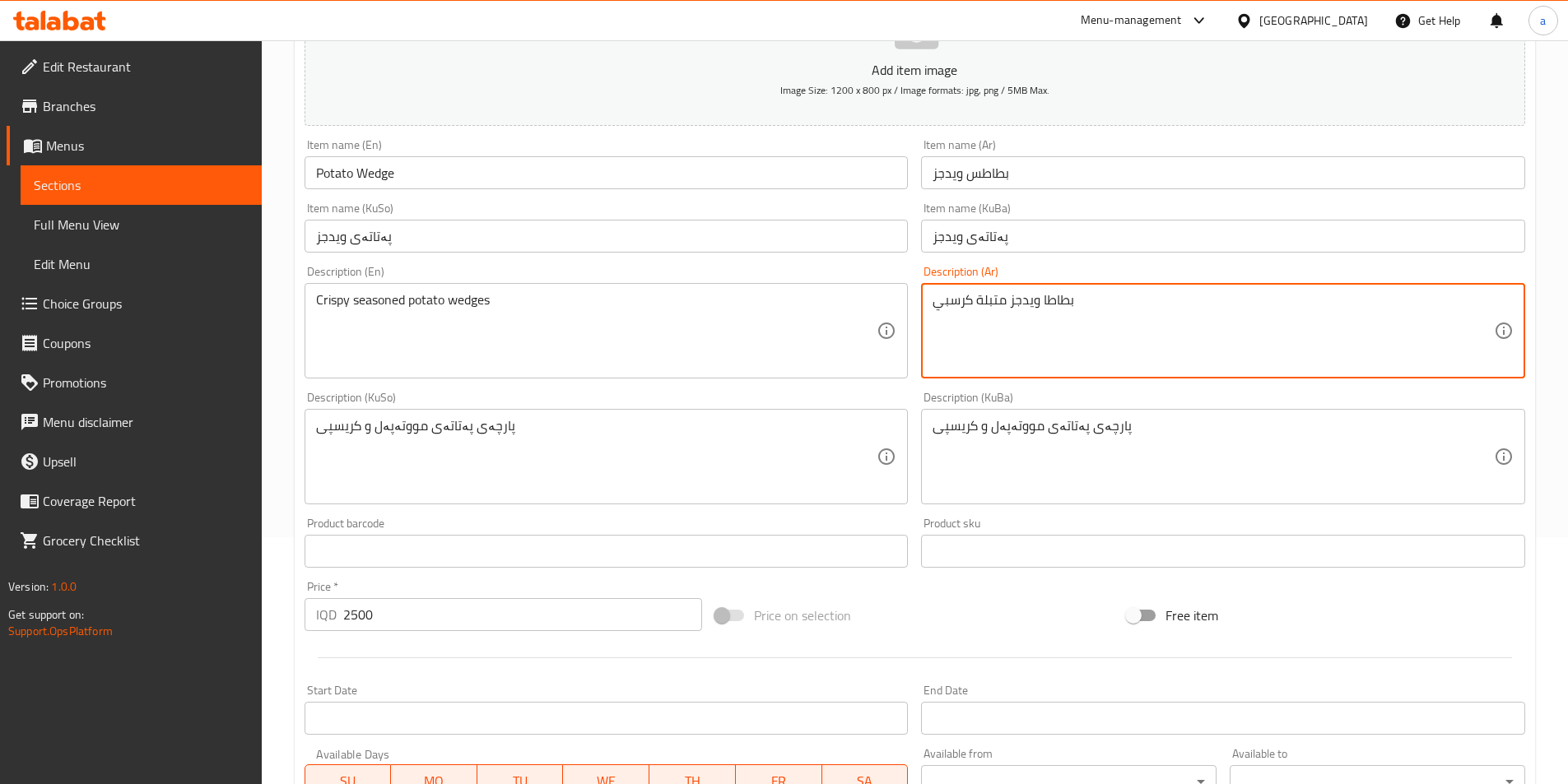
type textarea "بطاطا ويدجز متبلة كرسبي"
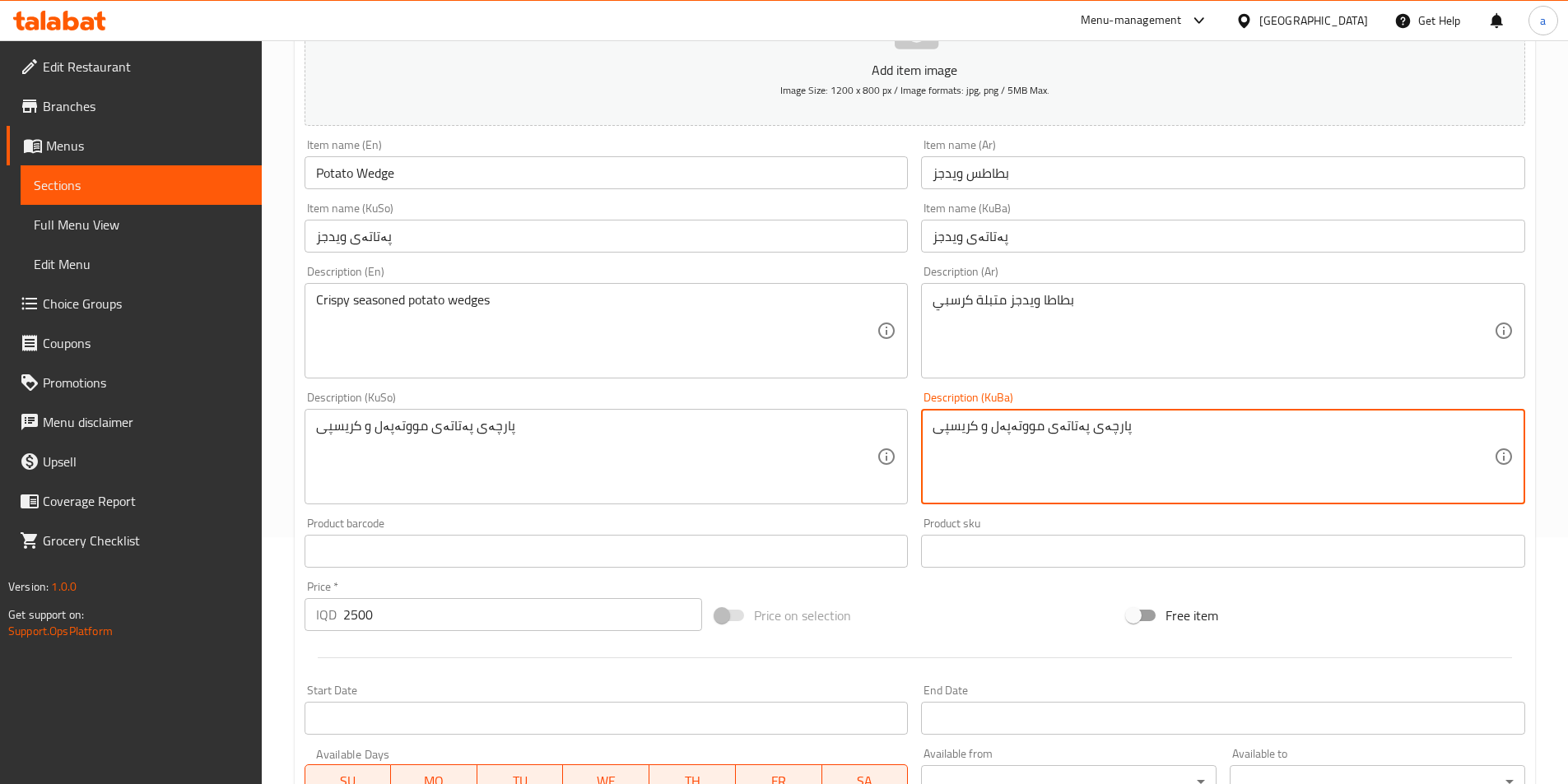
click at [1106, 430] on textarea "پارچەی پەتاتەی مووتەپەل و کریسپی" at bounding box center [1214, 457] width 562 height 78
click at [950, 243] on input "پەتاتەی ویدجز" at bounding box center [1223, 236] width 604 height 33
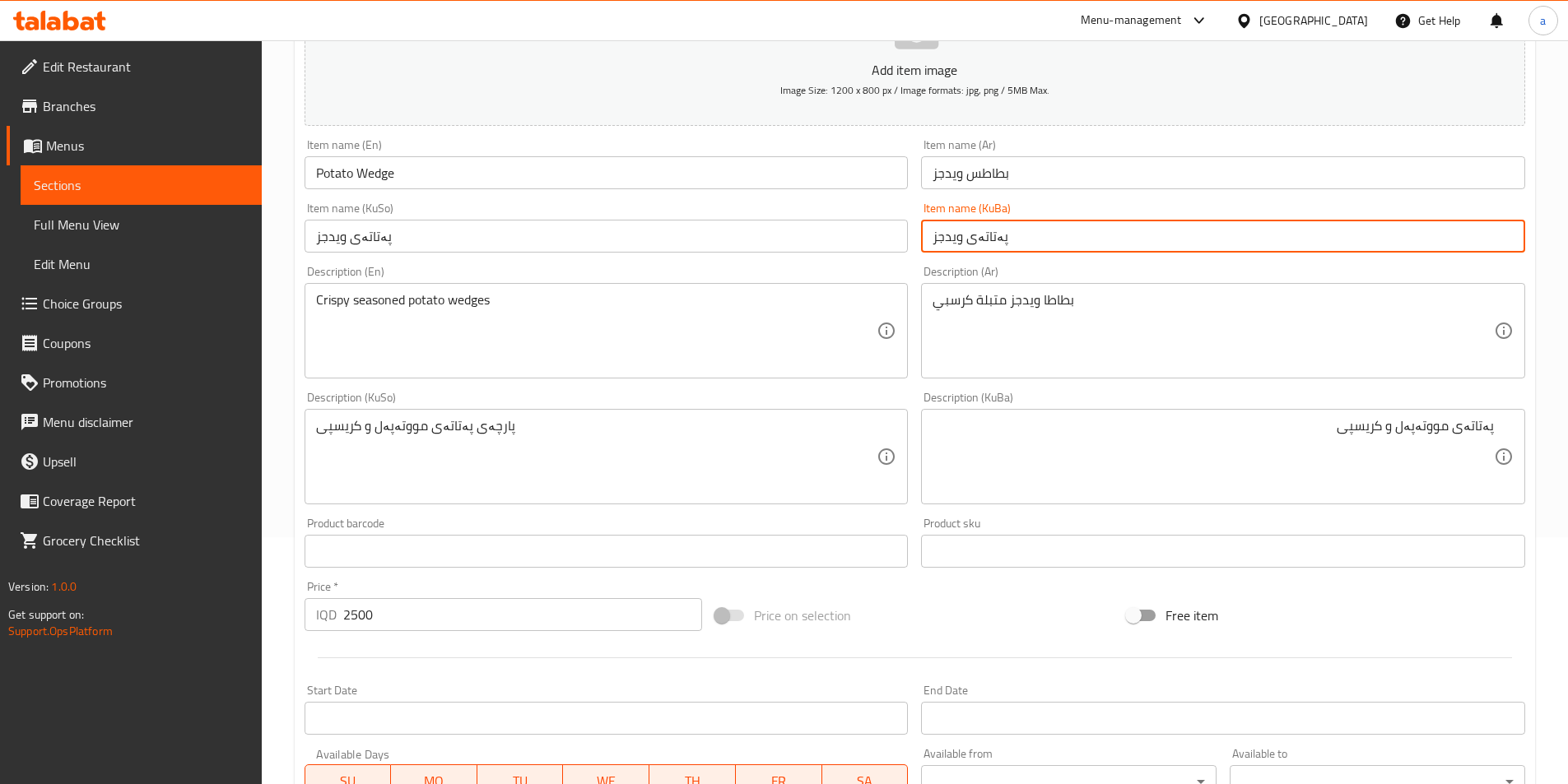
click at [950, 243] on input "پەتاتەی ویدجز" at bounding box center [1223, 236] width 604 height 33
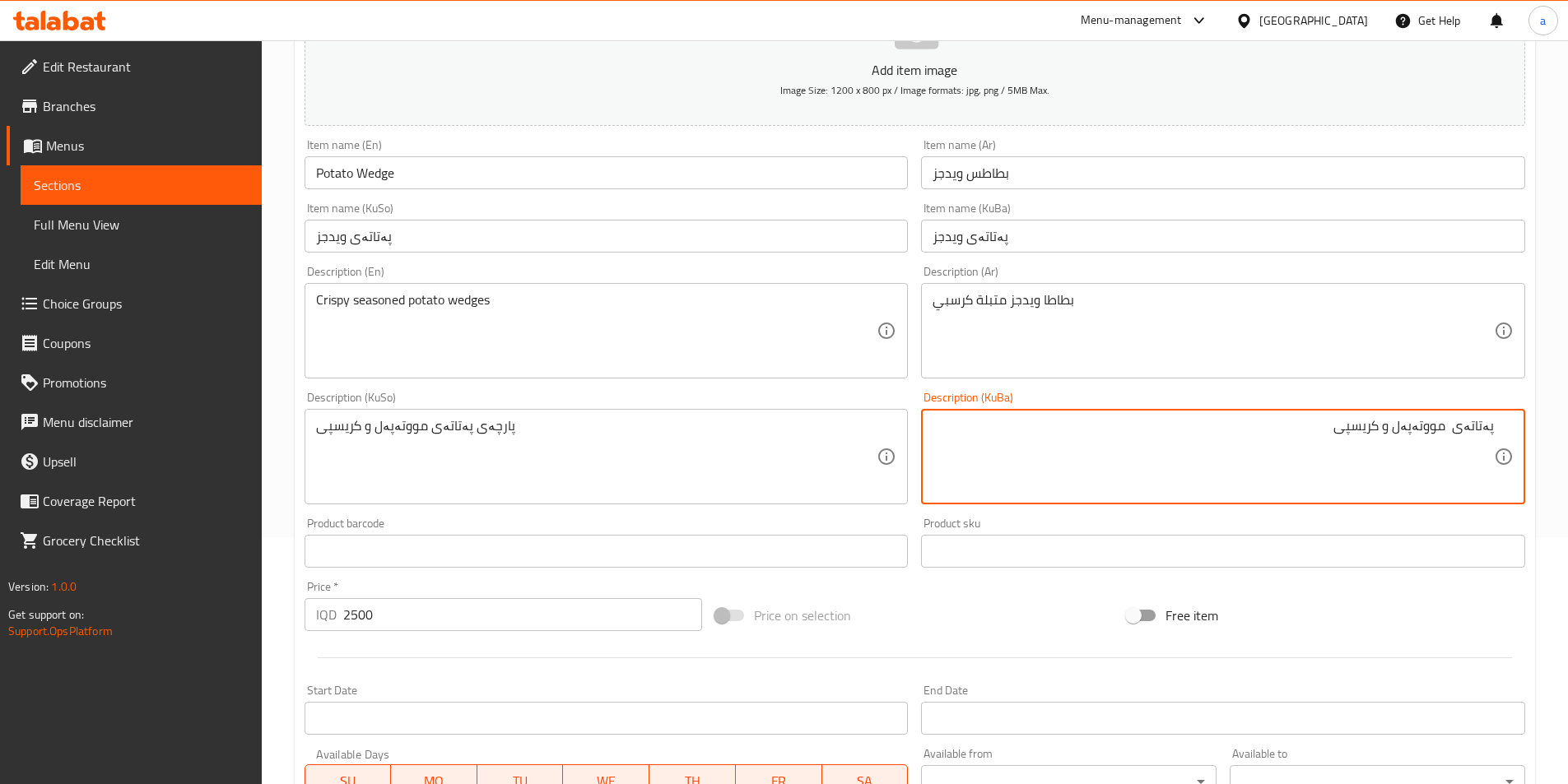
paste textarea "ویدجز"
drag, startPoint x: 1263, startPoint y: 434, endPoint x: 1528, endPoint y: 441, distance: 265.1
click at [1528, 441] on div "Description (KuBa) پەتاتەی ویدجز مووتەپەل و کریسپی Description (KuBa)" at bounding box center [1223, 448] width 617 height 126
type textarea "پەتاتەی ویدجز مووتەپەل و کریسپی"
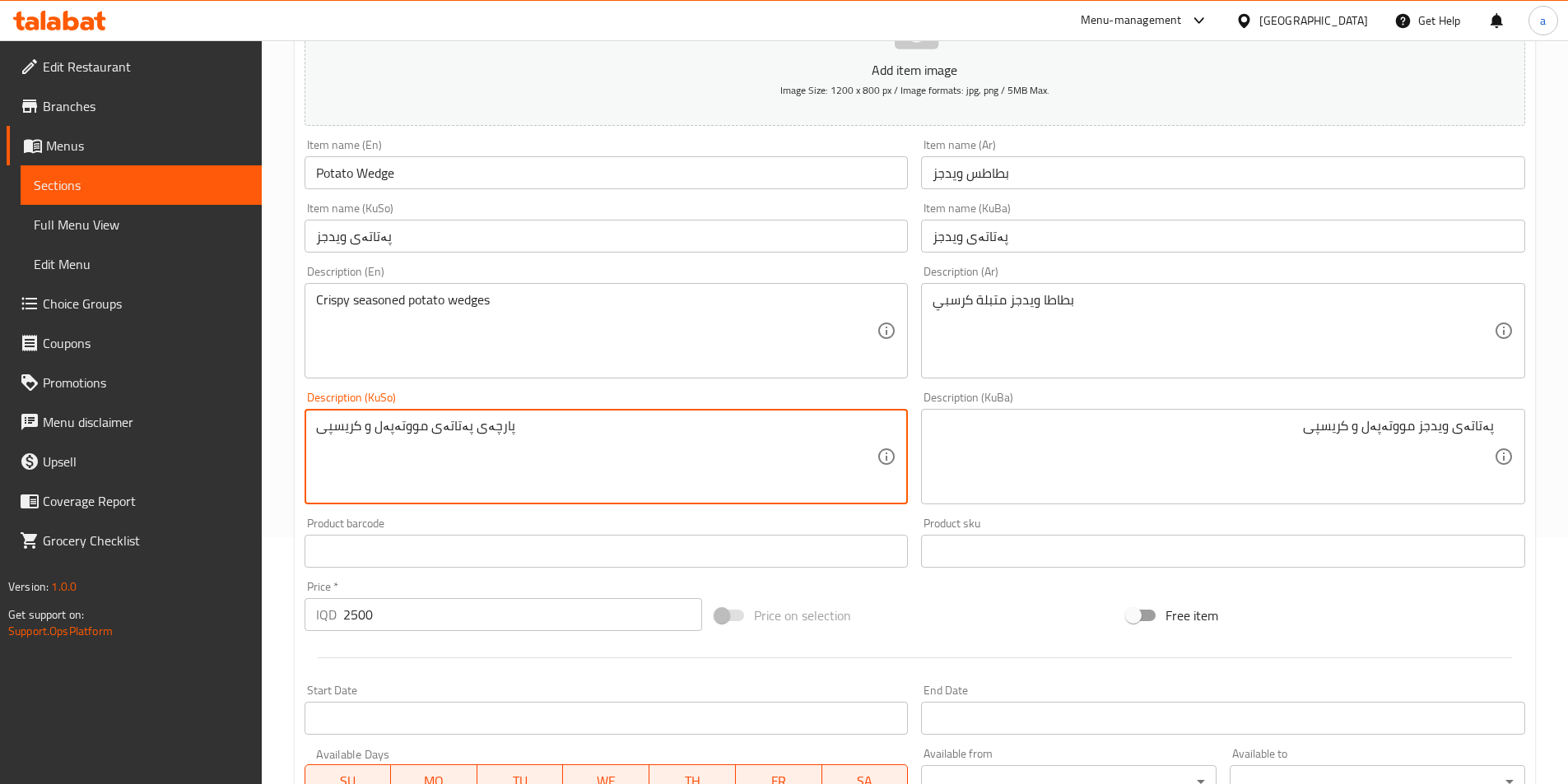
drag, startPoint x: 580, startPoint y: 462, endPoint x: 272, endPoint y: 396, distance: 315.0
paste textarea "ەتاتەی ویدجز"
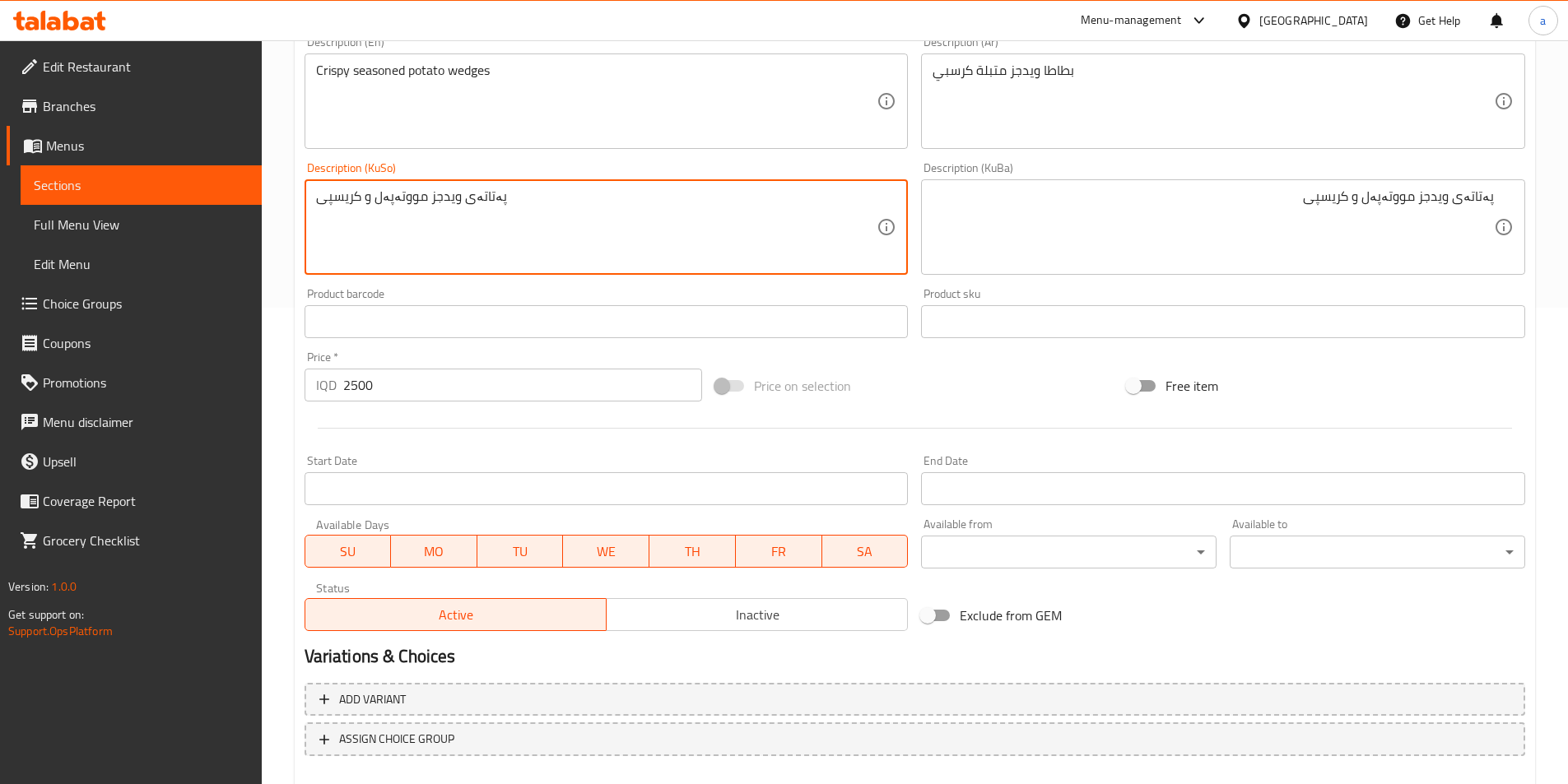
scroll to position [568, 0]
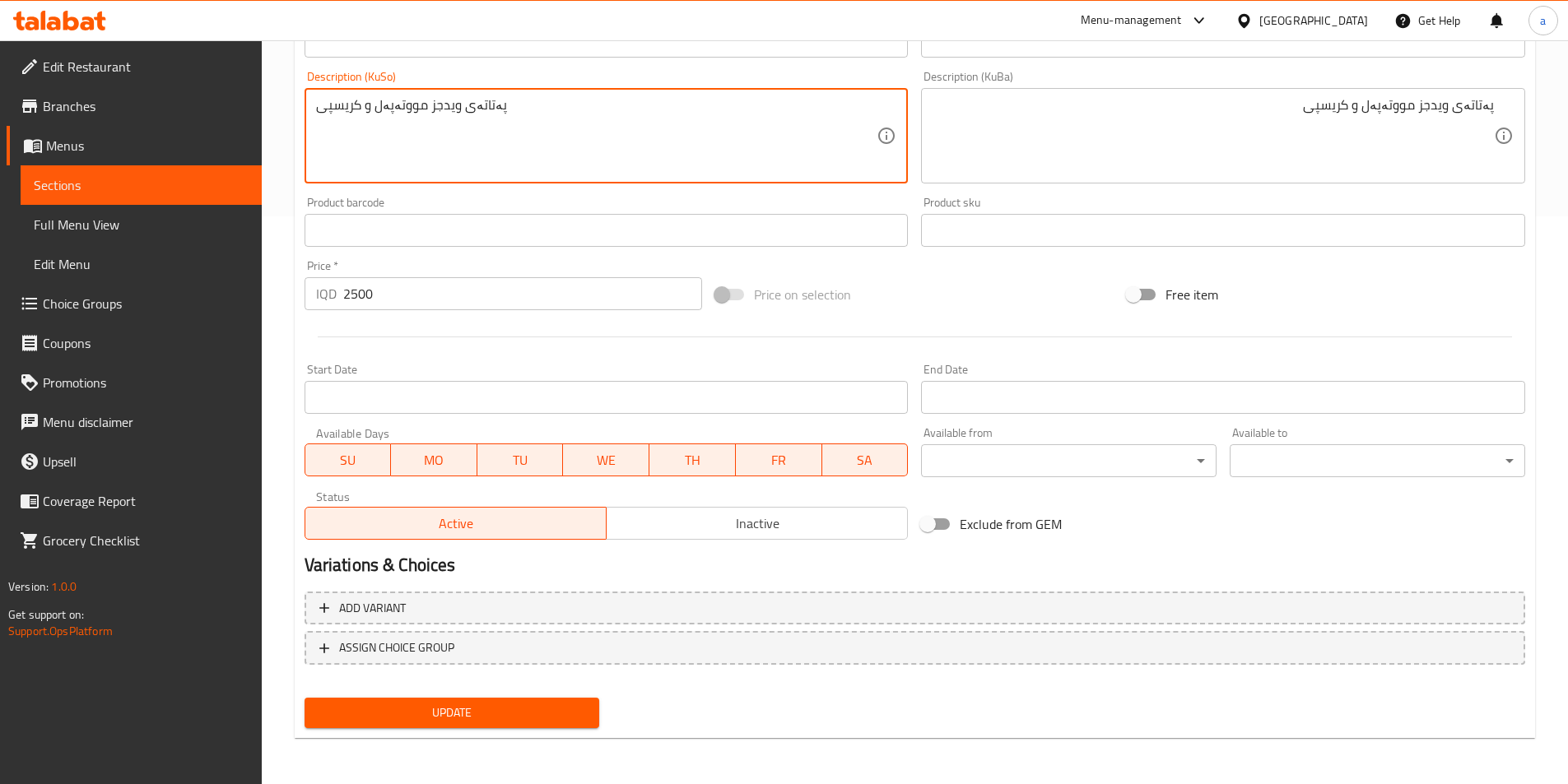
type textarea "پەتاتەی ویدجز مووتەپەل و کریسپی"
click at [484, 710] on span "Update" at bounding box center [452, 713] width 269 height 21
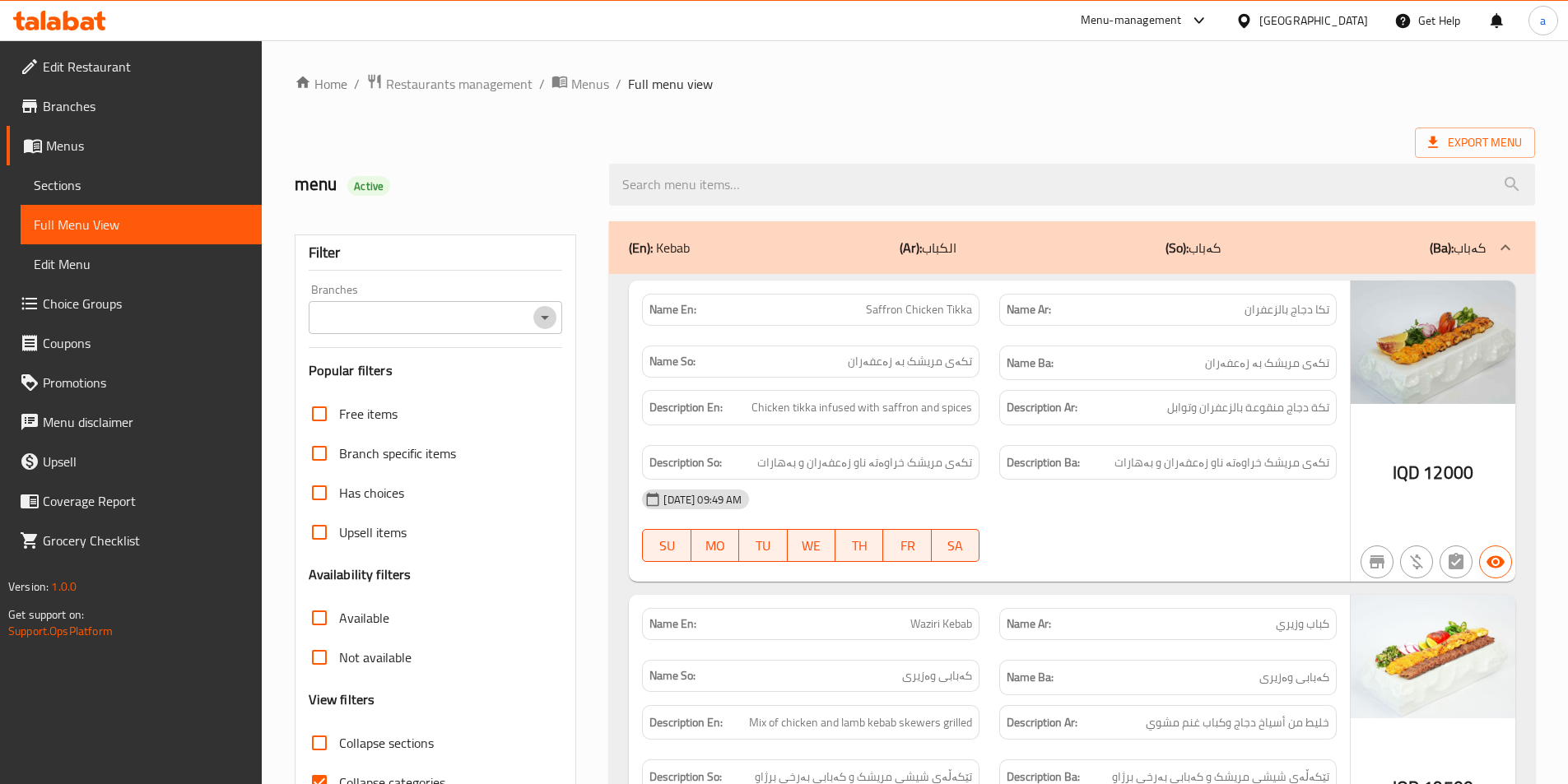
click at [543, 320] on icon "Open" at bounding box center [544, 318] width 20 height 20
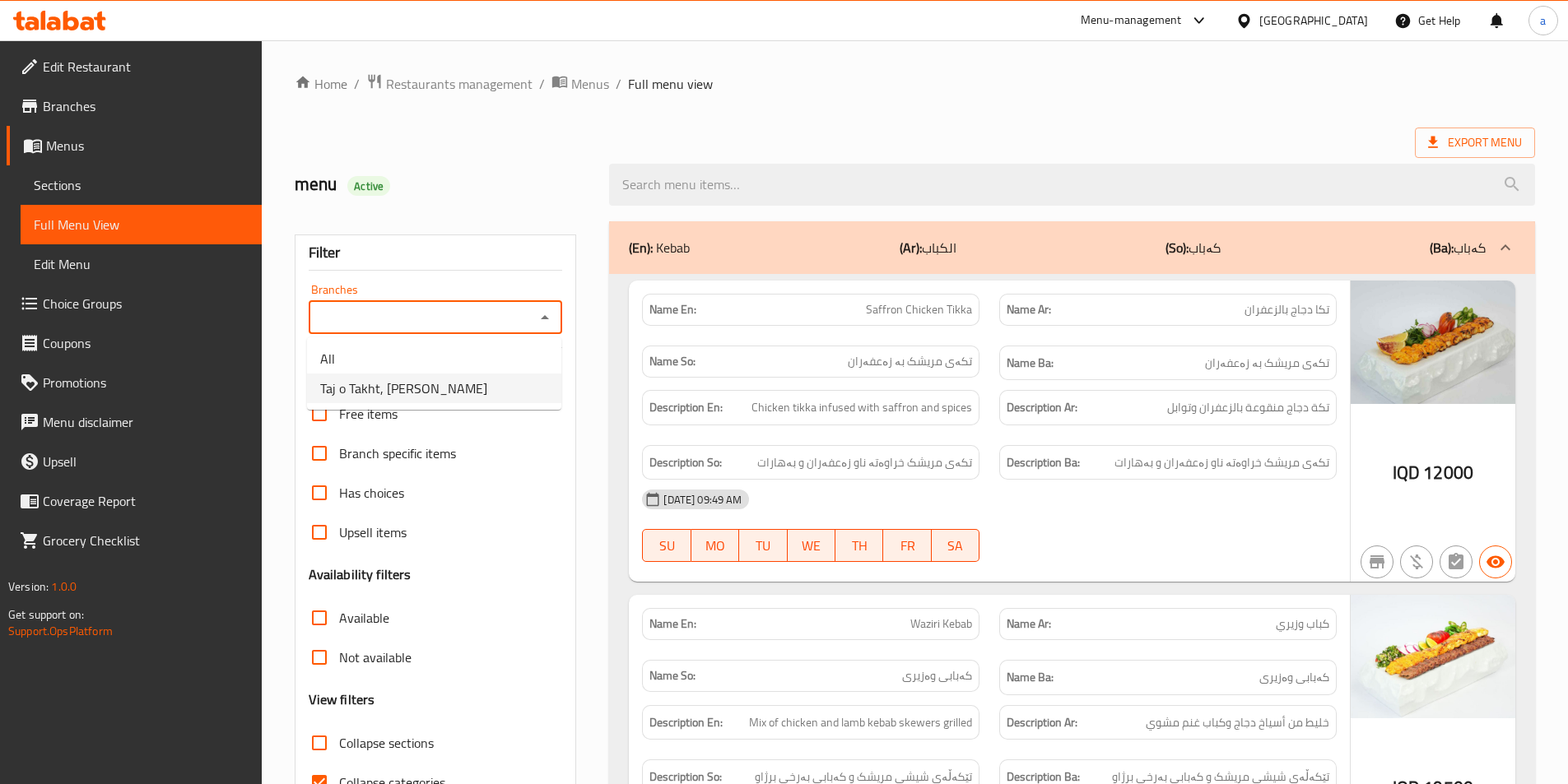
click at [410, 393] on span "Taj o Takht, [PERSON_NAME]" at bounding box center [404, 388] width 167 height 20
type input "Taj o Takht, [PERSON_NAME]"
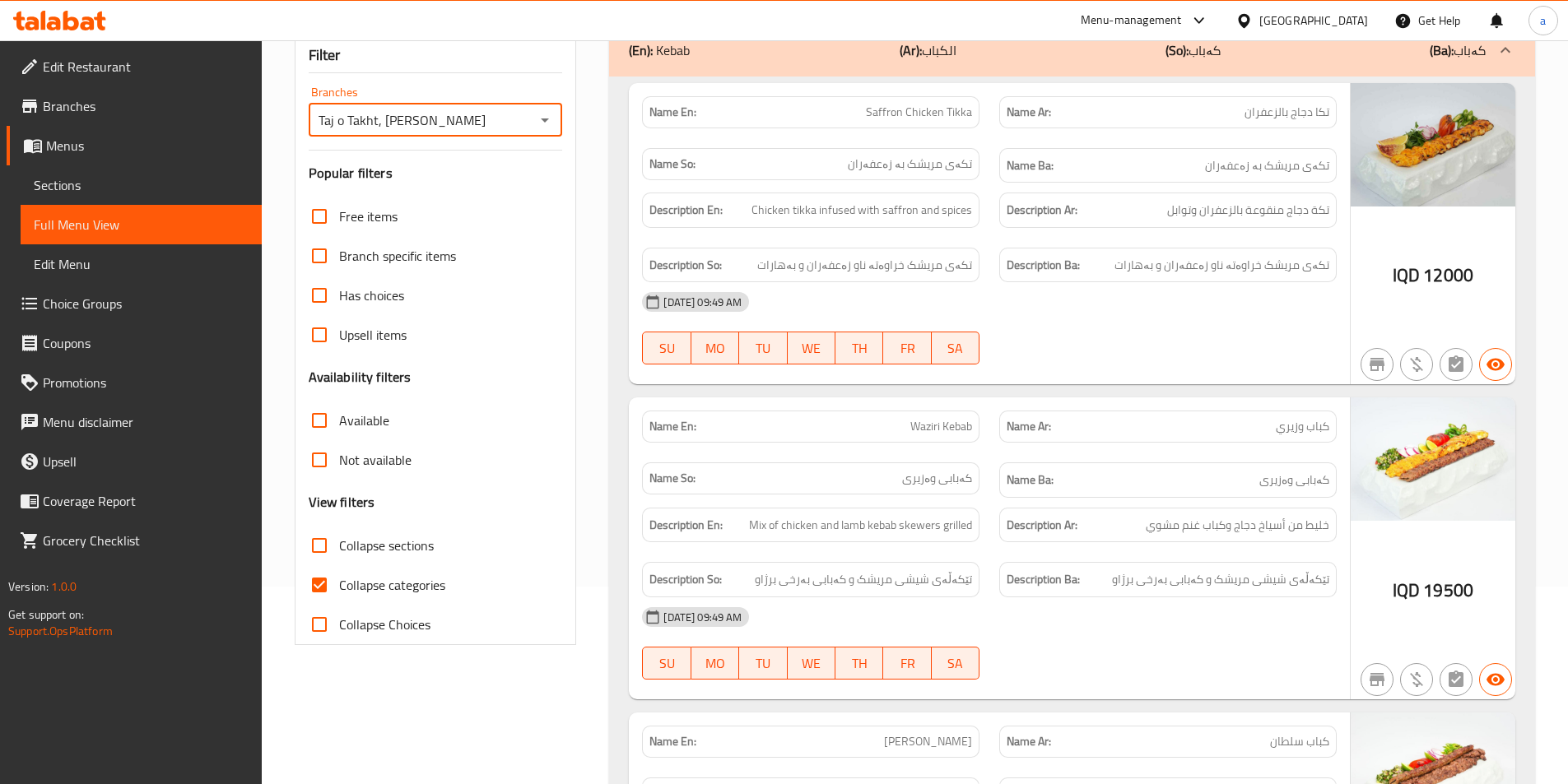
scroll to position [247, 0]
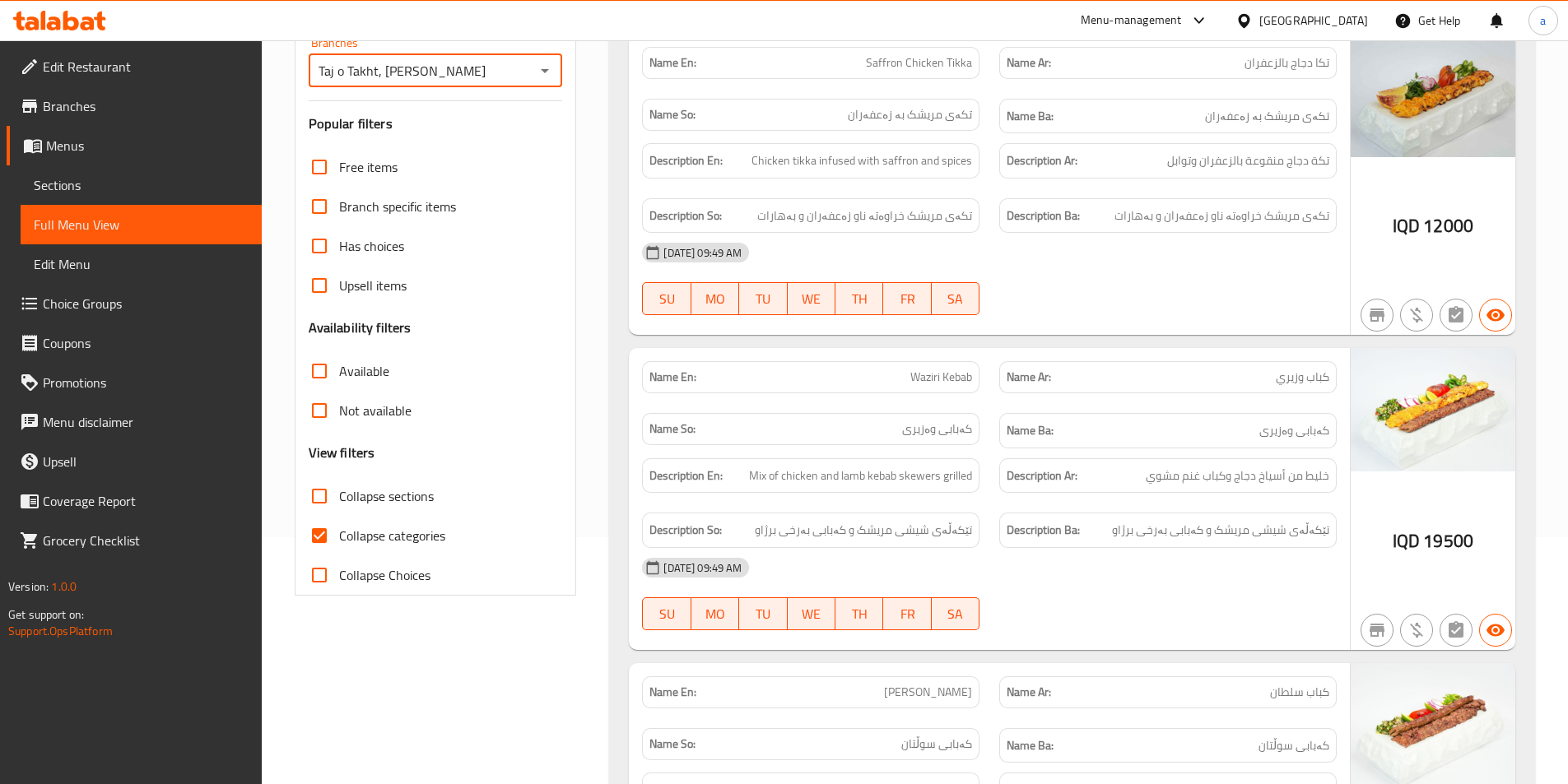
click at [352, 536] on span "Collapse categories" at bounding box center [392, 536] width 106 height 20
click at [339, 536] on input "Collapse categories" at bounding box center [319, 536] width 39 height 39
checkbox input "false"
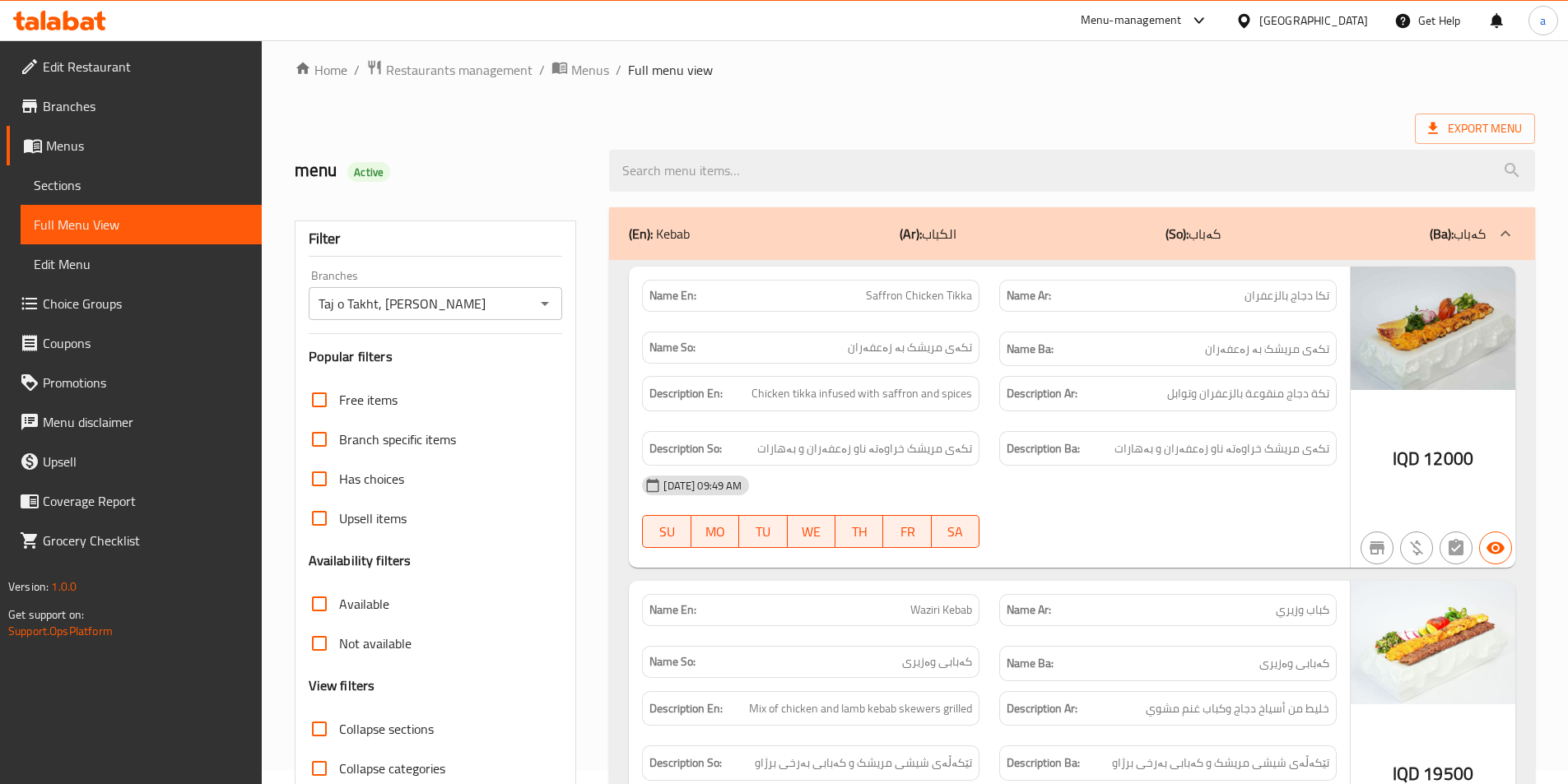
scroll to position [0, 0]
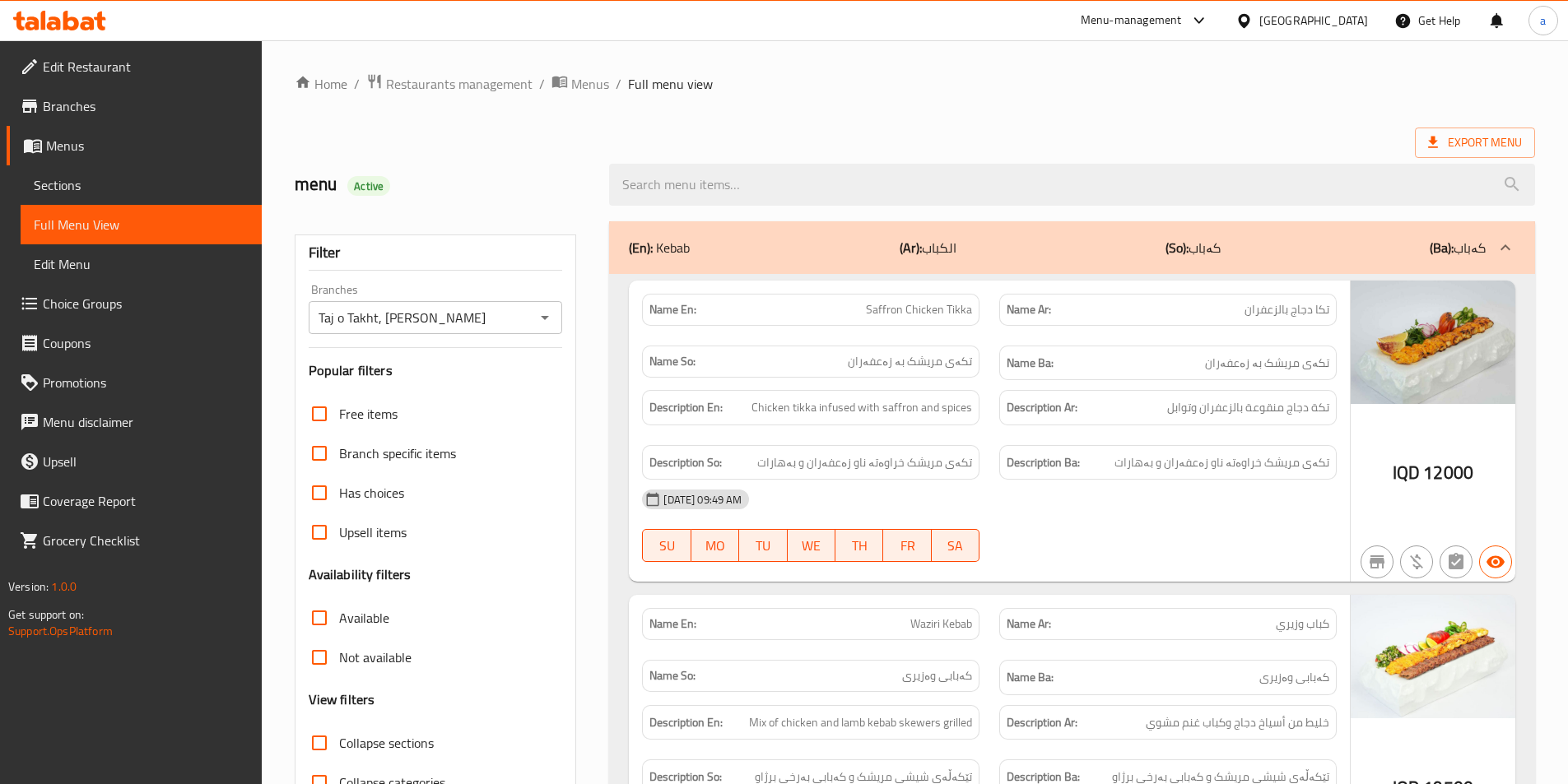
click at [815, 255] on div "(En): Kebab (Ar): الكباب (So): کەباب (Ba): کەباب" at bounding box center [1057, 248] width 857 height 20
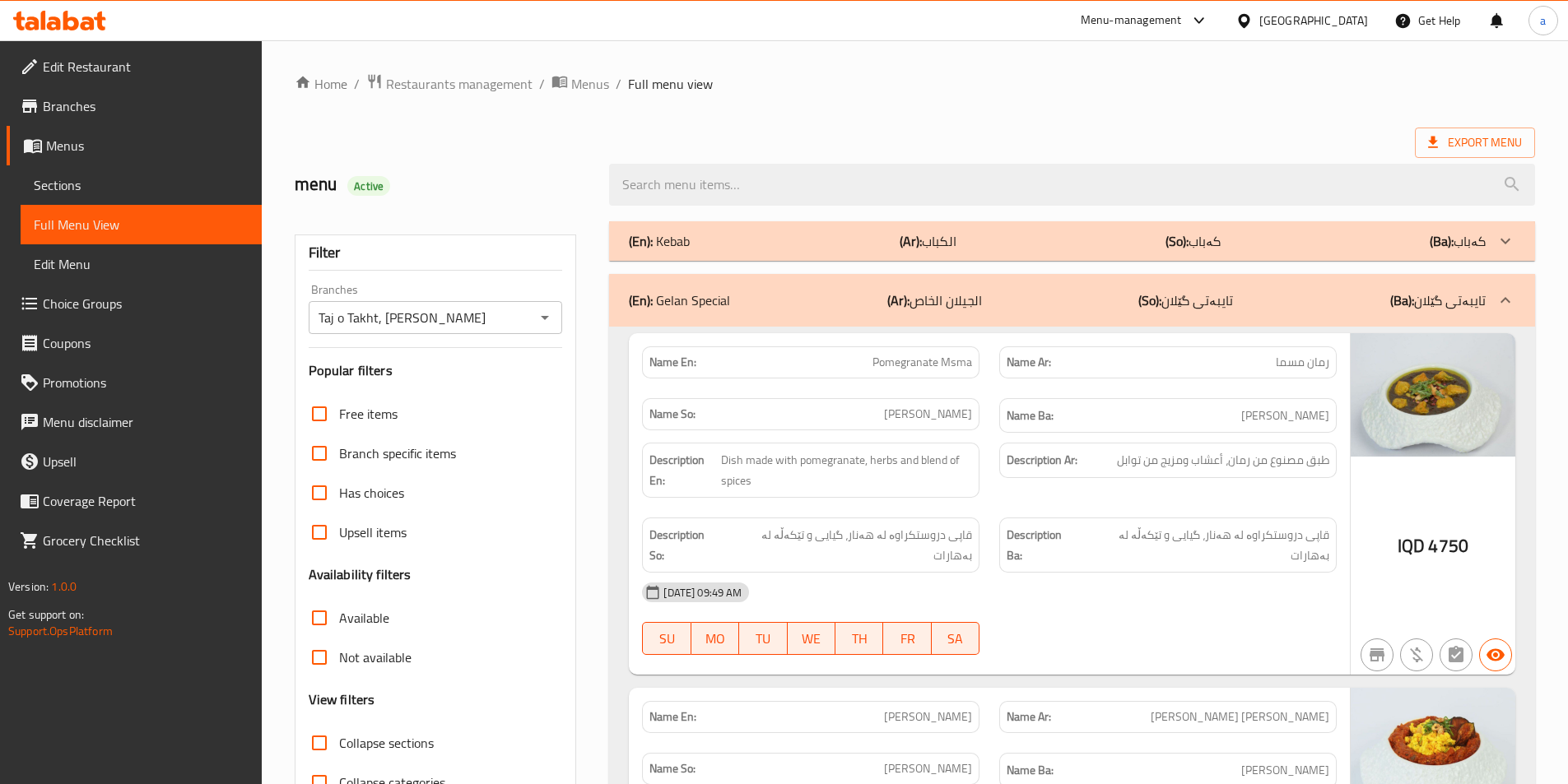
click at [1251, 296] on div "(En): Gelan Special (Ar): الجيلان الخاص (So): تایبەتی گێلان (Ba): تایبەتی گێلان" at bounding box center [1057, 301] width 857 height 20
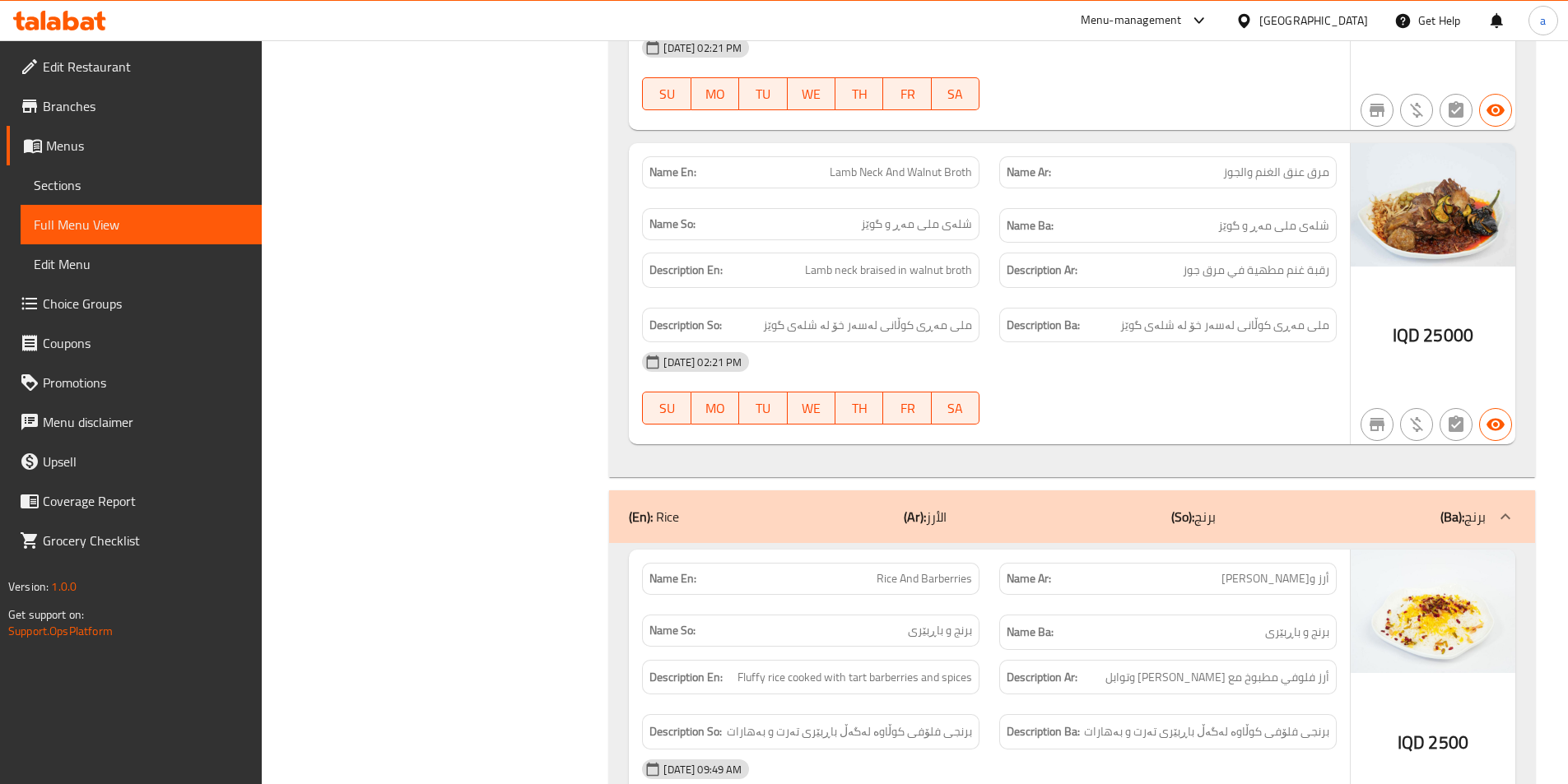
scroll to position [1482, 0]
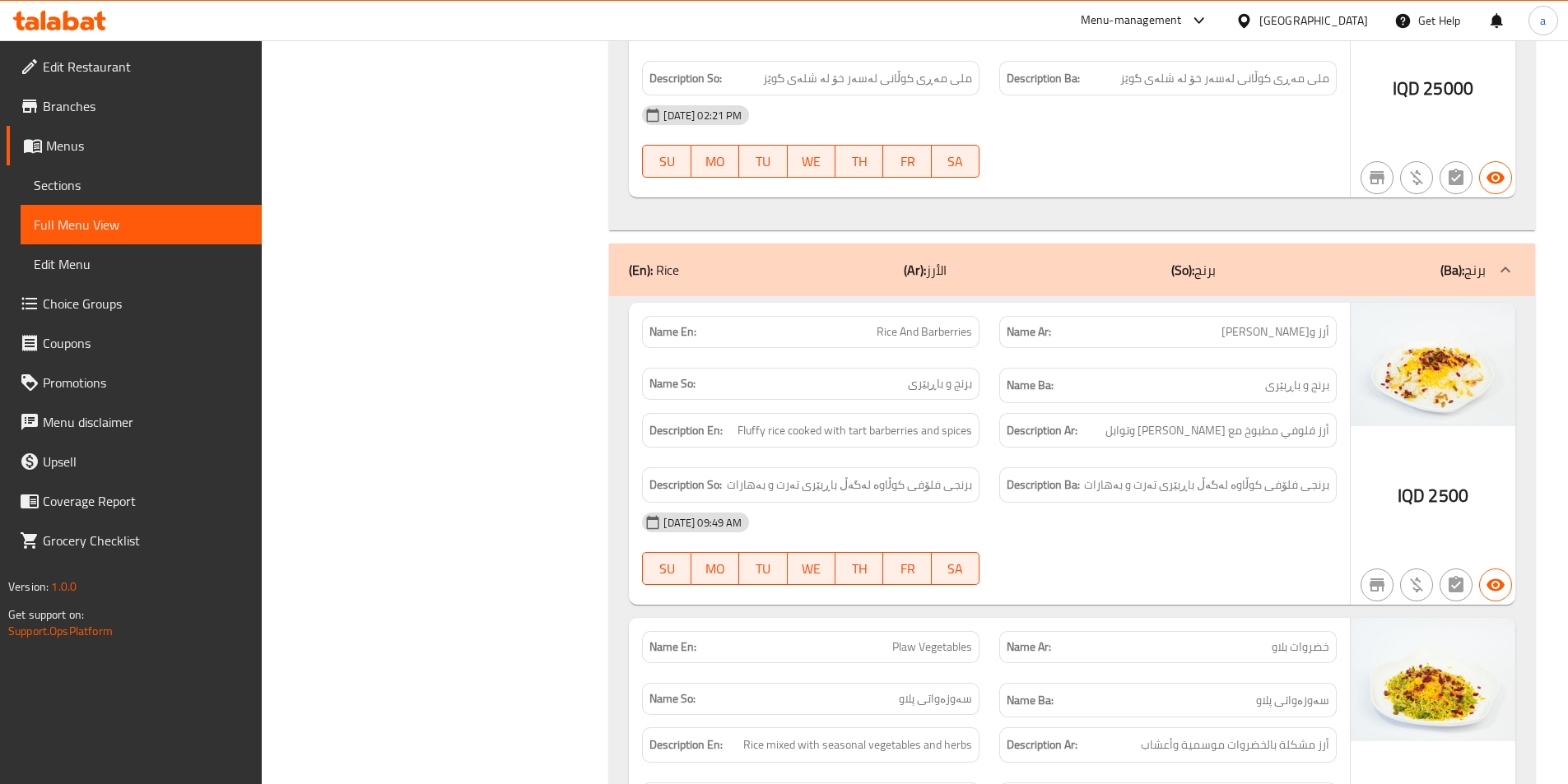
click at [963, 260] on div "(En): Rice (Ar): الأرز (So): برنج (Ba): برنج" at bounding box center [1057, 270] width 857 height 20
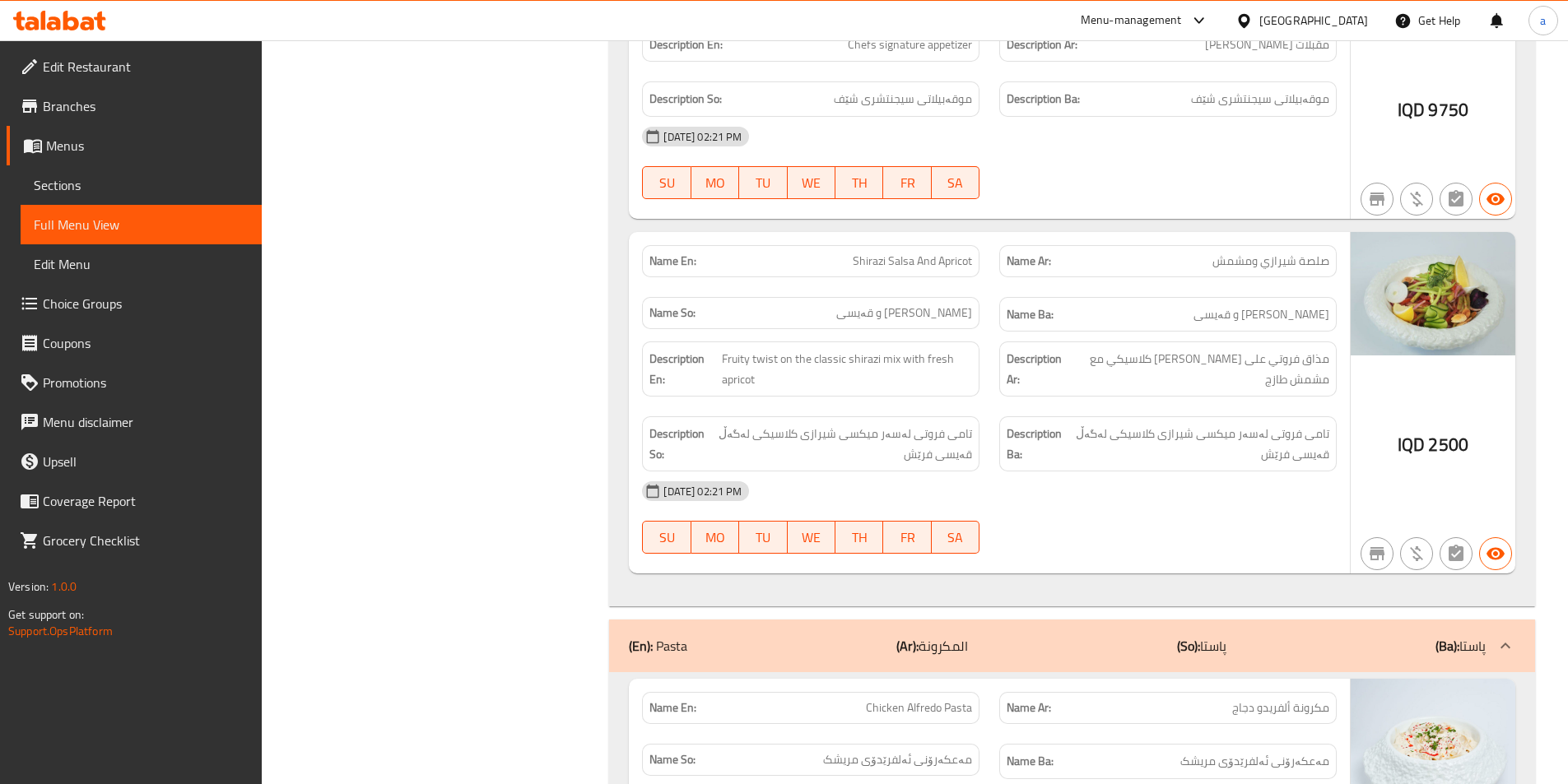
scroll to position [3704, 0]
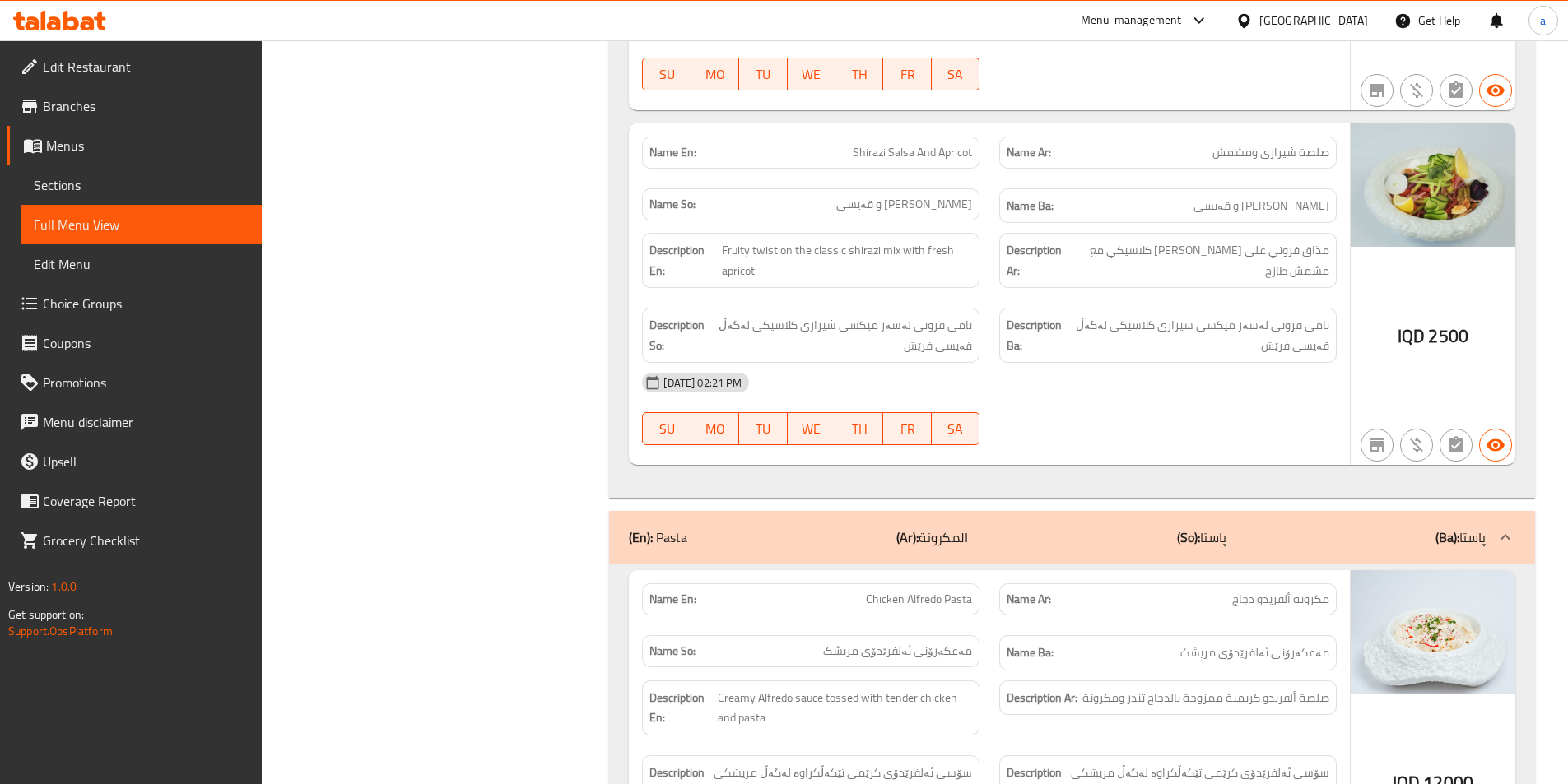
click at [964, 527] on p "(Ar): المكرونة" at bounding box center [932, 537] width 72 height 20
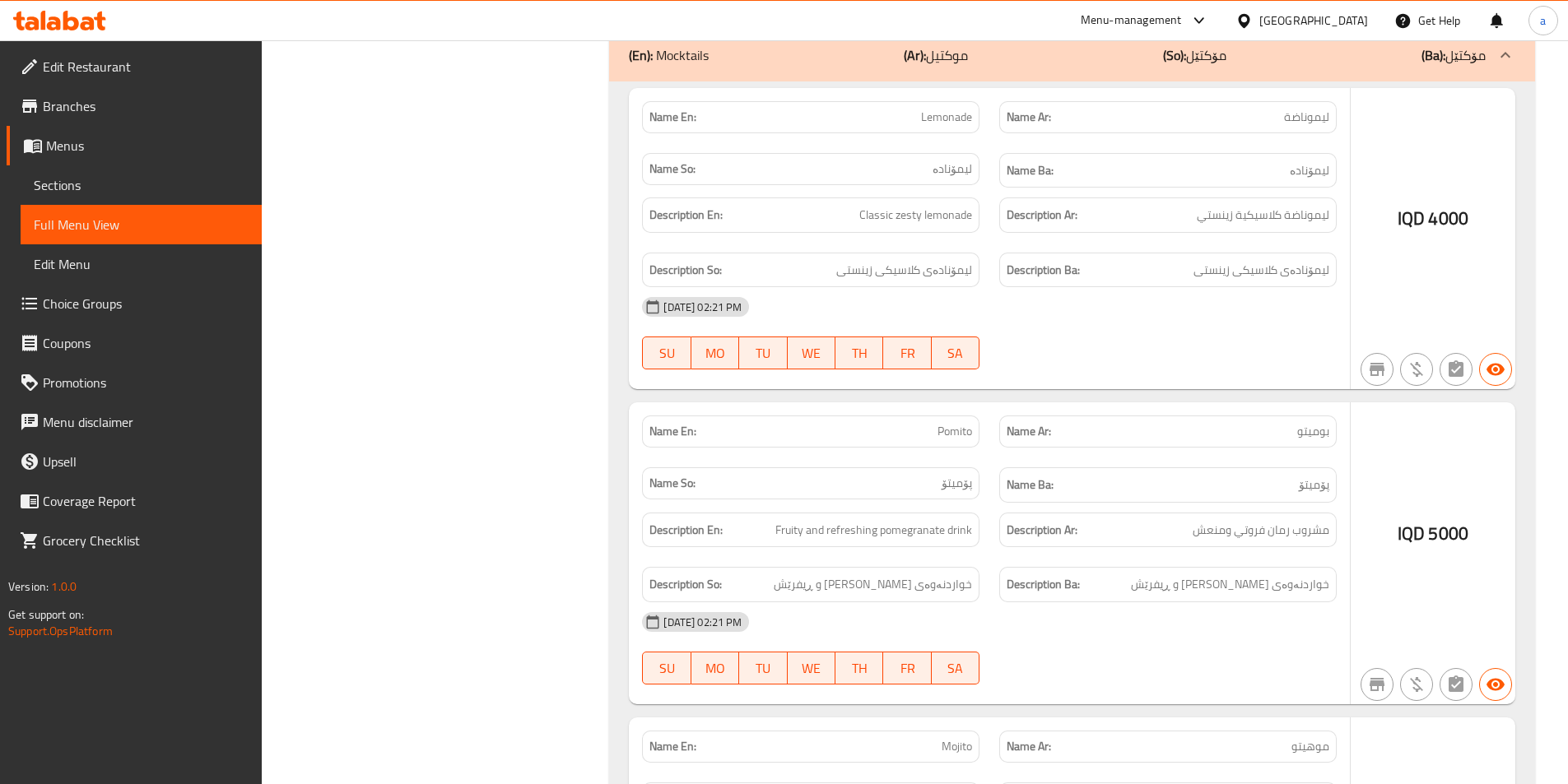
scroll to position [7901, 0]
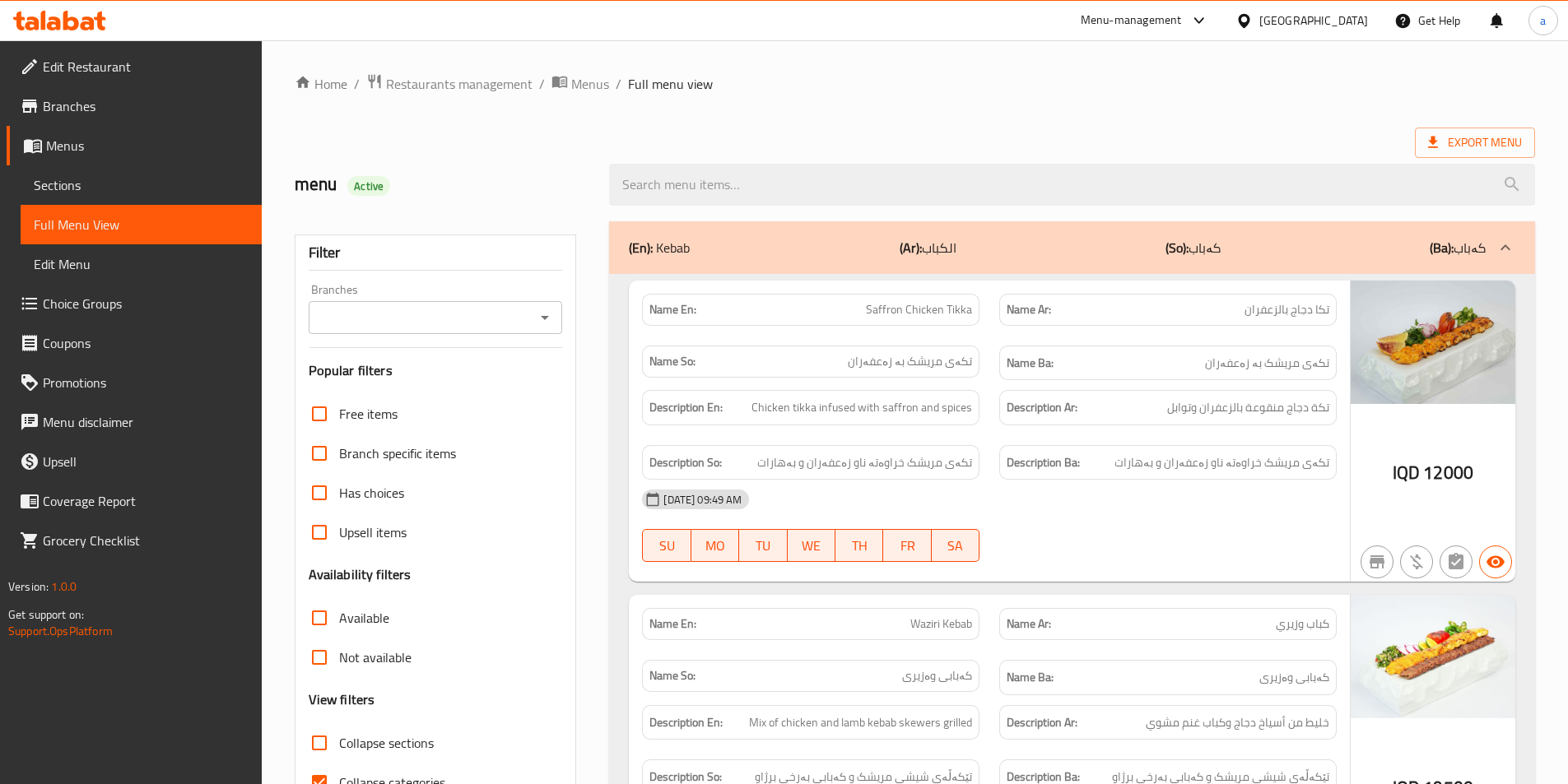
click at [496, 312] on input "Branches" at bounding box center [422, 318] width 217 height 23
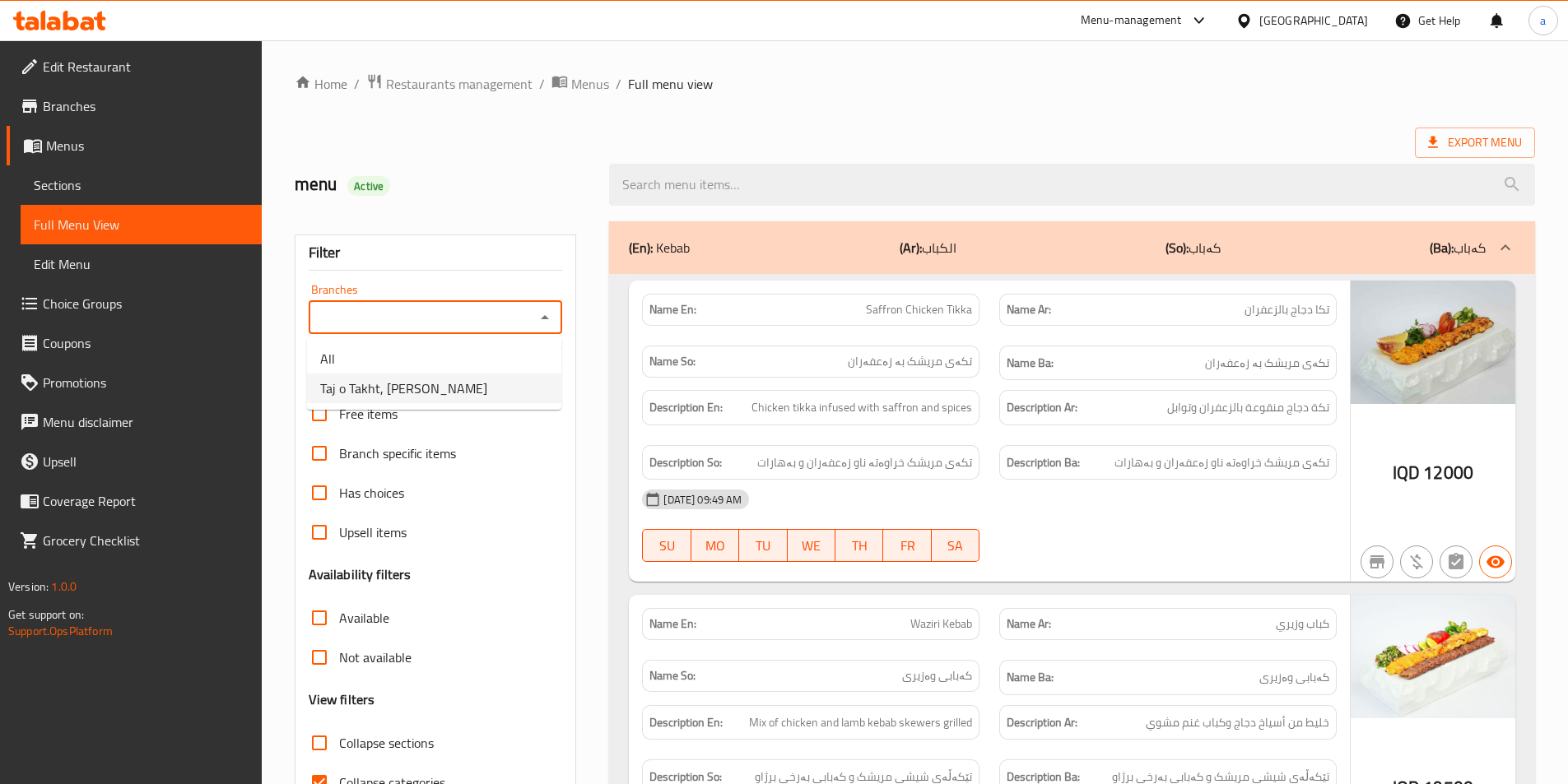
drag, startPoint x: 462, startPoint y: 372, endPoint x: 465, endPoint y: 388, distance: 16.3
click at [465, 388] on ul "All Taj o Takht, Ali Naji" at bounding box center [434, 373] width 255 height 73
click at [465, 388] on li "Taj o Takht, [PERSON_NAME]" at bounding box center [434, 388] width 255 height 30
type input "Taj o Takht, [PERSON_NAME]"
click at [1255, 243] on div "(En): Kebab (Ar): الكباب (So): کەباب (Ba): کەباب" at bounding box center [1057, 248] width 857 height 20
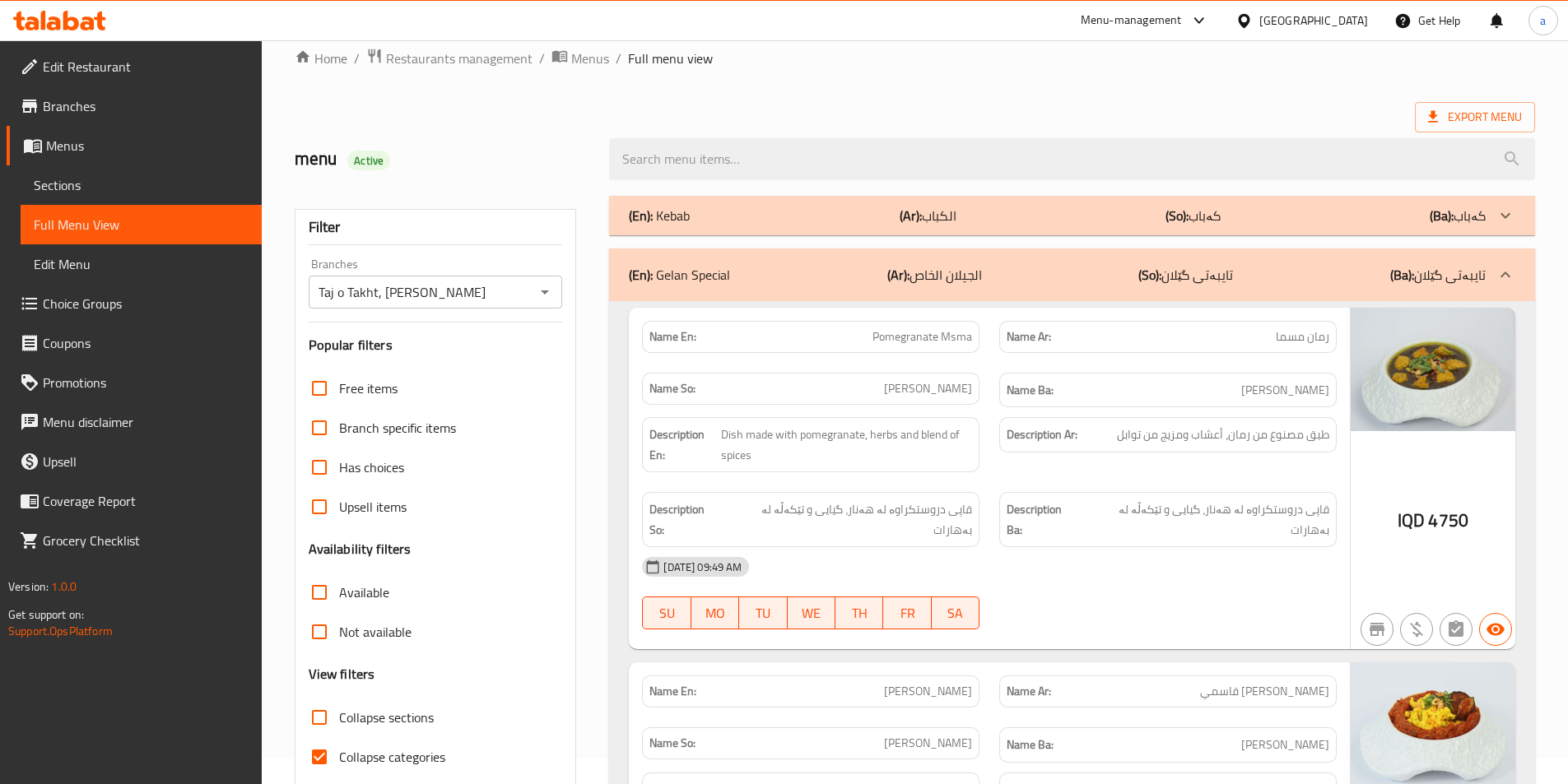
scroll to position [494, 0]
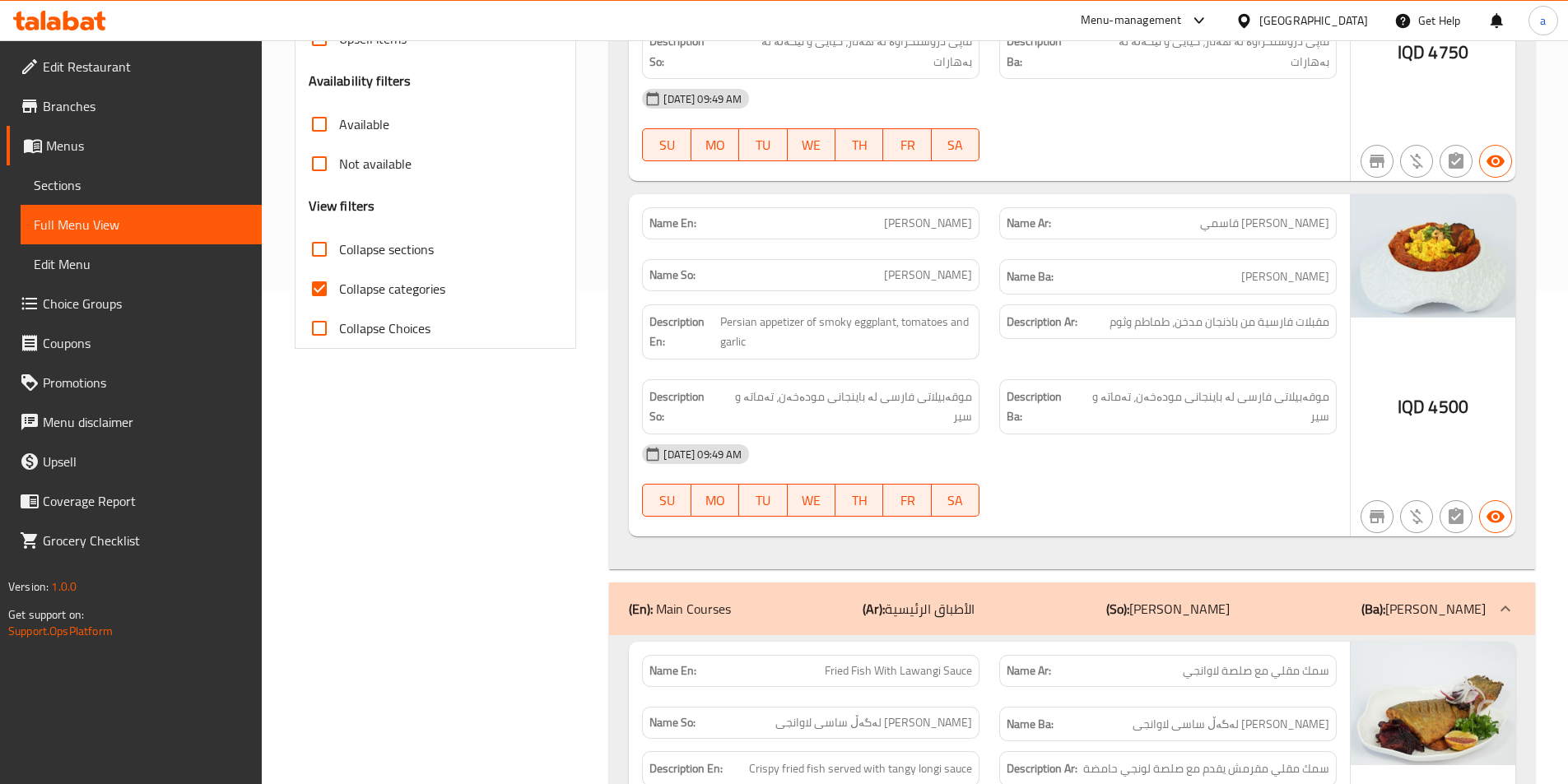
click at [436, 284] on span "Collapse categories" at bounding box center [392, 289] width 106 height 20
click at [339, 284] on input "Collapse categories" at bounding box center [319, 289] width 39 height 39
checkbox input "false"
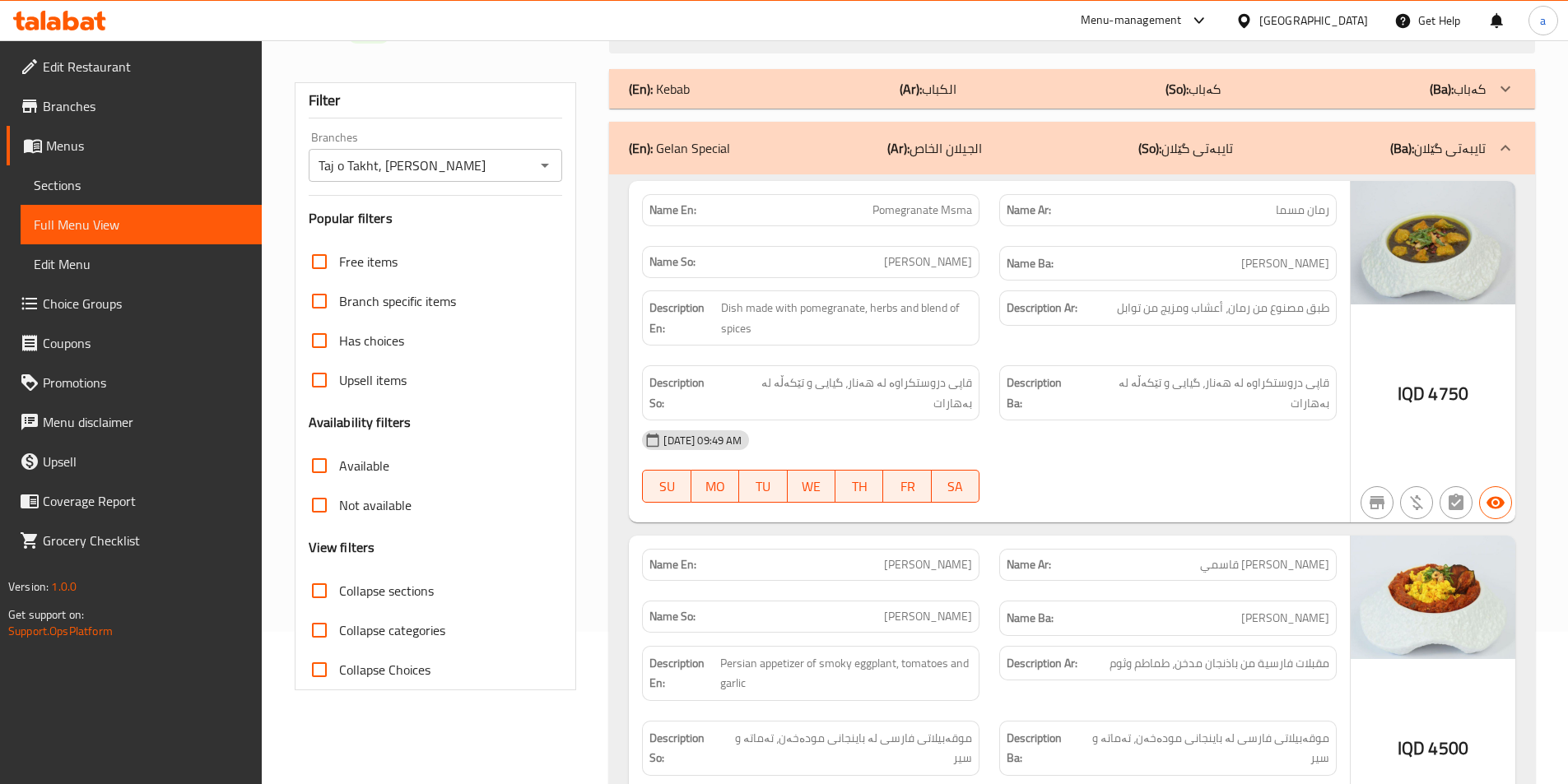
scroll to position [0, 0]
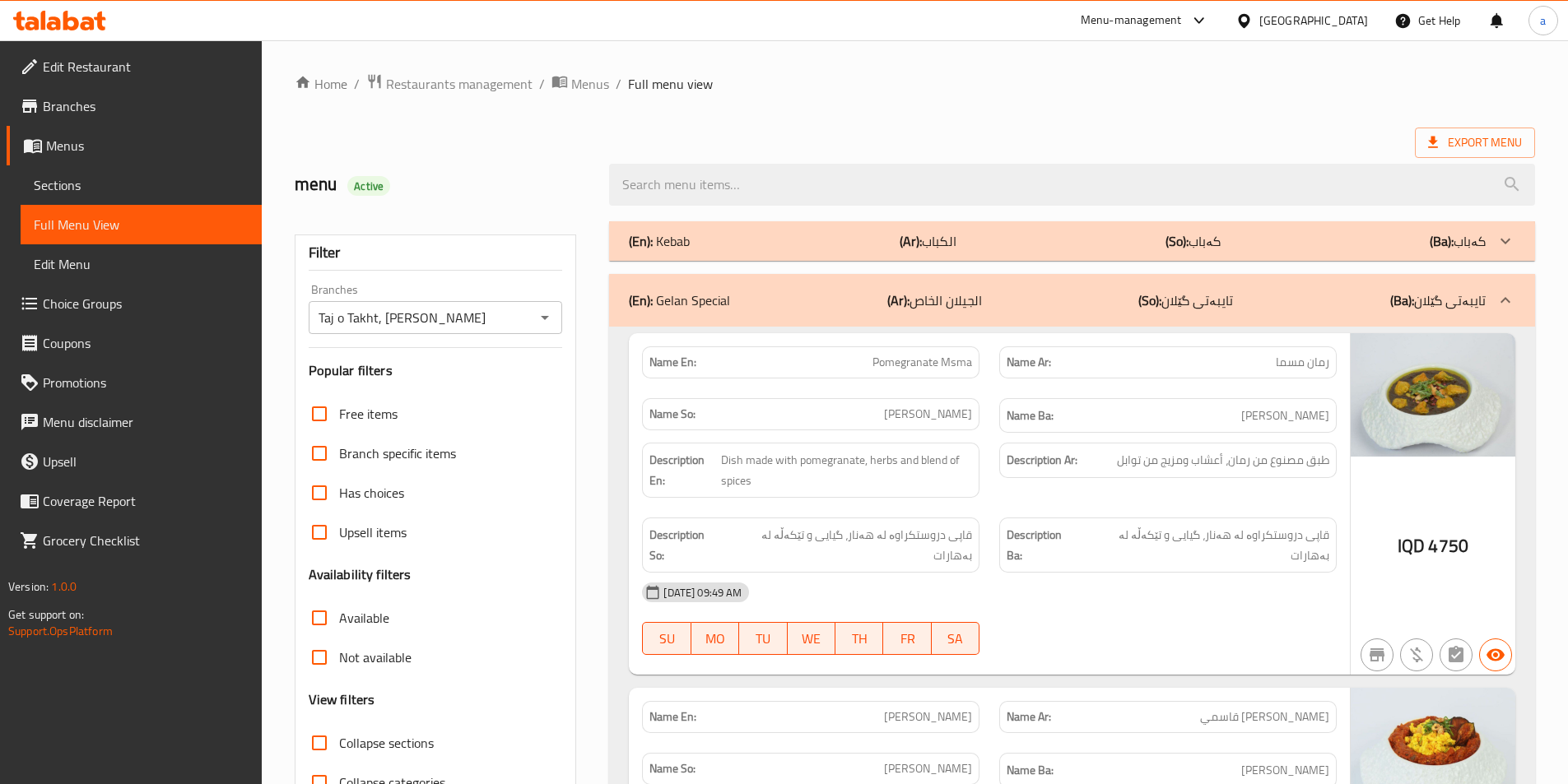
click at [1256, 310] on div "(En): Gelan Special (Ar): الجيلان الخاص (So): تایبەتی گێلان (Ba): تایبەتی گێلان" at bounding box center [1072, 301] width 926 height 53
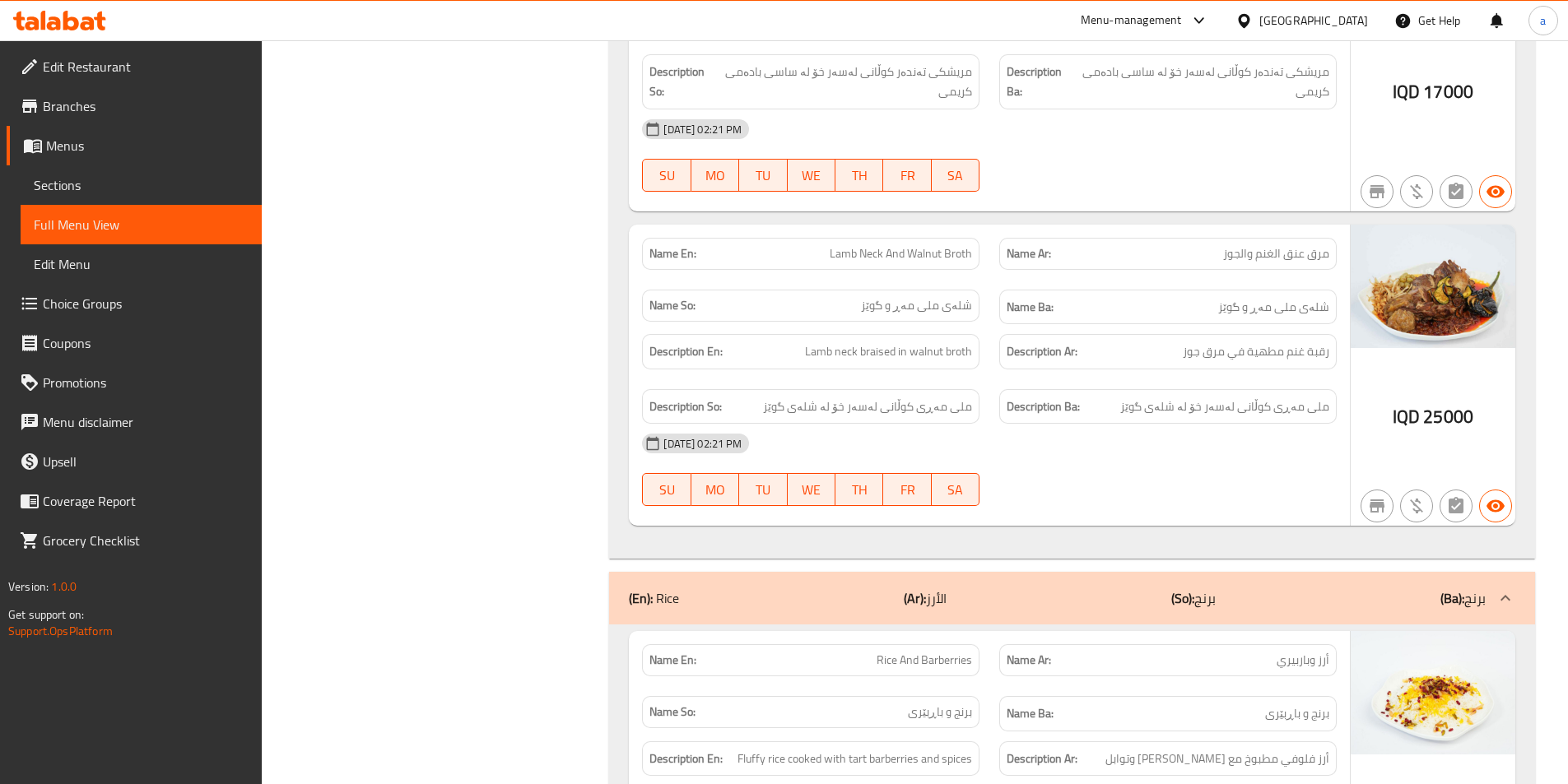
scroll to position [1482, 0]
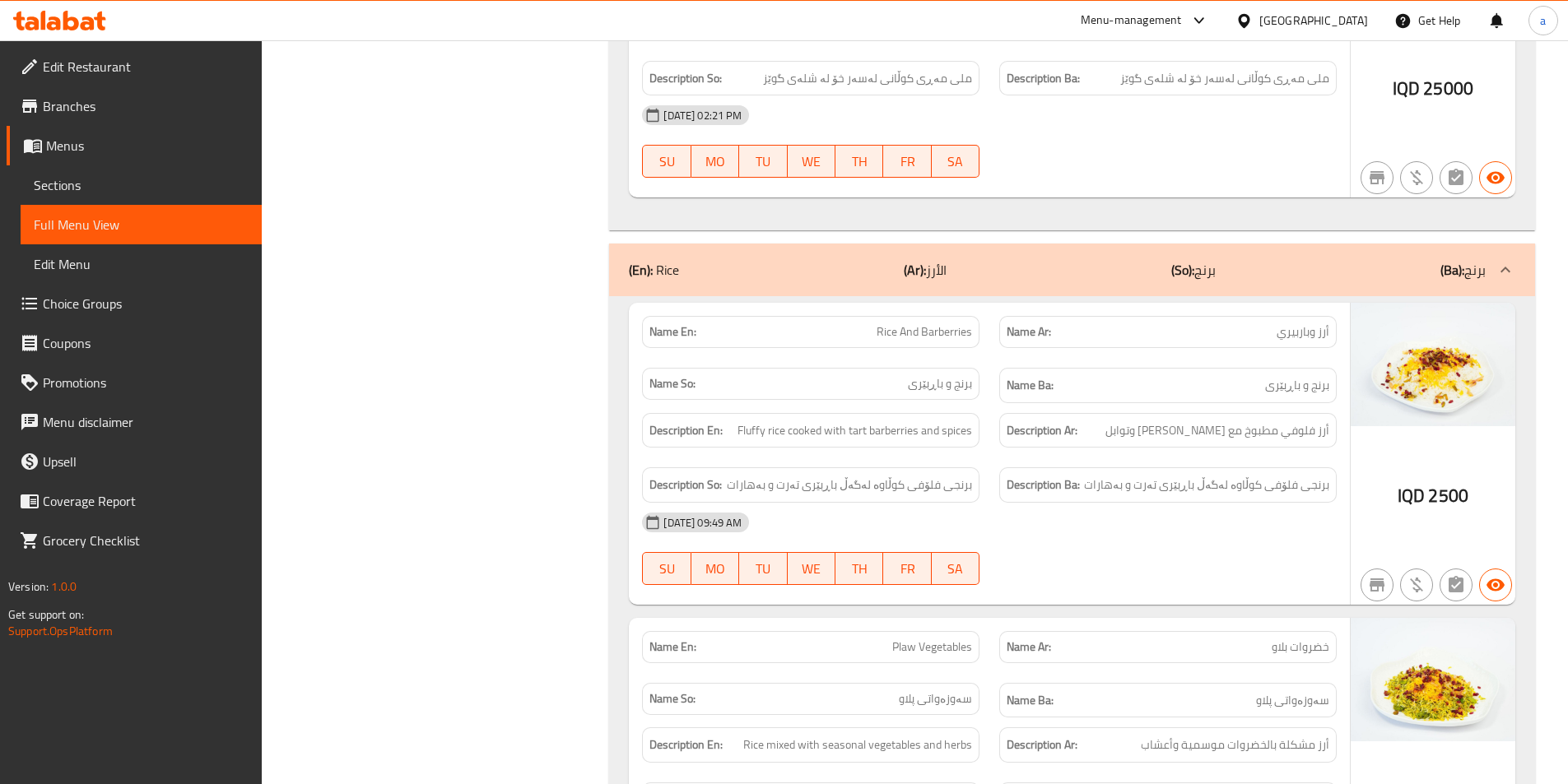
click at [1168, 260] on div "(En): Rice (Ar): الأرز (So): برنج (Ba): برنج" at bounding box center [1057, 270] width 857 height 20
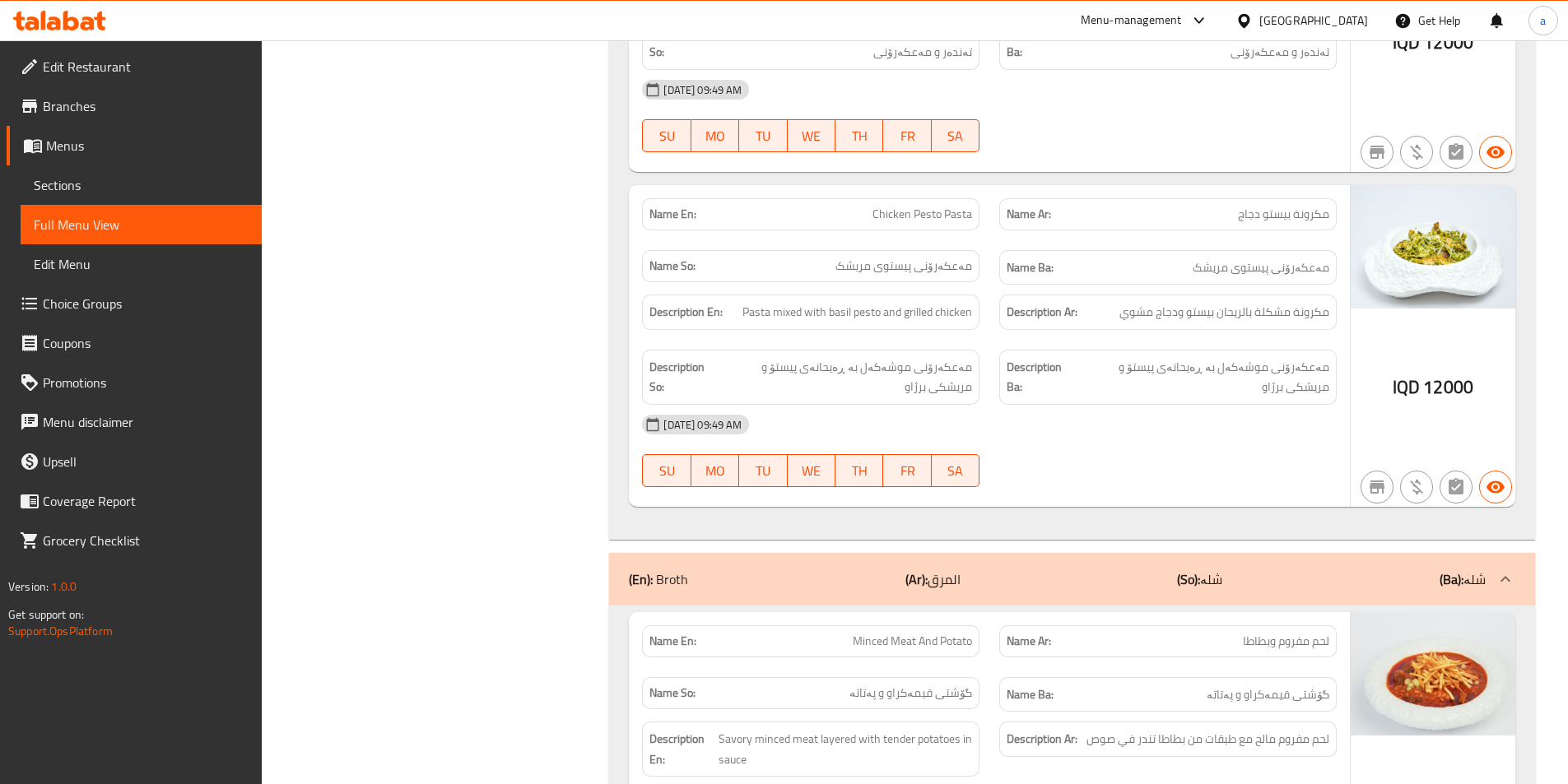
scroll to position [3950, 0]
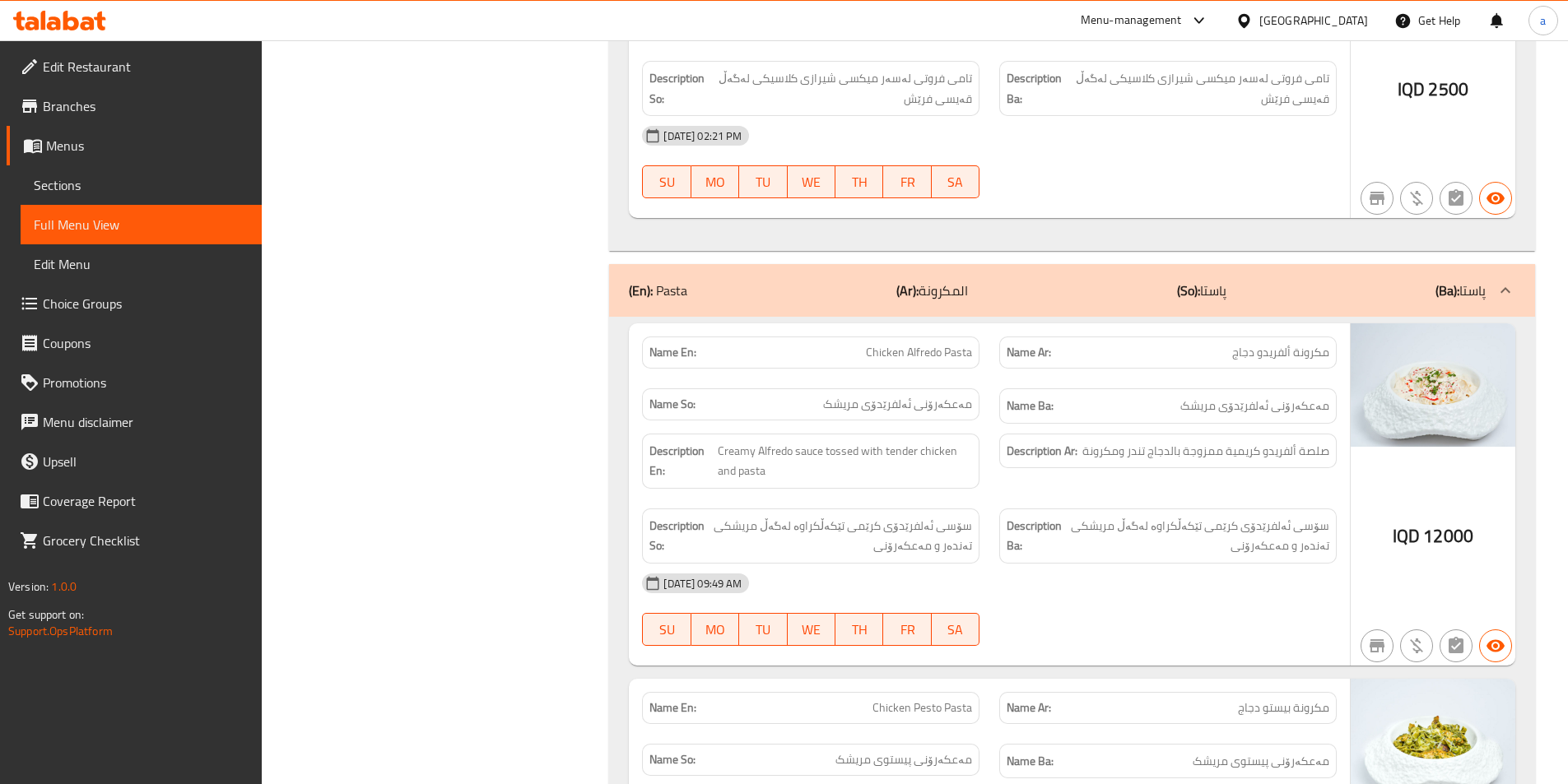
click at [1024, 265] on div "(En): Pasta (Ar): المكرونة (So): پاستا (Ba): پاستا" at bounding box center [1072, 291] width 926 height 53
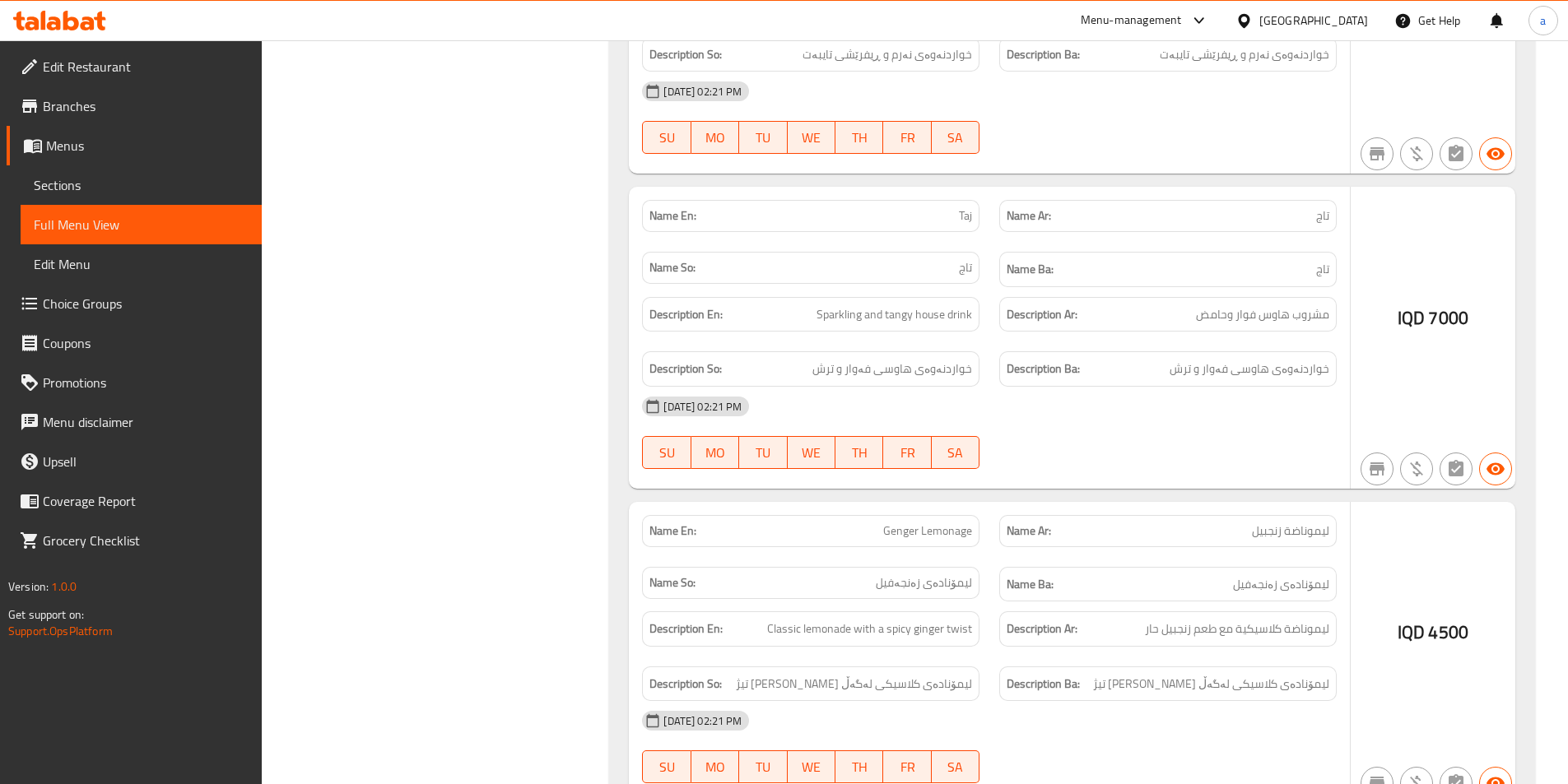
scroll to position [12199, 0]
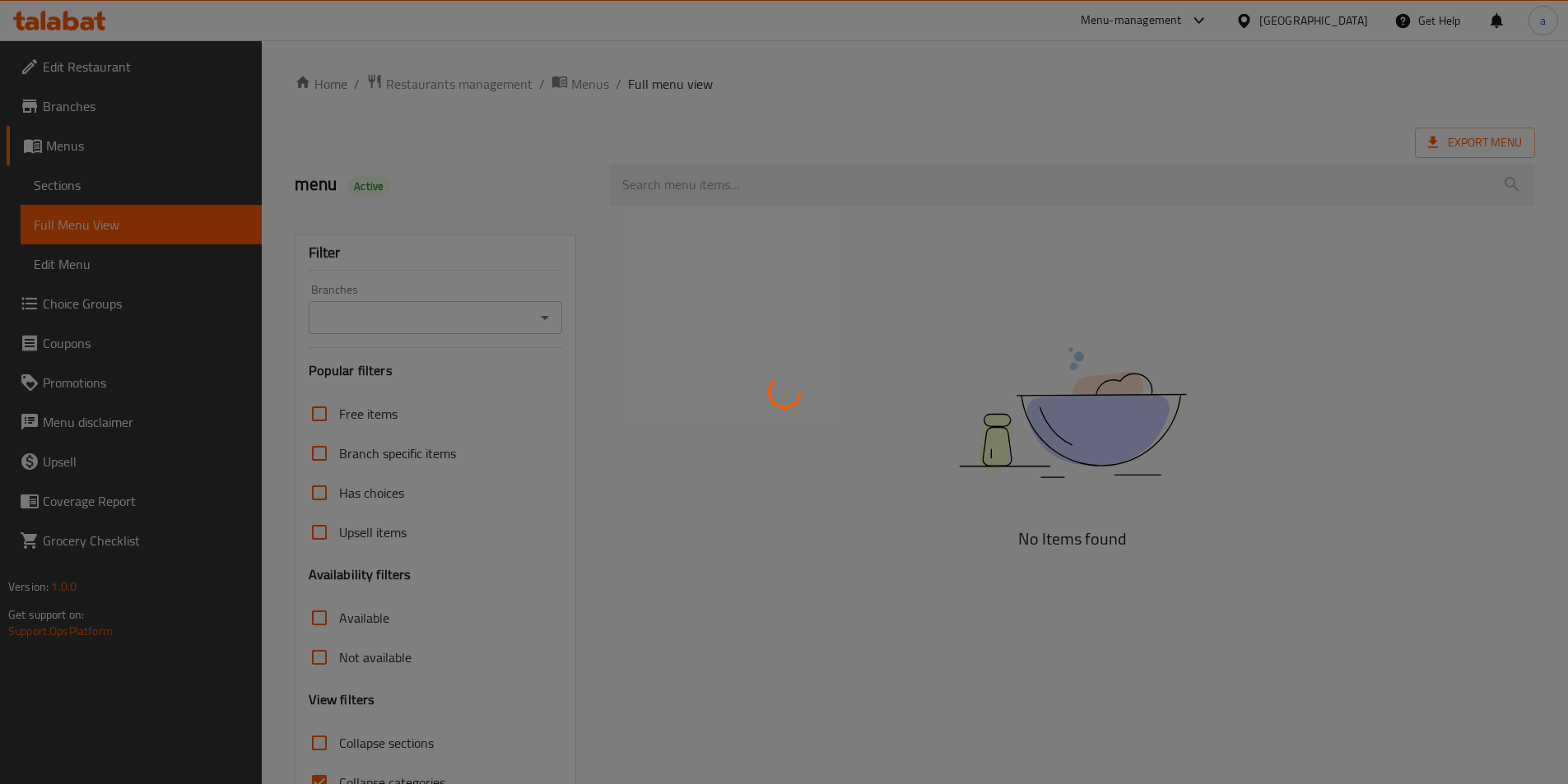
click at [534, 325] on div at bounding box center [784, 392] width 1568 height 784
click at [543, 308] on div at bounding box center [784, 392] width 1568 height 784
click at [541, 318] on div at bounding box center [784, 392] width 1568 height 784
click at [534, 315] on div at bounding box center [784, 392] width 1568 height 784
click at [533, 317] on div at bounding box center [784, 392] width 1568 height 784
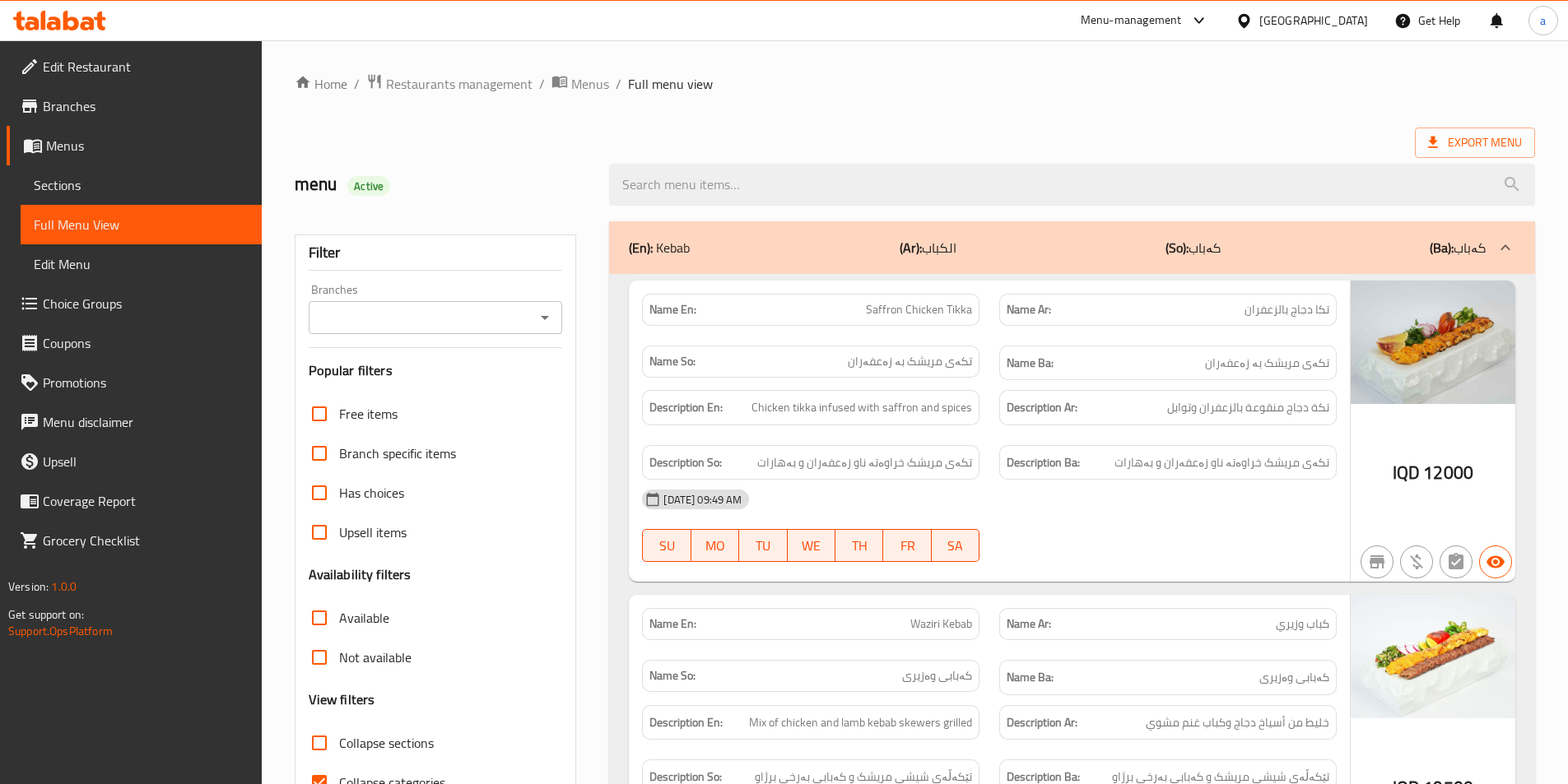
click at [537, 309] on icon "Open" at bounding box center [544, 318] width 20 height 20
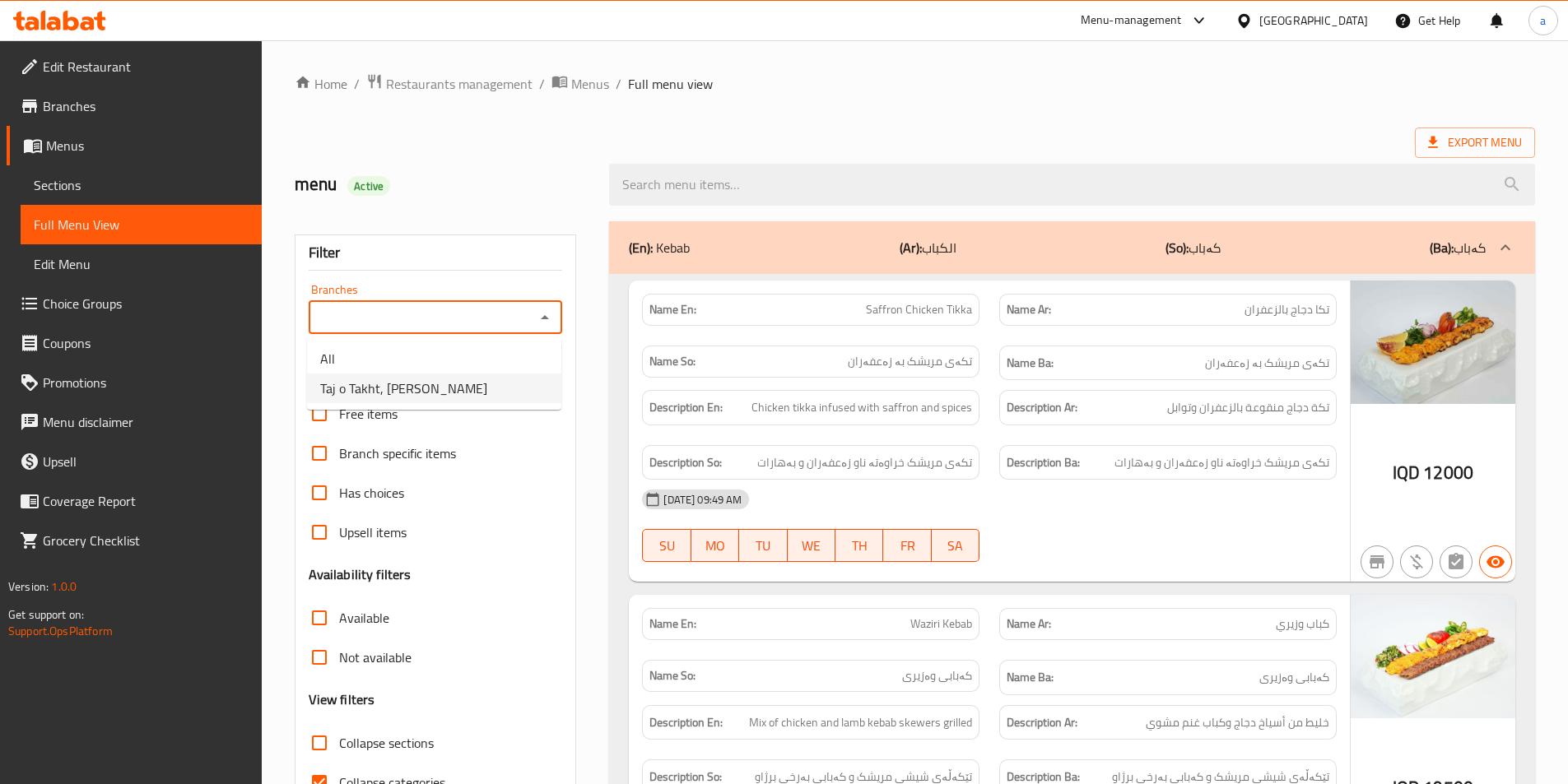
click at [449, 394] on li "Taj o Takht, [PERSON_NAME]" at bounding box center [434, 388] width 255 height 30
type input "Taj o Takht, [PERSON_NAME]"
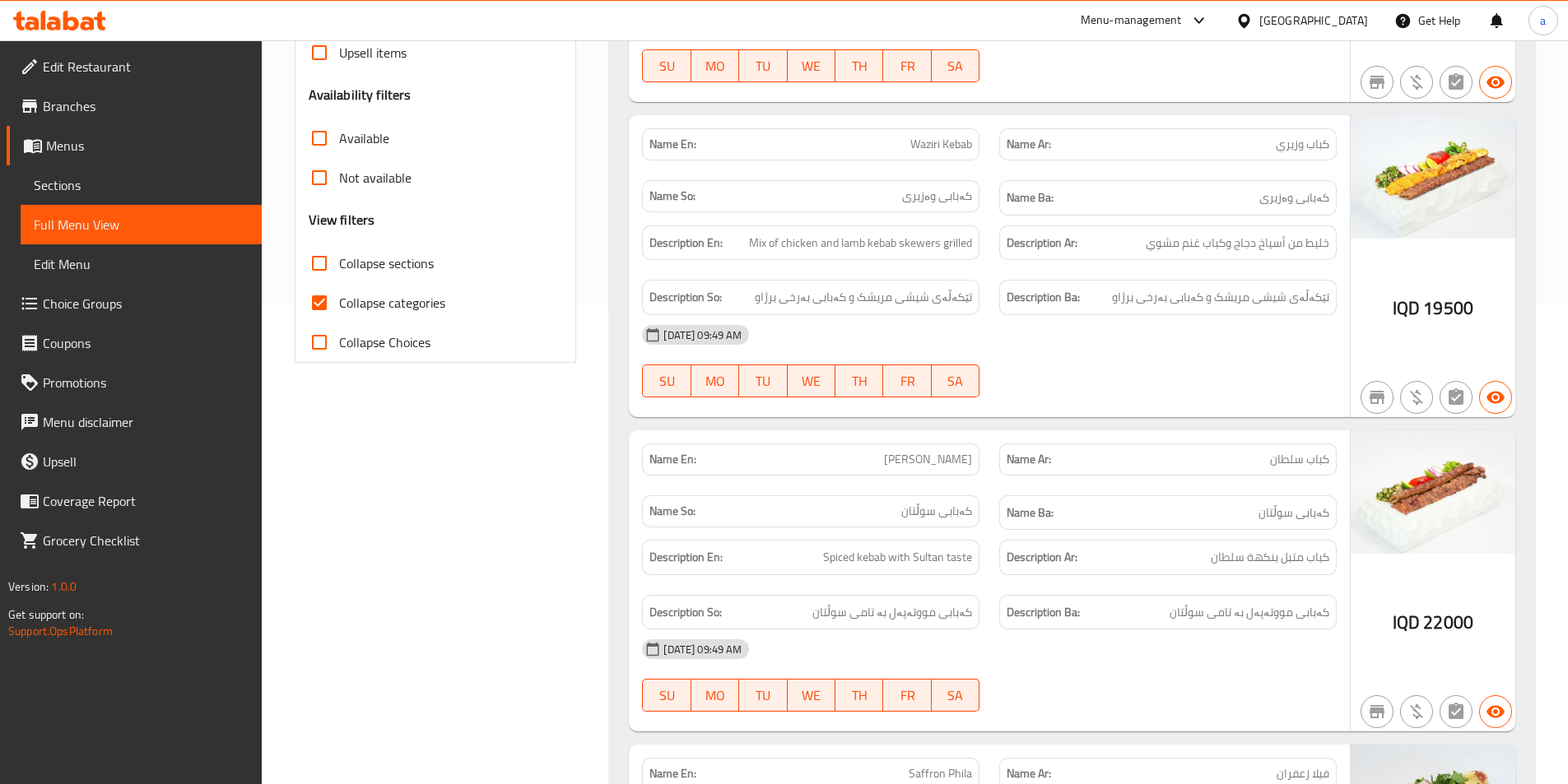
scroll to position [494, 0]
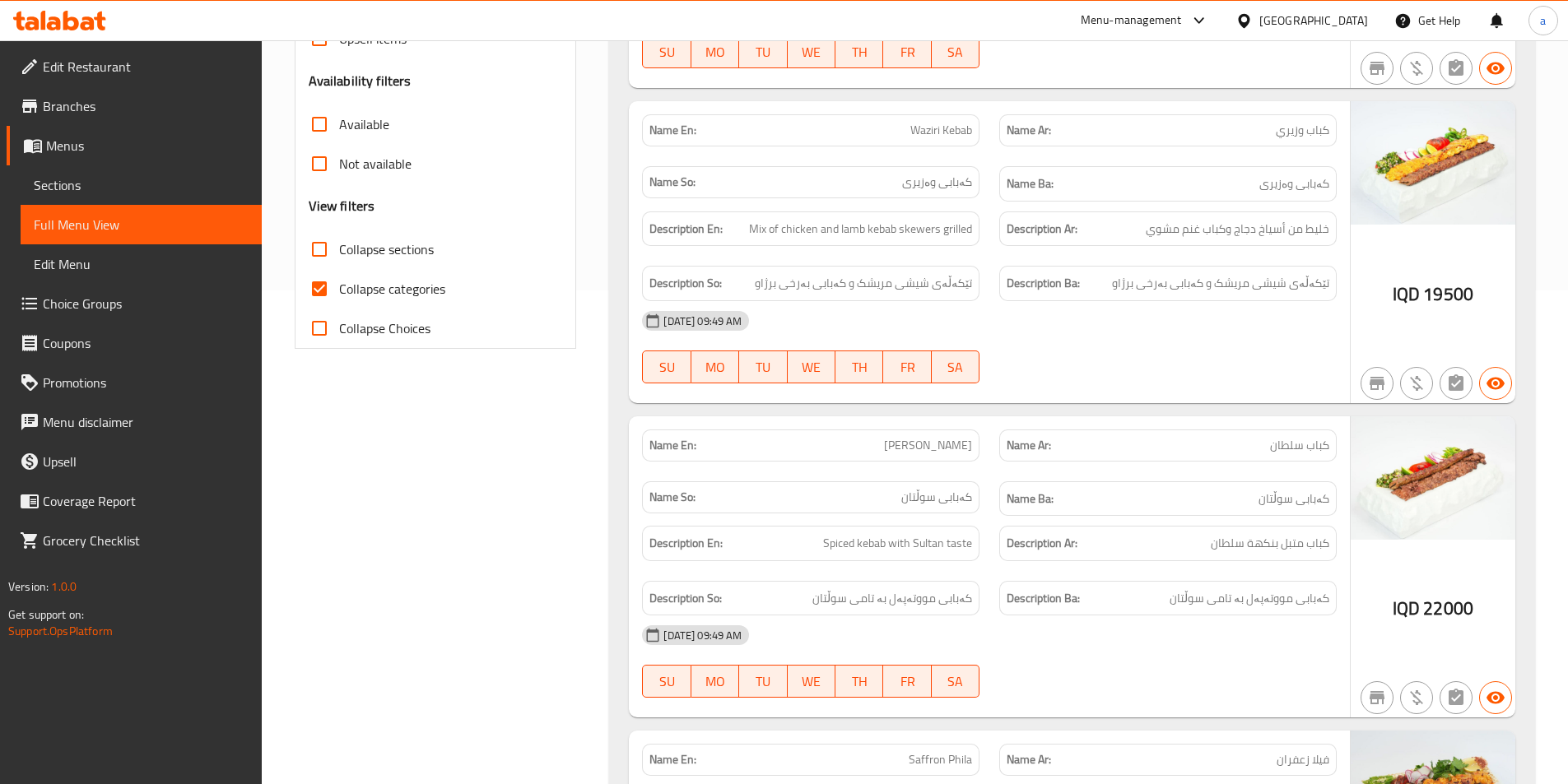
click at [389, 293] on span "Collapse categories" at bounding box center [392, 289] width 106 height 20
click at [339, 293] on input "Collapse categories" at bounding box center [319, 289] width 39 height 39
checkbox input "false"
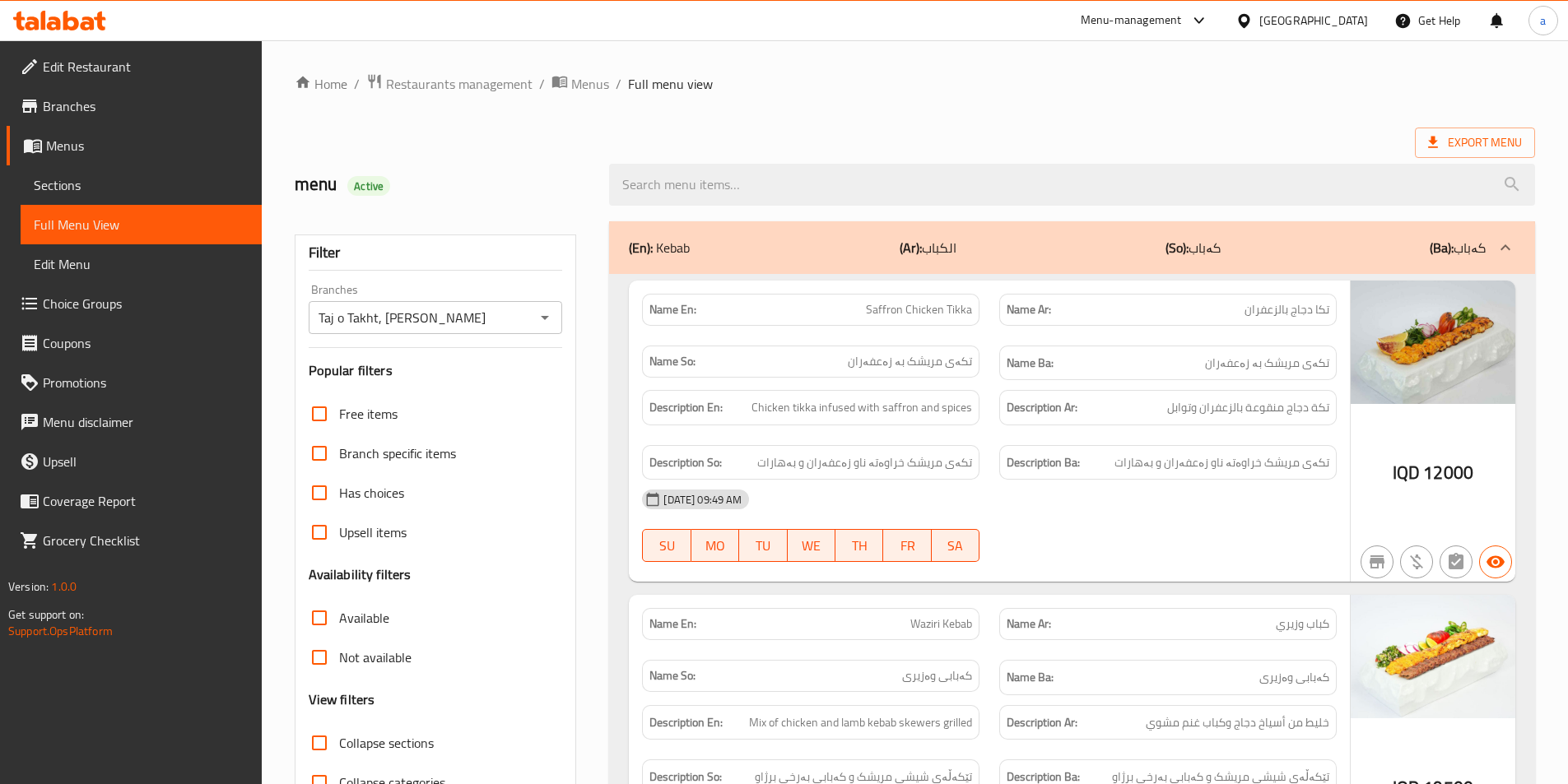
click at [974, 245] on div "(En): Kebab (Ar): الكباب (So): کەباب (Ba): کەباب" at bounding box center [1057, 248] width 857 height 20
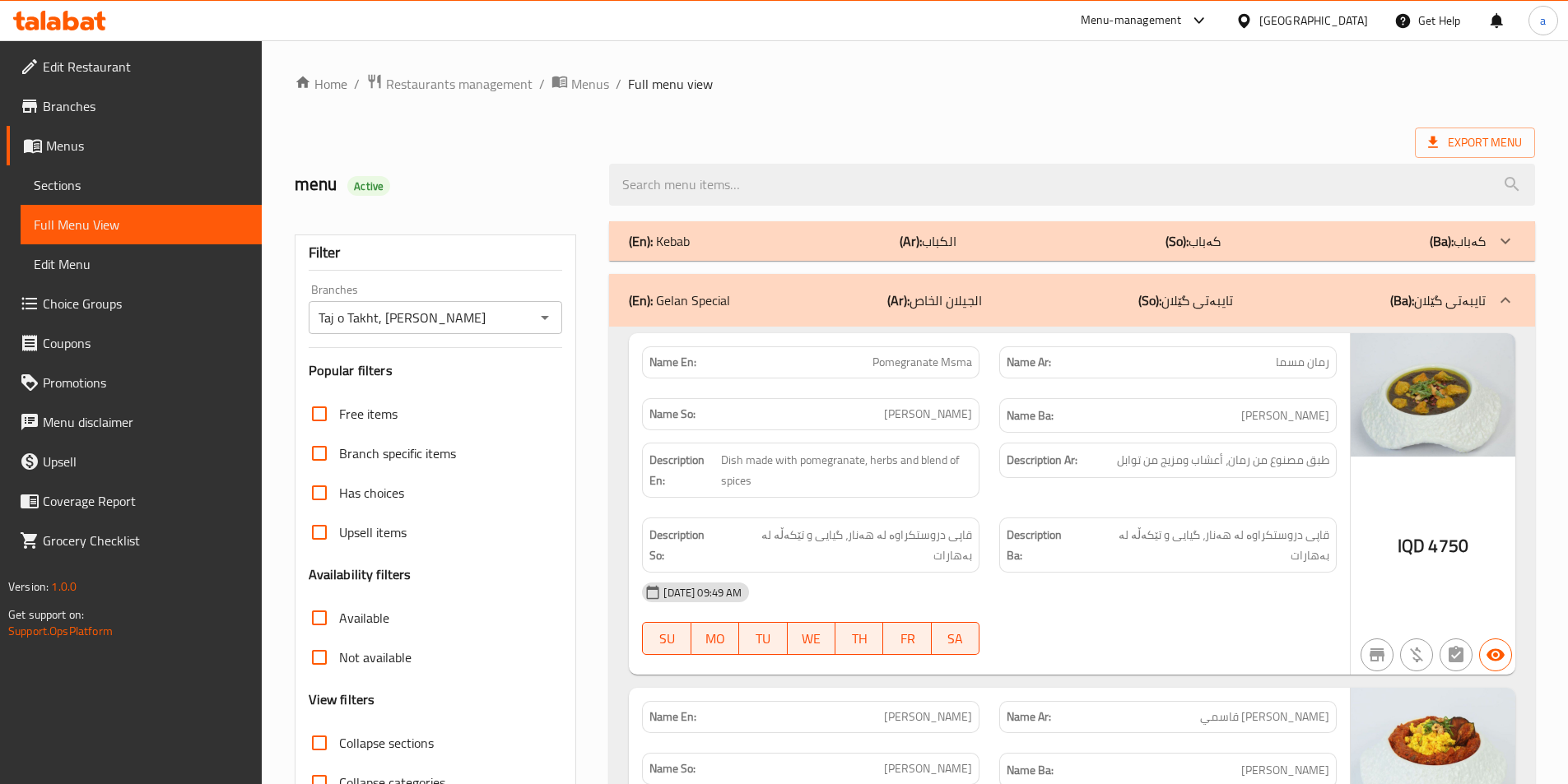
click at [956, 296] on p "(Ar): الجيلان الخاص" at bounding box center [935, 301] width 95 height 20
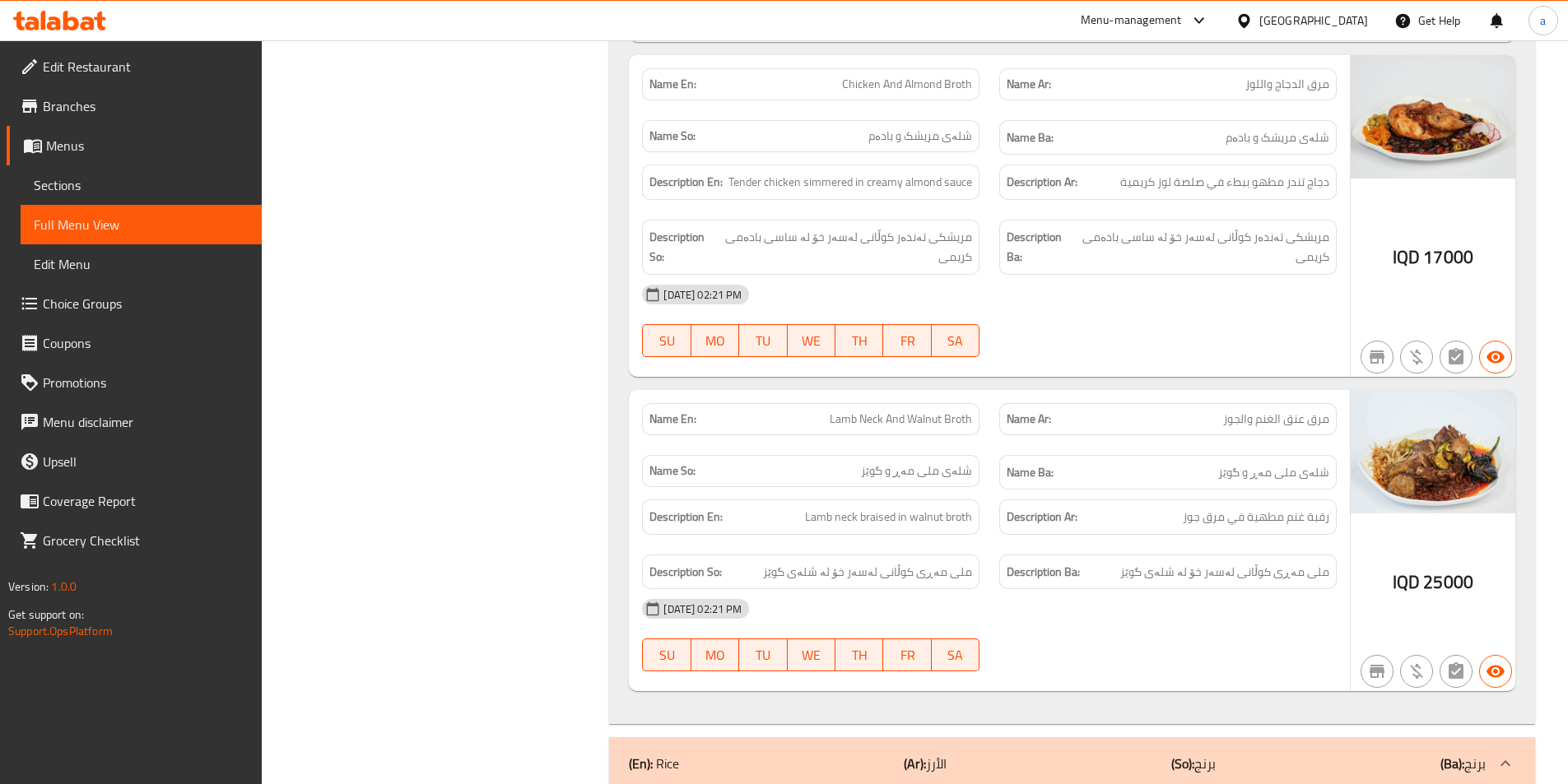
scroll to position [1234, 0]
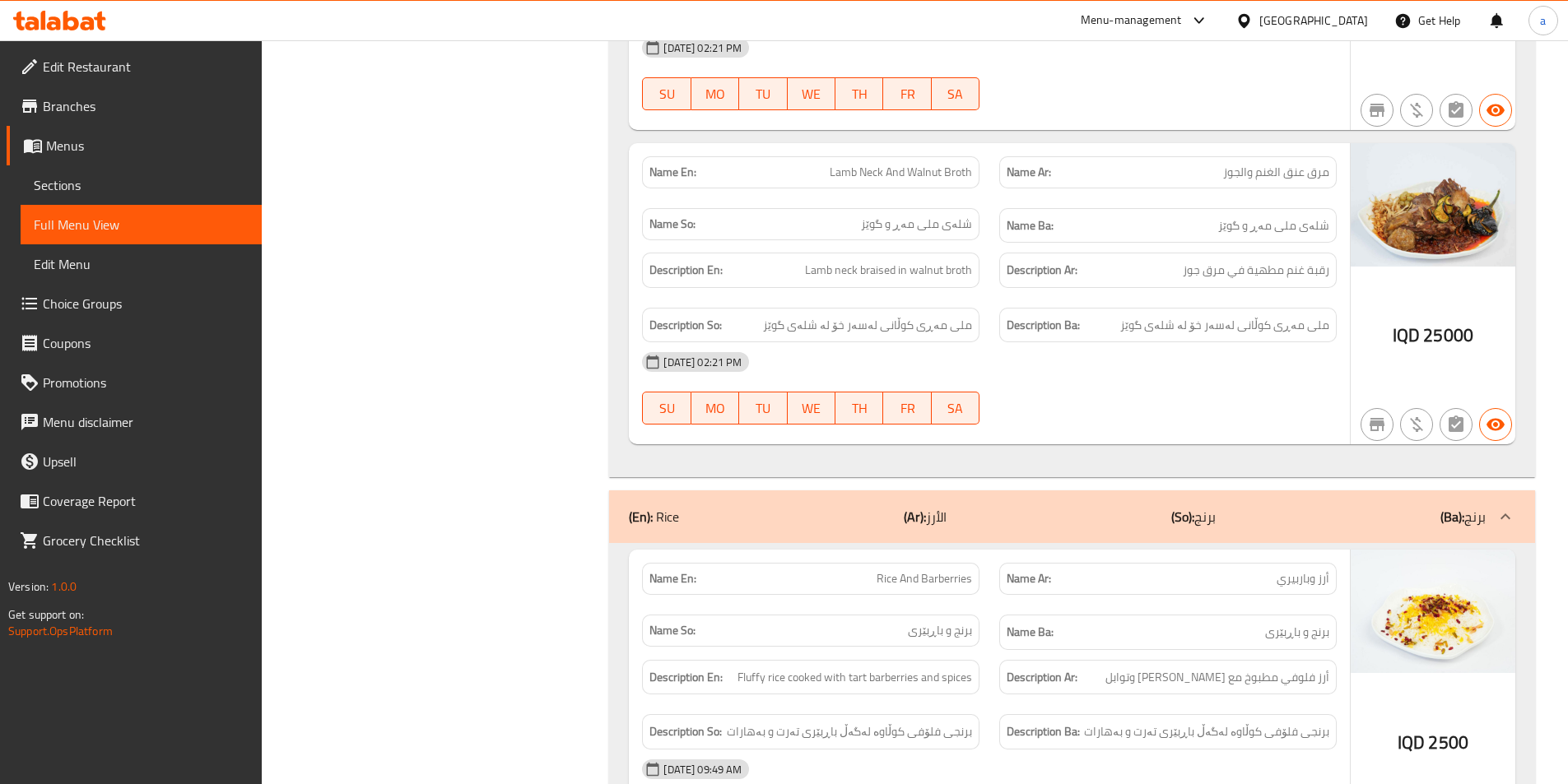
click at [931, 507] on p "(Ar): الأرز" at bounding box center [925, 517] width 43 height 20
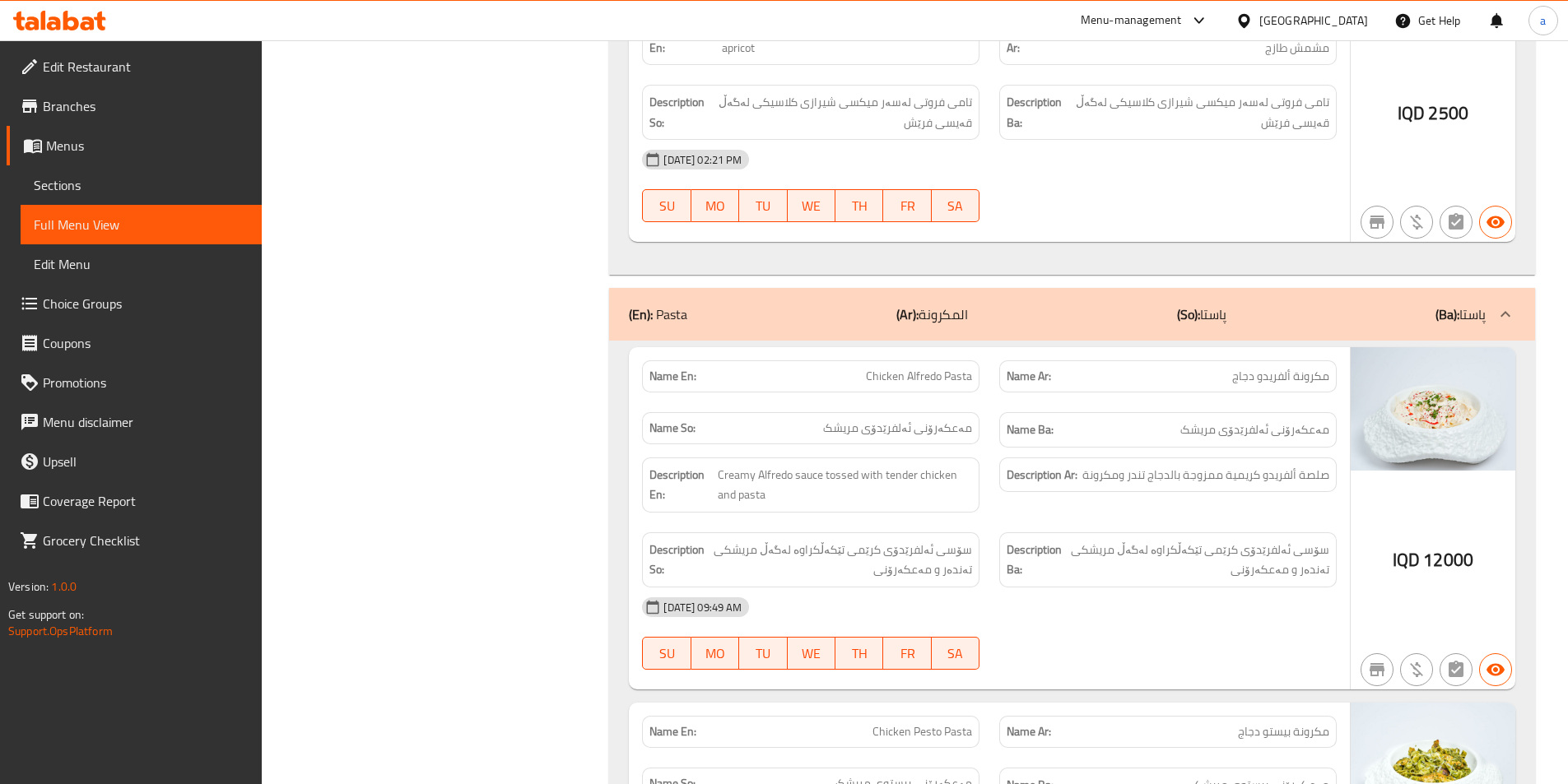
scroll to position [3950, 0]
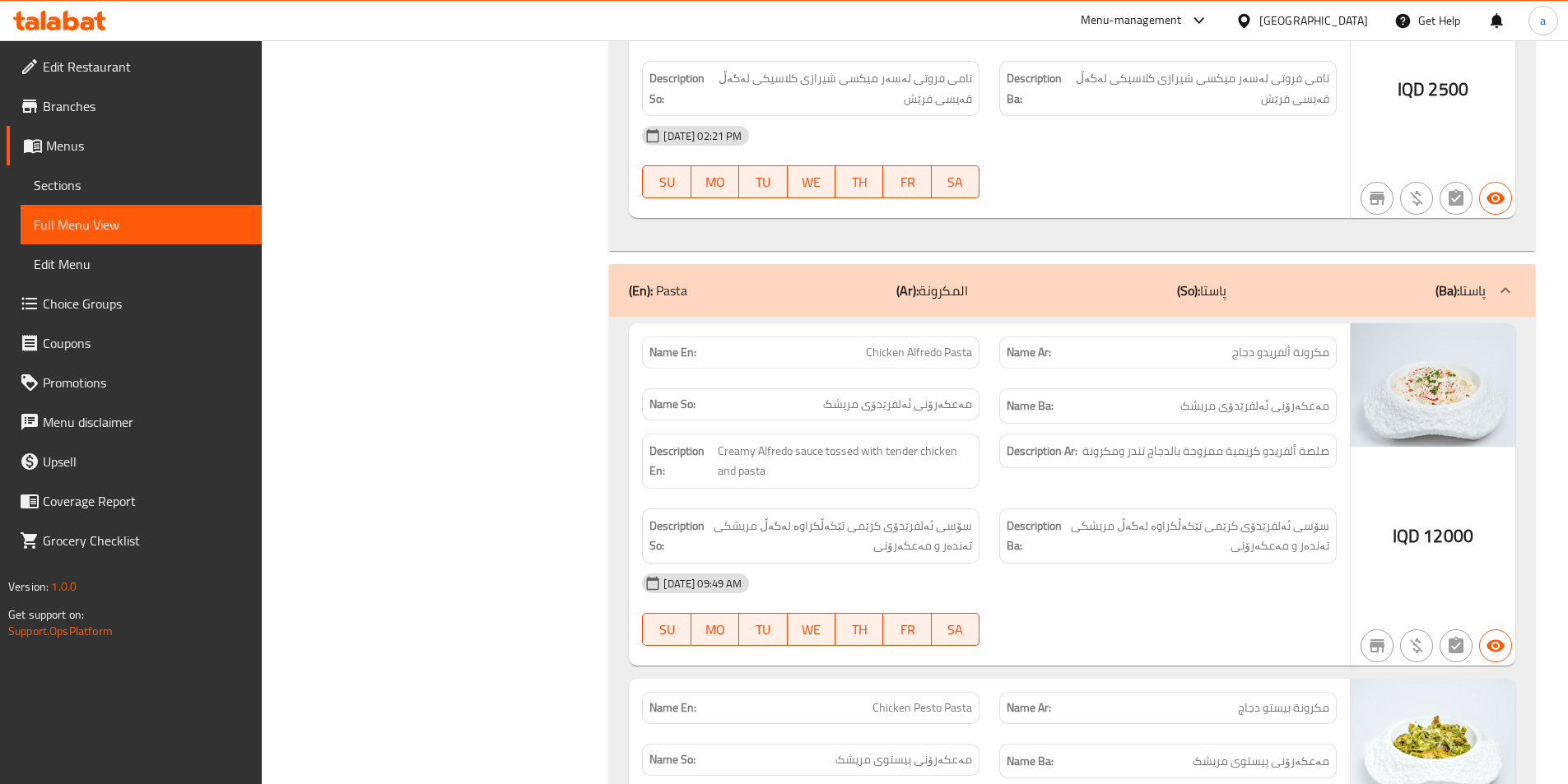
click at [959, 281] on p "(Ar): المكرونة" at bounding box center [932, 291] width 72 height 20
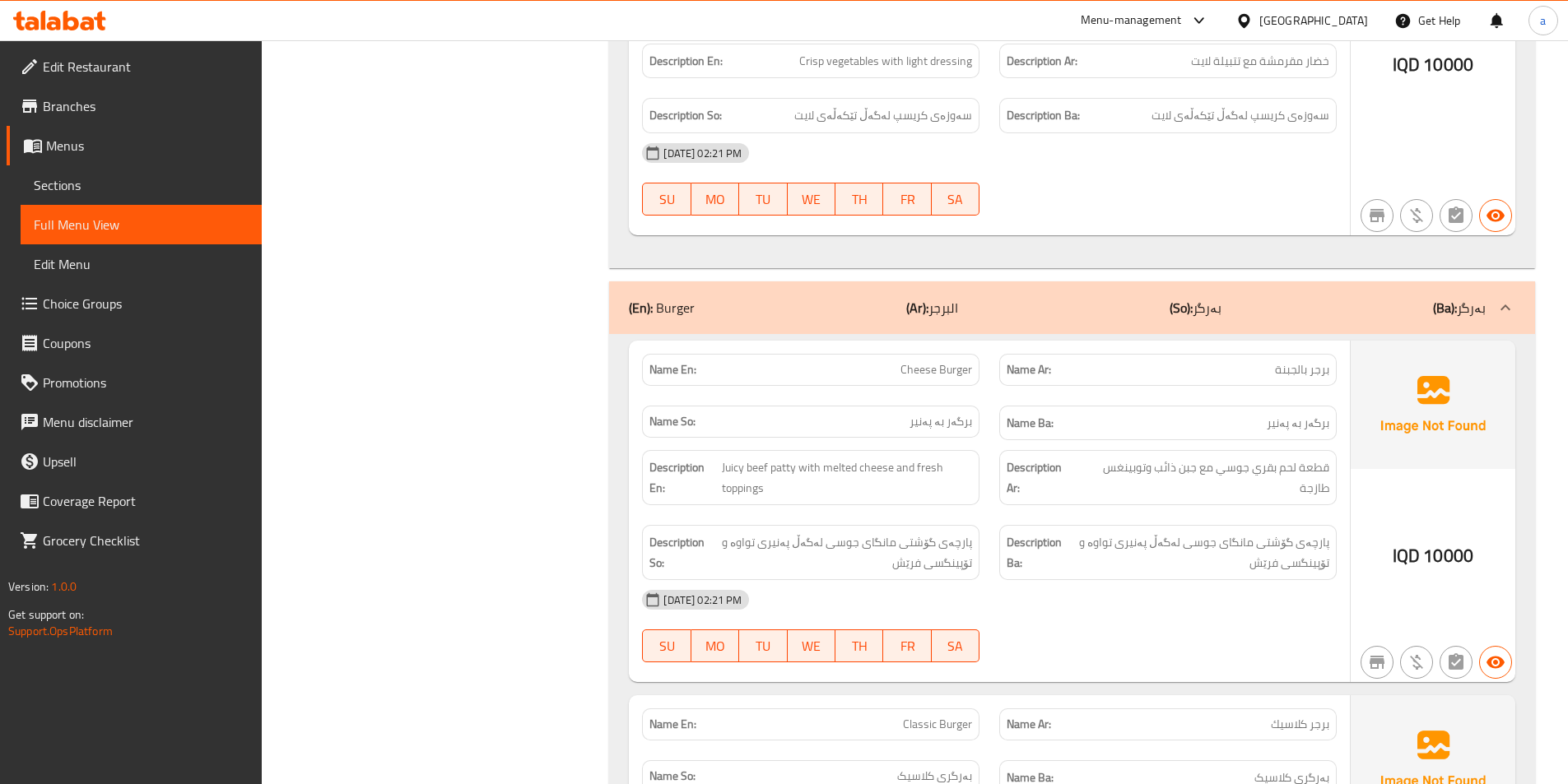
scroll to position [6173, 0]
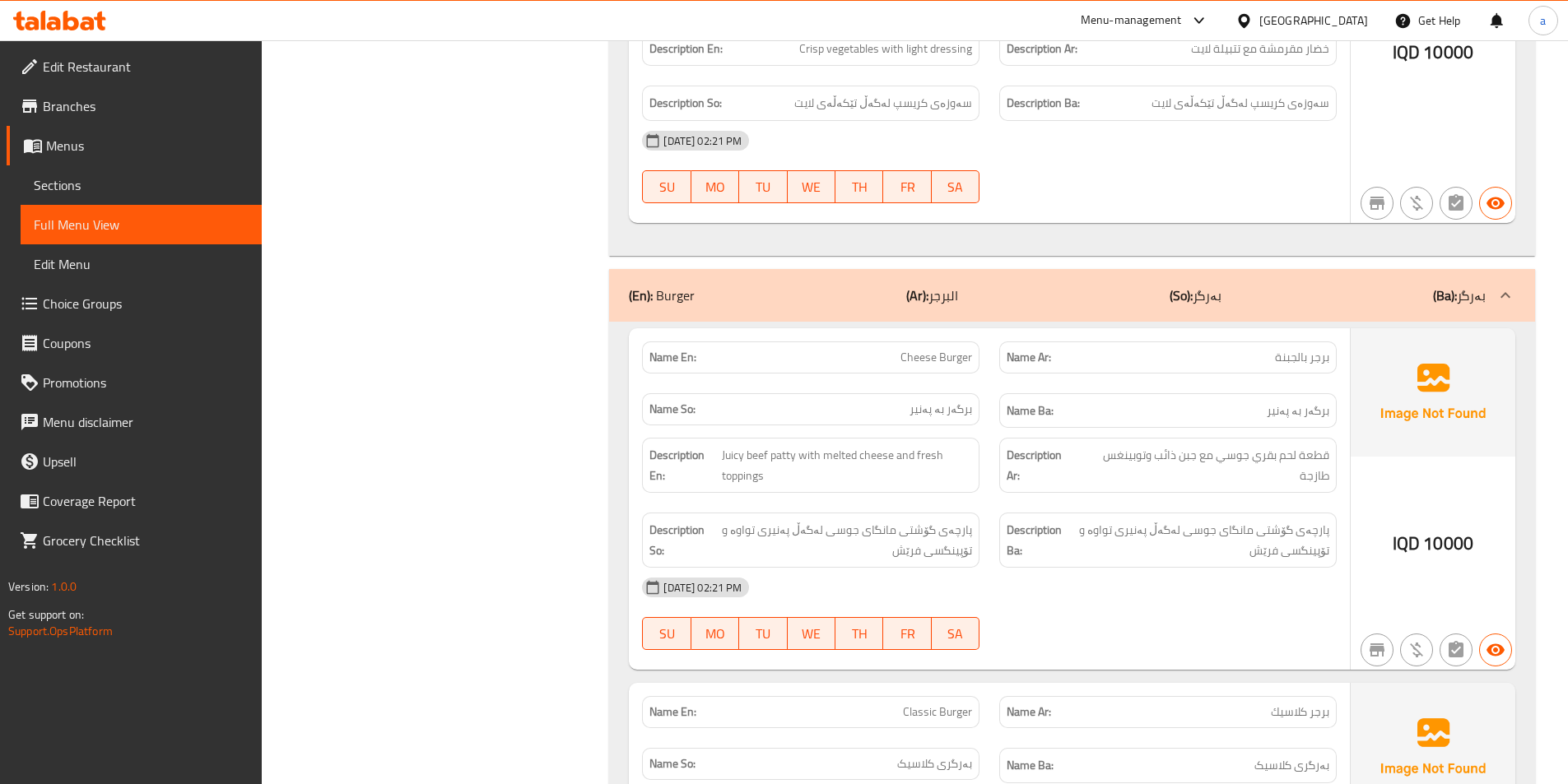
drag, startPoint x: 989, startPoint y: 282, endPoint x: 782, endPoint y: 411, distance: 243.9
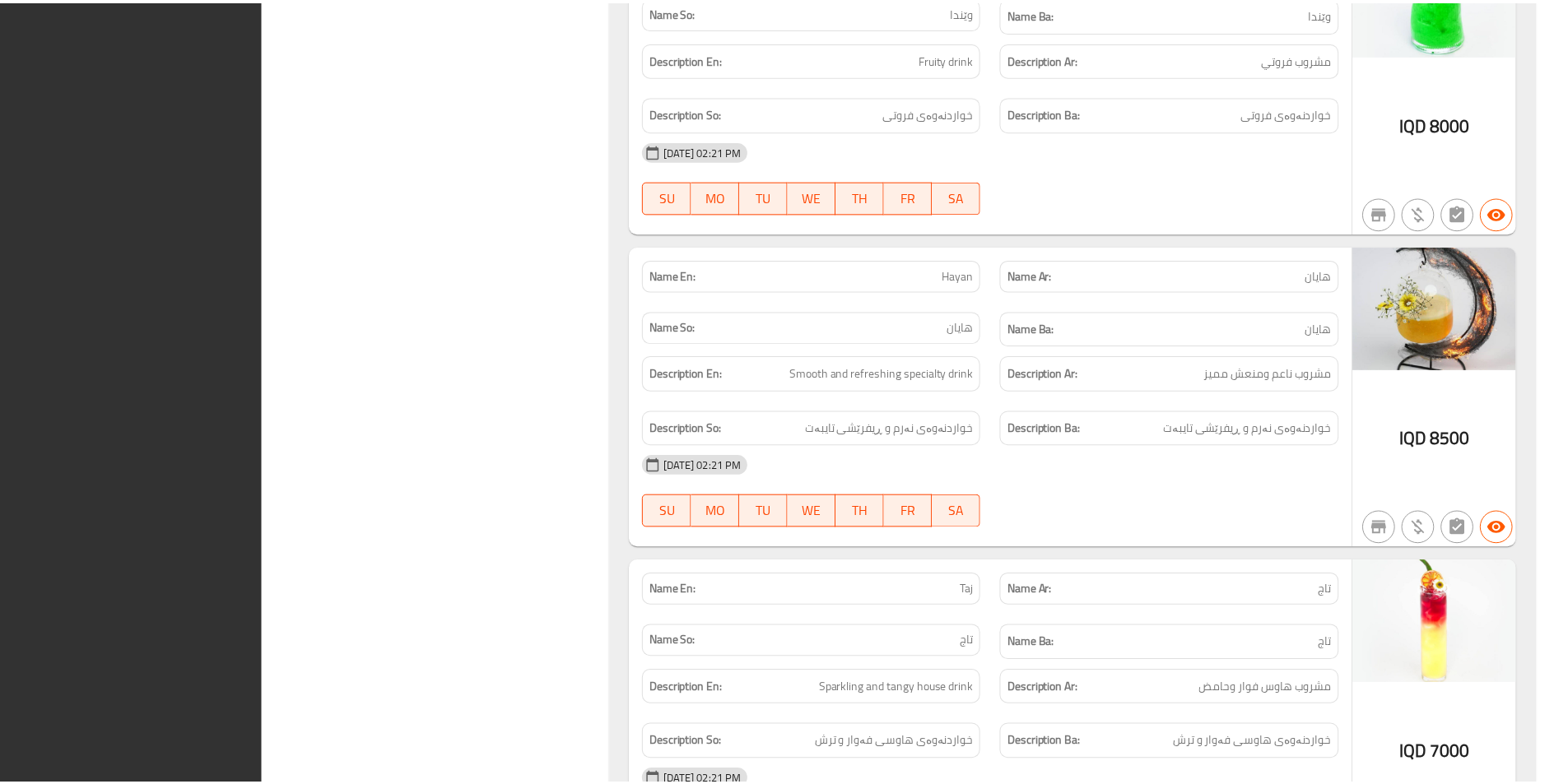
scroll to position [12178, 0]
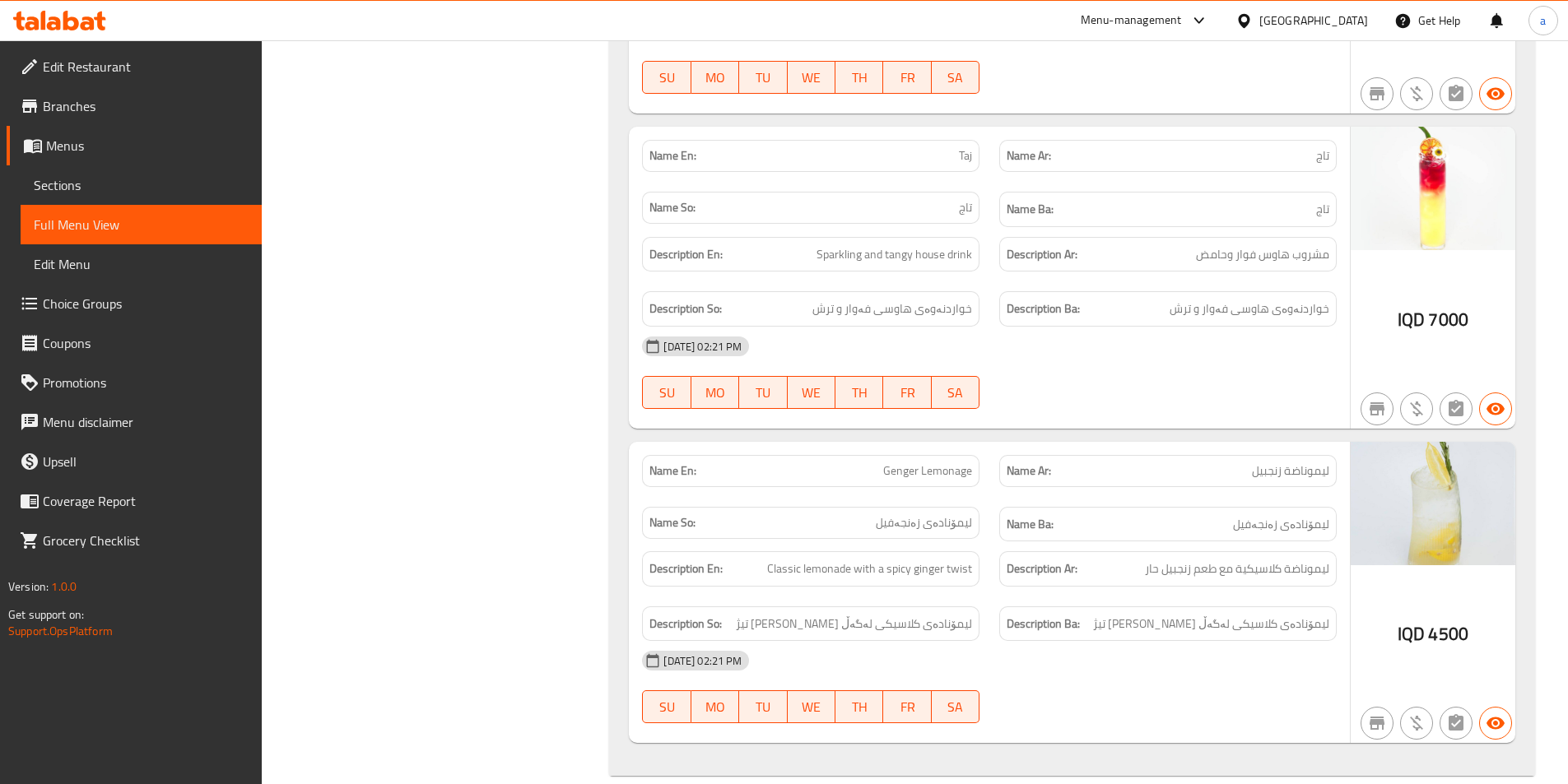
scroll to position [12199, 0]
